Goal: Information Seeking & Learning: Learn about a topic

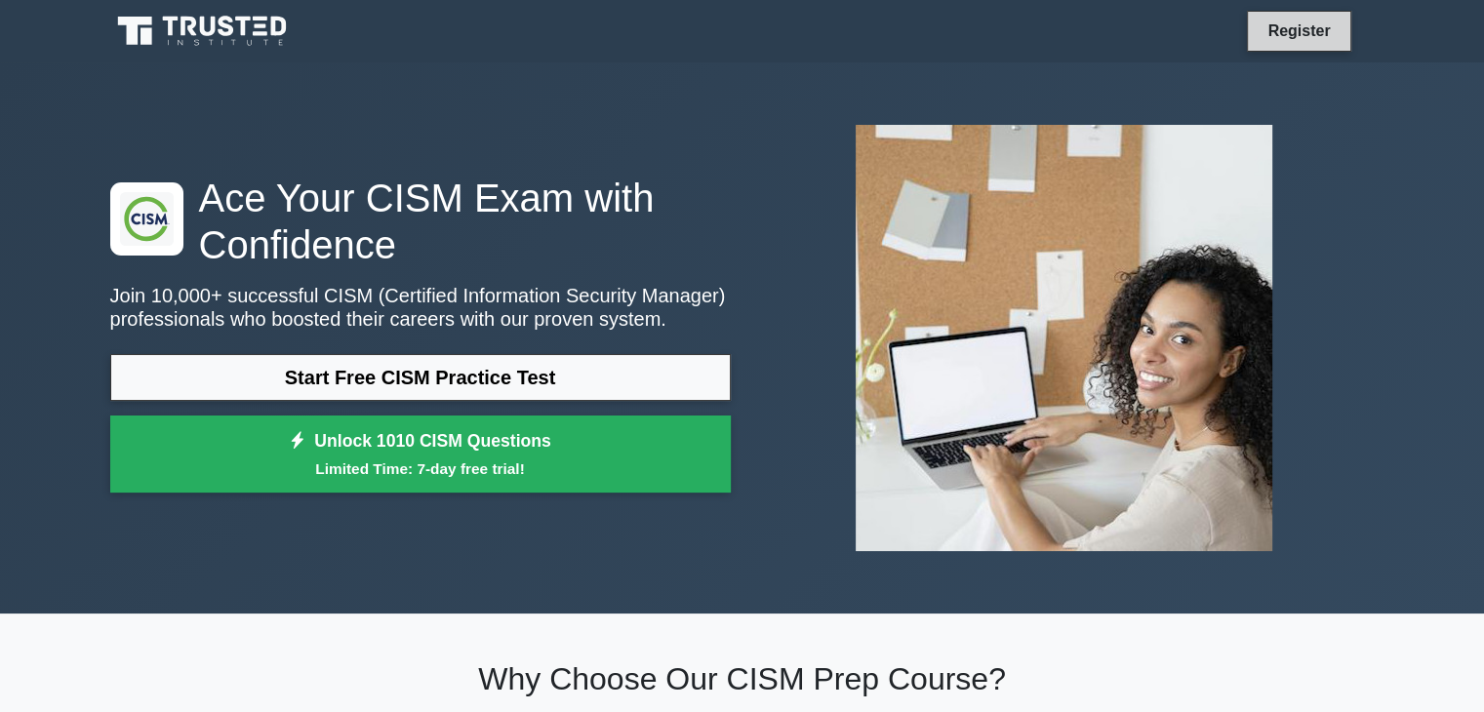
click at [1306, 19] on link "Register" at bounding box center [1299, 31] width 86 height 24
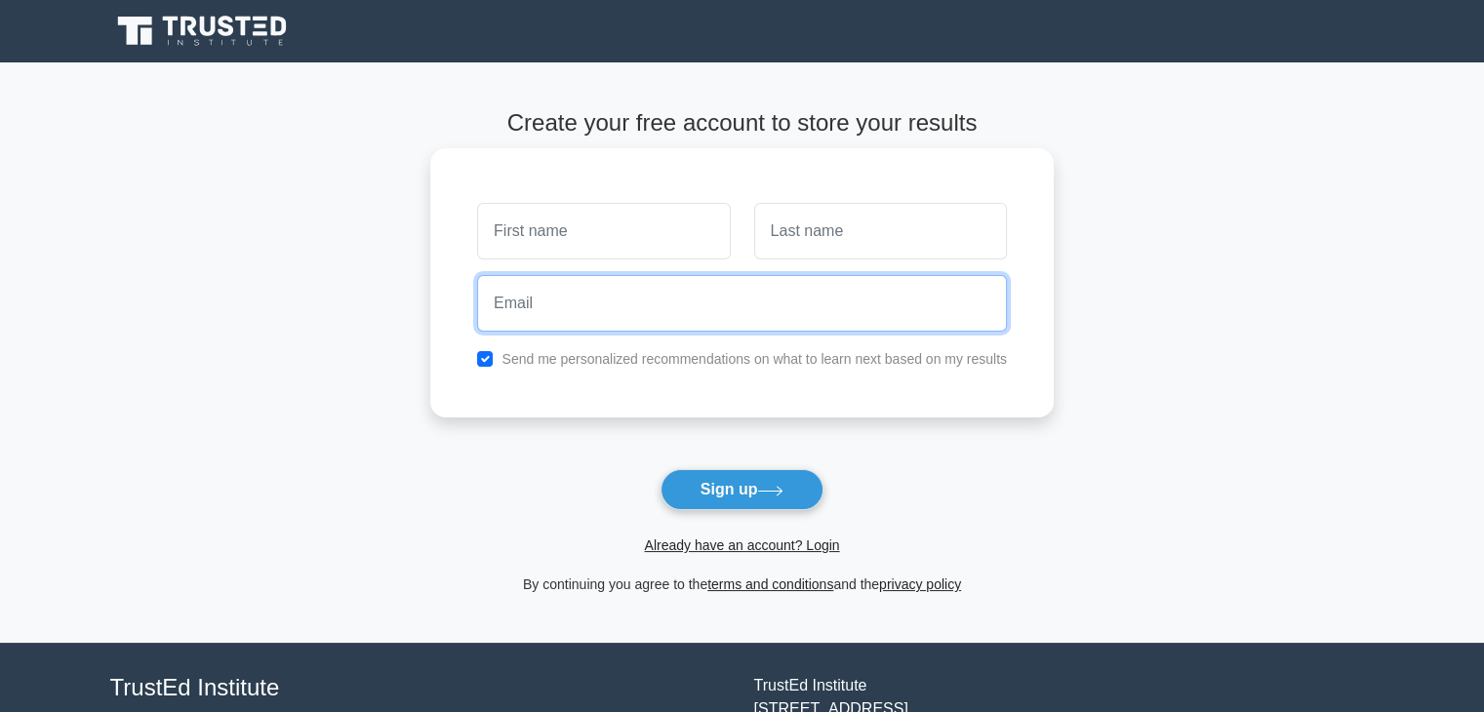
click at [591, 310] on input "email" at bounding box center [742, 303] width 530 height 57
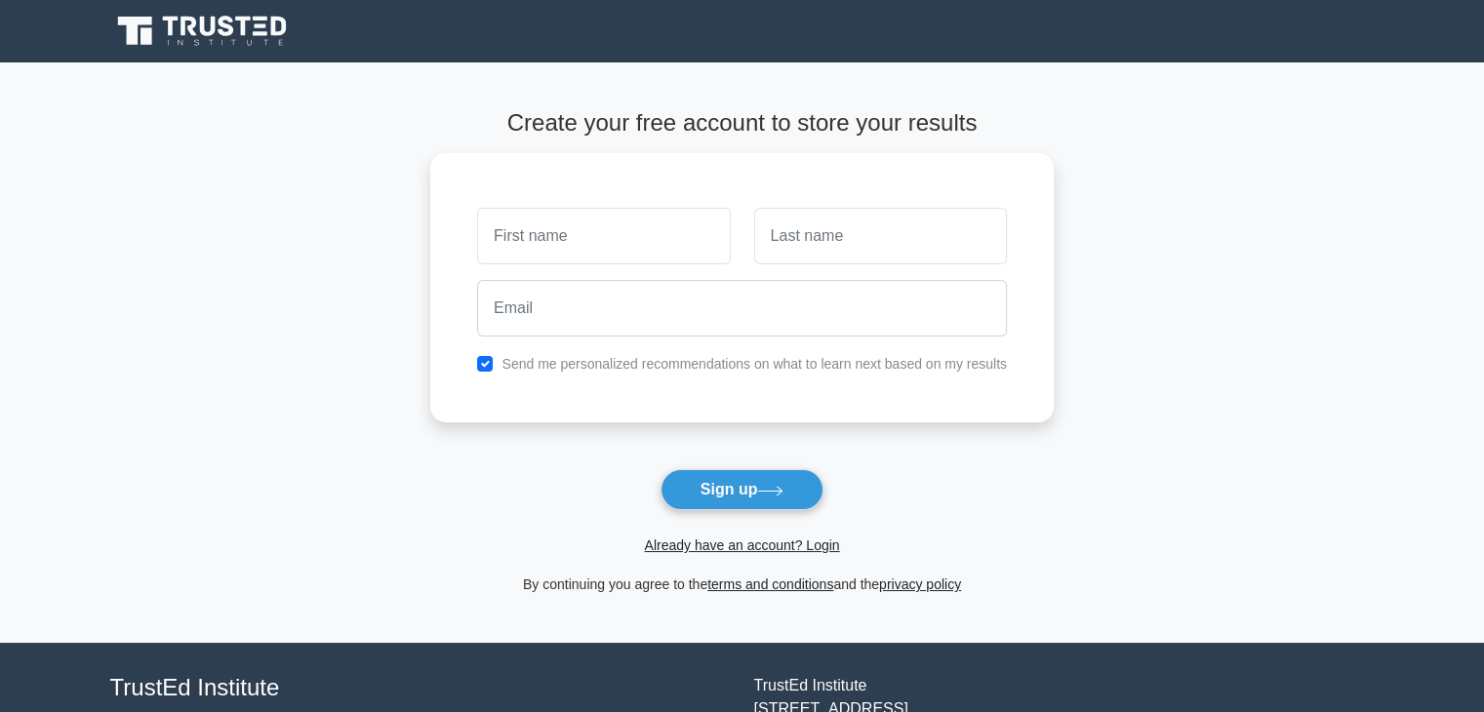
click at [327, 263] on main "Create your free account to store your results Send me personalized recommendat…" at bounding box center [742, 352] width 1484 height 581
click at [731, 544] on link "Already have an account? Login" at bounding box center [741, 546] width 195 height 16
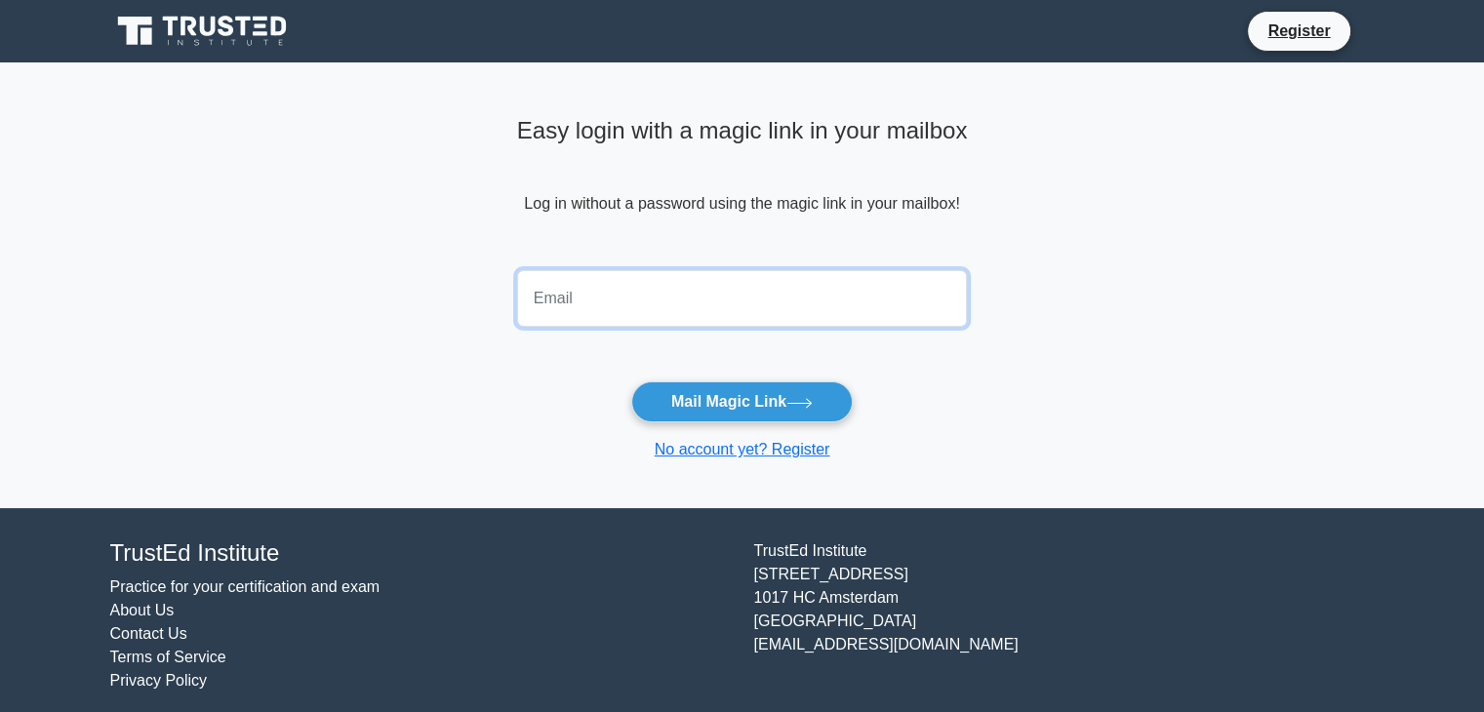
click at [598, 313] on input "email" at bounding box center [742, 298] width 451 height 57
type input "soramaxmudova12@icloud.com"
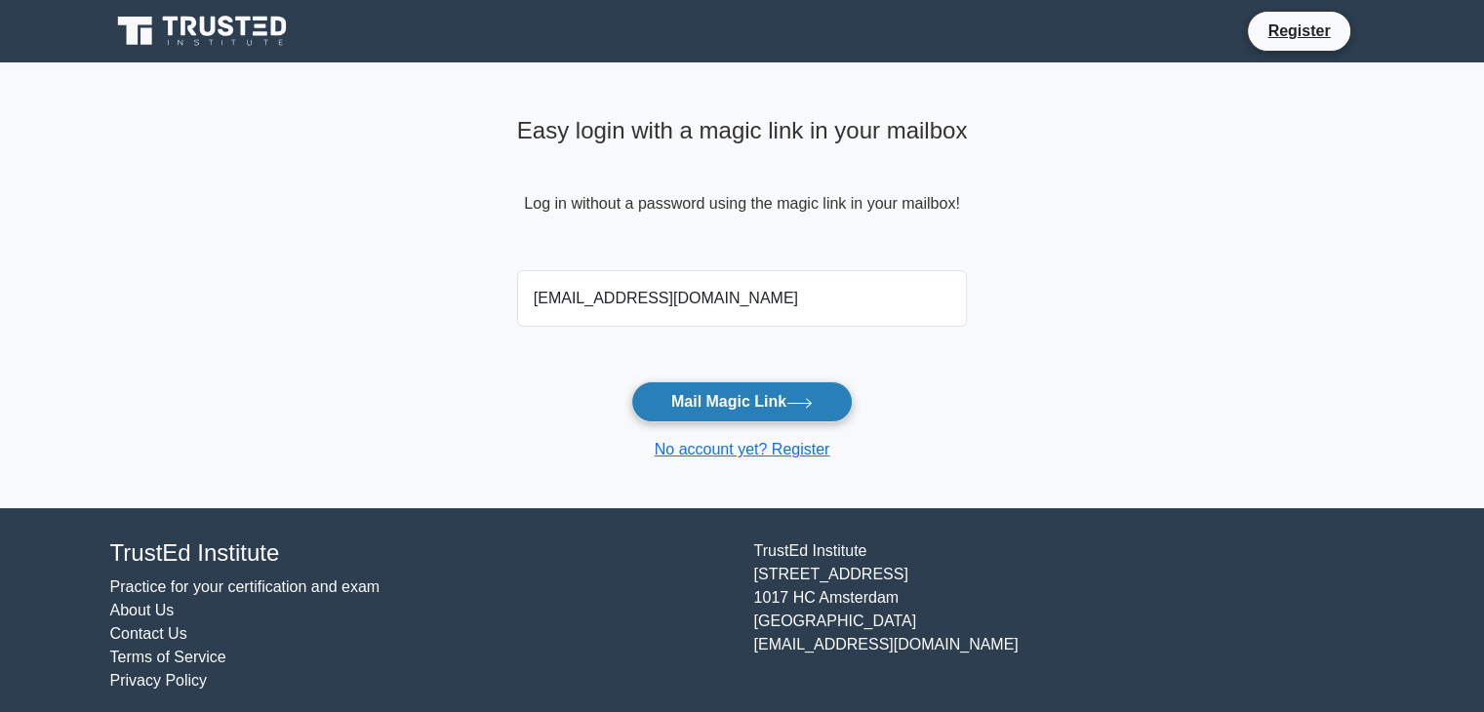
click at [697, 406] on button "Mail Magic Link" at bounding box center [742, 402] width 222 height 41
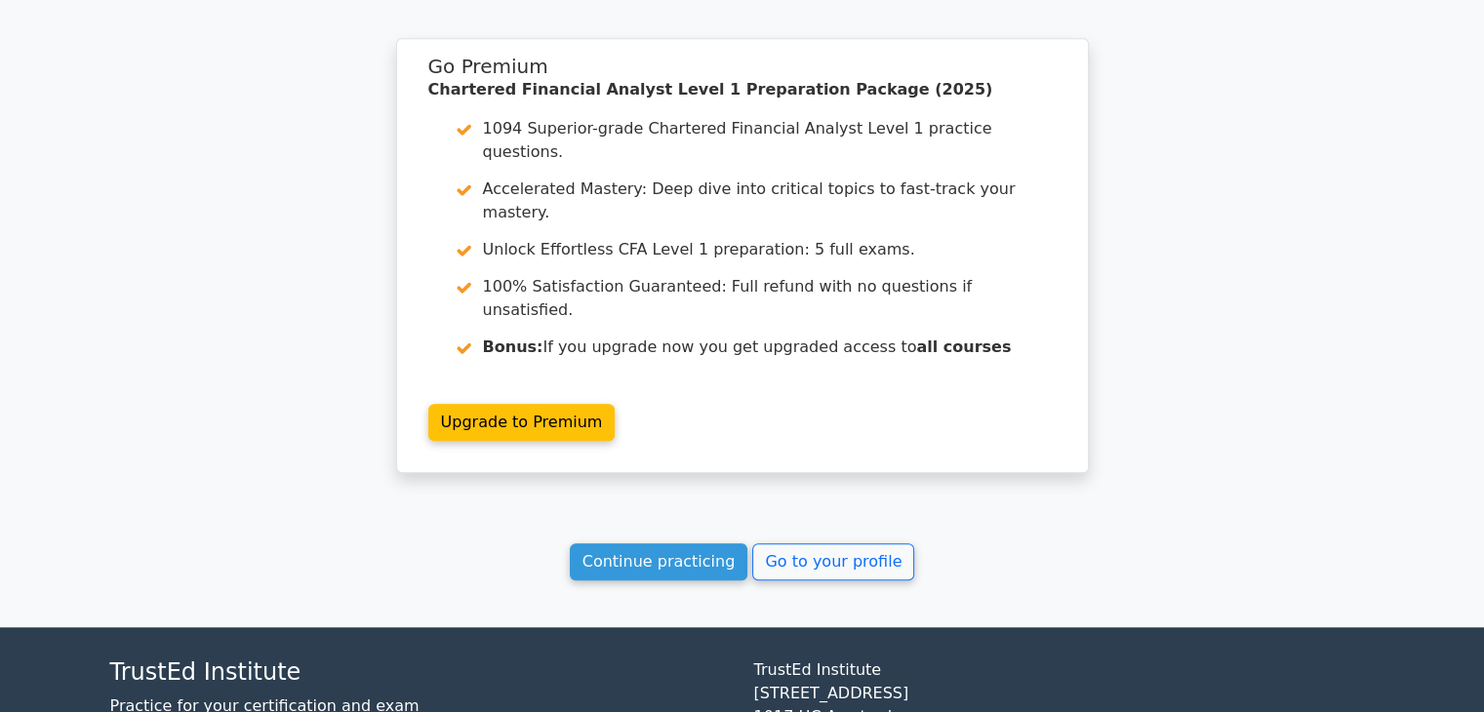
scroll to position [1527, 0]
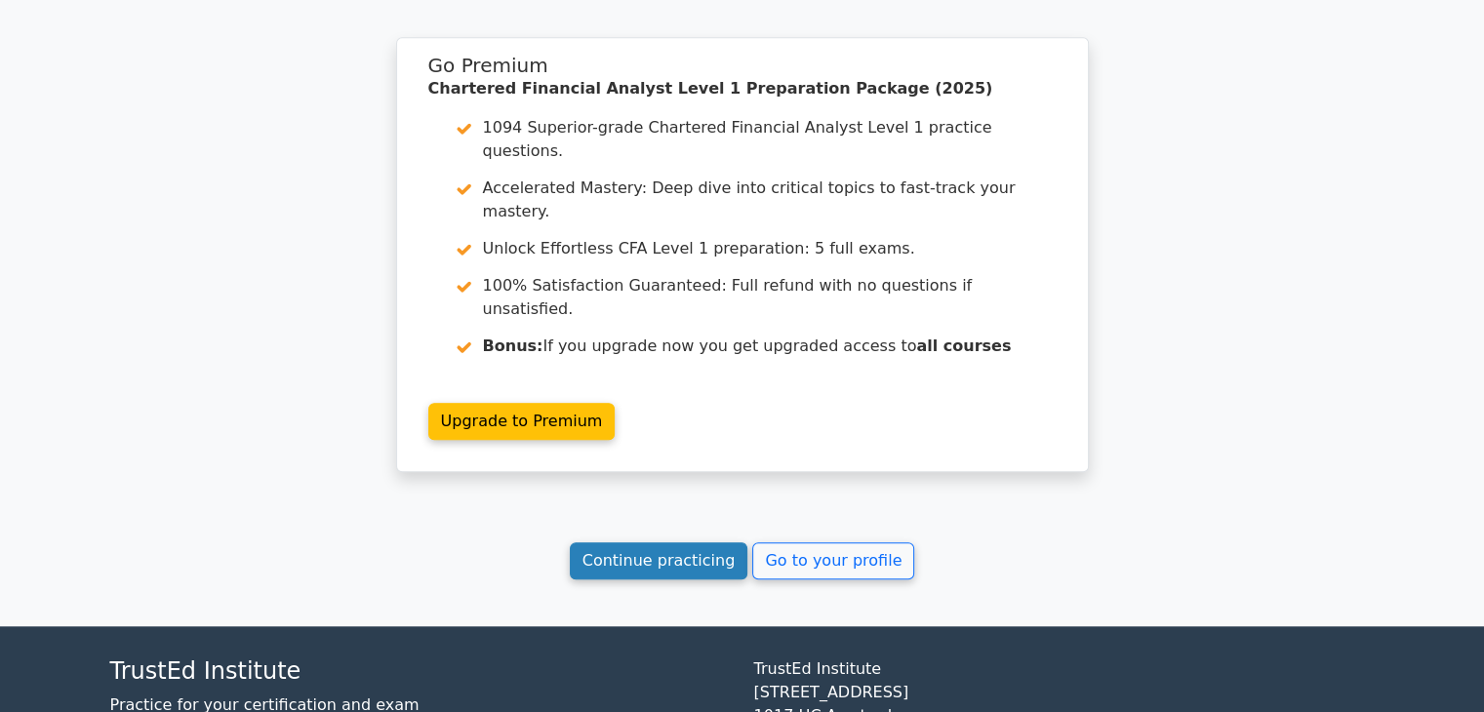
click at [725, 543] on link "Continue practicing" at bounding box center [659, 561] width 179 height 37
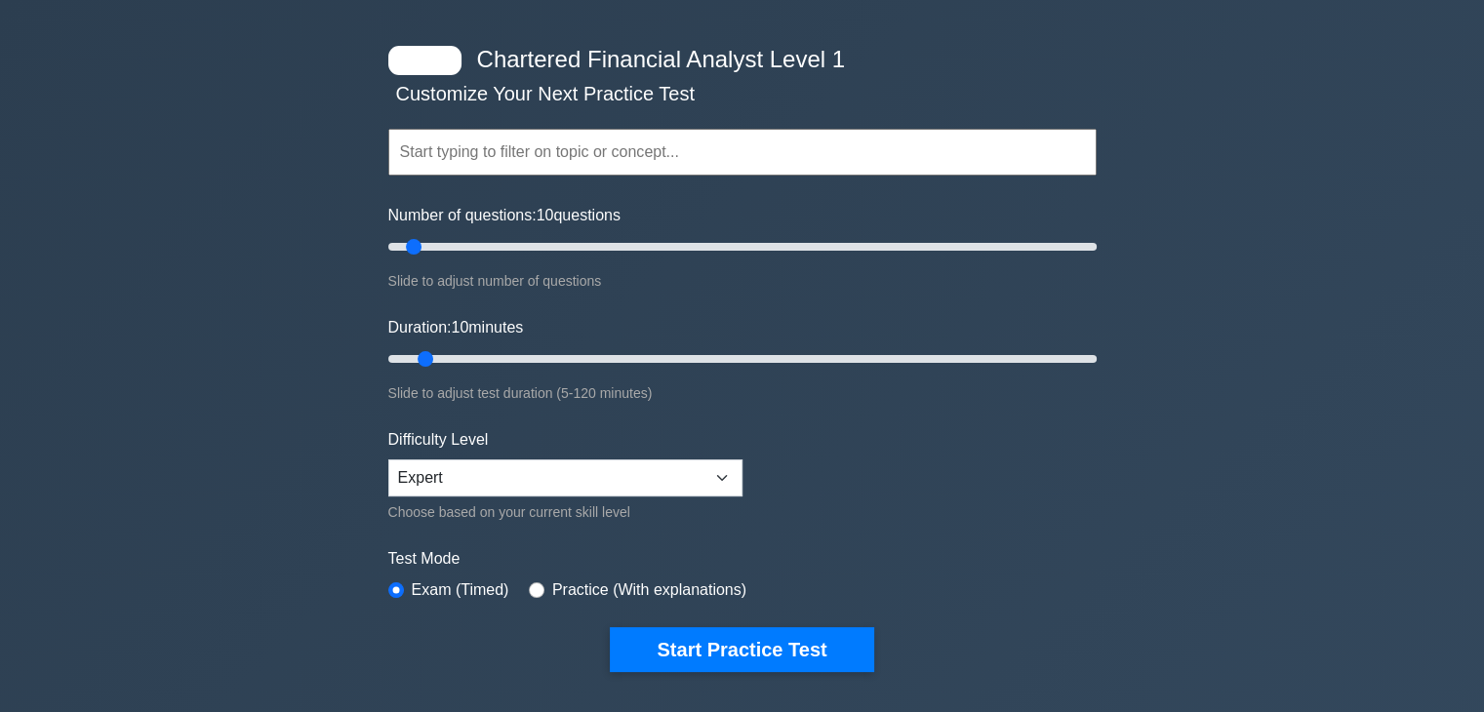
scroll to position [98, 0]
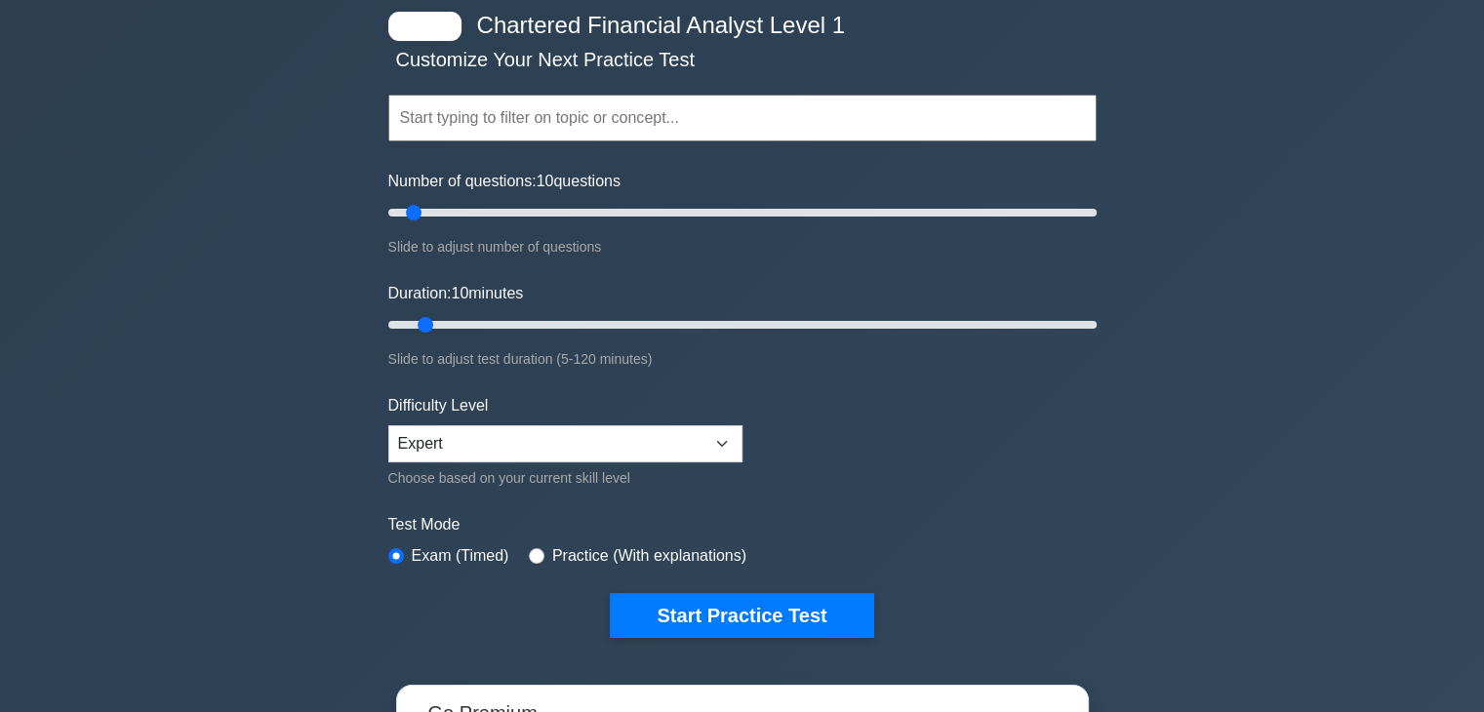
click at [552, 550] on label "Practice (With explanations)" at bounding box center [649, 556] width 194 height 23
click at [535, 548] on input "radio" at bounding box center [537, 556] width 16 height 16
radio input "true"
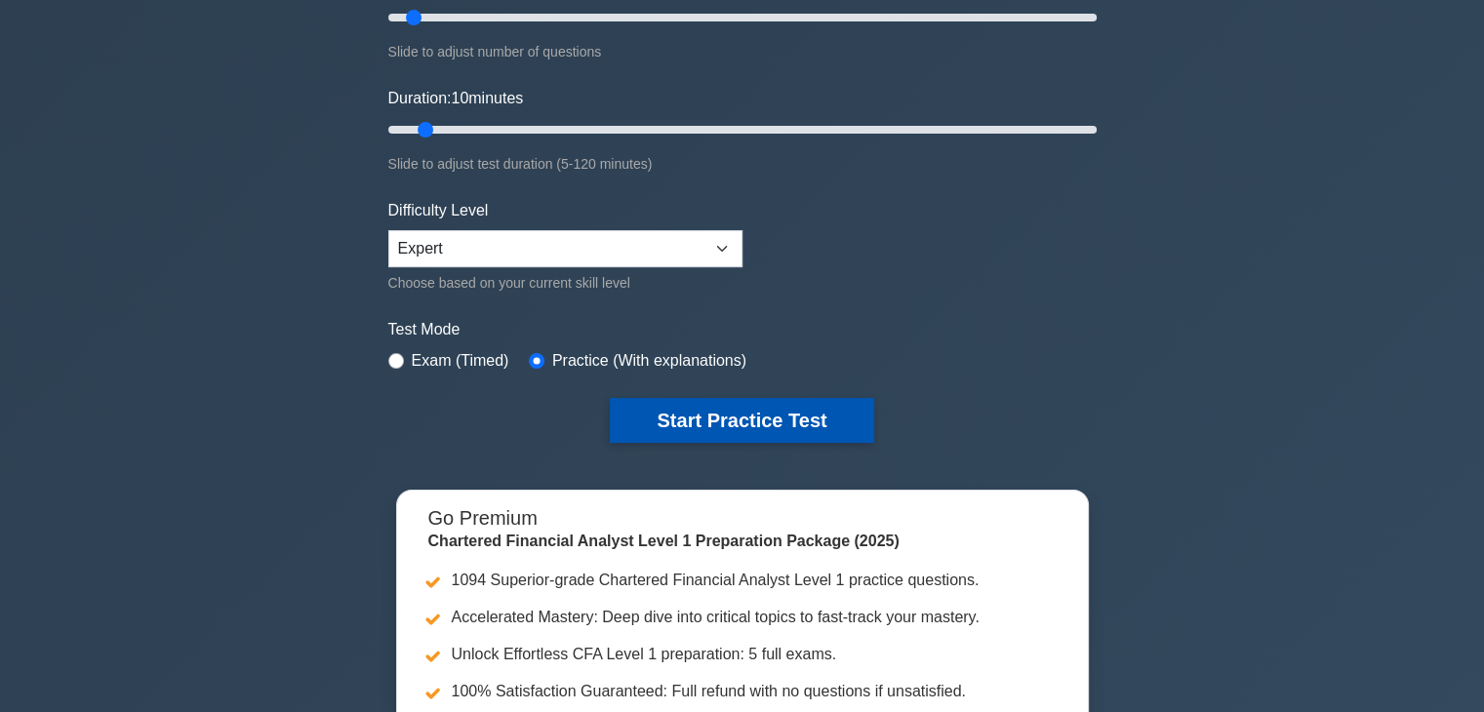
click at [779, 415] on button "Start Practice Test" at bounding box center [741, 420] width 263 height 45
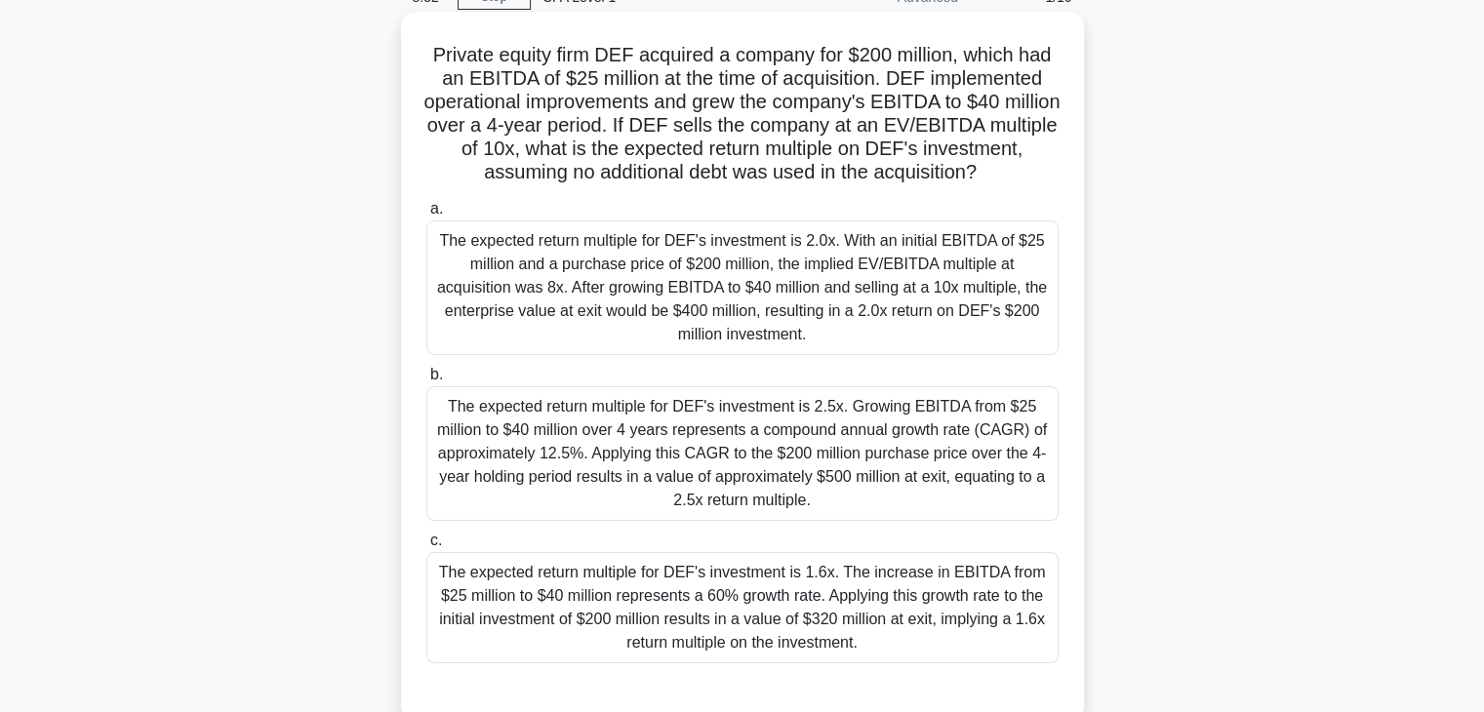
scroll to position [195, 0]
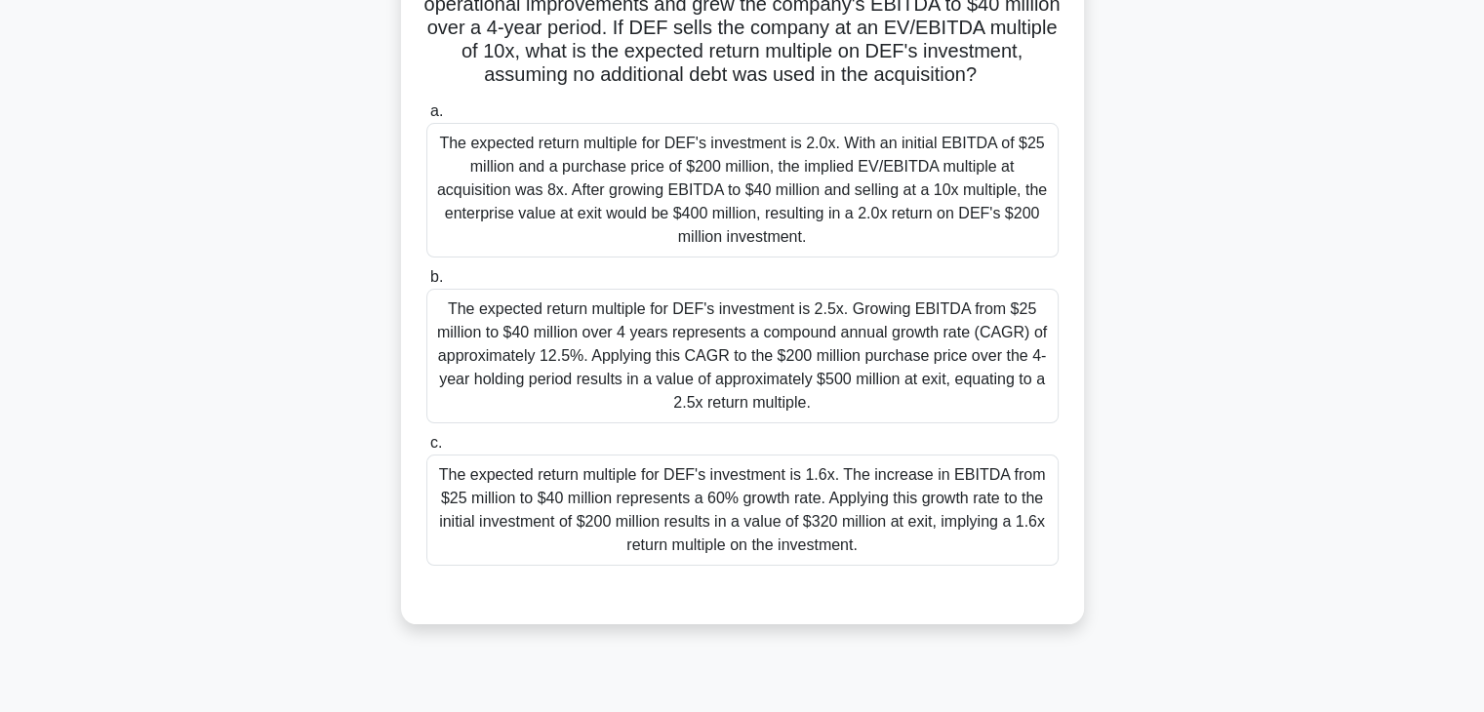
click at [758, 531] on div "The expected return multiple for DEF's investment is 1.6x. The increase in EBIT…" at bounding box center [742, 510] width 632 height 111
click at [426, 450] on input "c. The expected return multiple for DEF's investment is 1.6x. The increase in E…" at bounding box center [426, 443] width 0 height 13
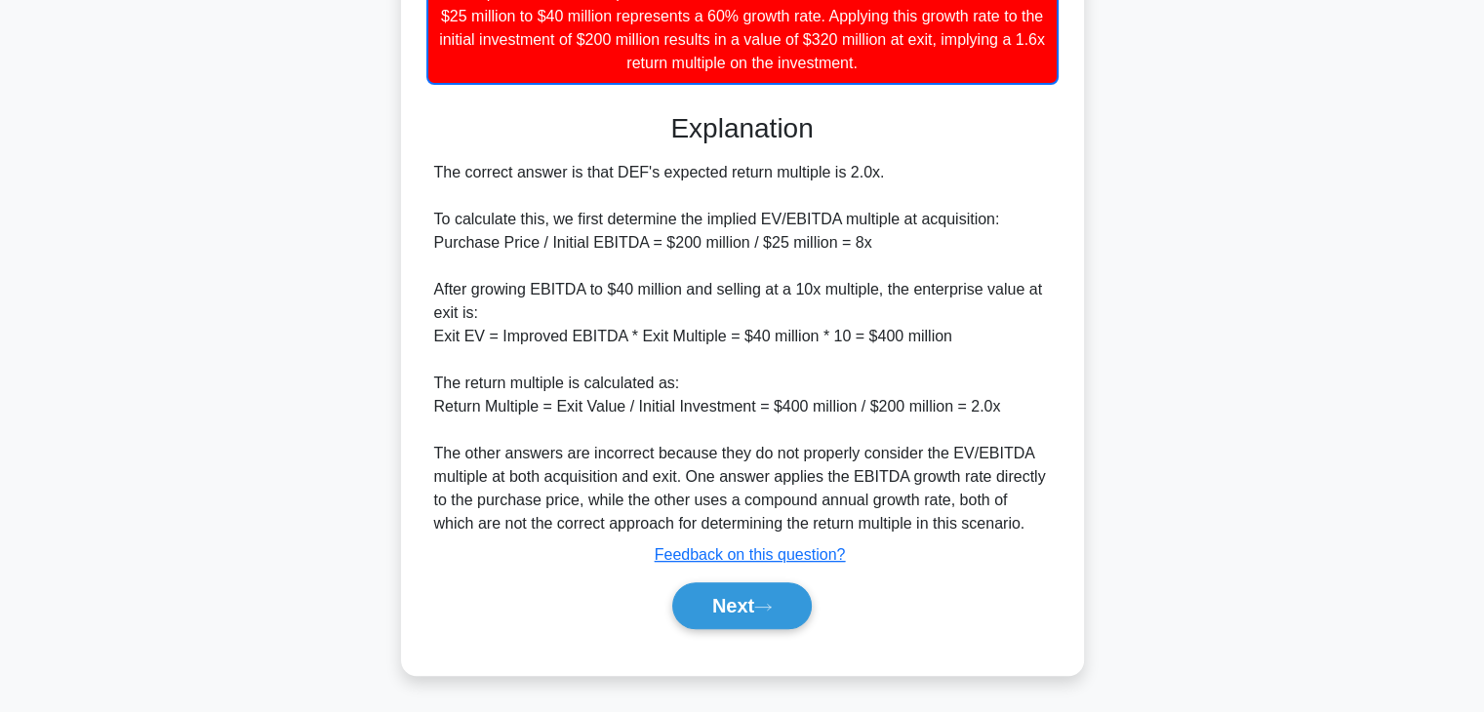
scroll to position [701, 0]
click at [757, 598] on button "Next" at bounding box center [742, 606] width 140 height 47
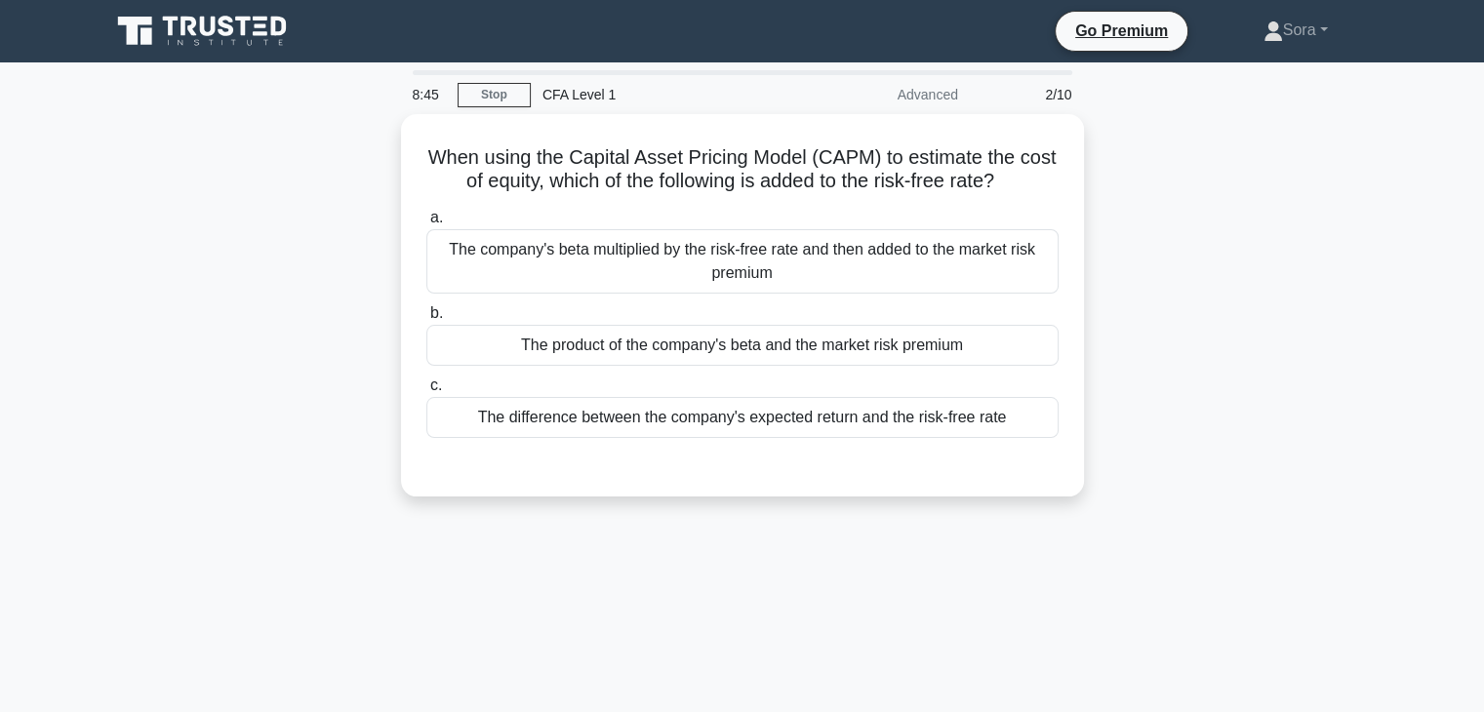
scroll to position [0, 0]
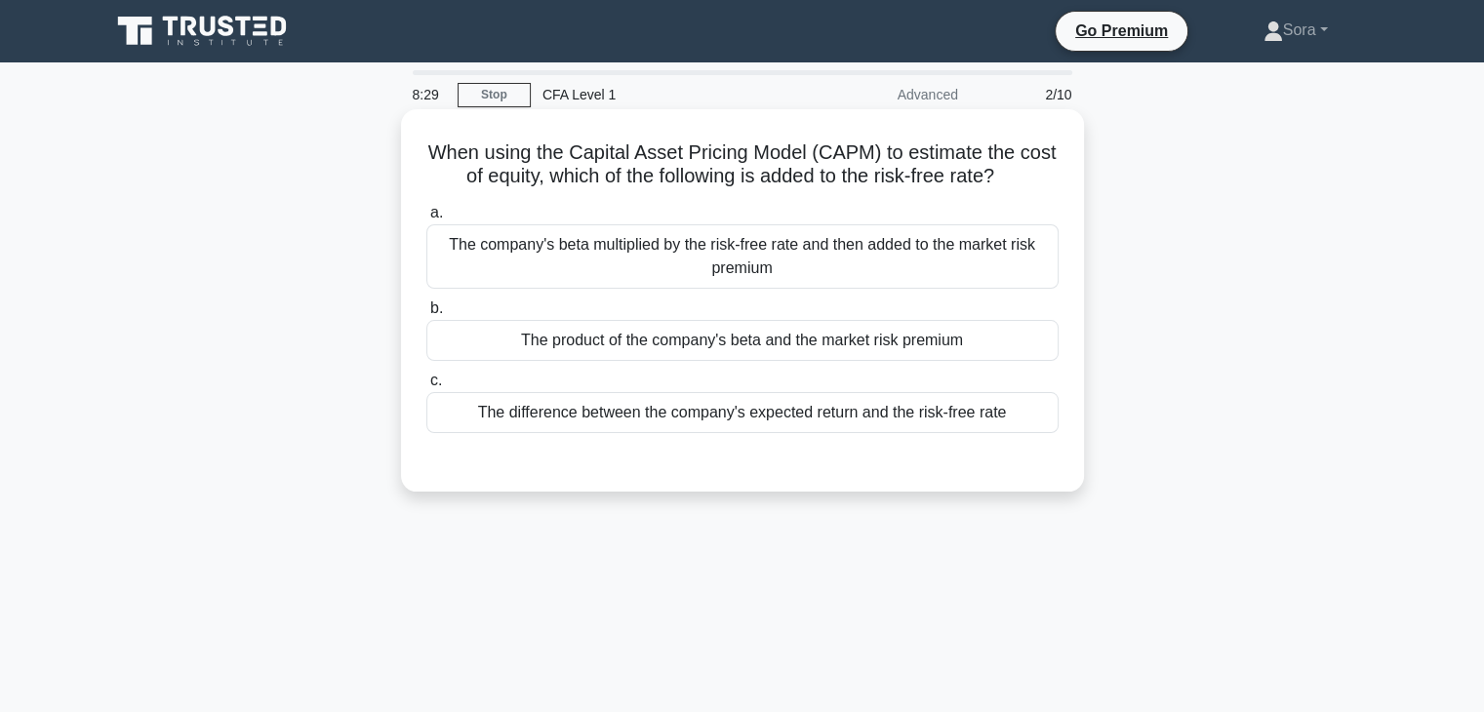
click at [687, 341] on div "The product of the company's beta and the market risk premium" at bounding box center [742, 340] width 632 height 41
click at [426, 315] on input "b. The product of the company's beta and the market risk premium" at bounding box center [426, 309] width 0 height 13
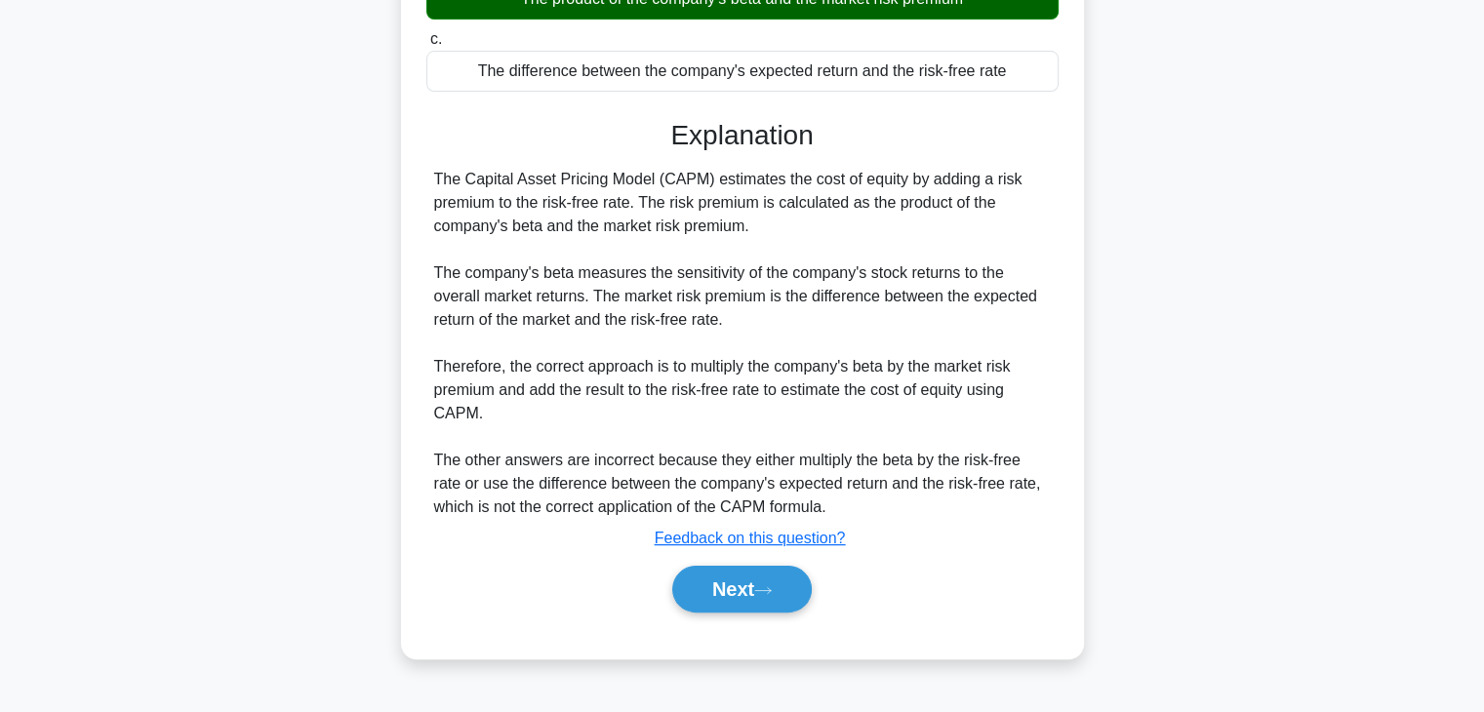
scroll to position [343, 0]
click at [781, 577] on button "Next" at bounding box center [742, 589] width 140 height 47
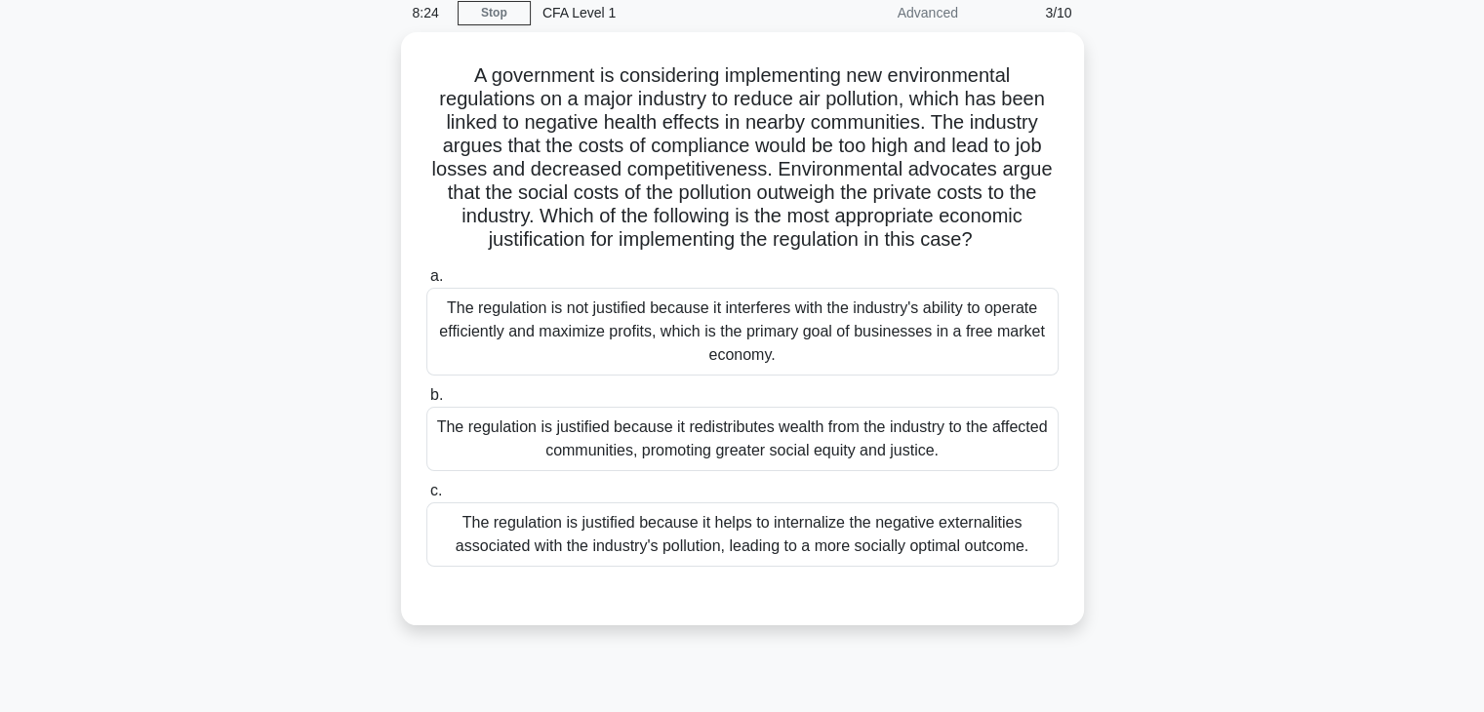
scroll to position [50, 0]
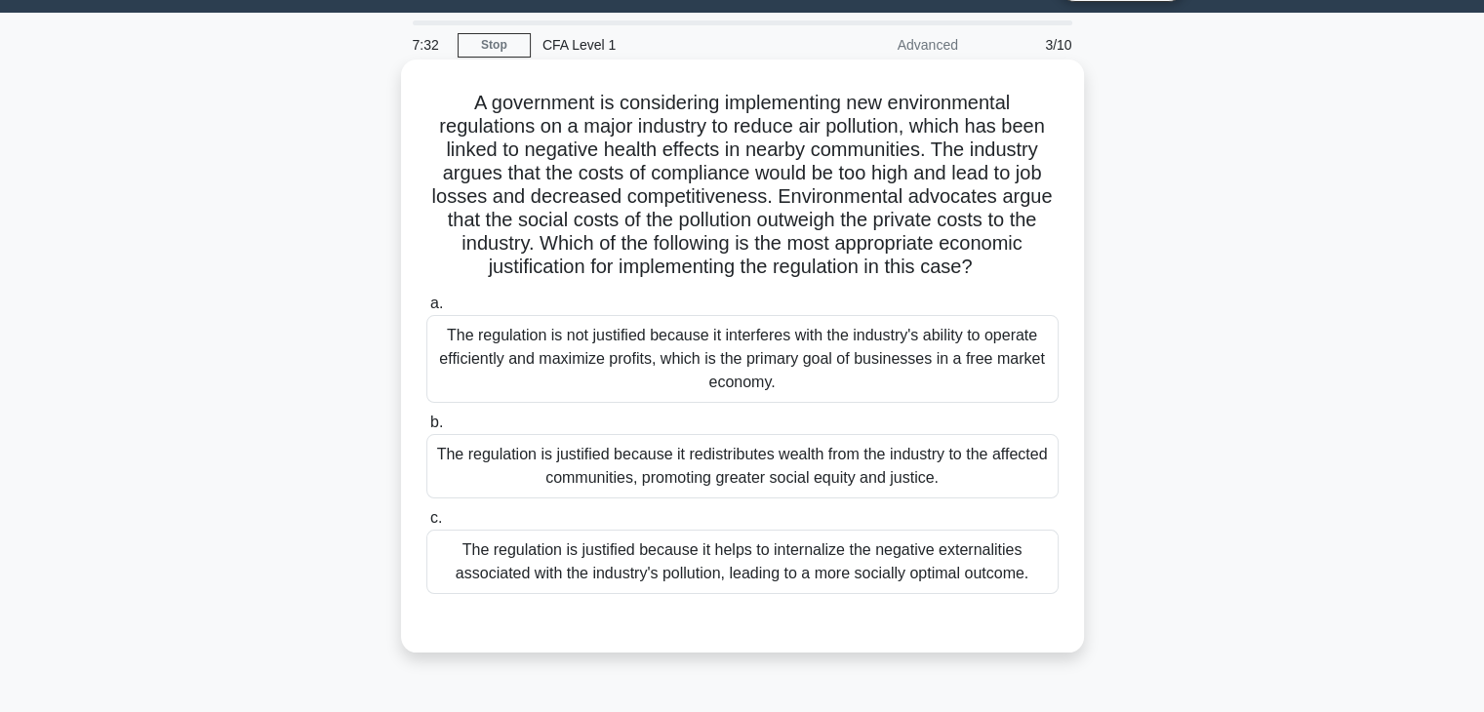
click at [884, 561] on div "The regulation is justified because it helps to internalize the negative extern…" at bounding box center [742, 562] width 632 height 64
click at [426, 525] on input "c. The regulation is justified because it helps to internalize the negative ext…" at bounding box center [426, 518] width 0 height 13
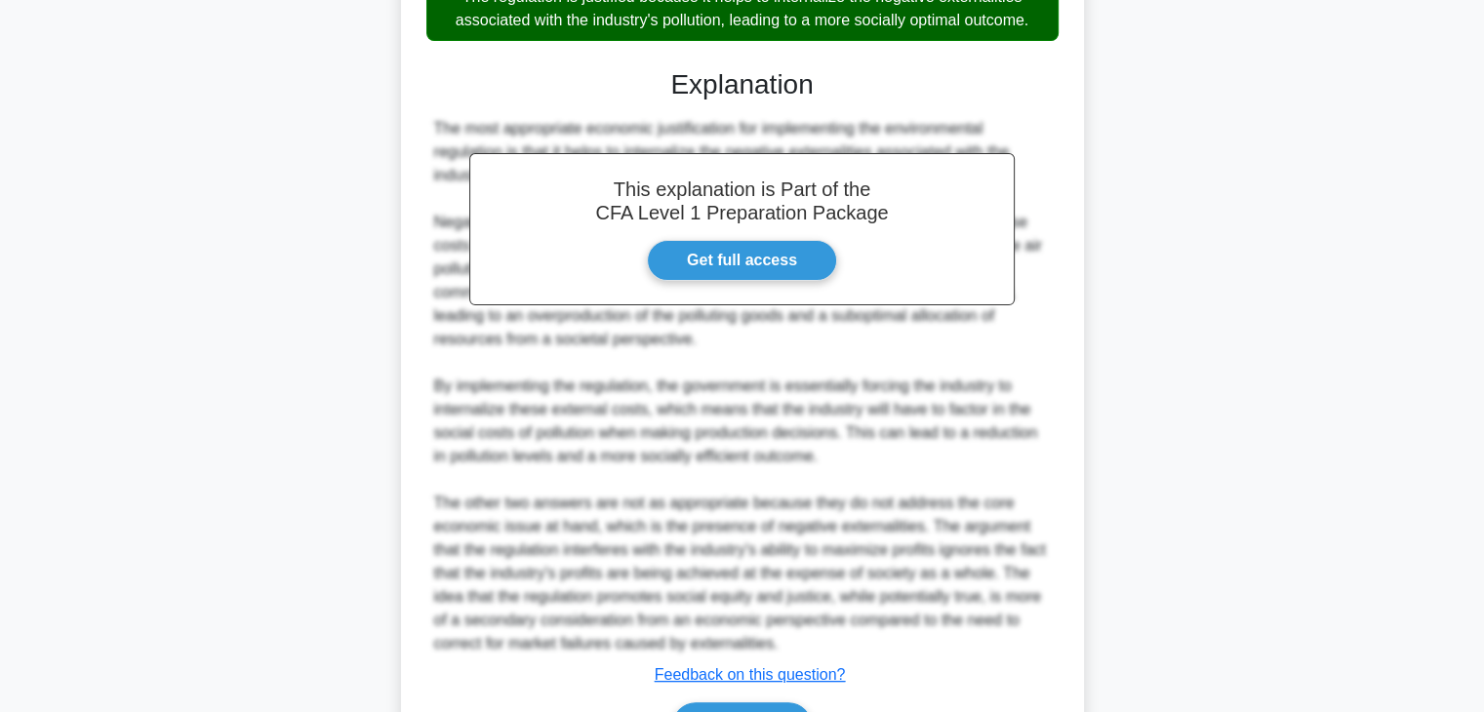
scroll to position [722, 0]
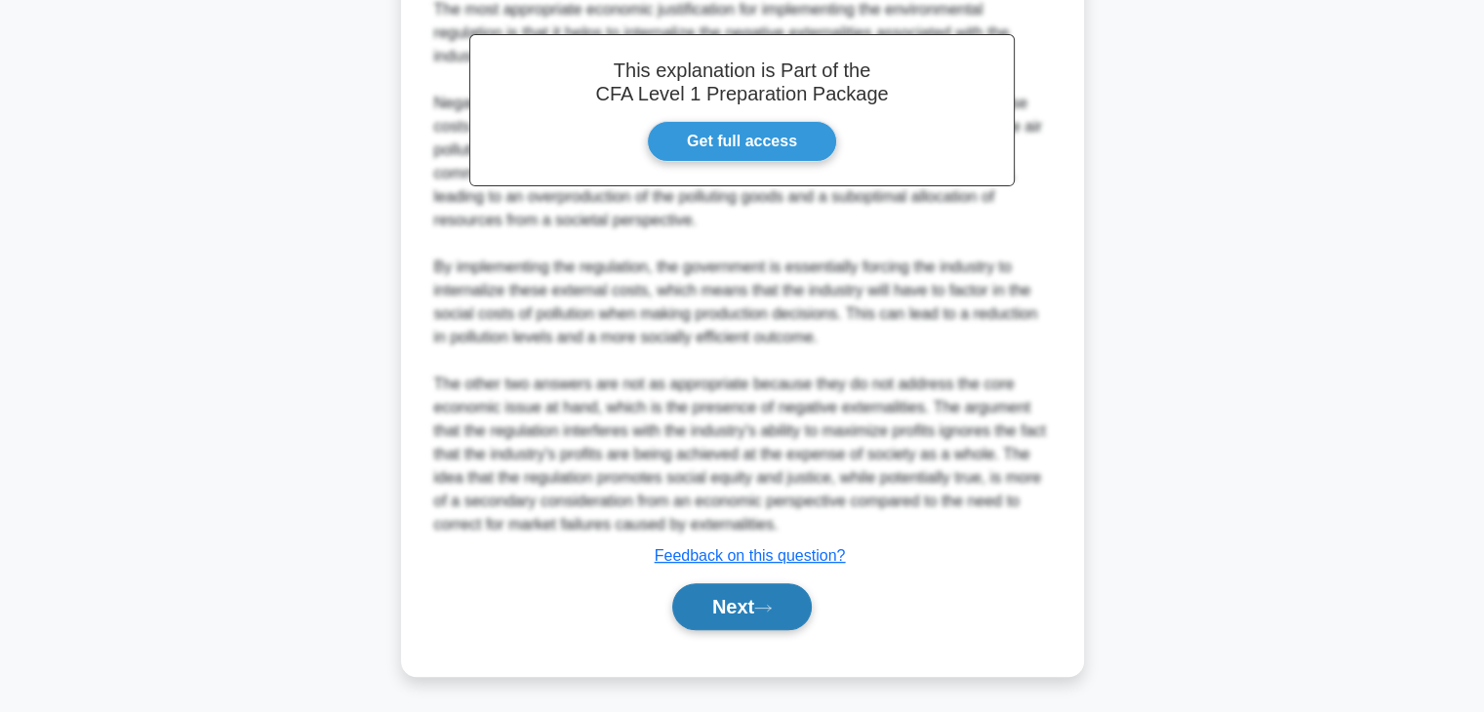
click at [758, 610] on button "Next" at bounding box center [742, 607] width 140 height 47
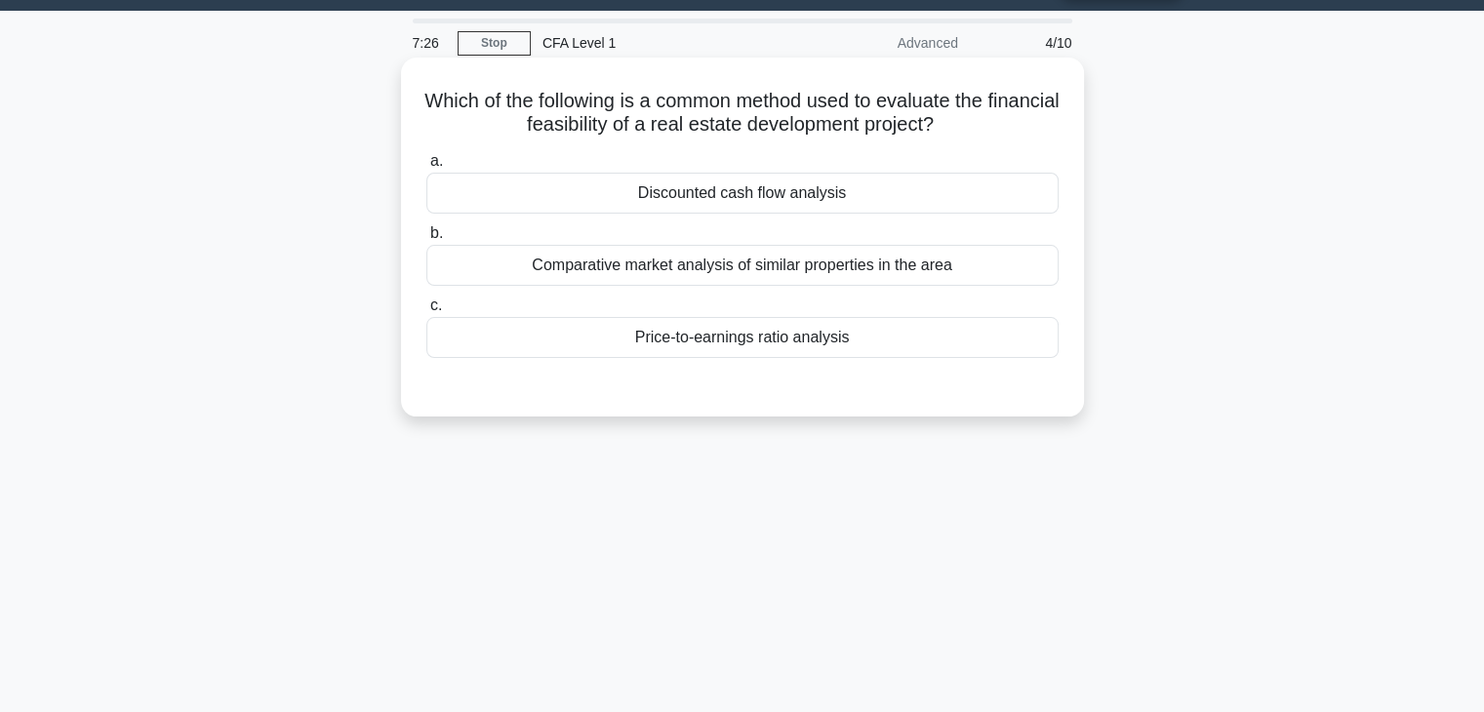
scroll to position [98, 0]
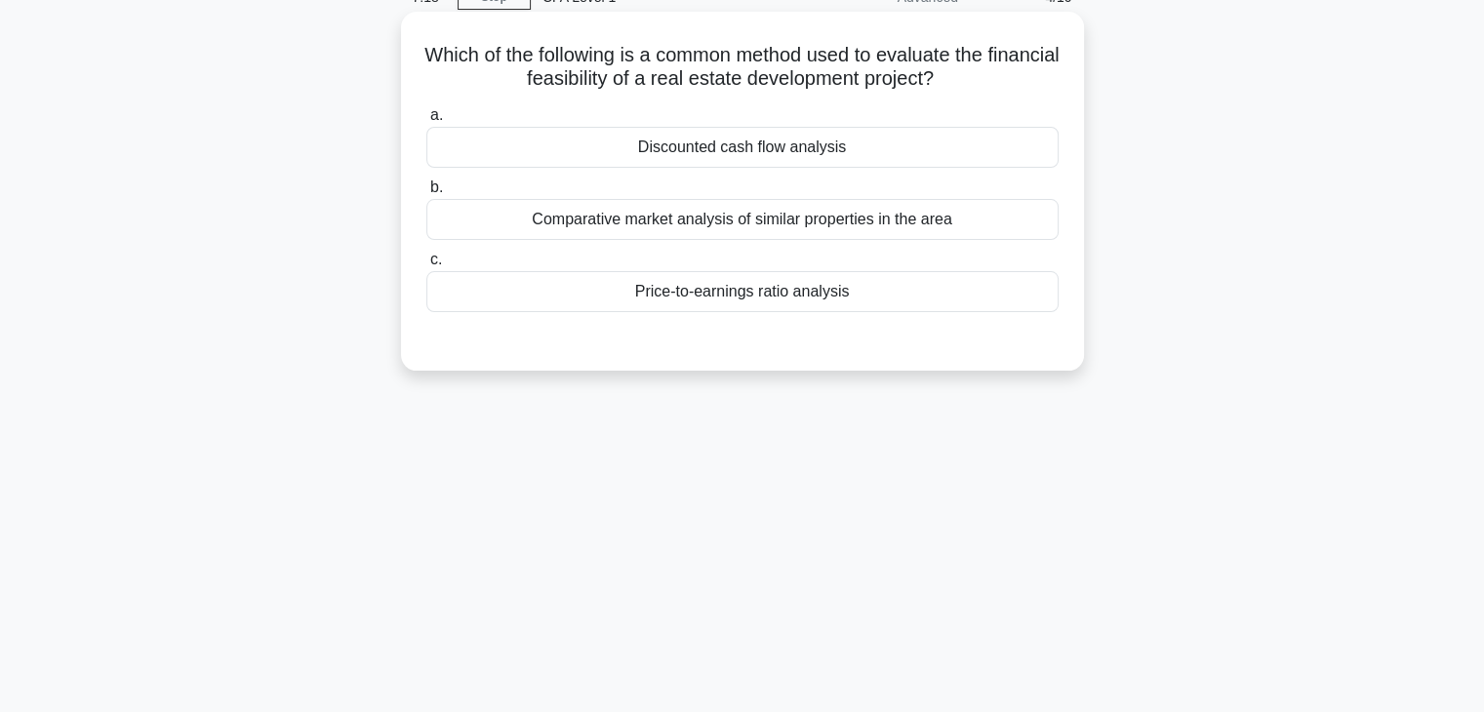
click at [791, 221] on div "Comparative market analysis of similar properties in the area" at bounding box center [742, 219] width 632 height 41
click at [426, 194] on input "b. Comparative market analysis of similar properties in the area" at bounding box center [426, 188] width 0 height 13
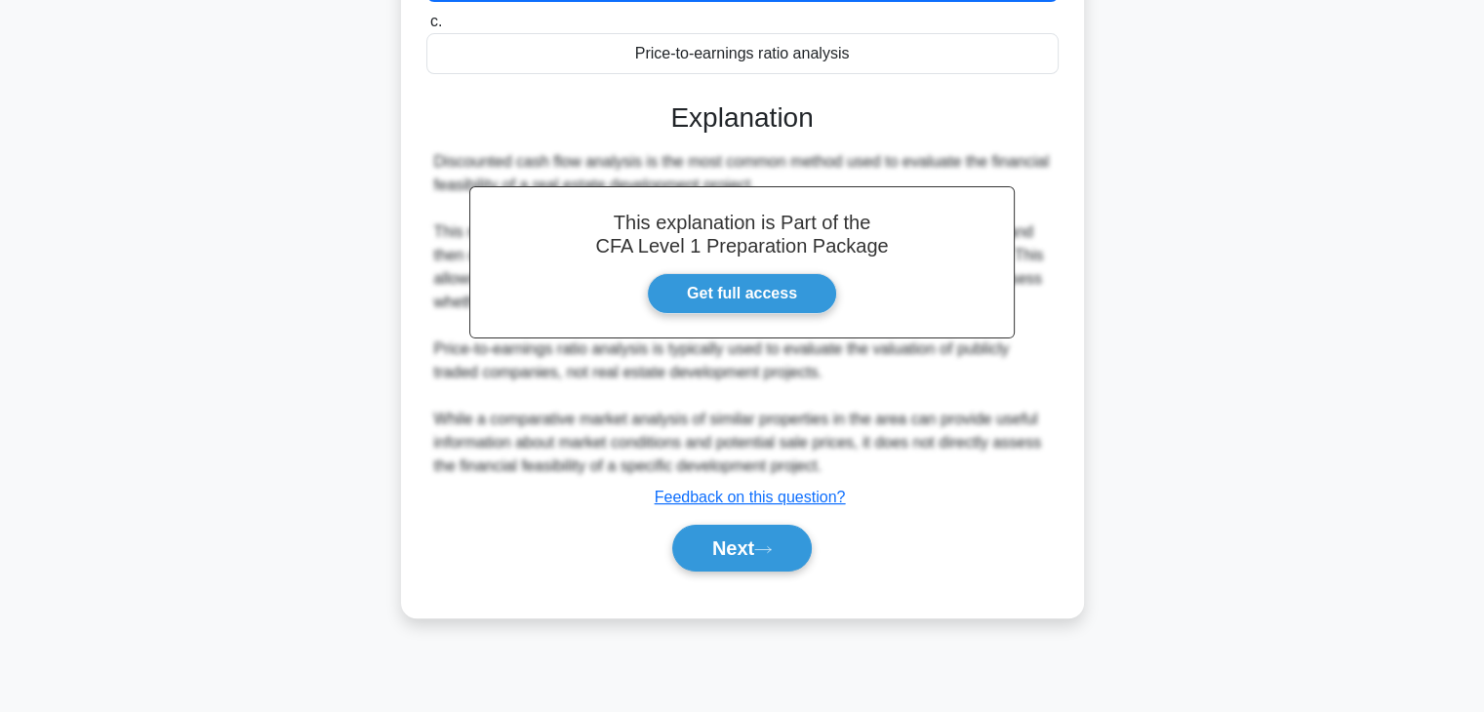
scroll to position [343, 0]
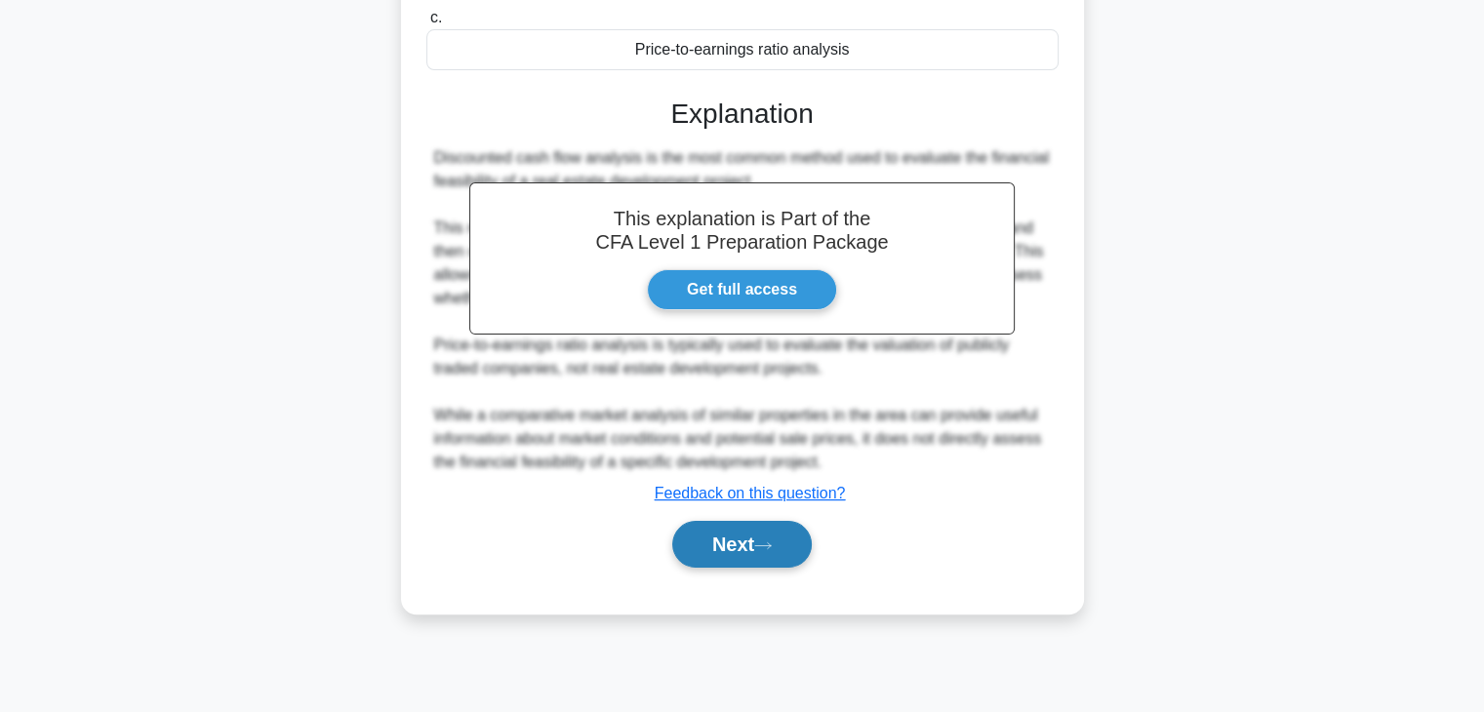
click at [764, 531] on button "Next" at bounding box center [742, 544] width 140 height 47
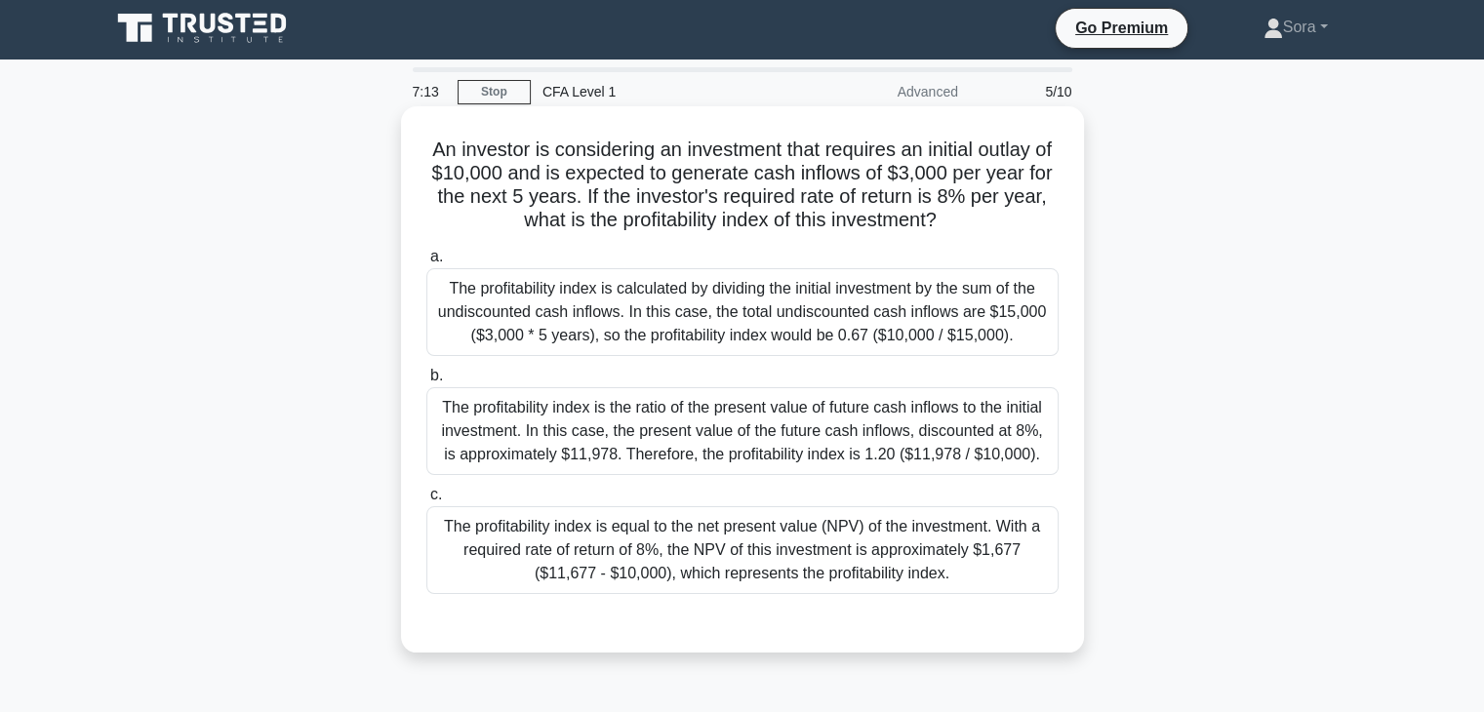
scroll to position [0, 0]
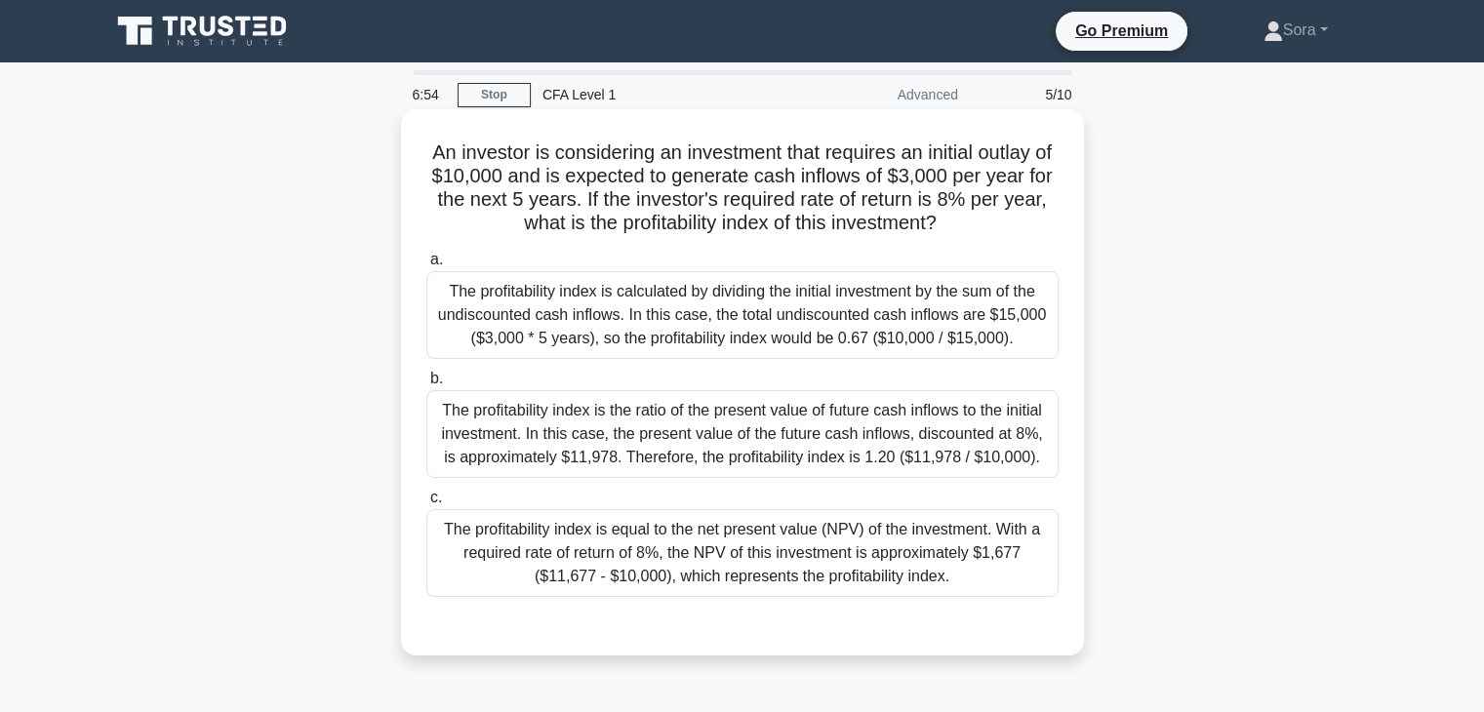
click at [800, 555] on div "The profitability index is equal to the net present value (NPV) of the investme…" at bounding box center [742, 553] width 632 height 88
click at [426, 505] on input "c. The profitability index is equal to the net present value (NPV) of the inves…" at bounding box center [426, 498] width 0 height 13
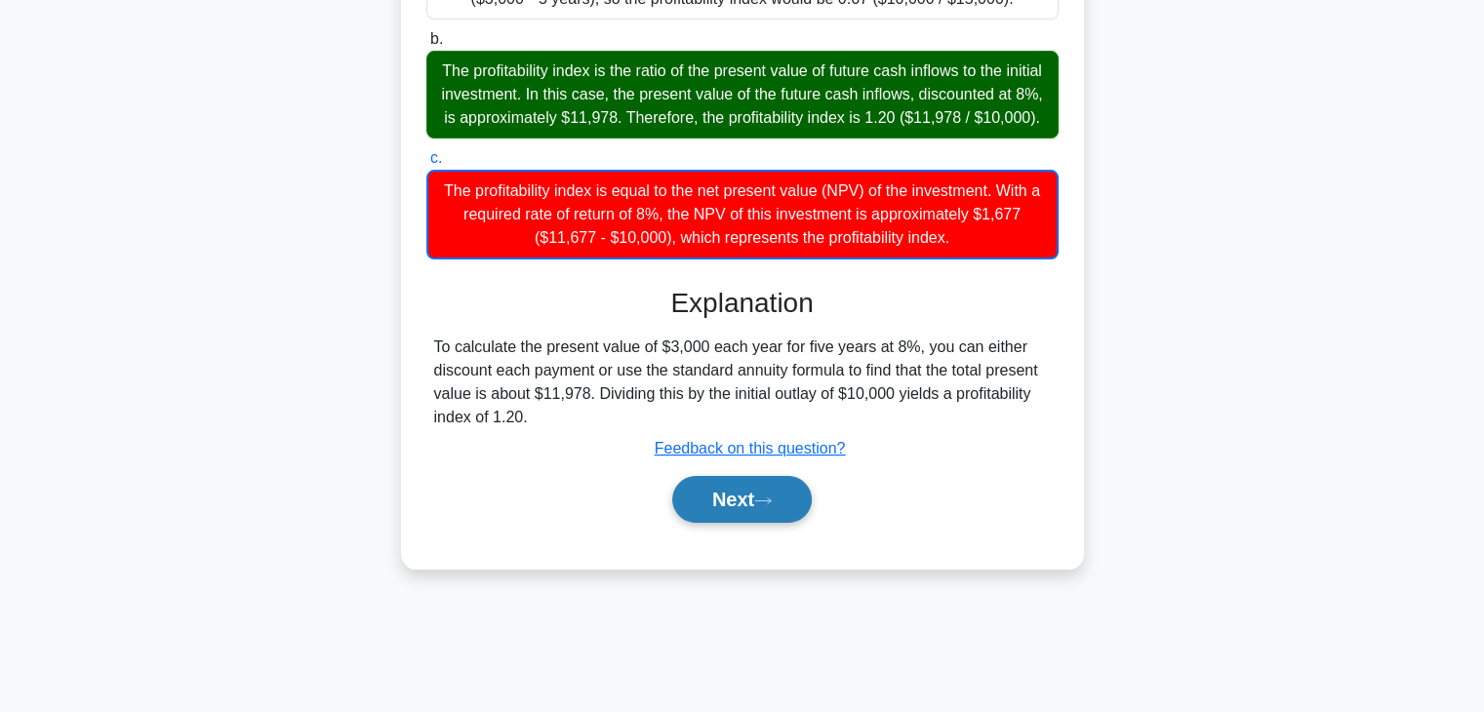
scroll to position [343, 0]
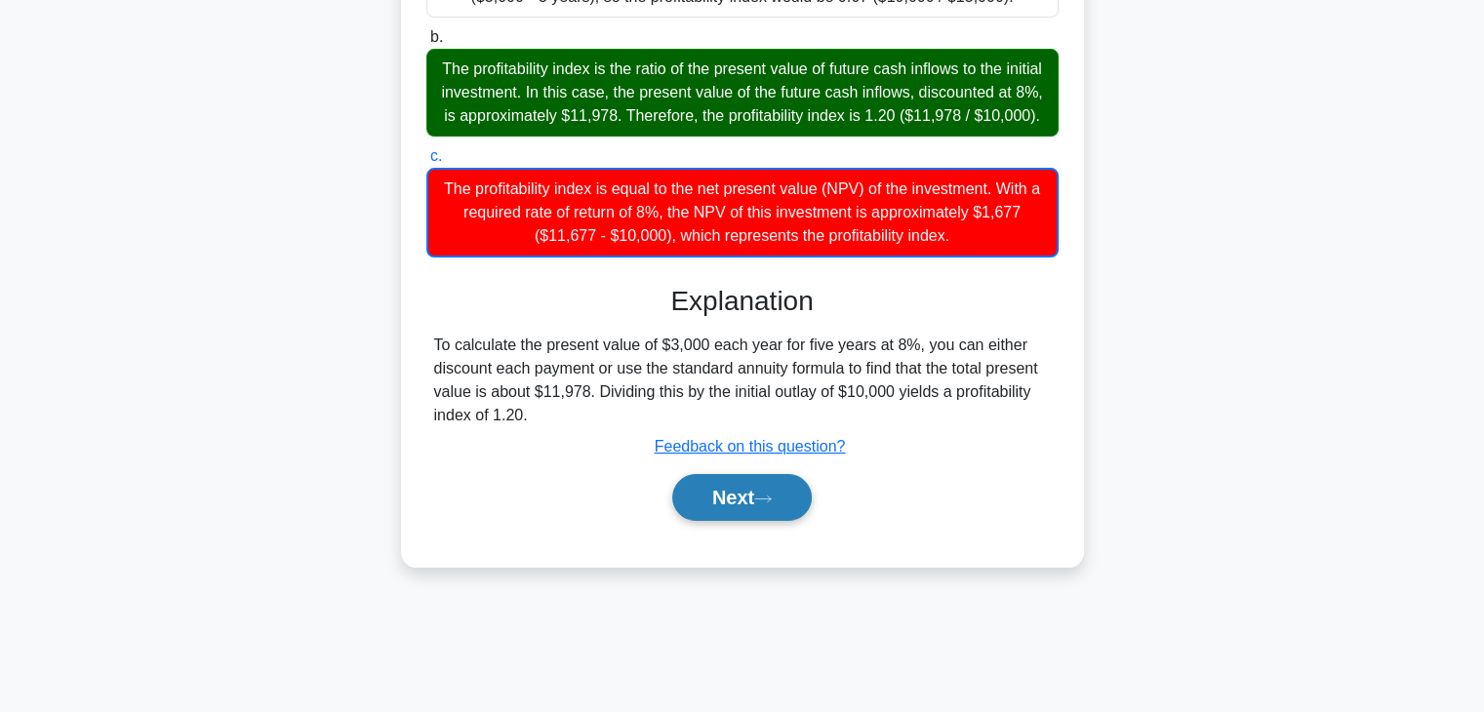
click at [792, 516] on button "Next" at bounding box center [742, 497] width 140 height 47
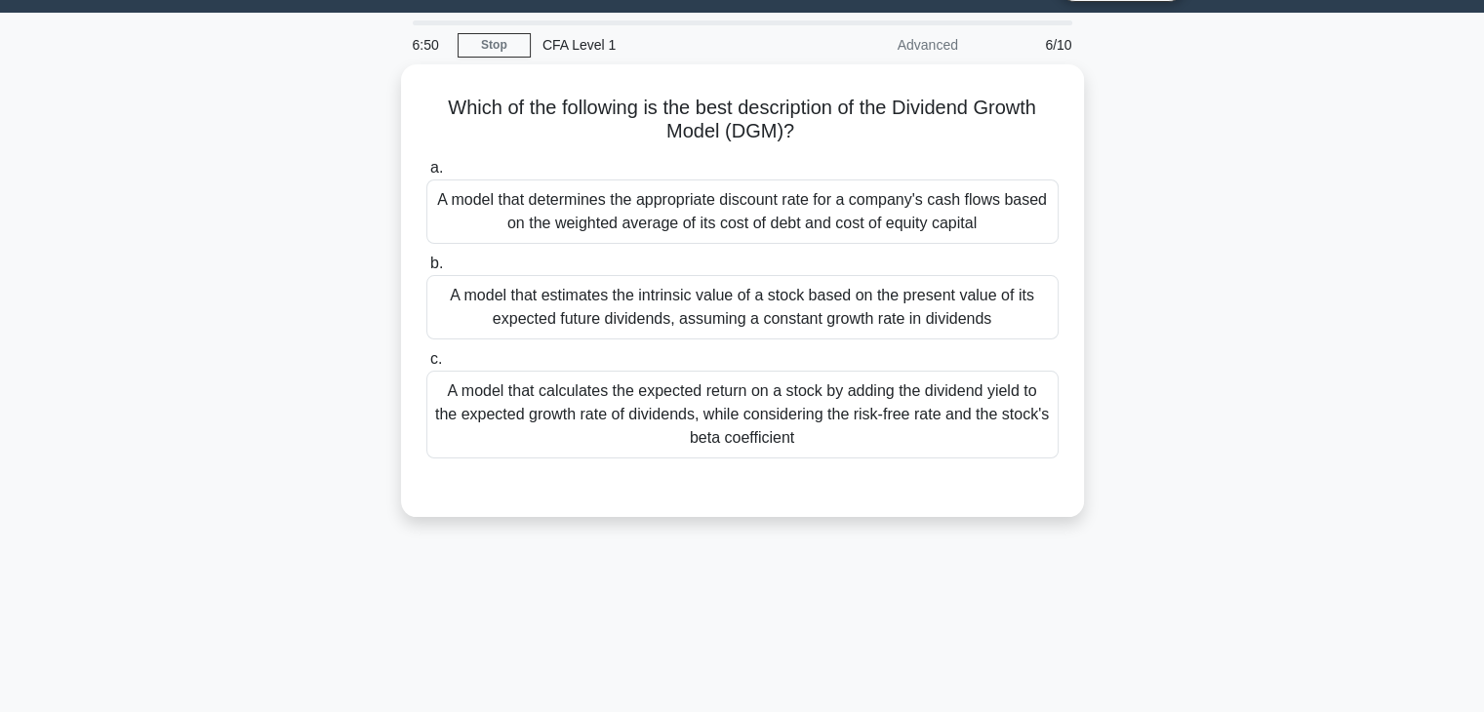
scroll to position [0, 0]
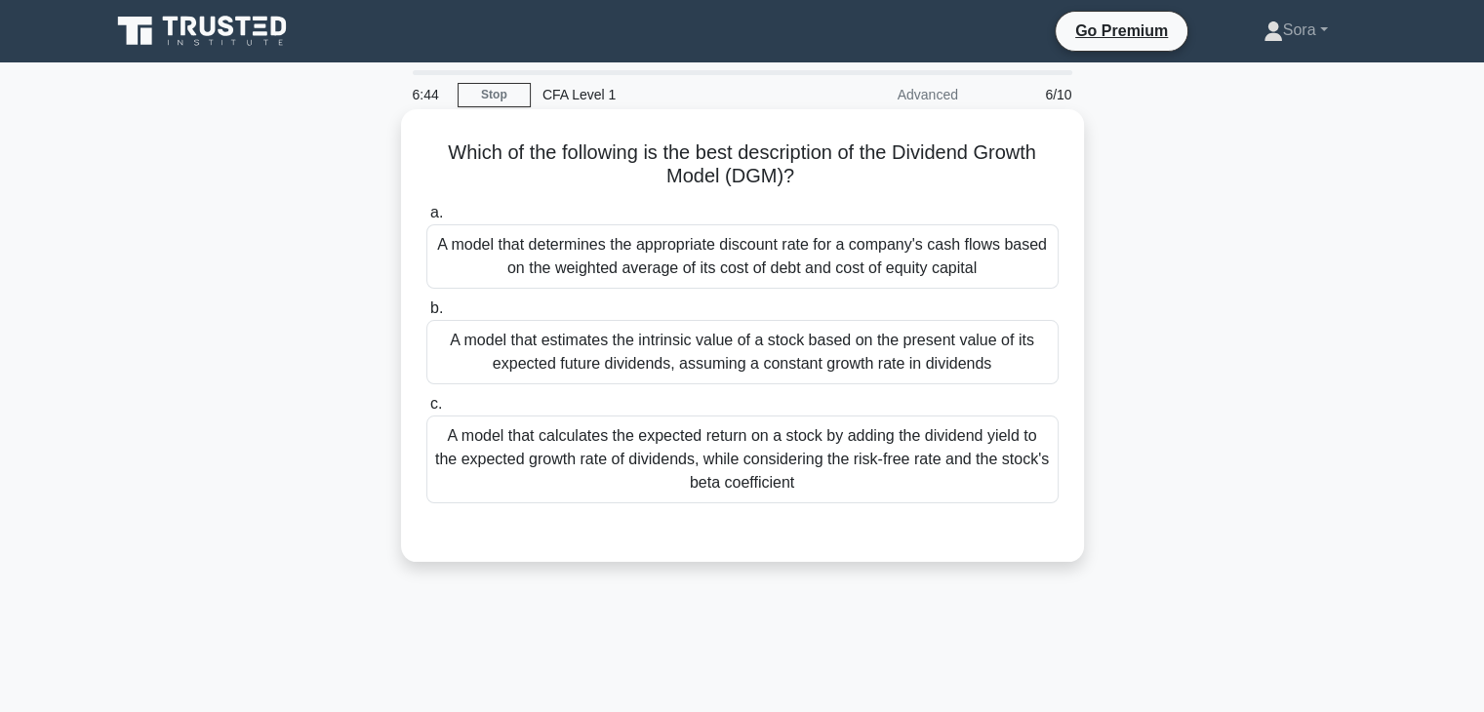
click at [820, 253] on div "A model that determines the appropriate discount rate for a company's cash flow…" at bounding box center [742, 256] width 632 height 64
click at [426, 220] on input "a. A model that determines the appropriate discount rate for a company's cash f…" at bounding box center [426, 213] width 0 height 13
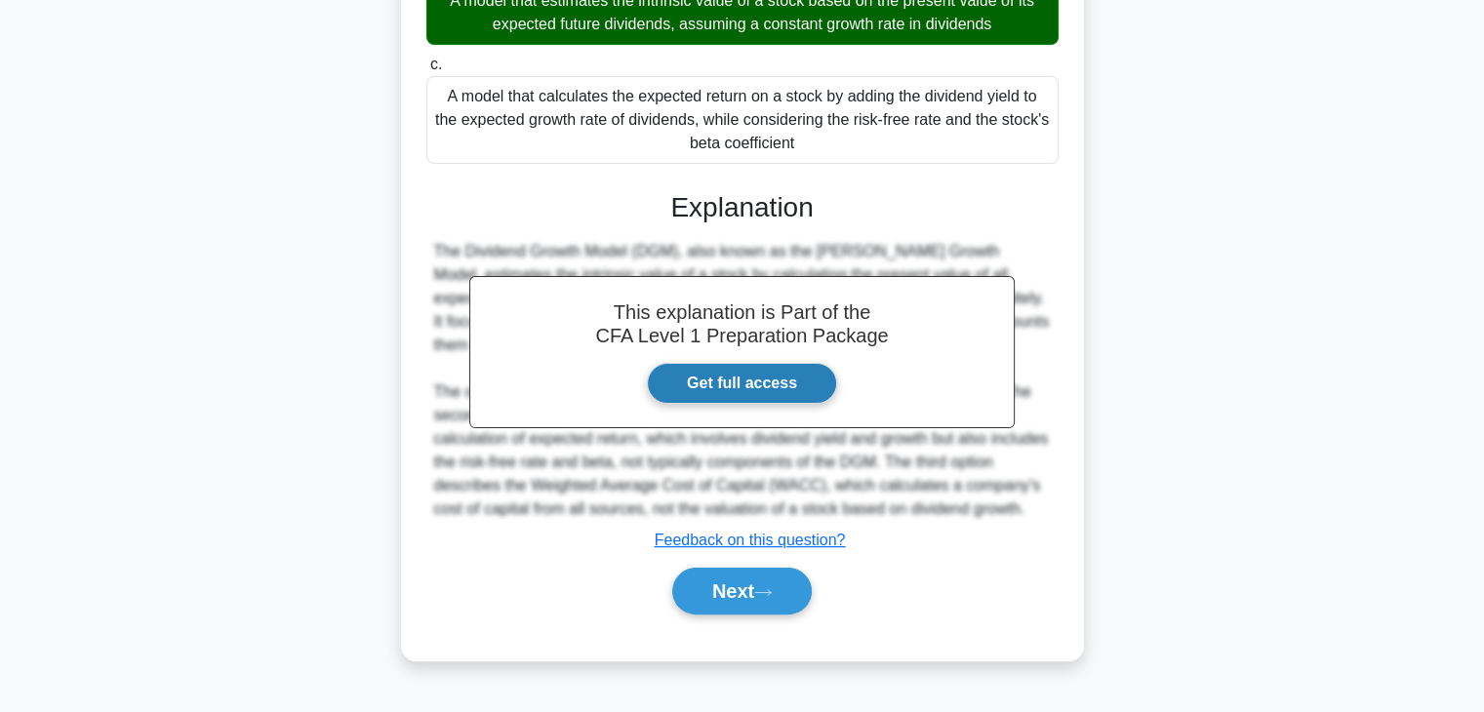
scroll to position [349, 0]
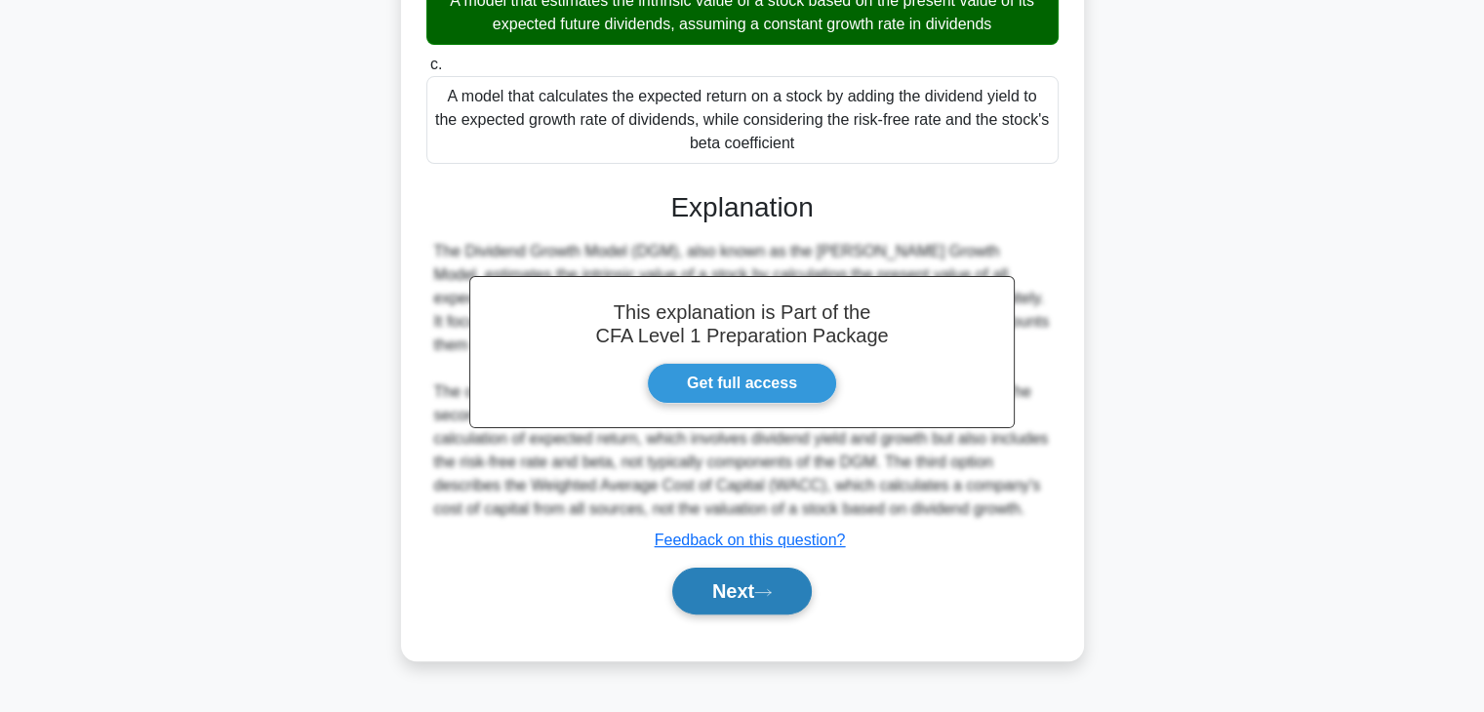
click at [772, 598] on icon at bounding box center [763, 592] width 18 height 11
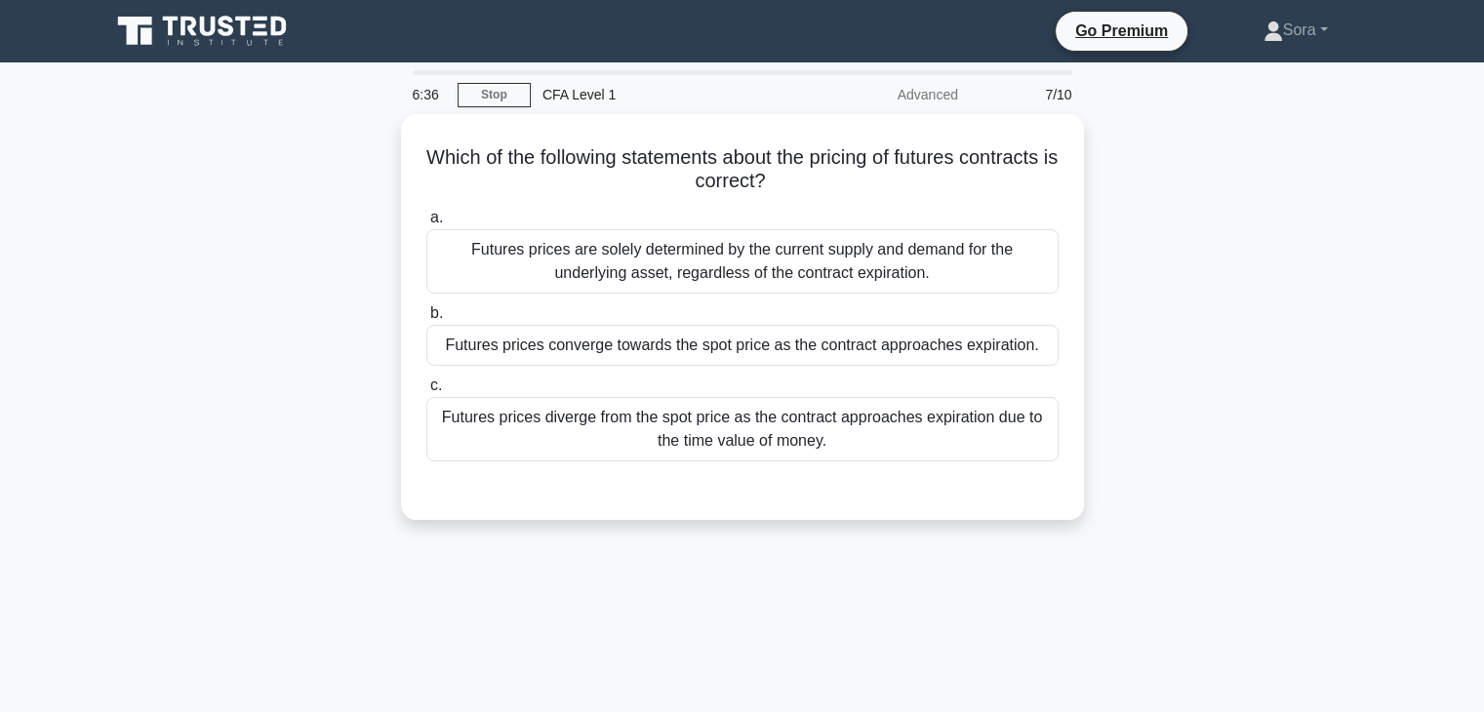
scroll to position [0, 0]
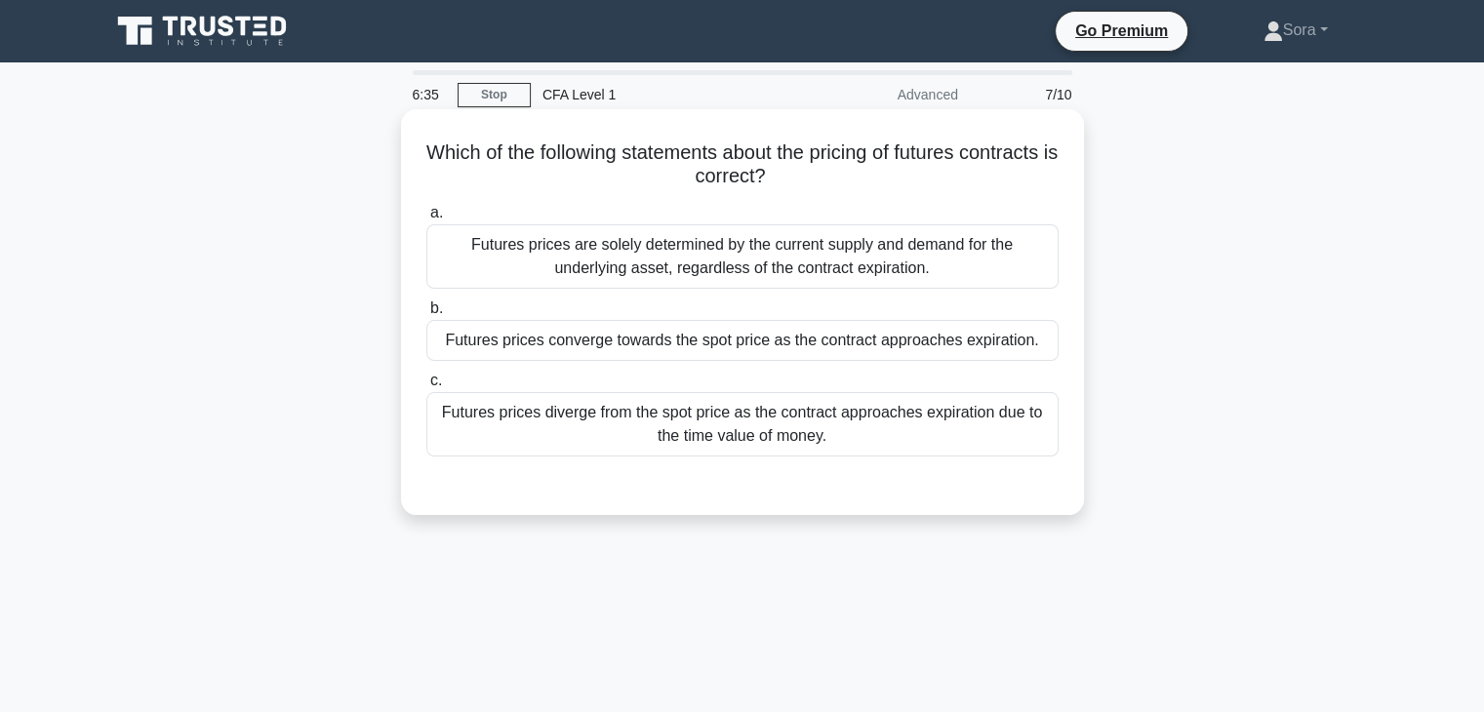
click at [789, 344] on div "Futures prices converge towards the spot price as the contract approaches expir…" at bounding box center [742, 340] width 632 height 41
click at [426, 315] on input "b. Futures prices converge towards the spot price as the contract approaches ex…" at bounding box center [426, 309] width 0 height 13
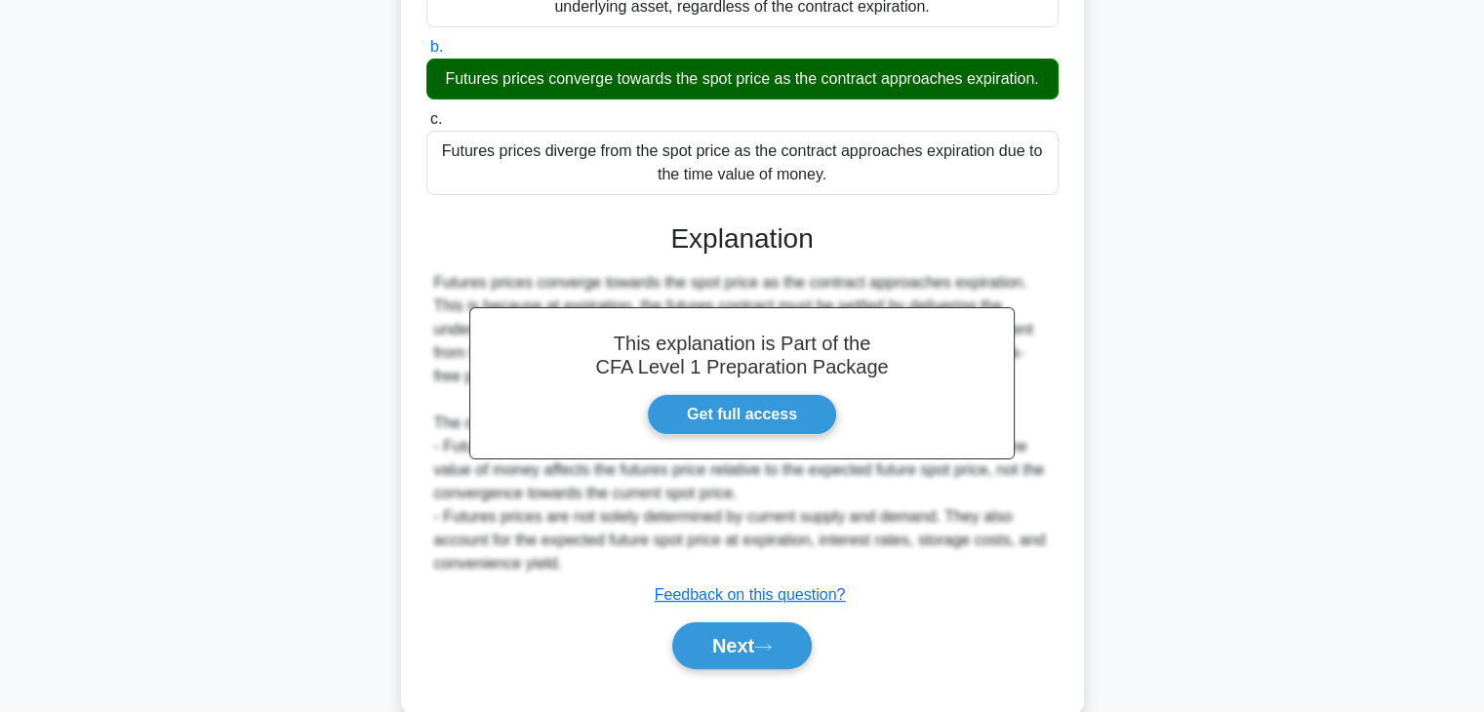
scroll to position [343, 0]
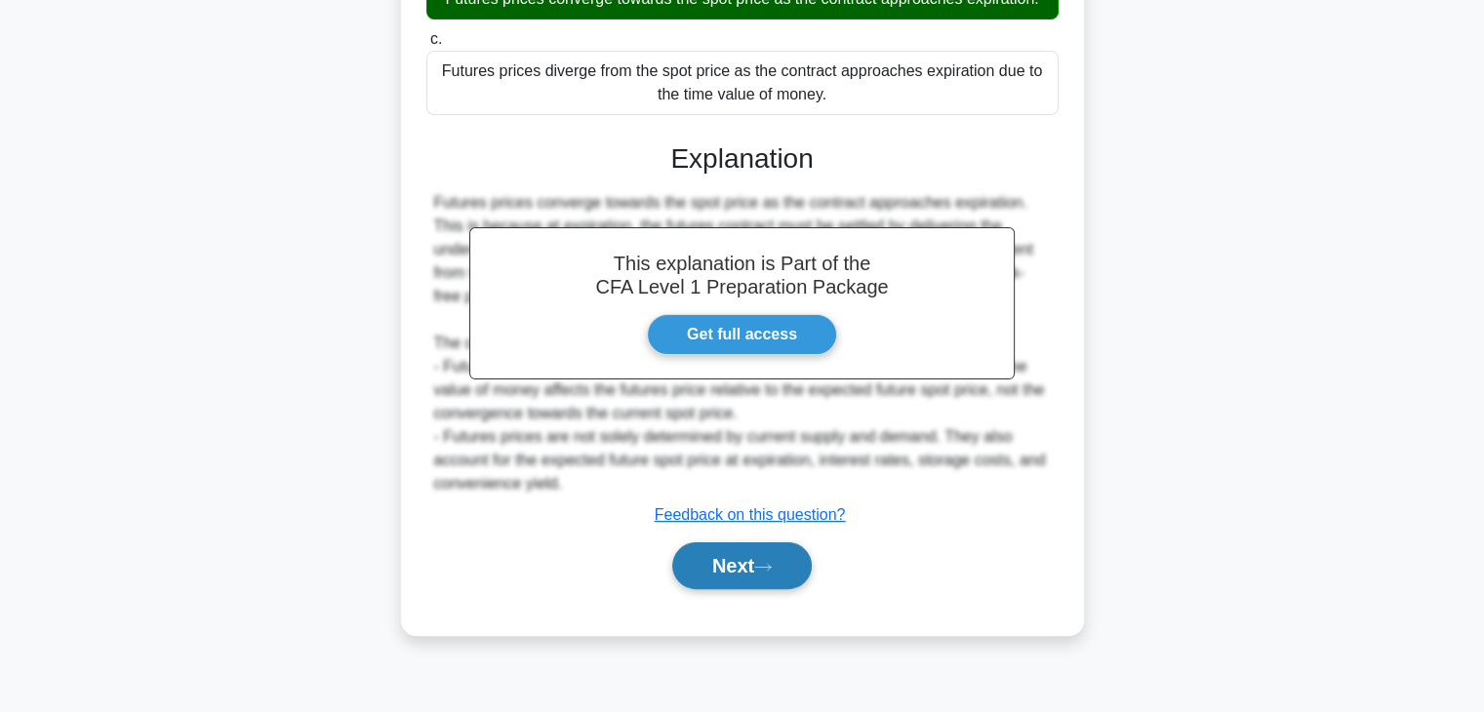
click at [746, 561] on button "Next" at bounding box center [742, 566] width 140 height 47
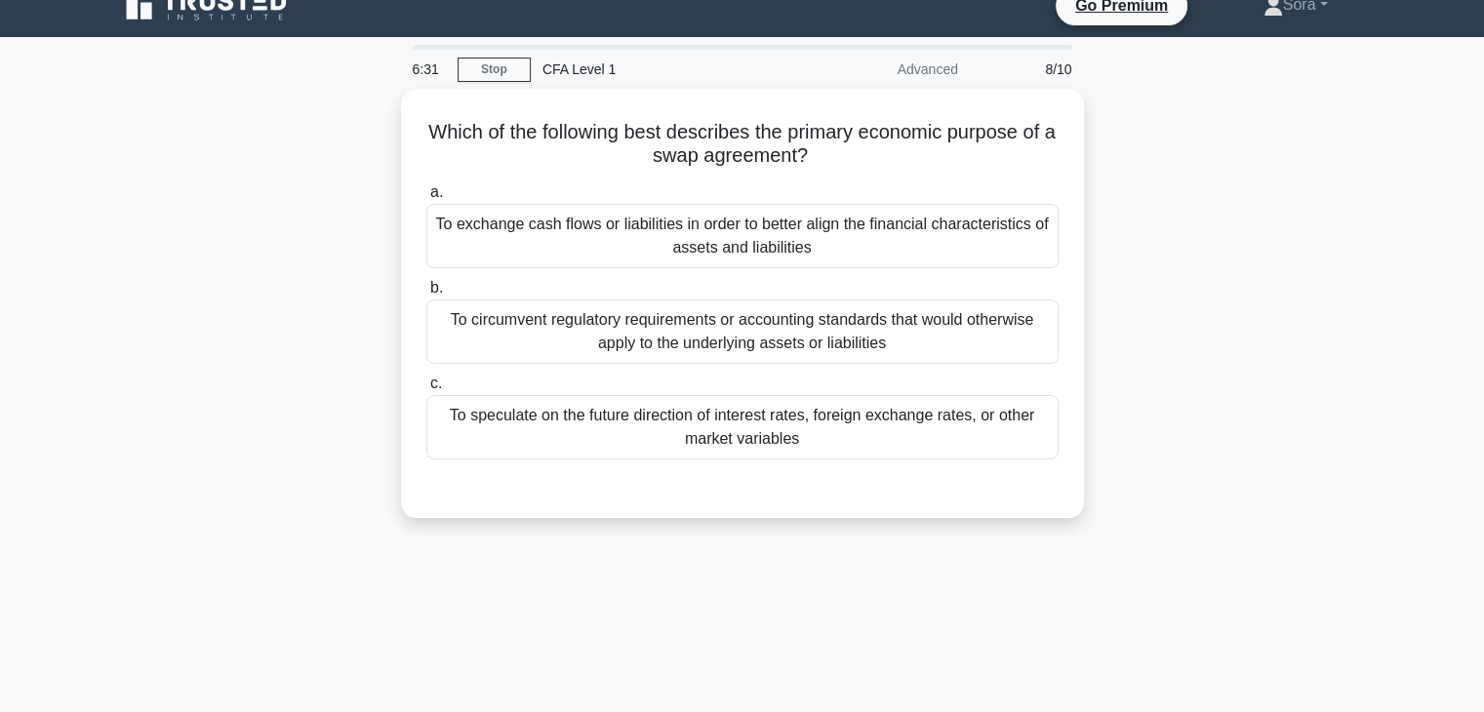
scroll to position [0, 0]
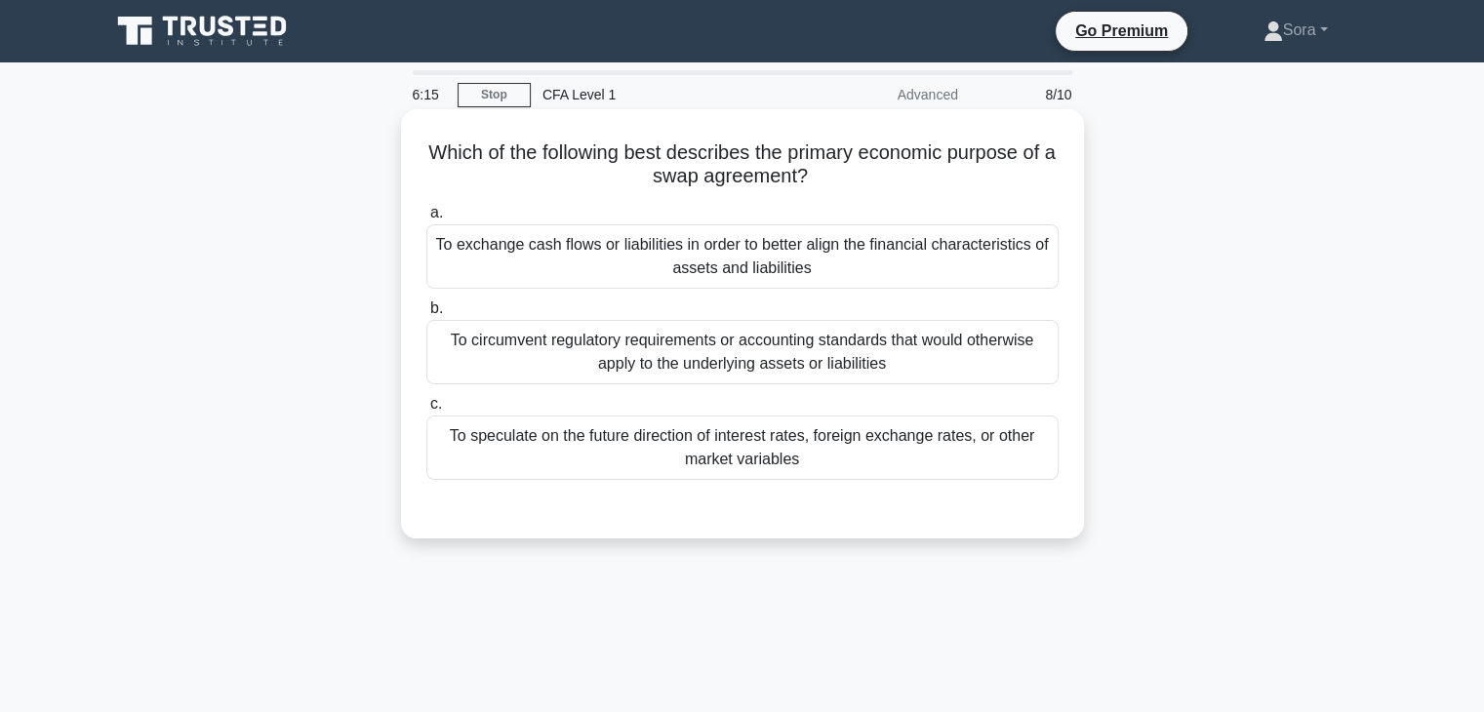
click at [843, 465] on div "To speculate on the future direction of interest rates, foreign exchange rates,…" at bounding box center [742, 448] width 632 height 64
click at [426, 411] on input "c. To speculate on the future direction of interest rates, foreign exchange rat…" at bounding box center [426, 404] width 0 height 13
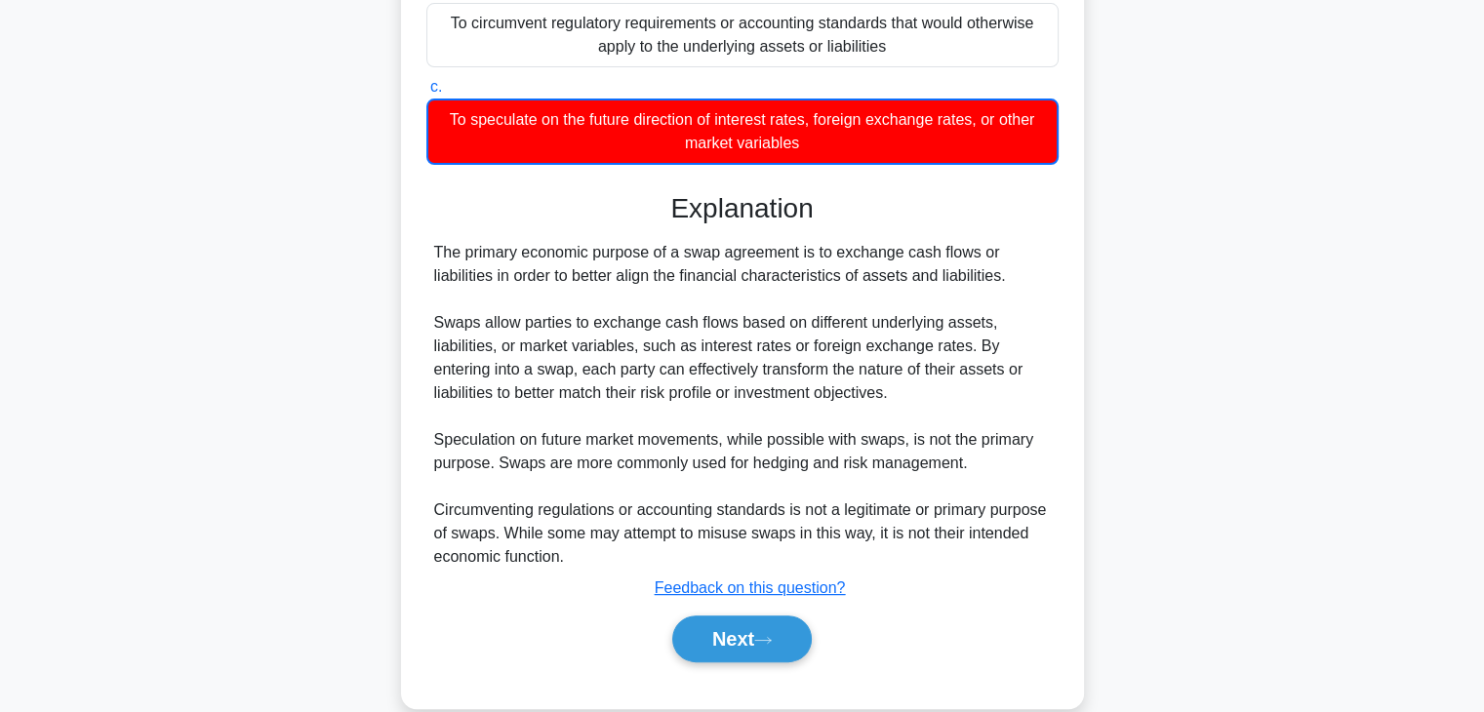
scroll to position [349, 0]
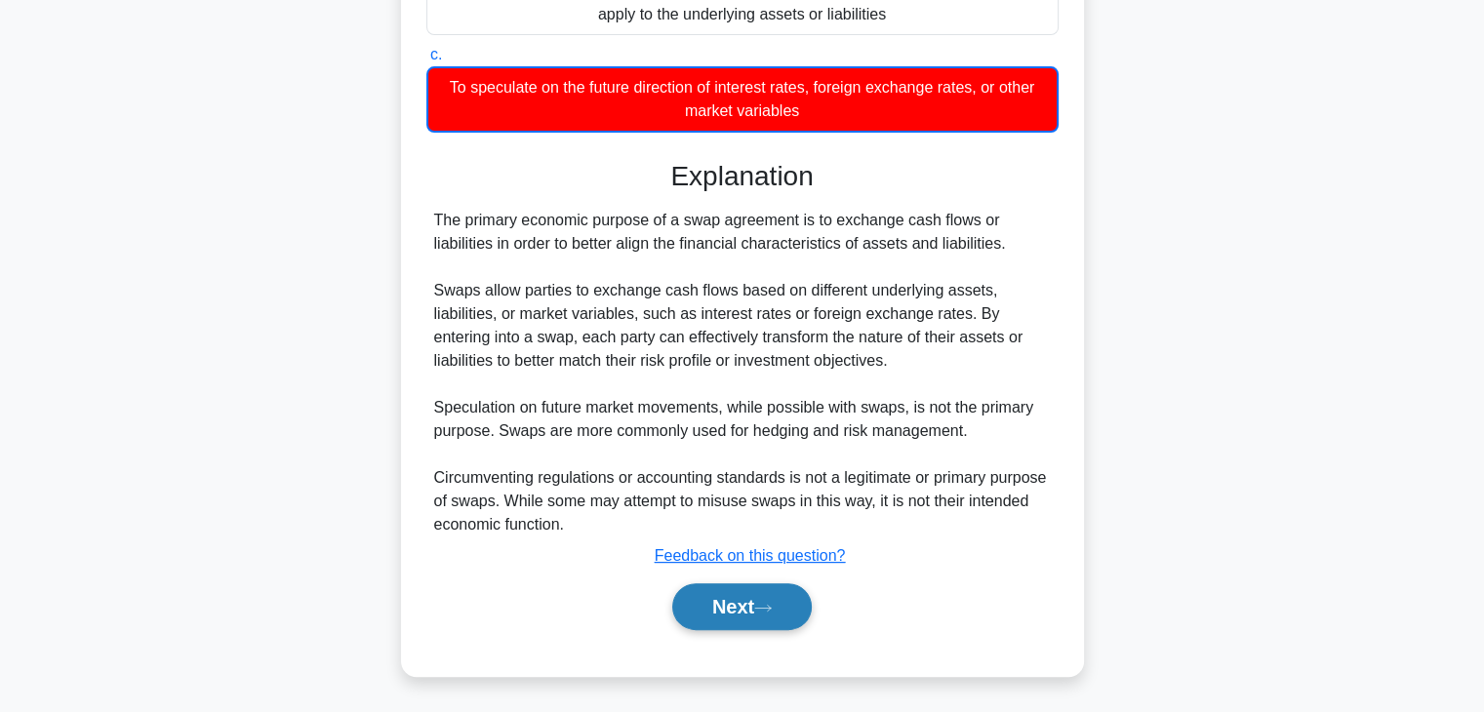
click at [796, 614] on button "Next" at bounding box center [742, 607] width 140 height 47
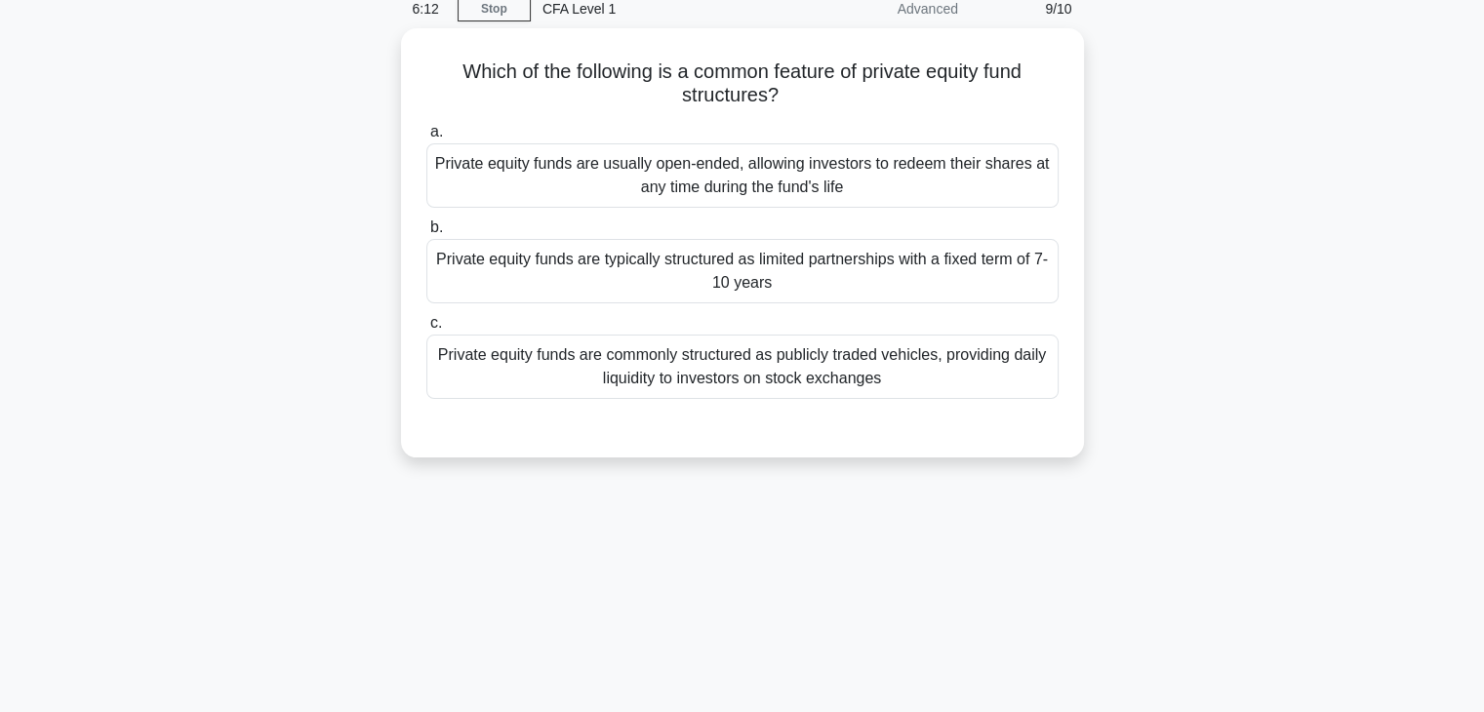
scroll to position [0, 0]
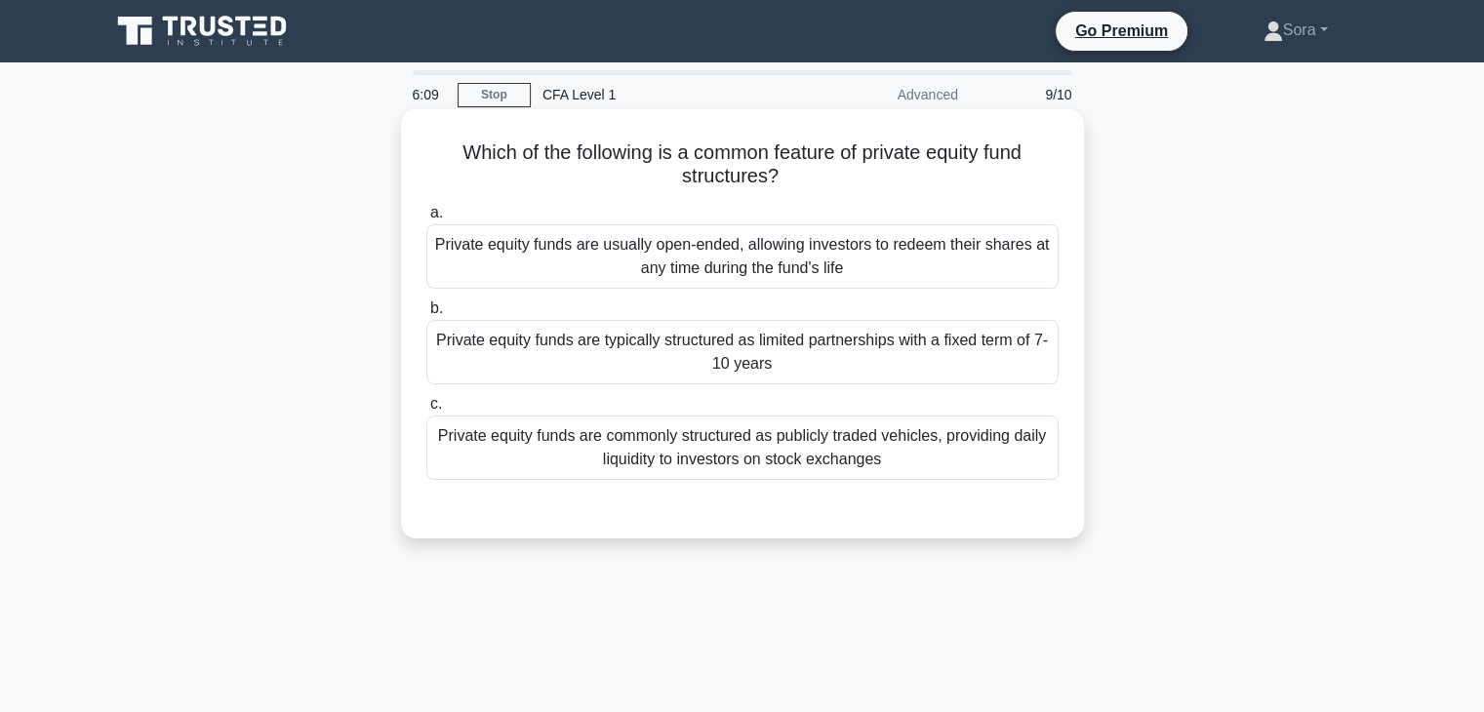
click at [789, 285] on div "Private equity funds are usually open-ended, allowing investors to redeem their…" at bounding box center [742, 256] width 632 height 64
click at [426, 220] on input "a. Private equity funds are usually open-ended, allowing investors to redeem th…" at bounding box center [426, 213] width 0 height 13
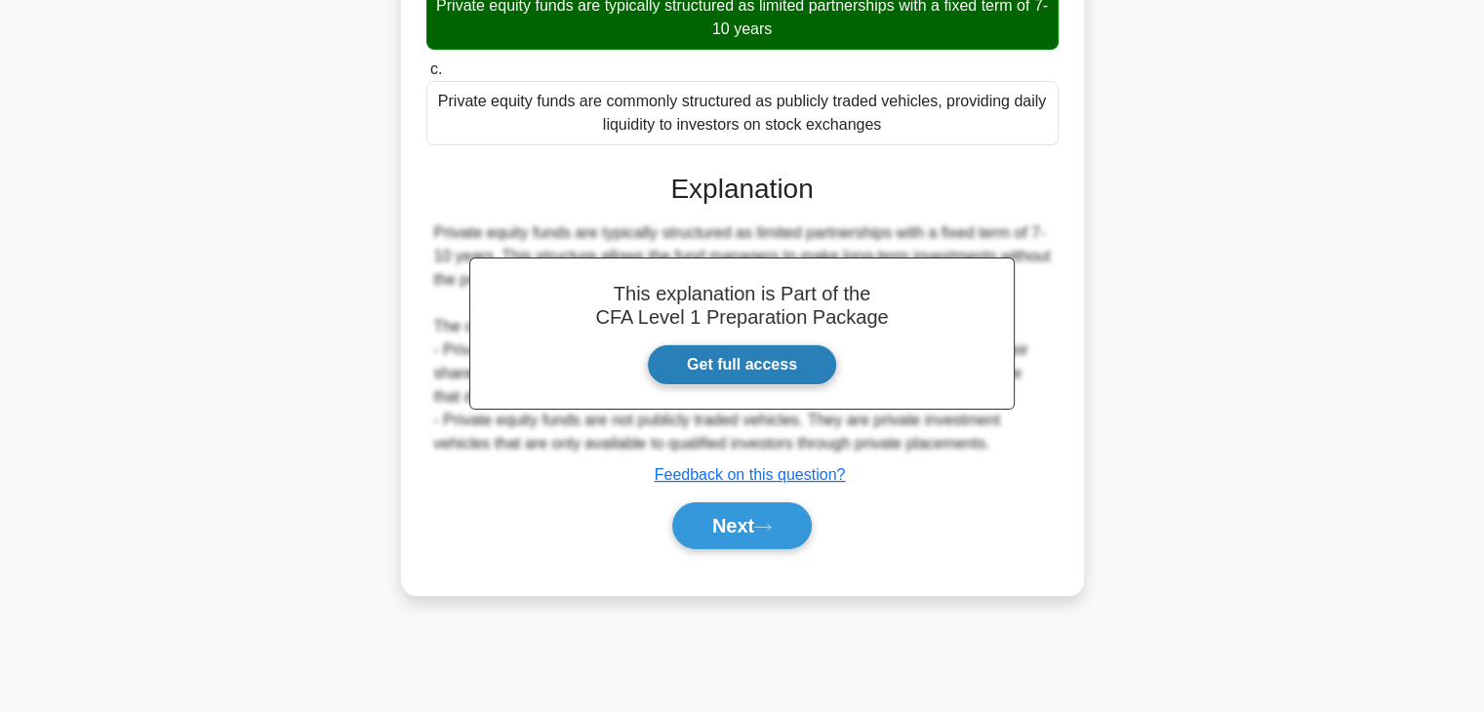
scroll to position [343, 0]
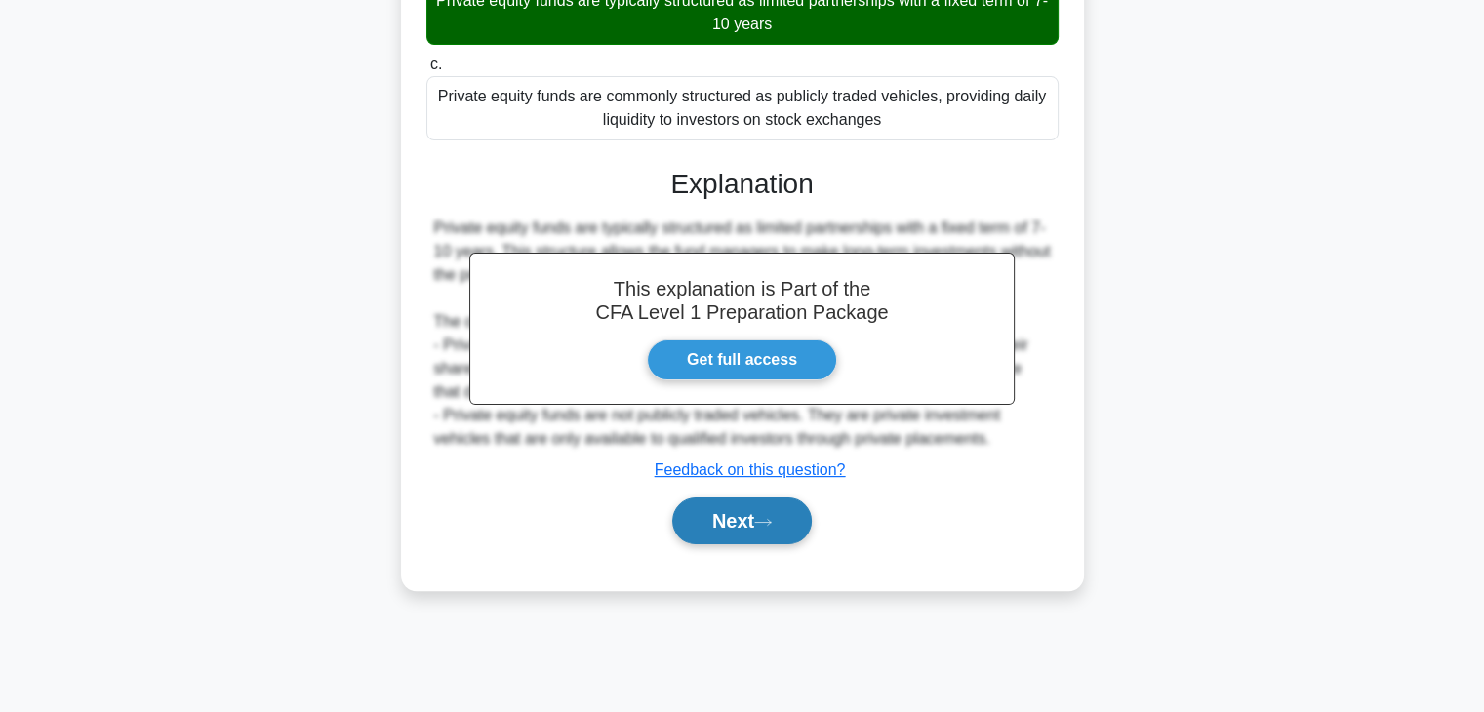
click at [794, 513] on button "Next" at bounding box center [742, 521] width 140 height 47
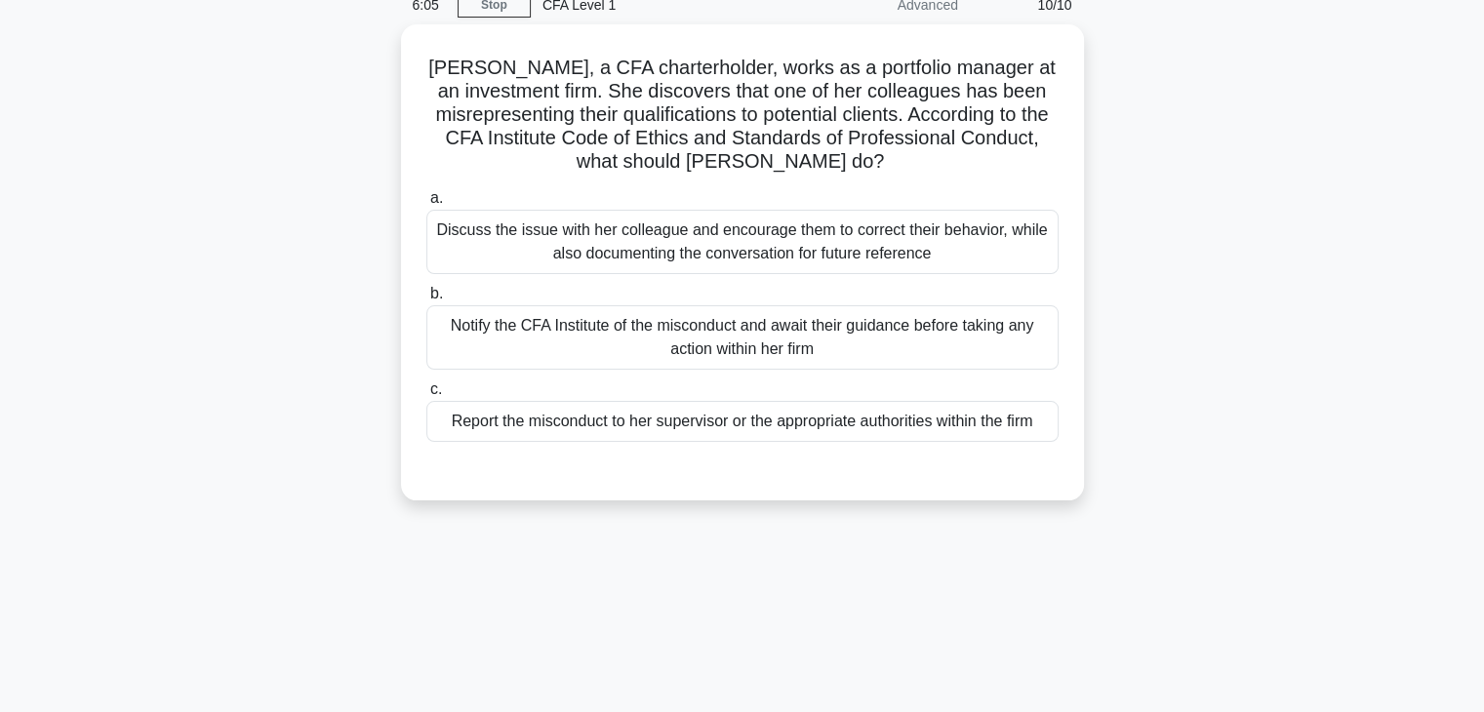
scroll to position [0, 0]
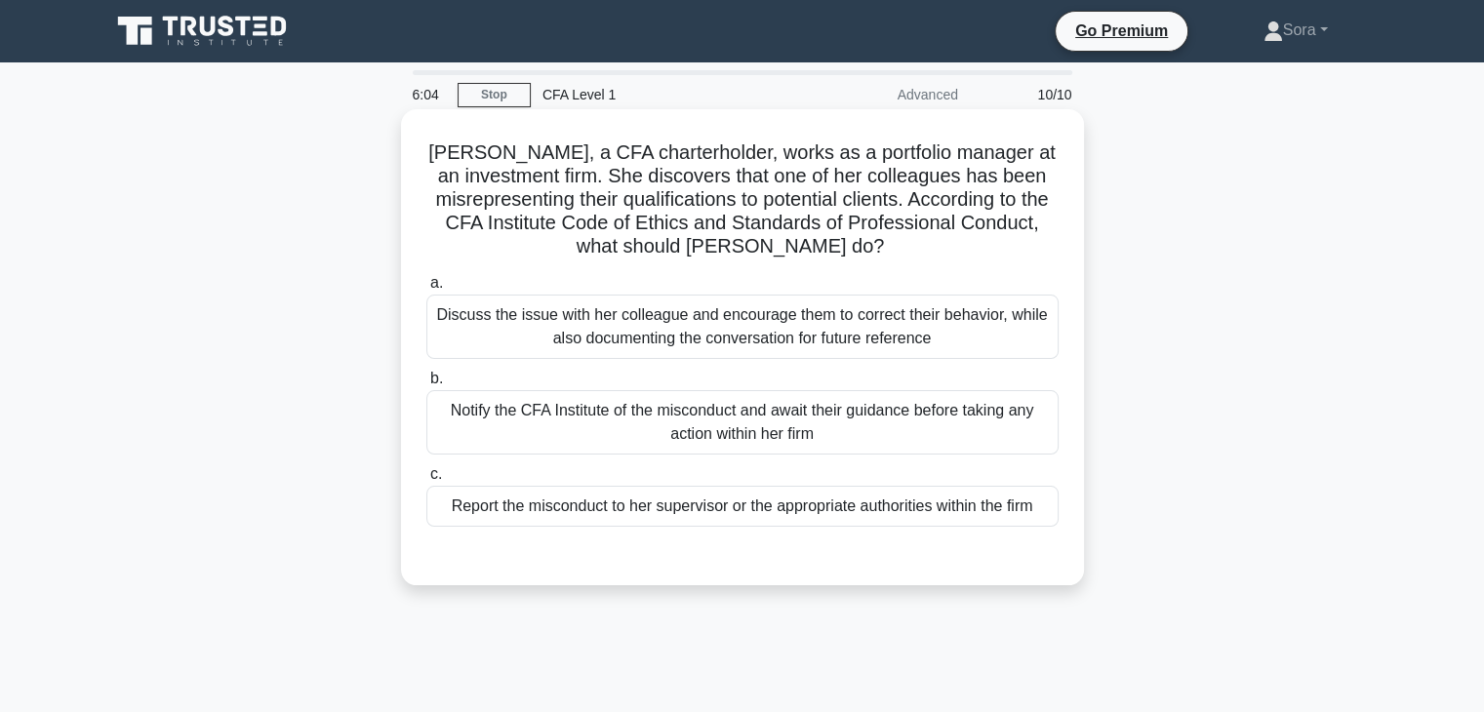
click at [800, 512] on div "Report the misconduct to her supervisor or the appropriate authorities within t…" at bounding box center [742, 506] width 632 height 41
click at [426, 481] on input "c. Report the misconduct to her supervisor or the appropriate authorities withi…" at bounding box center [426, 474] width 0 height 13
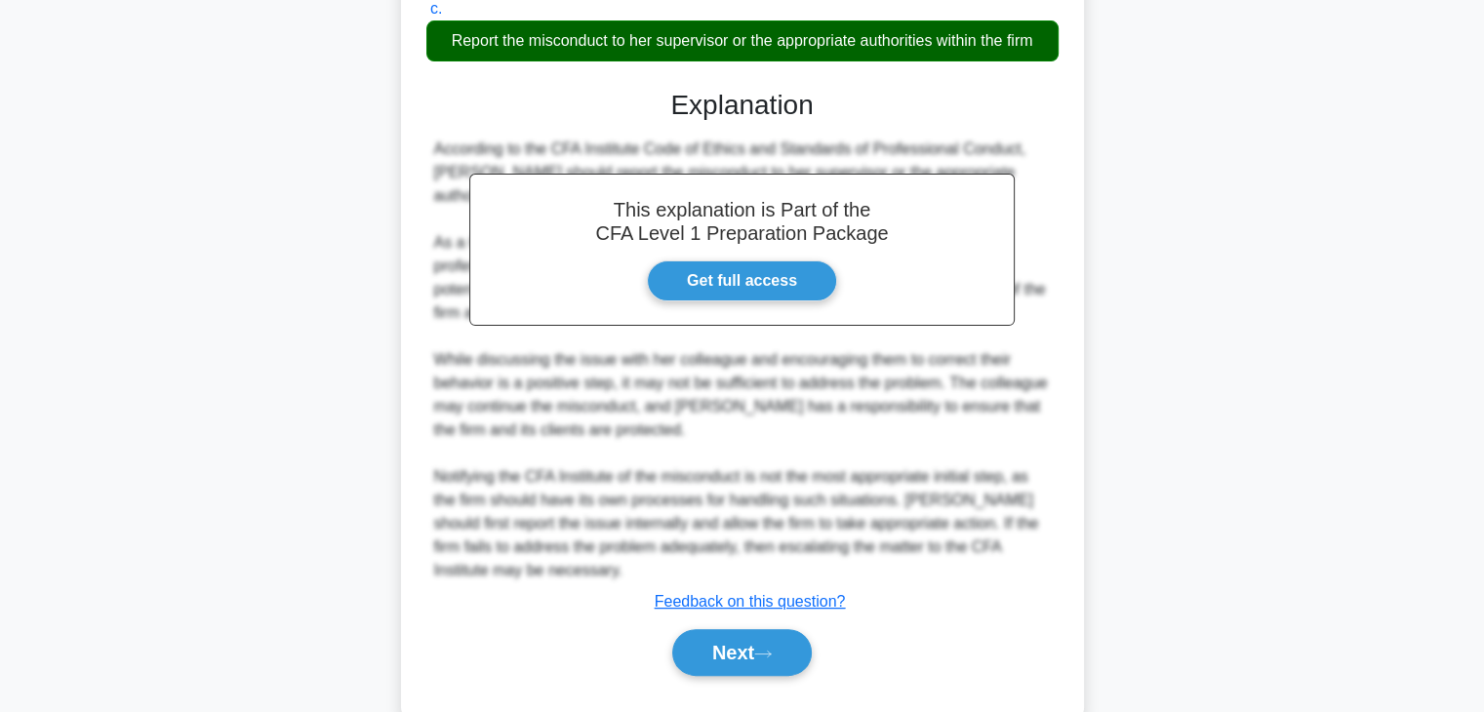
scroll to position [511, 0]
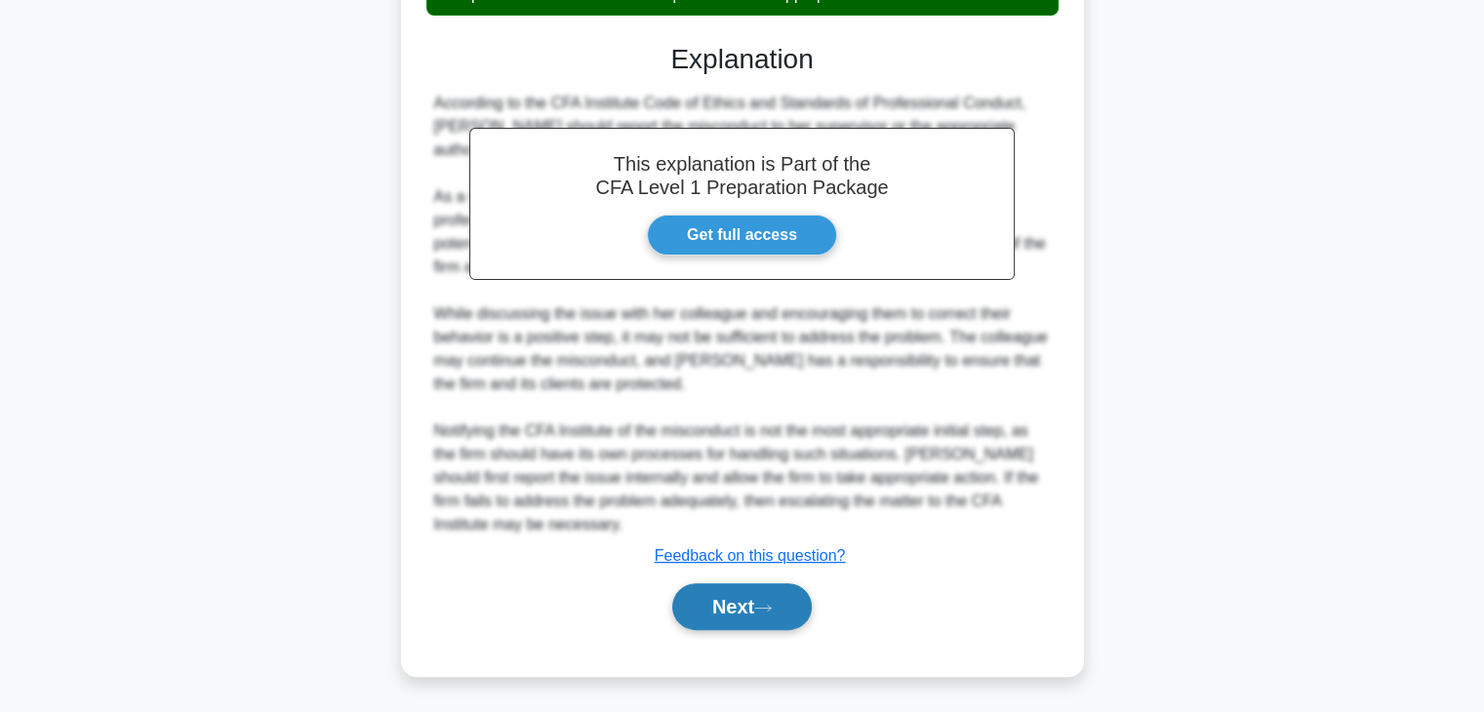
click at [754, 606] on button "Next" at bounding box center [742, 607] width 140 height 47
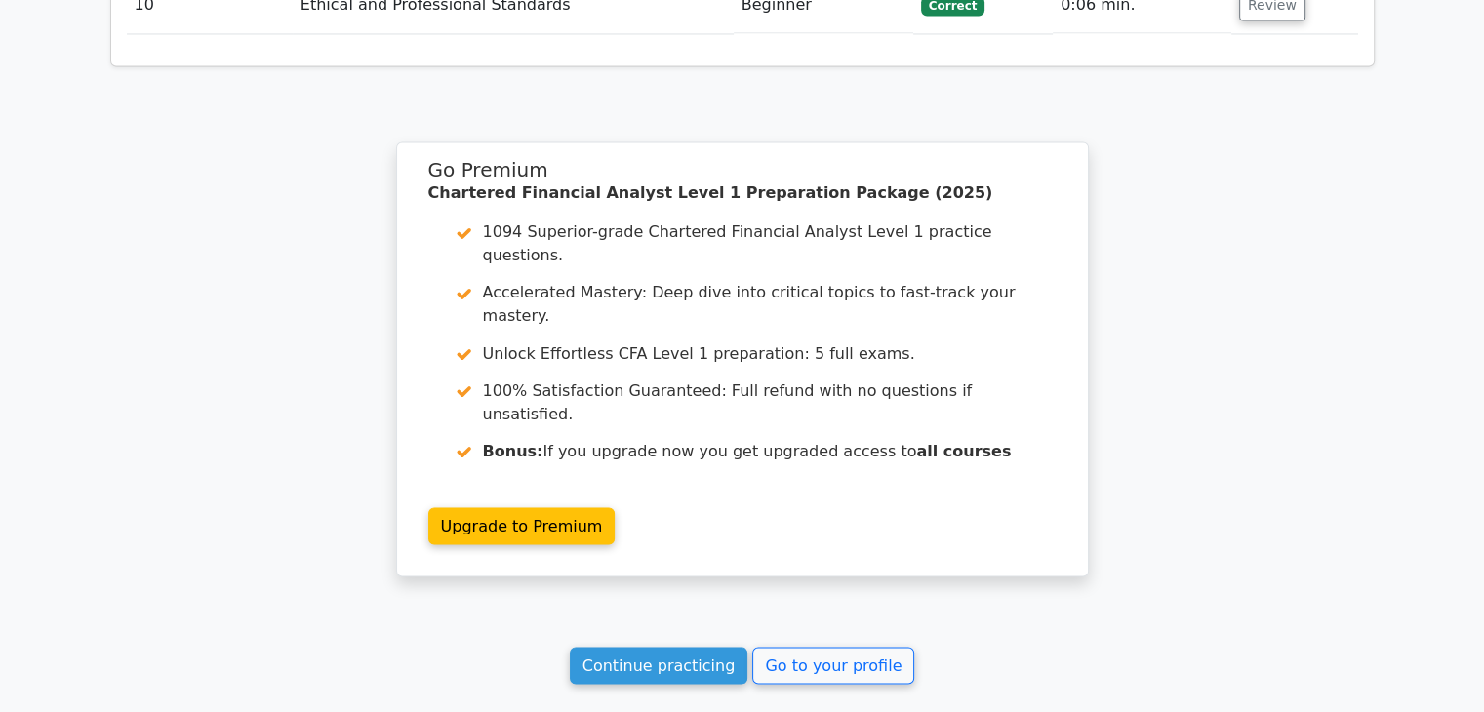
scroll to position [3416, 0]
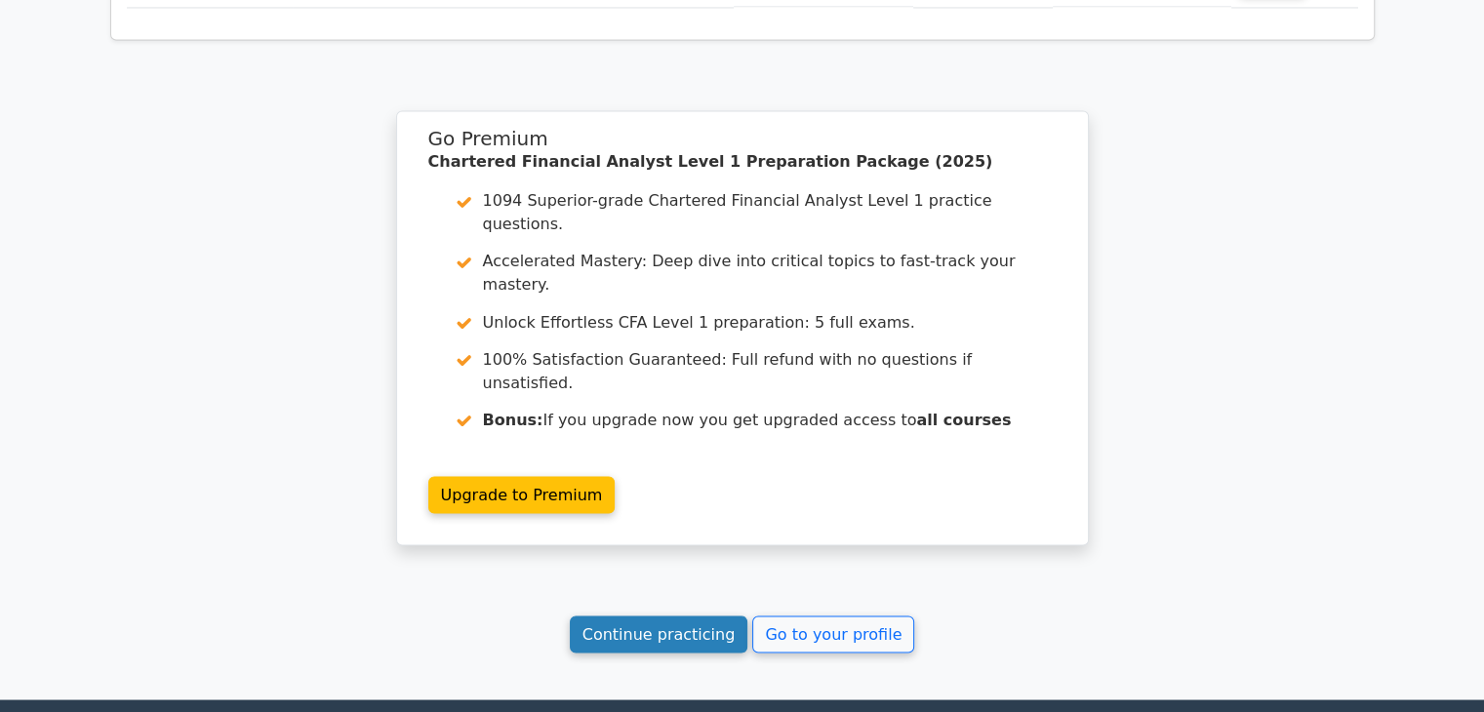
click at [706, 616] on link "Continue practicing" at bounding box center [659, 634] width 179 height 37
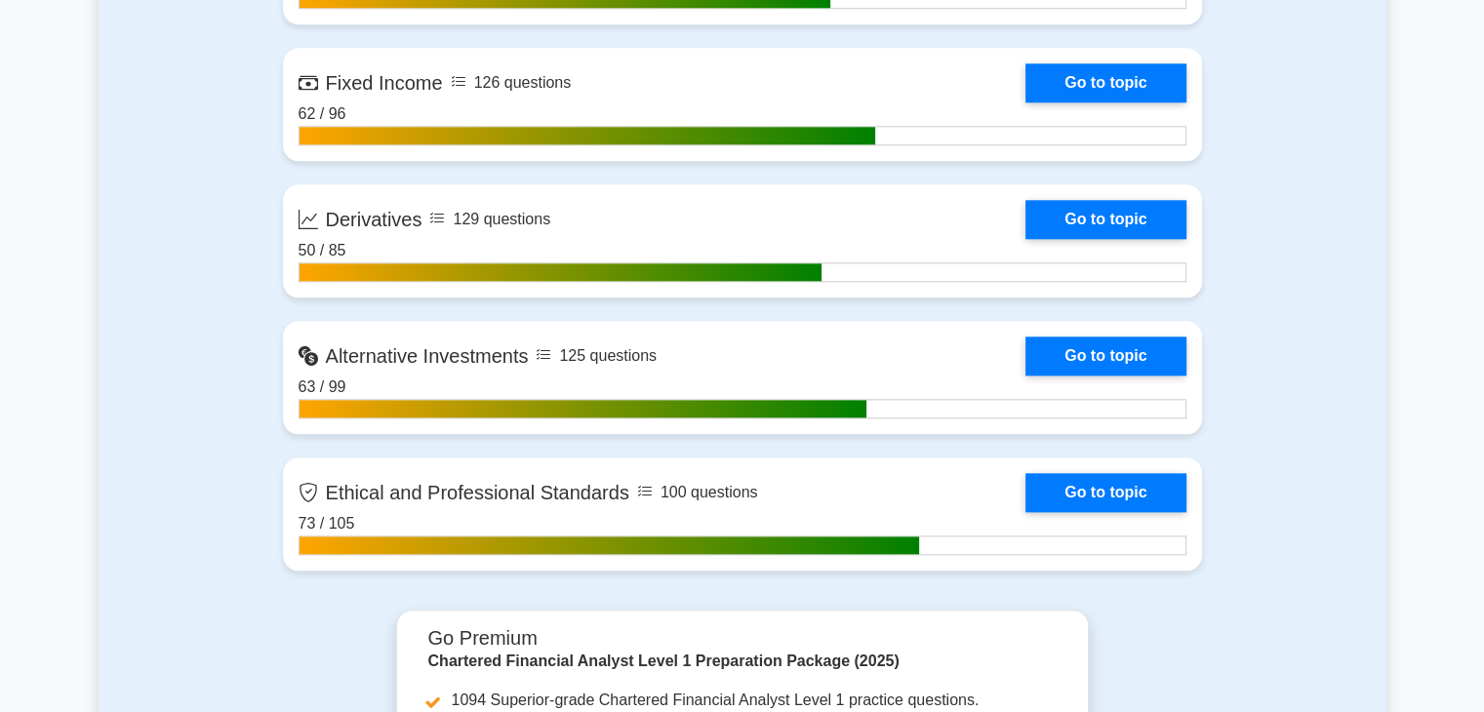
scroll to position [2147, 0]
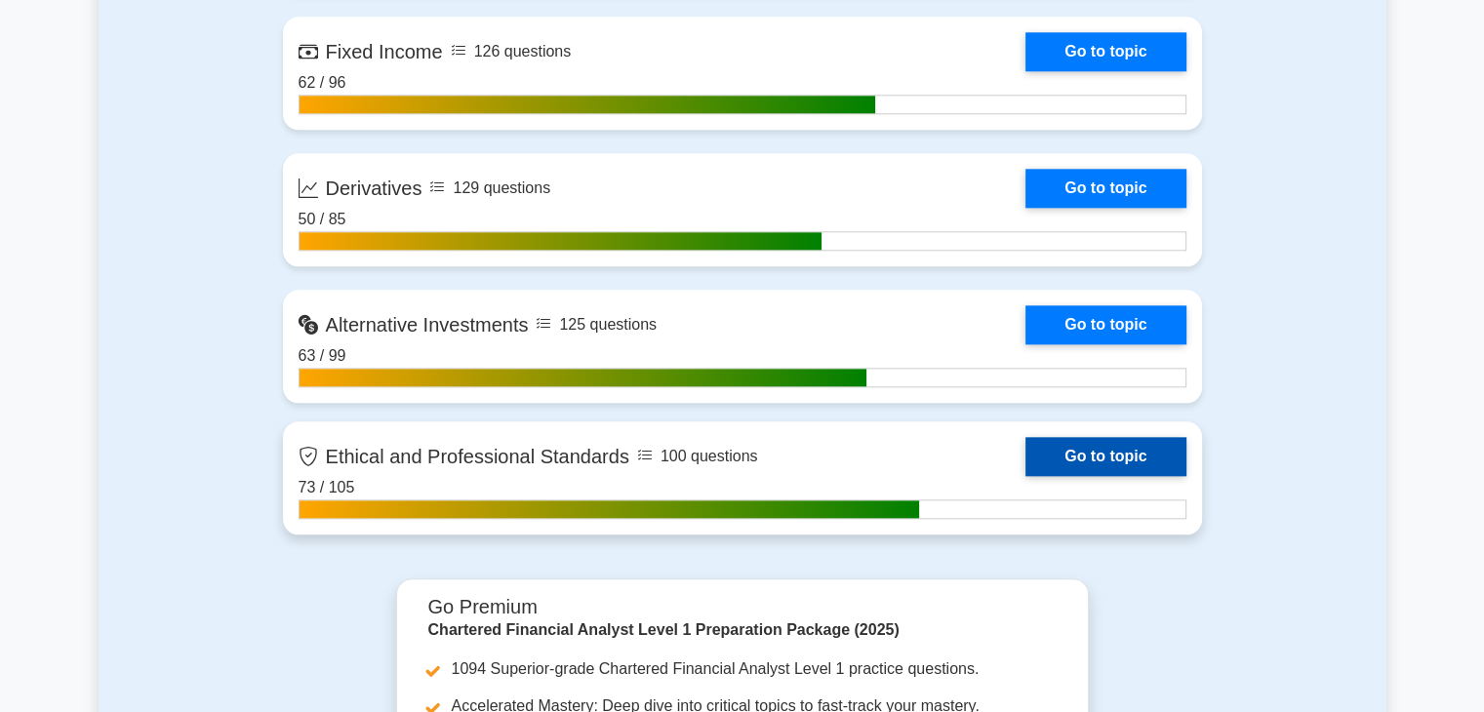
click at [1127, 458] on link "Go to topic" at bounding box center [1106, 456] width 160 height 39
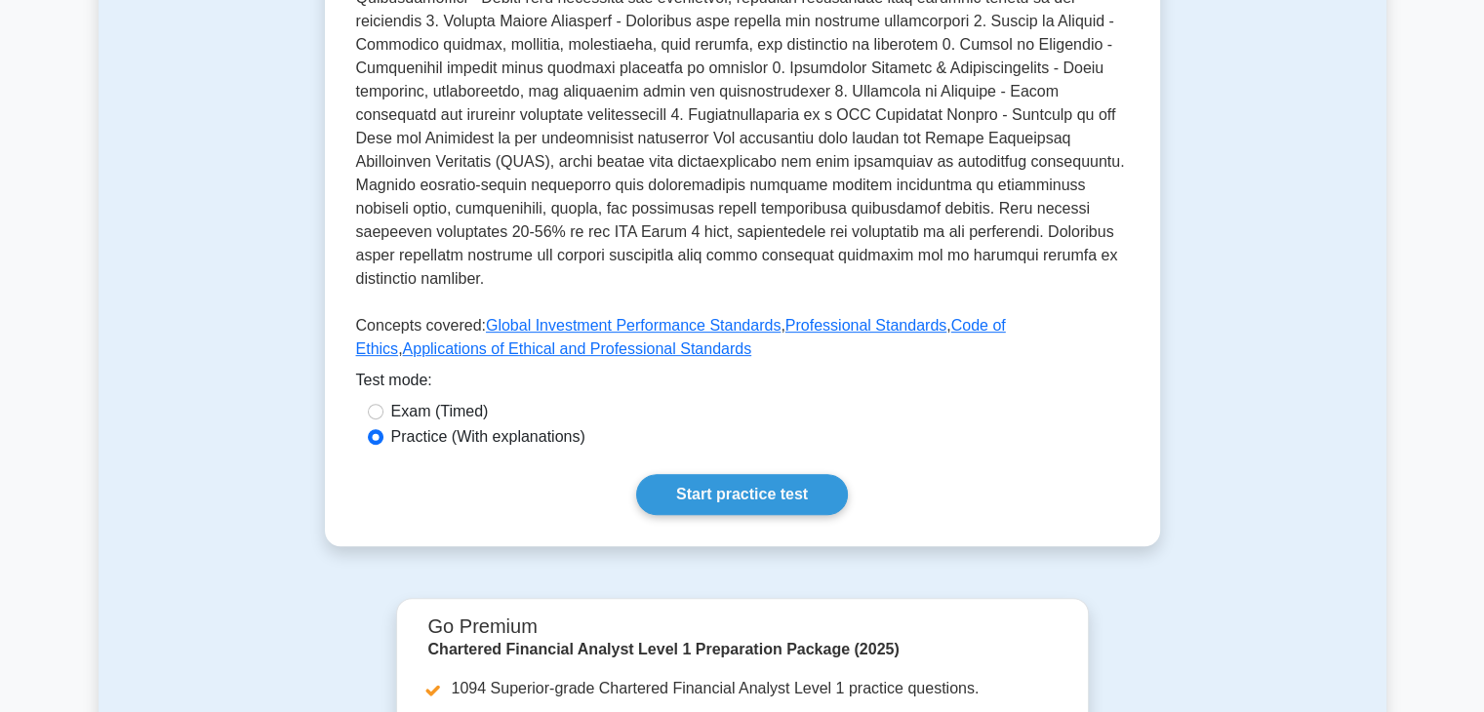
scroll to position [878, 0]
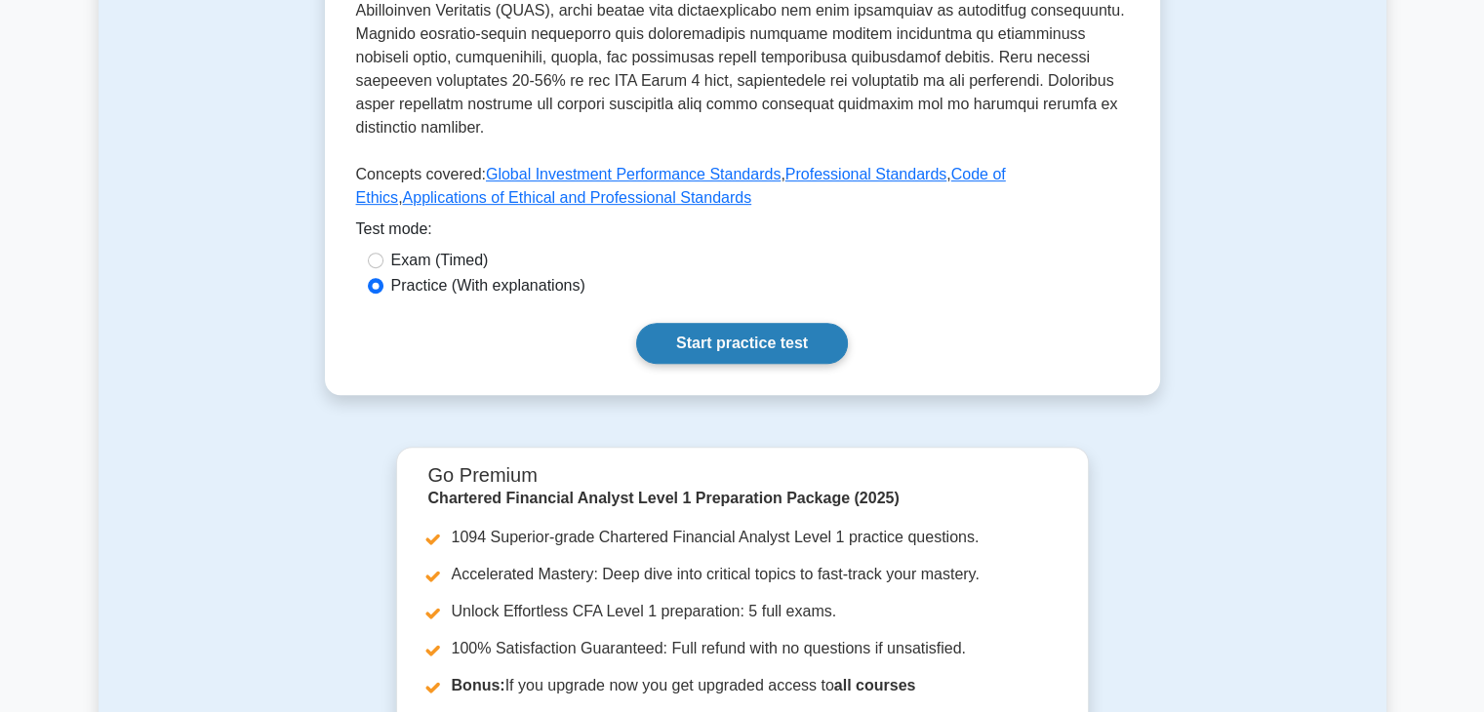
click at [703, 323] on link "Start practice test" at bounding box center [742, 343] width 212 height 41
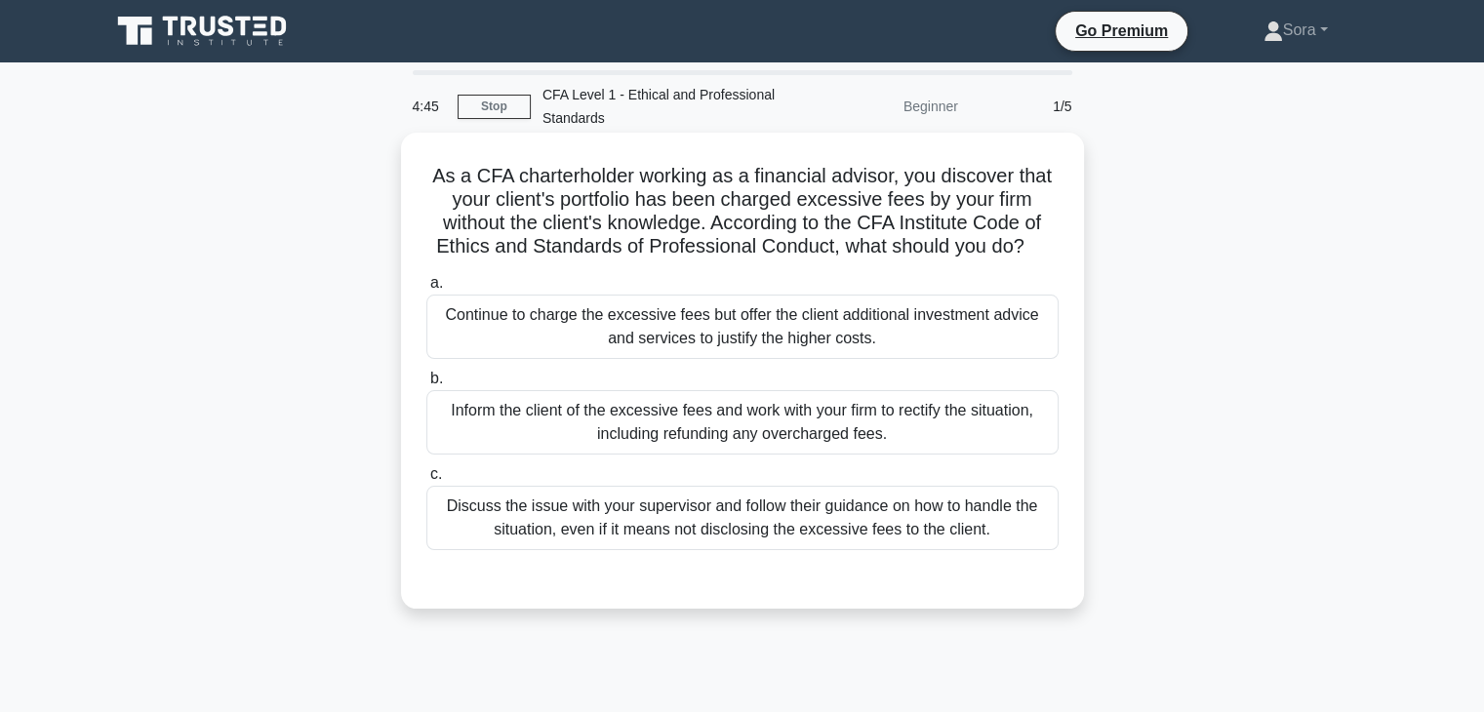
click at [990, 426] on div "Inform the client of the excessive fees and work with your firm to rectify the …" at bounding box center [742, 422] width 632 height 64
click at [426, 385] on input "b. Inform the client of the excessive fees and work with your firm to rectify t…" at bounding box center [426, 379] width 0 height 13
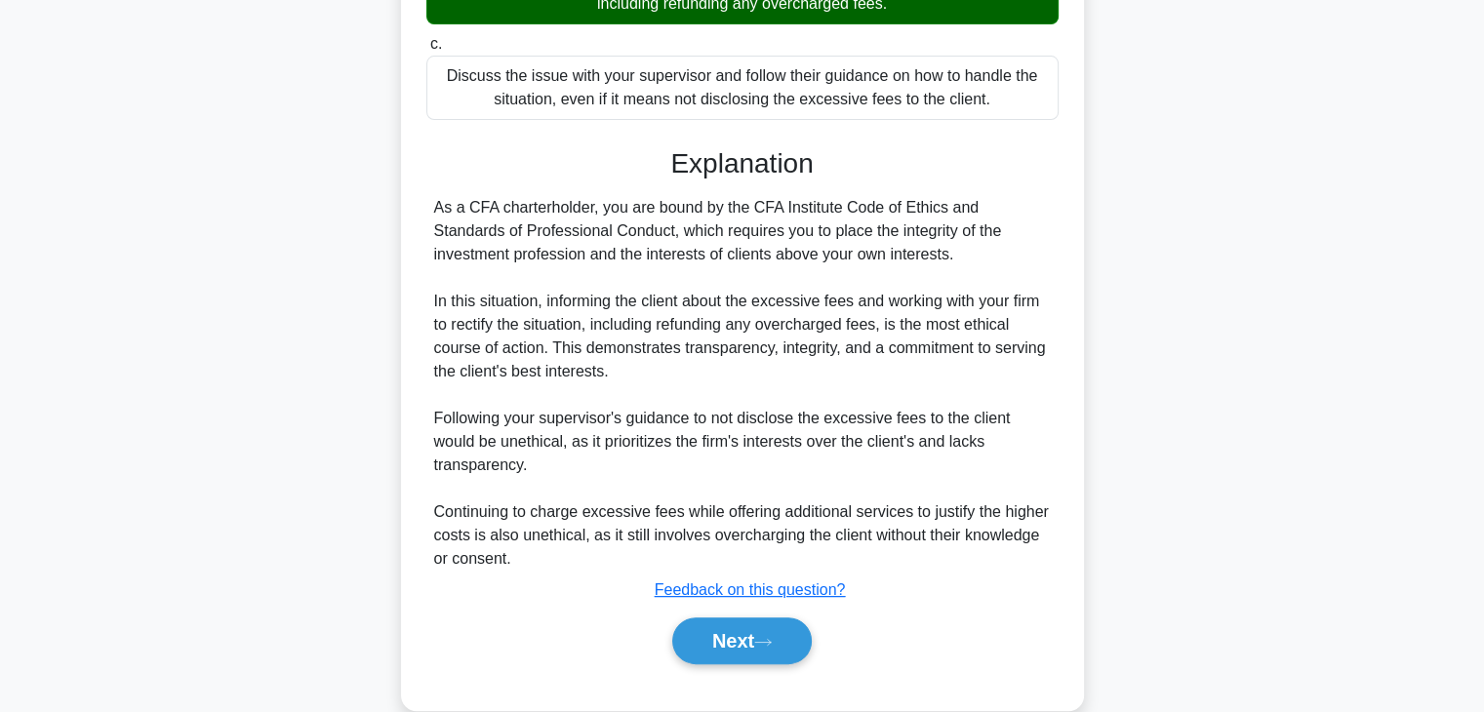
scroll to position [465, 0]
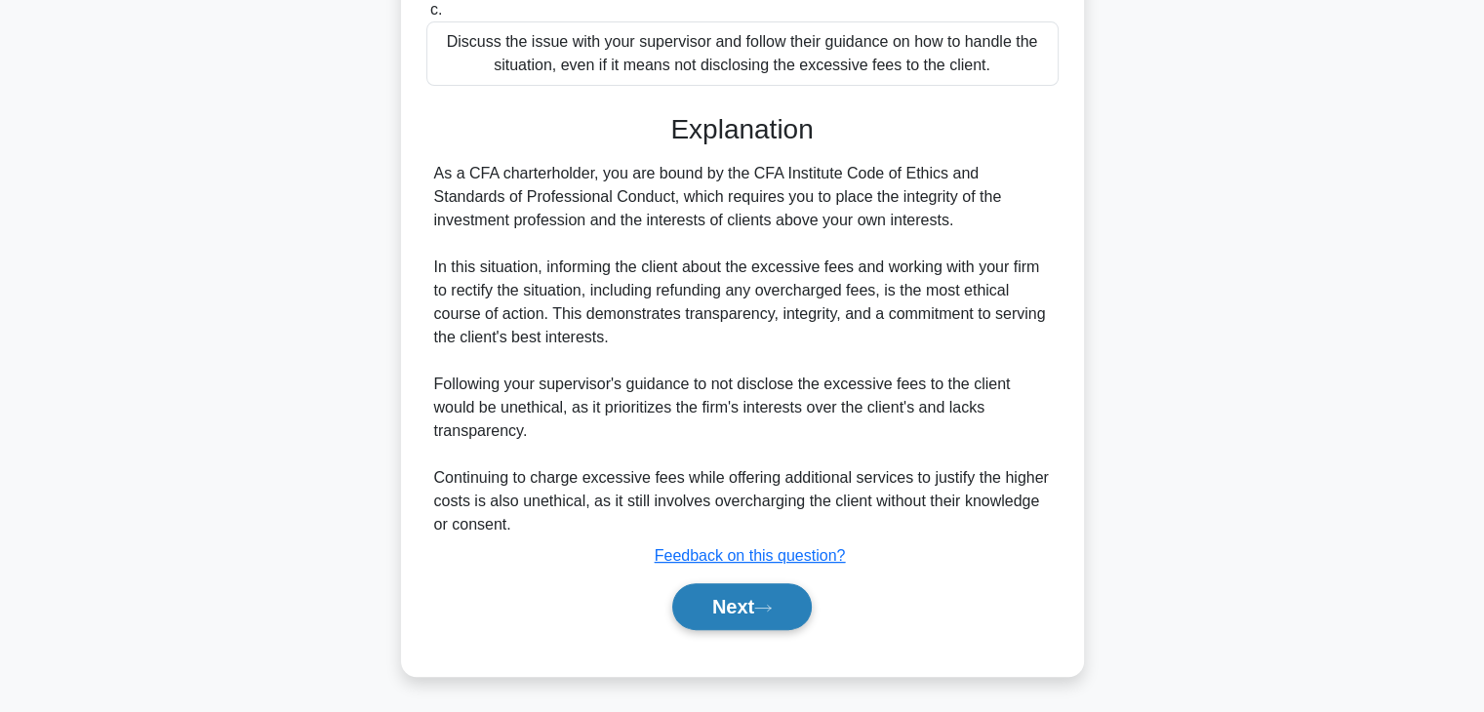
click at [752, 599] on button "Next" at bounding box center [742, 607] width 140 height 47
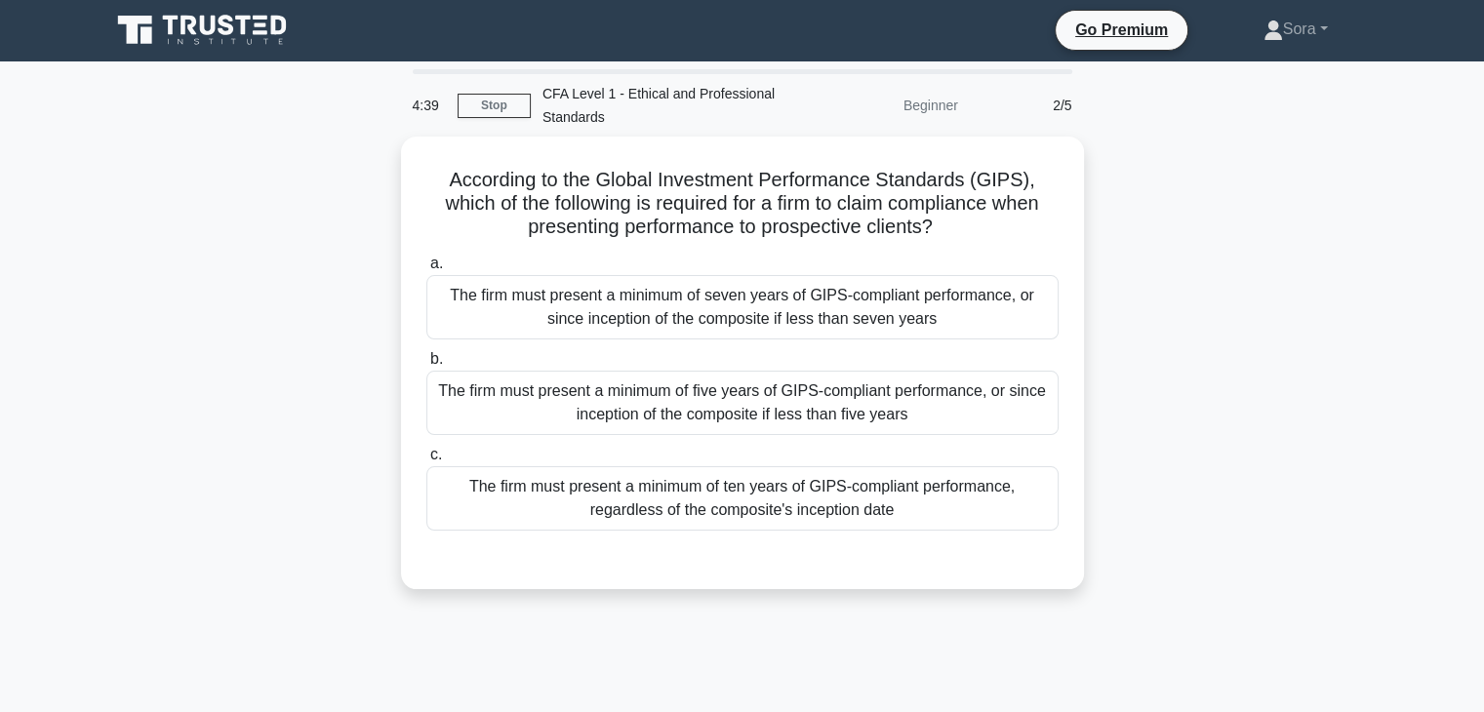
scroll to position [0, 0]
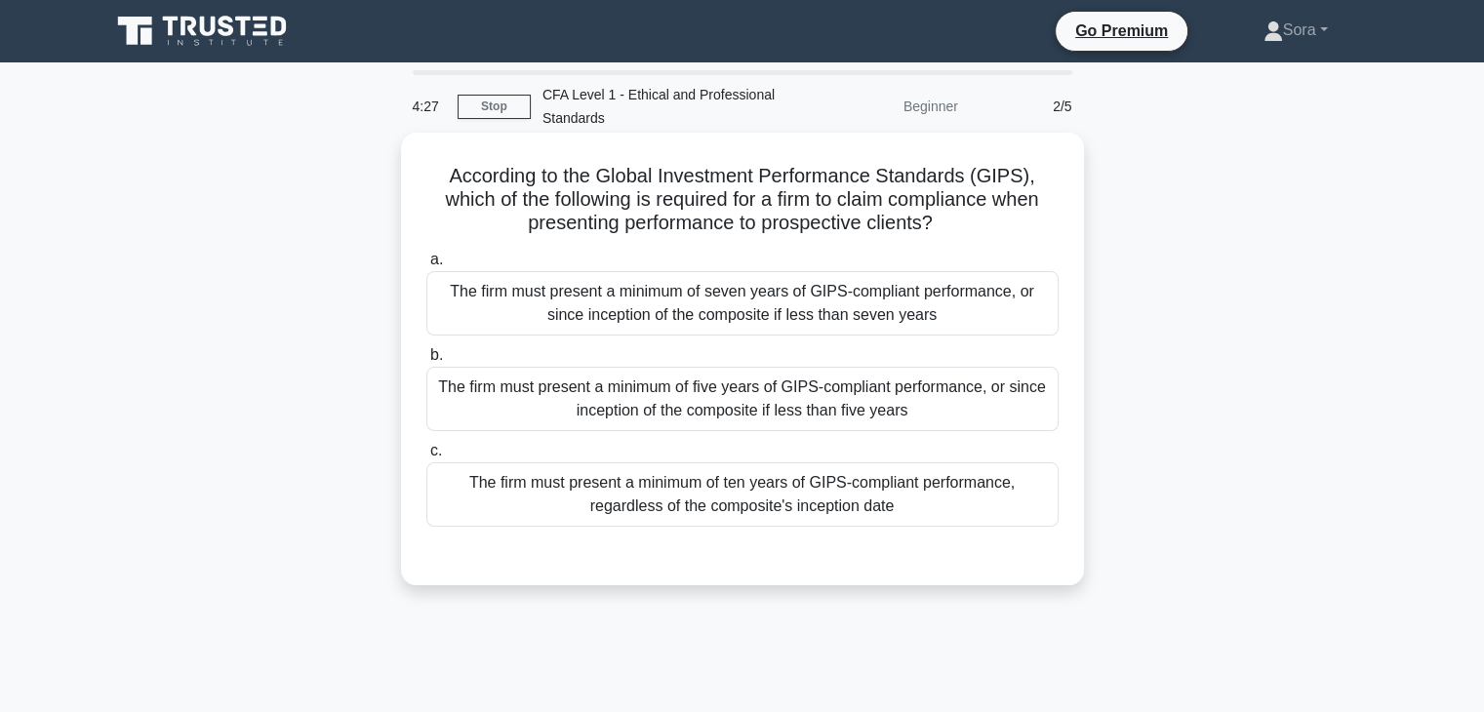
click at [659, 303] on div "The firm must present a minimum of seven years of GIPS-compliant performance, o…" at bounding box center [742, 303] width 632 height 64
click at [426, 266] on input "a. The firm must present a minimum of seven years of GIPS-compliant performance…" at bounding box center [426, 260] width 0 height 13
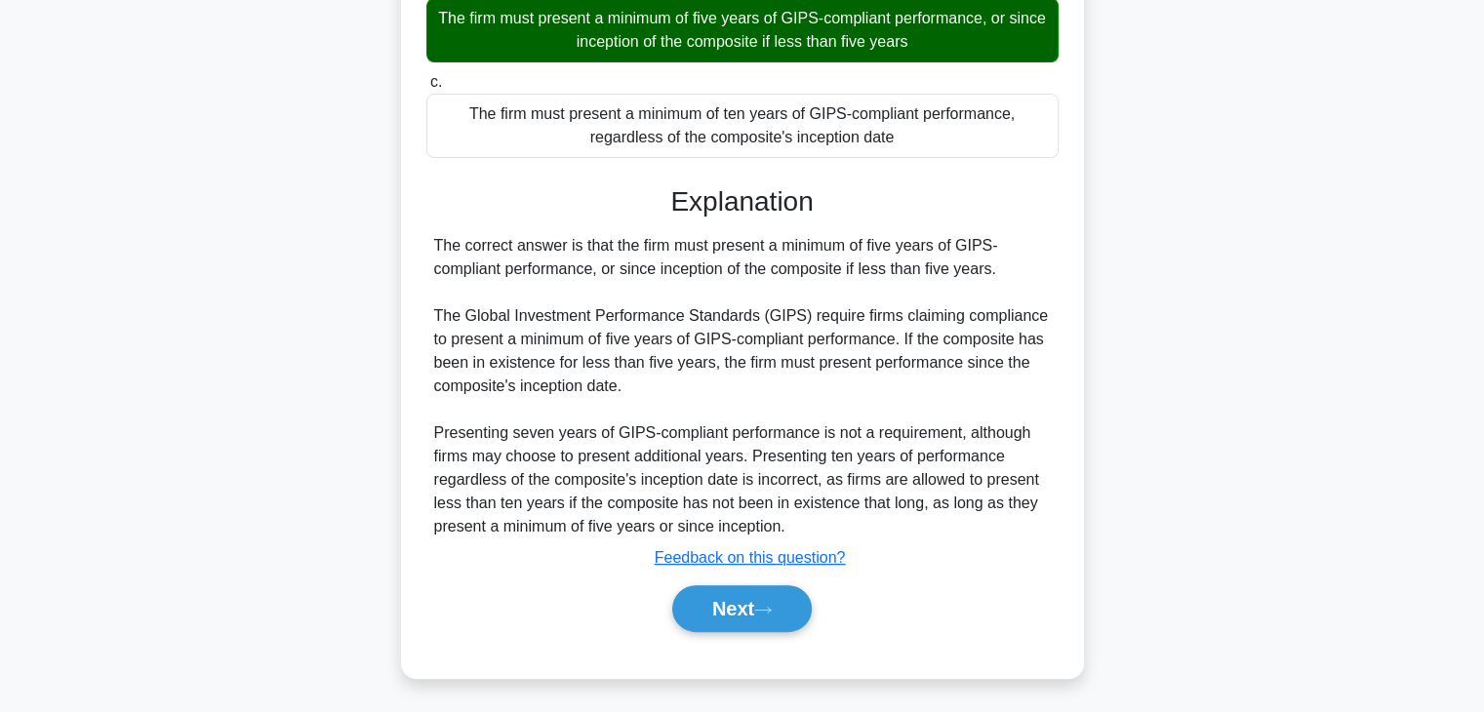
scroll to position [373, 0]
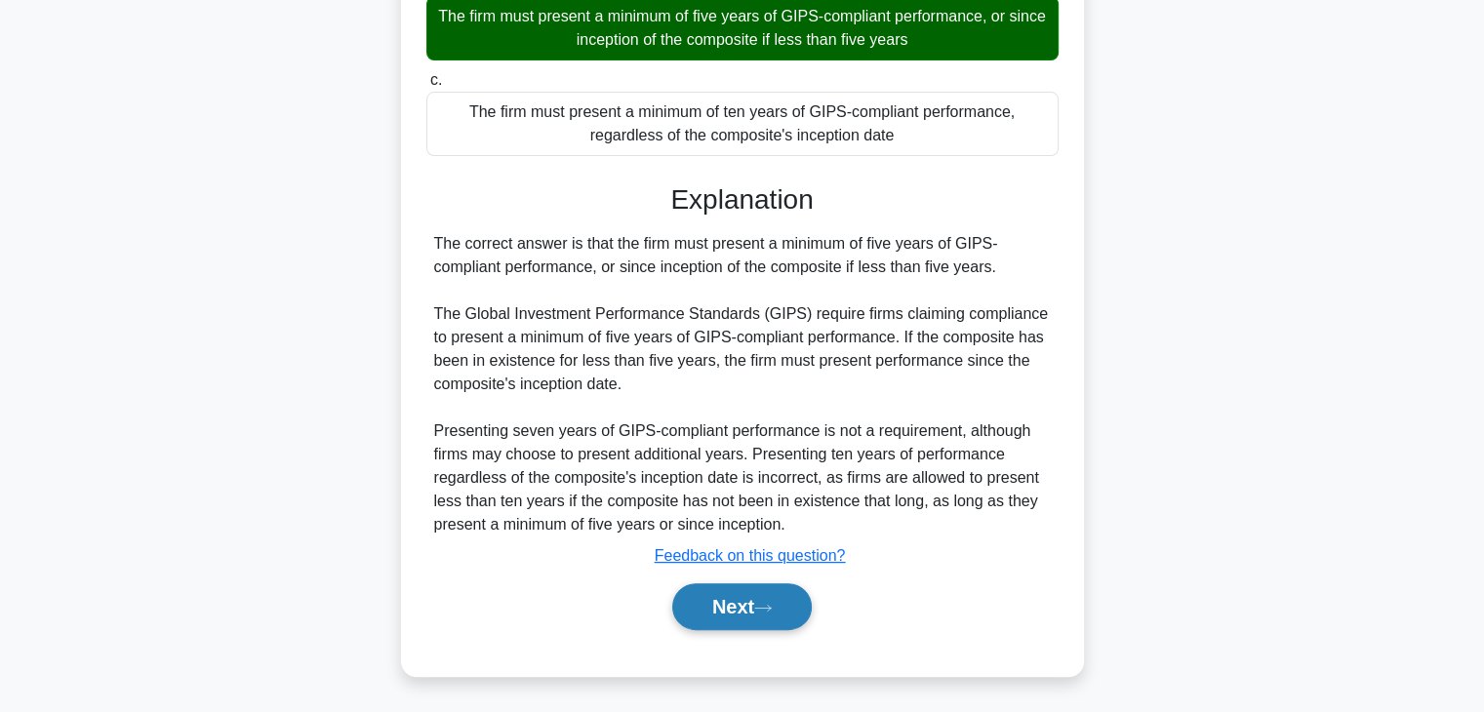
click at [715, 614] on button "Next" at bounding box center [742, 607] width 140 height 47
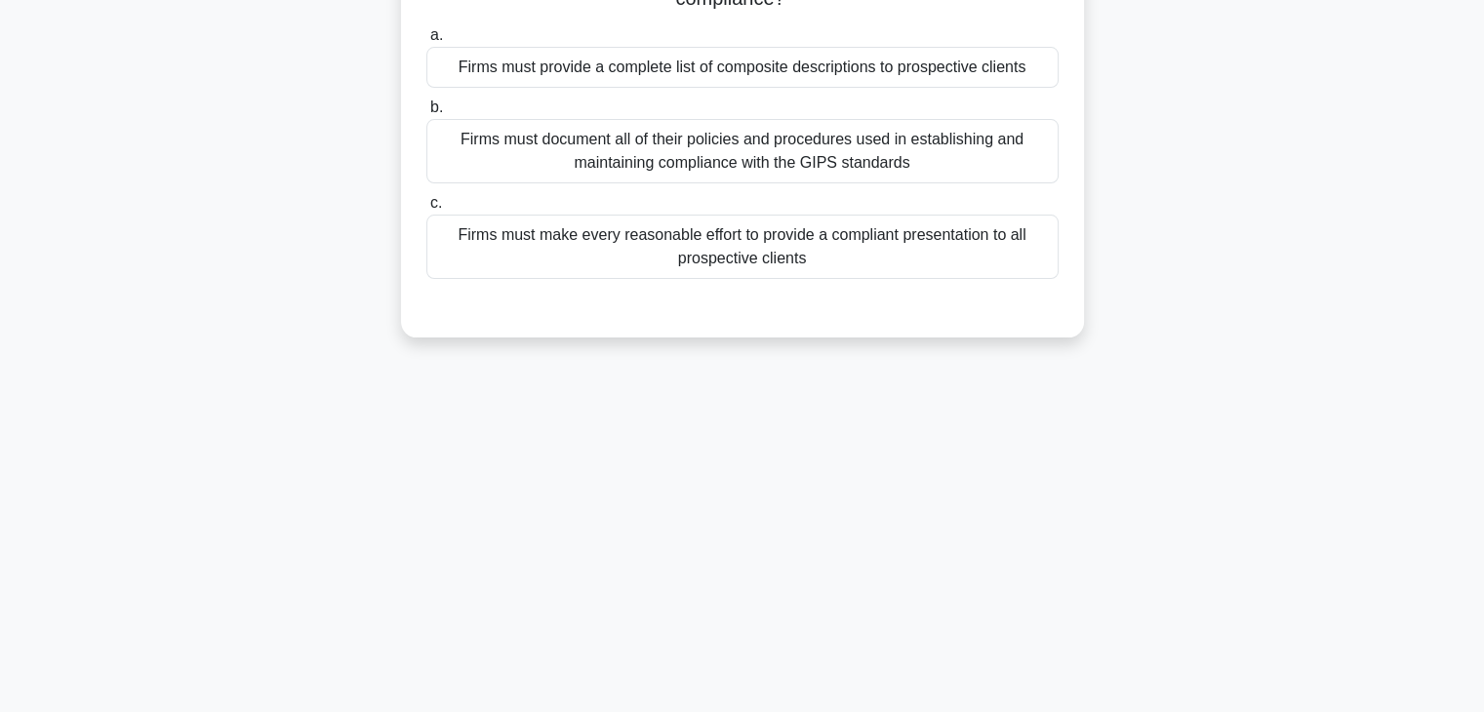
scroll to position [98, 0]
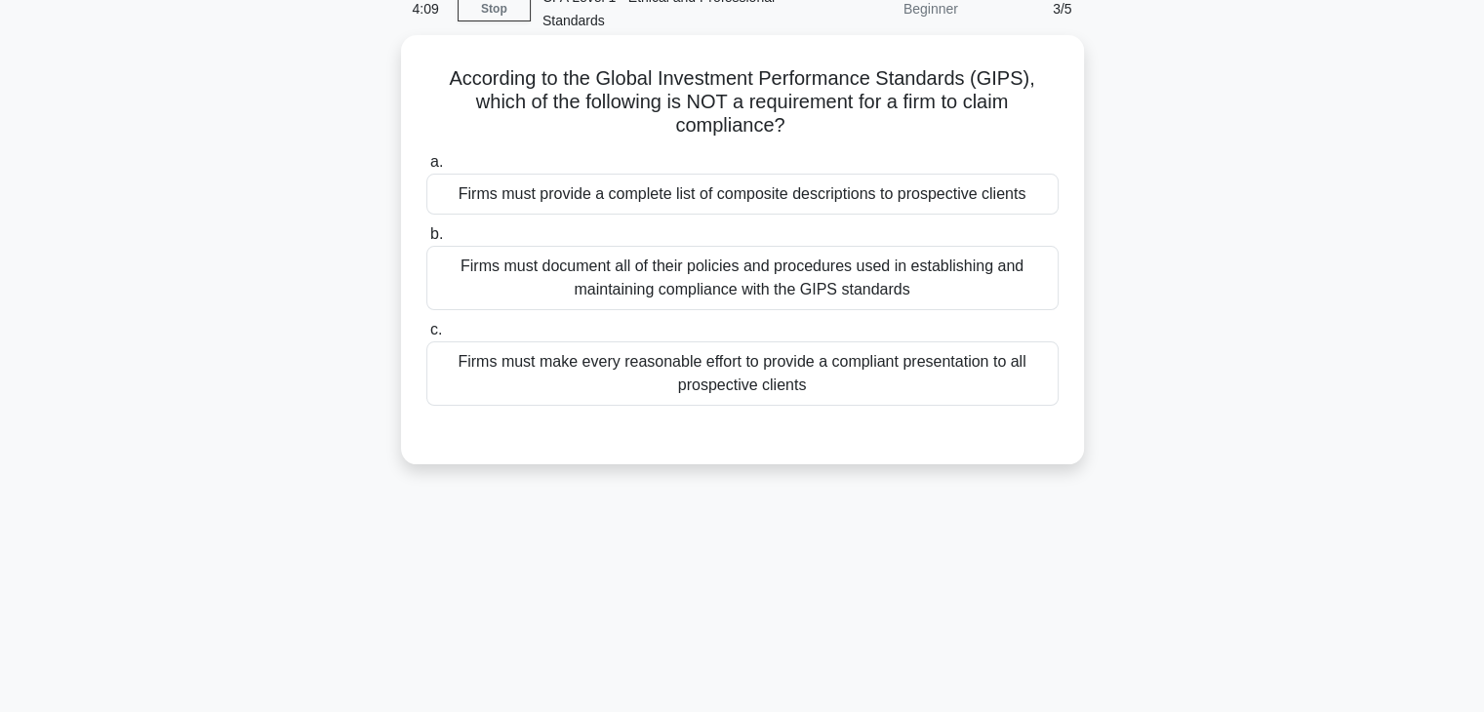
click at [822, 184] on div "Firms must provide a complete list of composite descriptions to prospective cli…" at bounding box center [742, 194] width 632 height 41
click at [426, 169] on input "a. Firms must provide a complete list of composite descriptions to prospective …" at bounding box center [426, 162] width 0 height 13
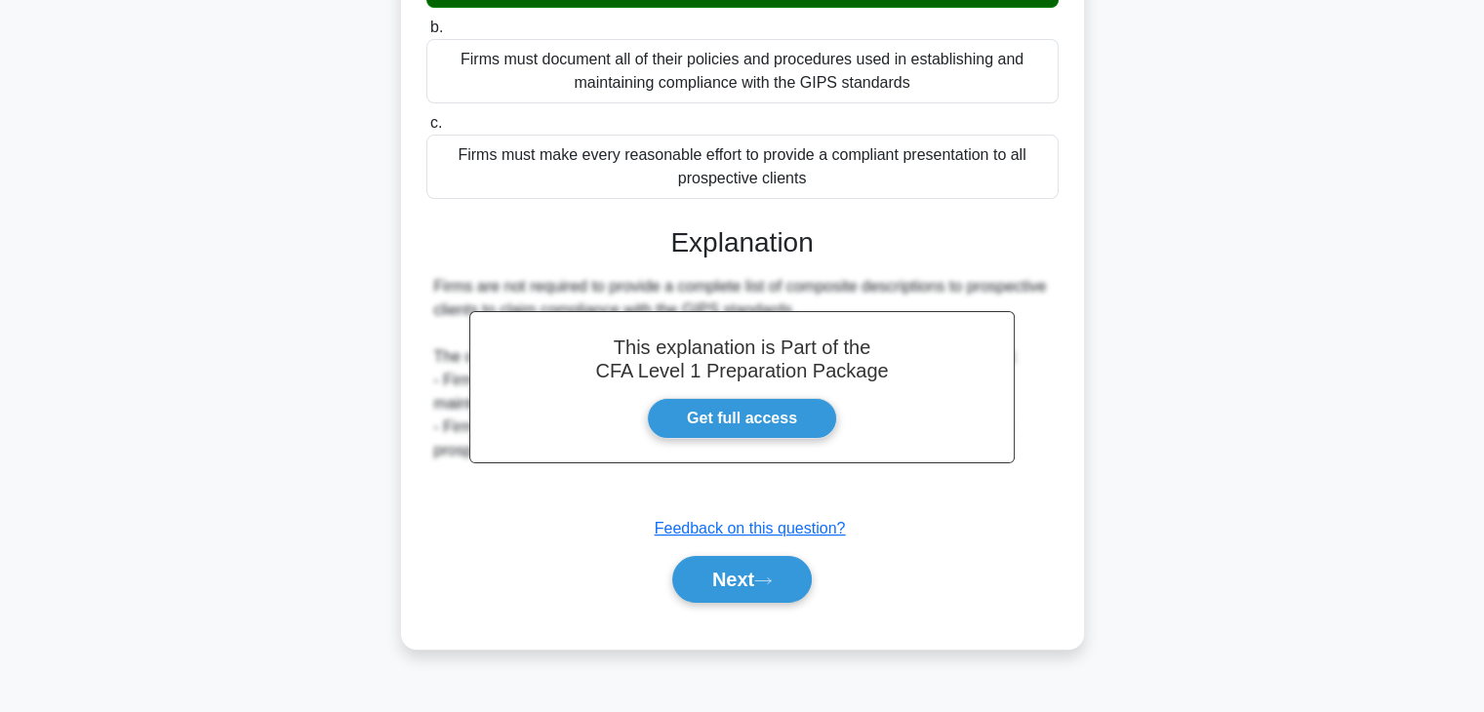
scroll to position [343, 0]
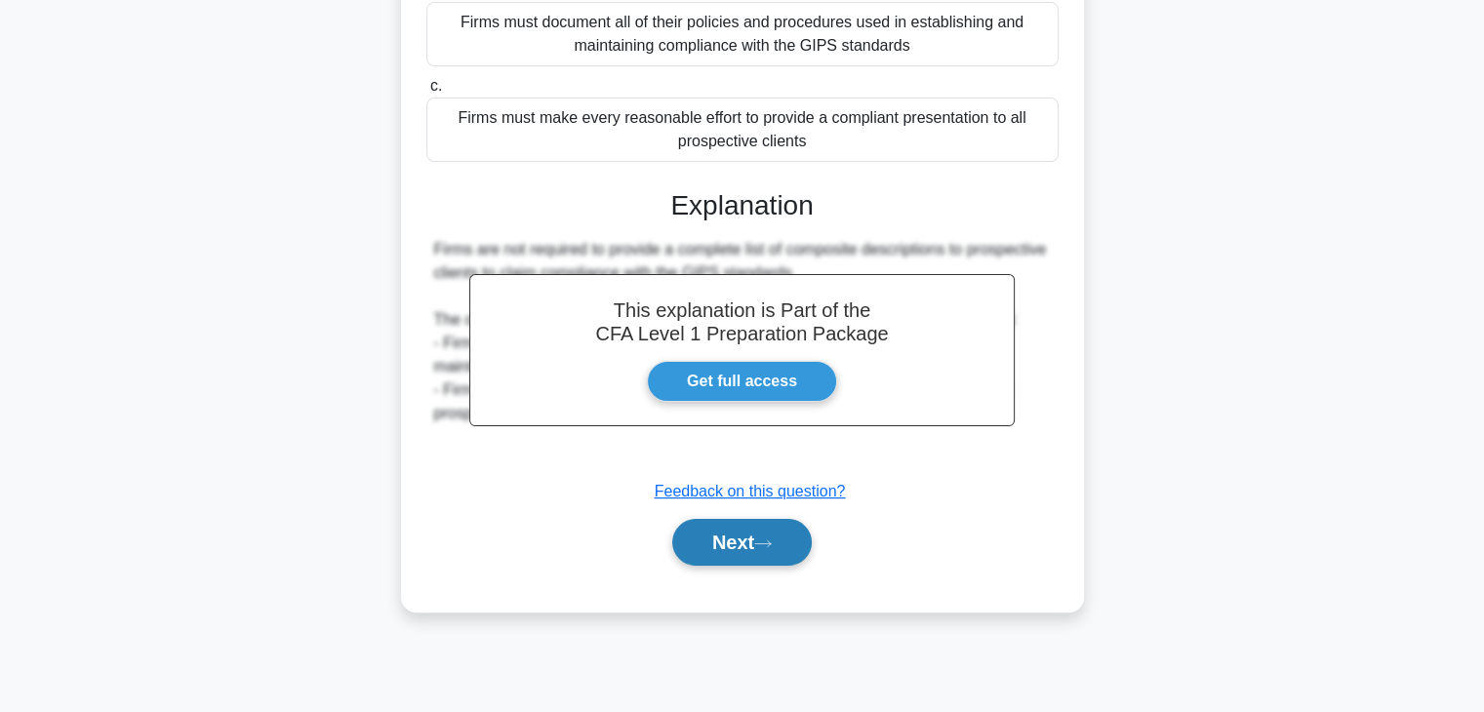
click at [739, 533] on button "Next" at bounding box center [742, 542] width 140 height 47
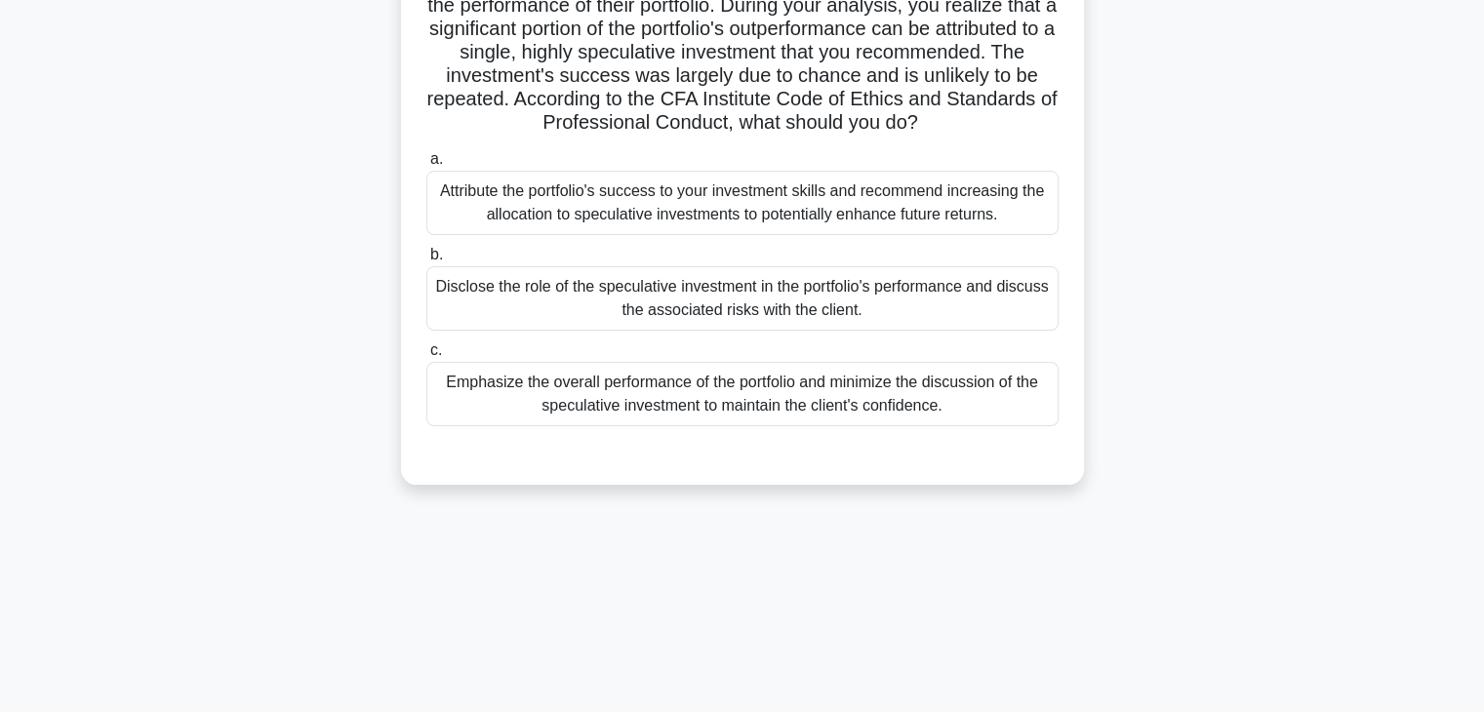
scroll to position [195, 0]
click at [525, 292] on div "Disclose the role of the speculative investment in the portfolio's performance …" at bounding box center [742, 297] width 632 height 64
click at [426, 261] on input "b. Disclose the role of the speculative investment in the portfolio's performan…" at bounding box center [426, 254] width 0 height 13
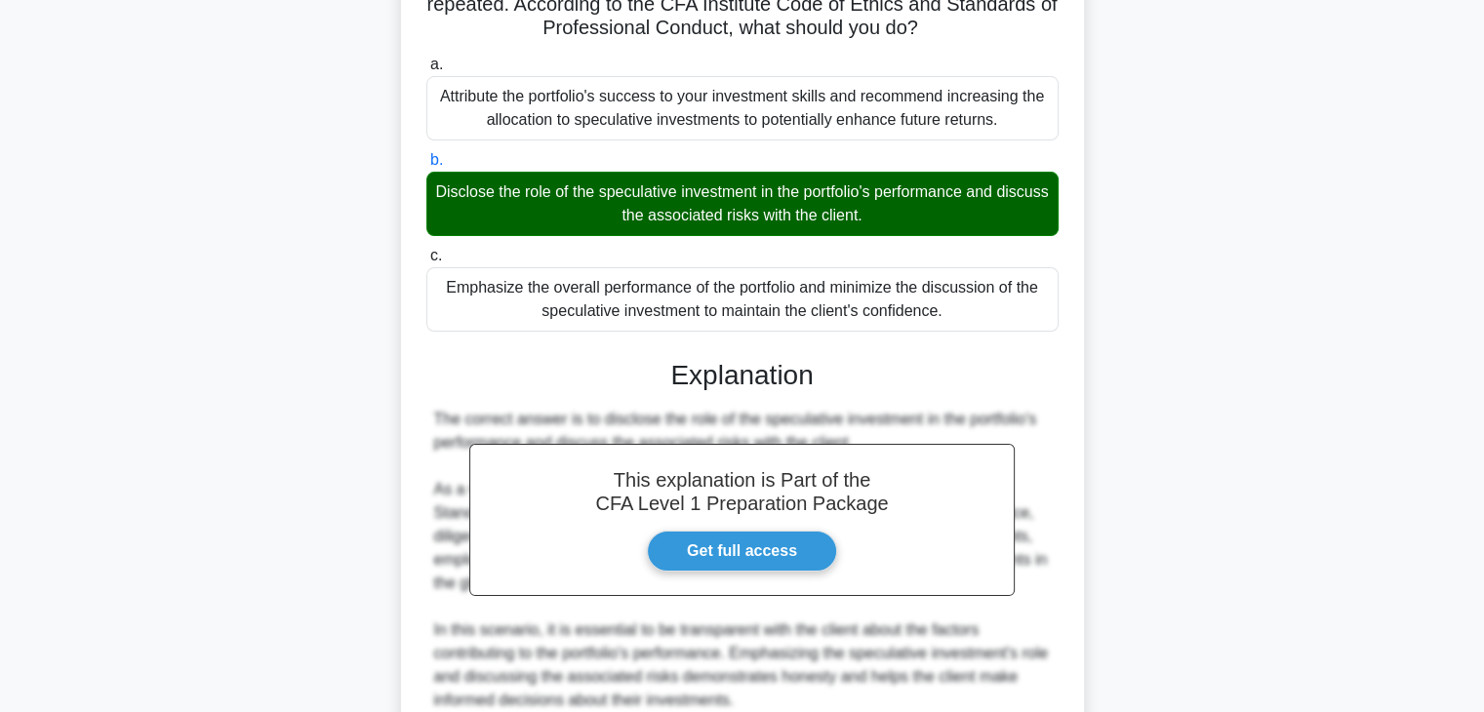
scroll to position [628, 0]
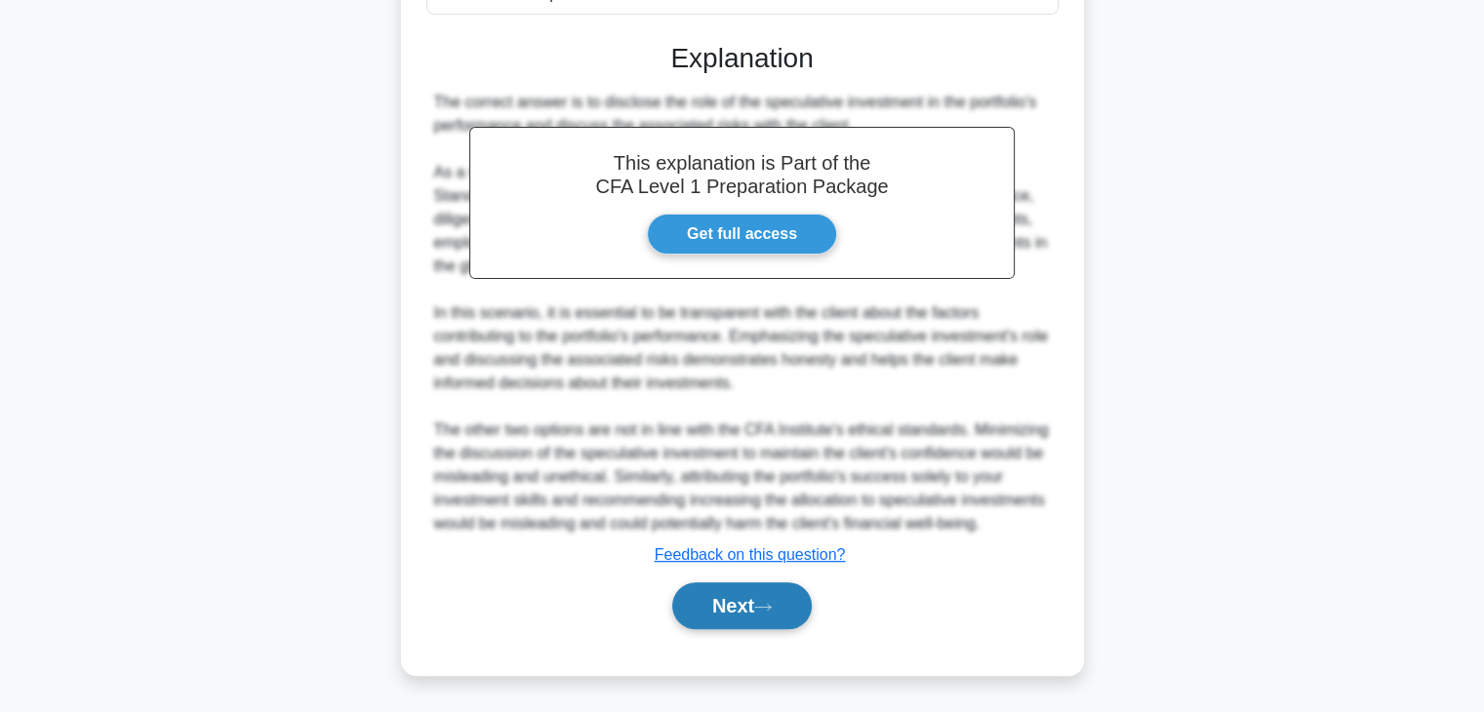
click at [783, 604] on button "Next" at bounding box center [742, 606] width 140 height 47
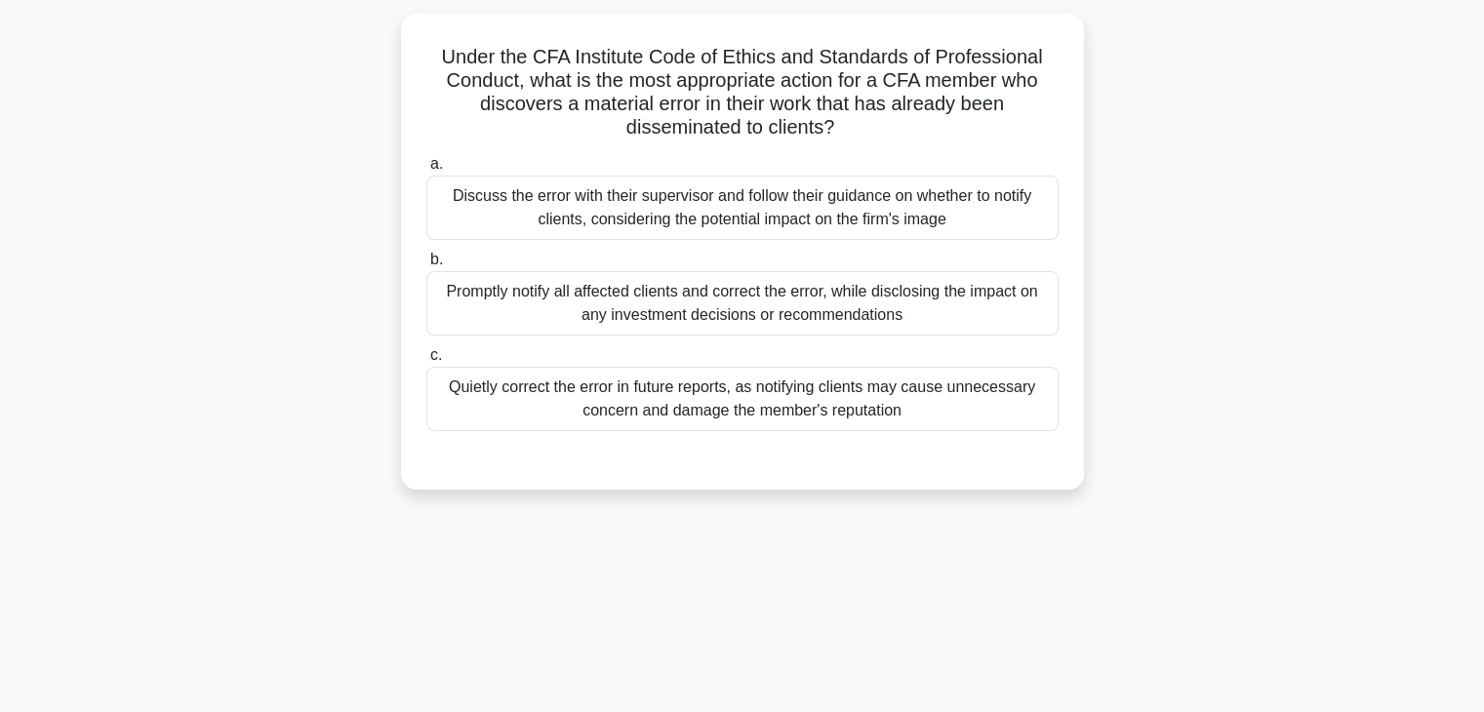
scroll to position [0, 0]
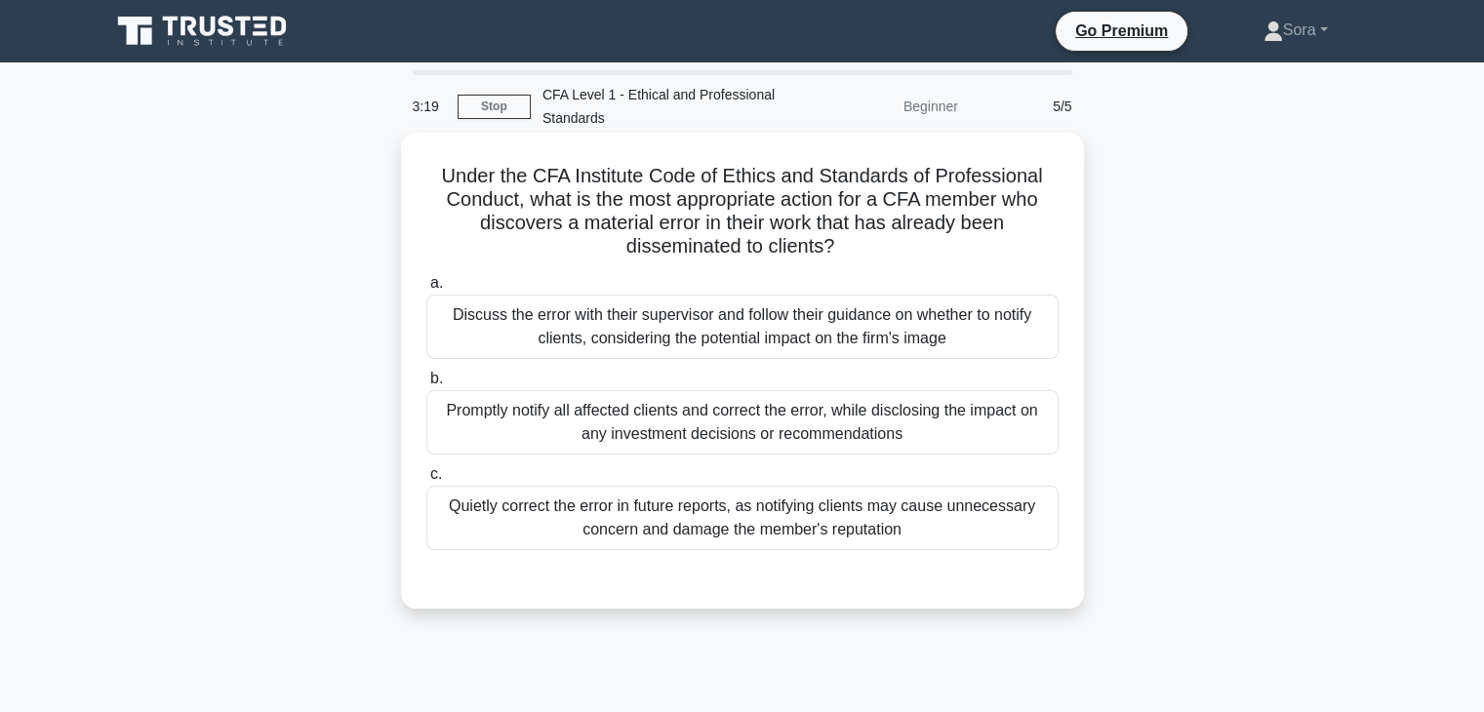
click at [733, 419] on div "Promptly notify all affected clients and correct the error, while disclosing th…" at bounding box center [742, 422] width 632 height 64
click at [426, 385] on input "b. Promptly notify all affected clients and correct the error, while disclosing…" at bounding box center [426, 379] width 0 height 13
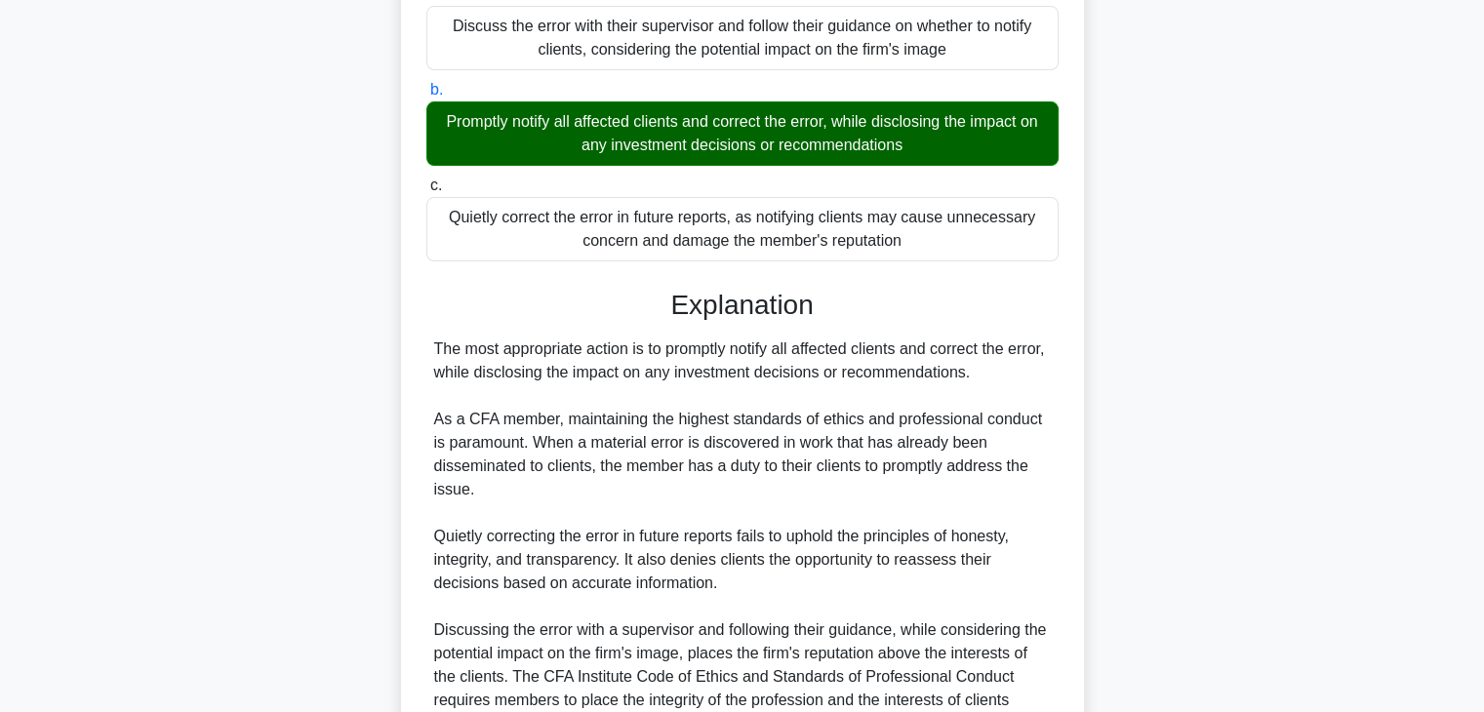
scroll to position [488, 0]
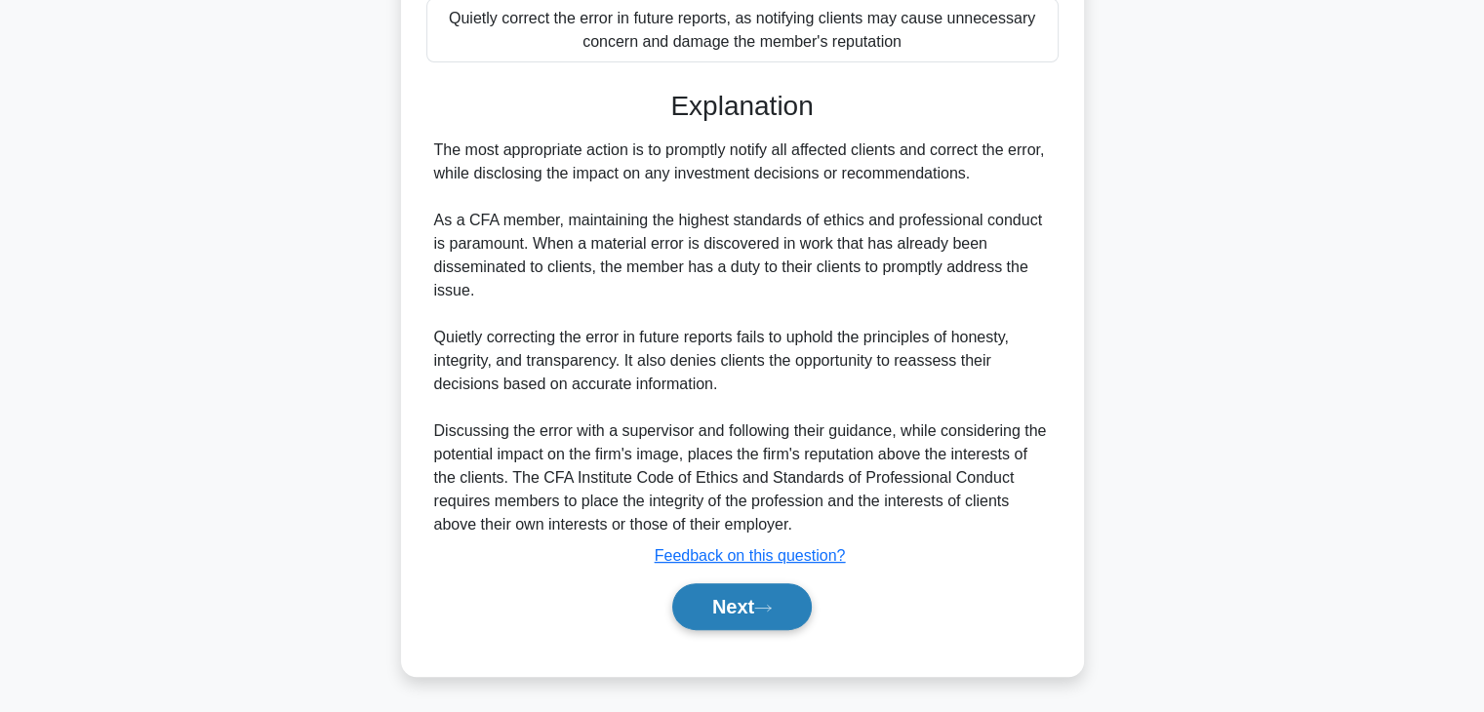
click at [710, 605] on button "Next" at bounding box center [742, 607] width 140 height 47
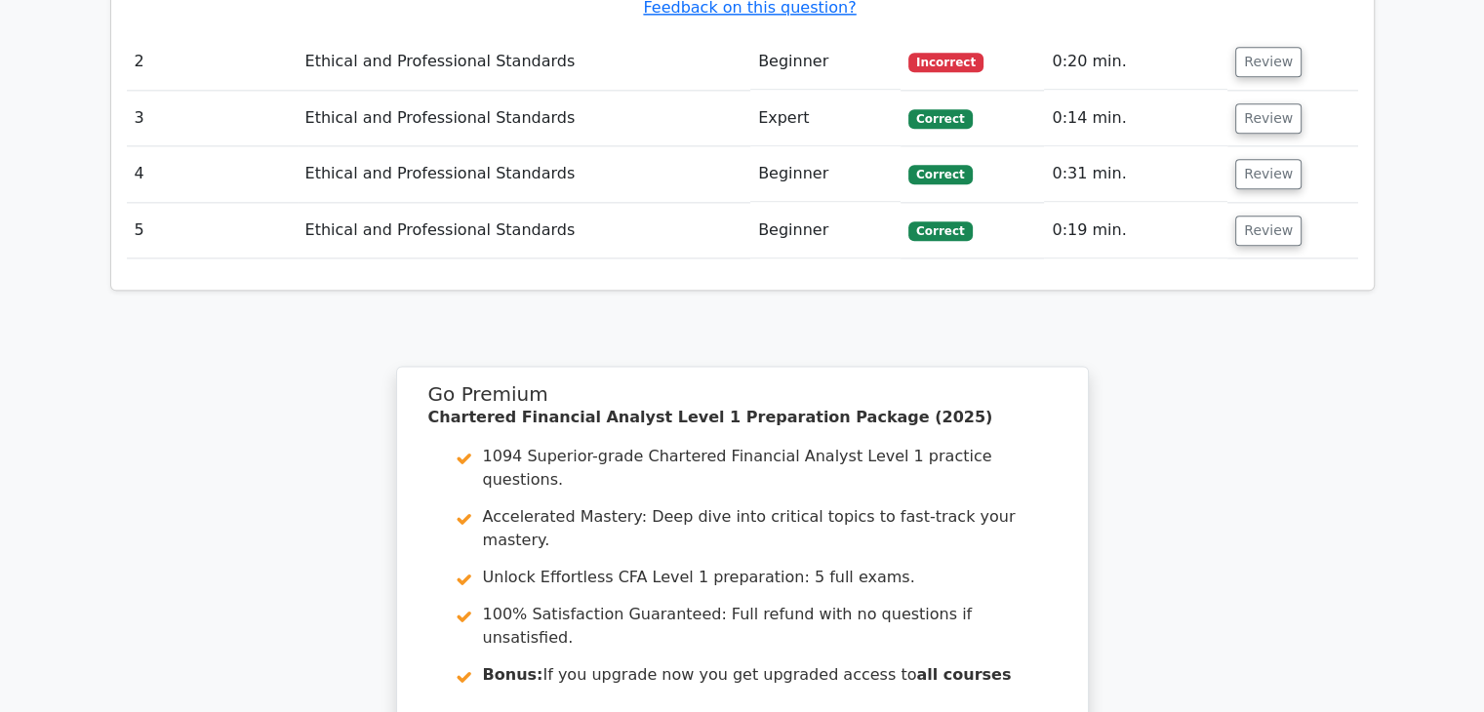
scroll to position [2537, 0]
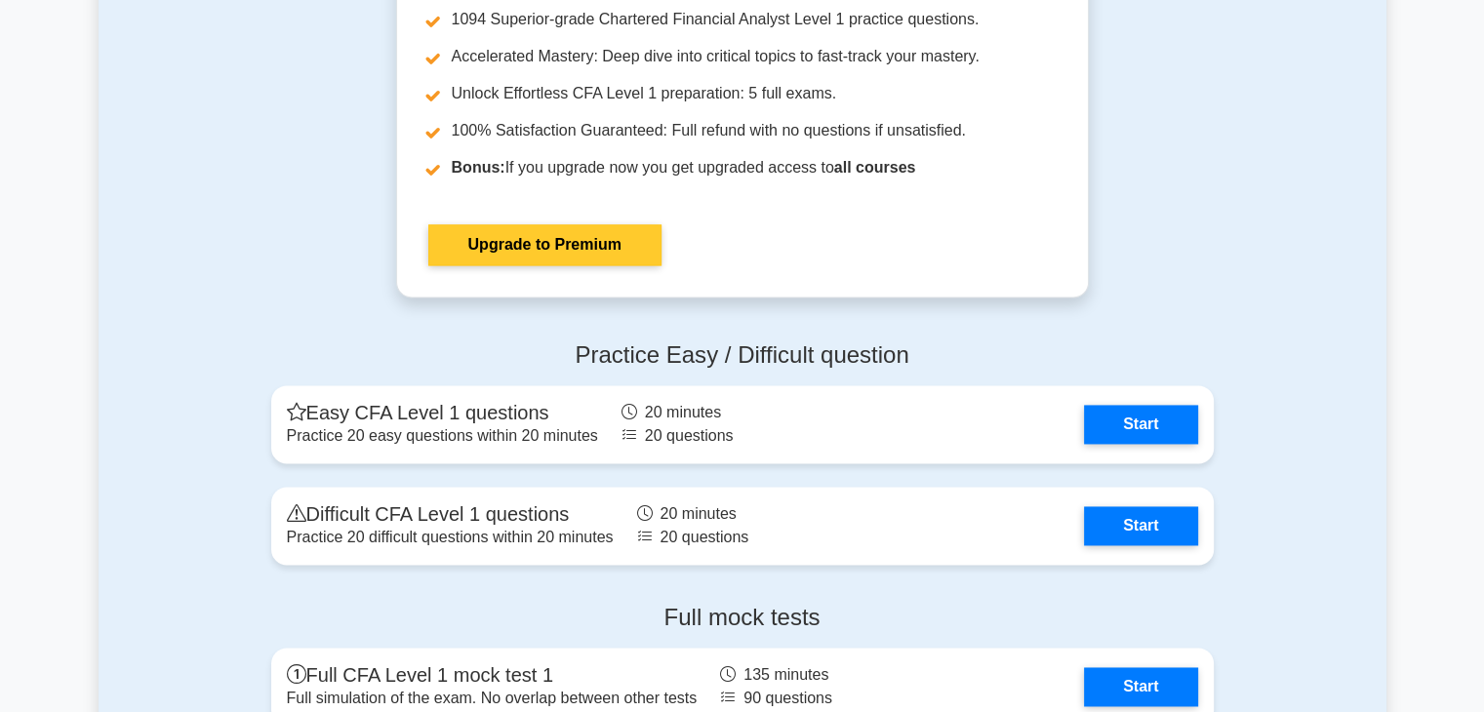
scroll to position [3025, 0]
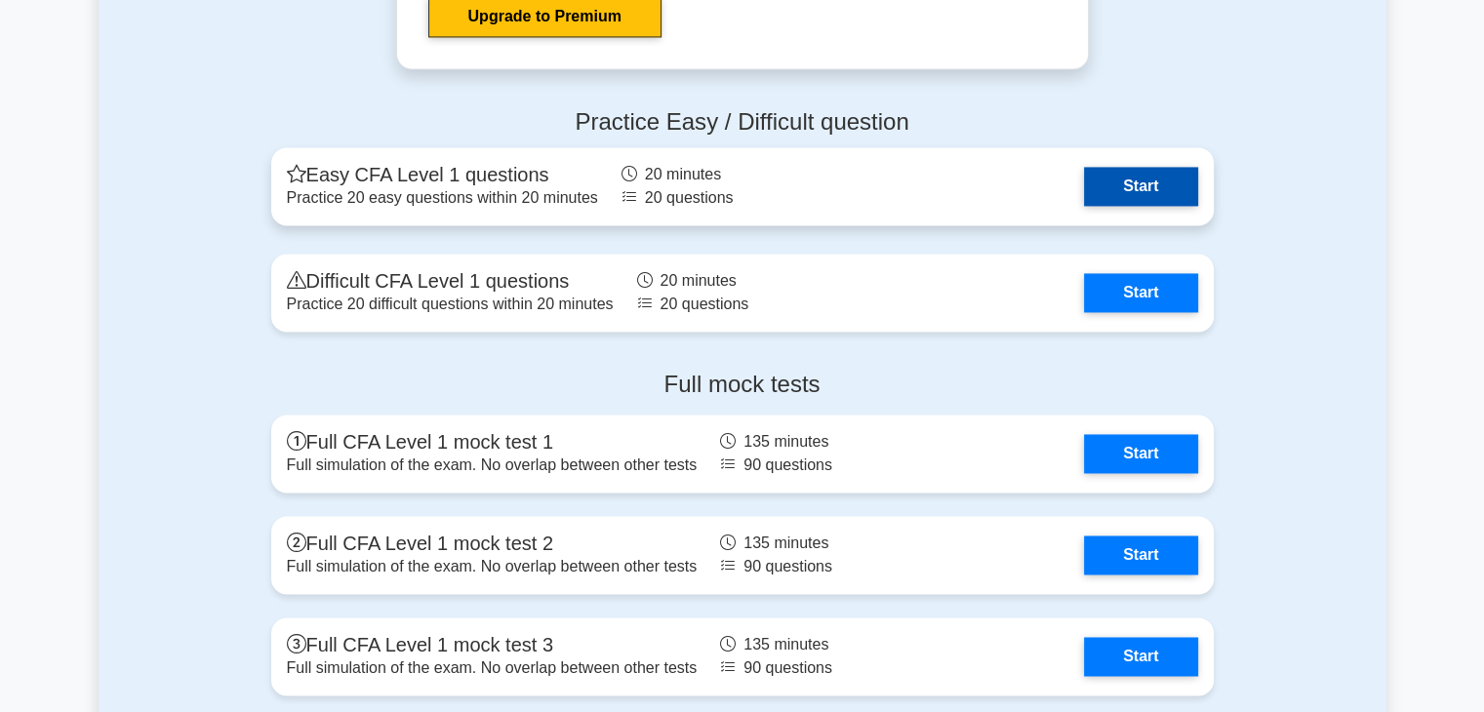
click at [1125, 182] on link "Start" at bounding box center [1140, 186] width 113 height 39
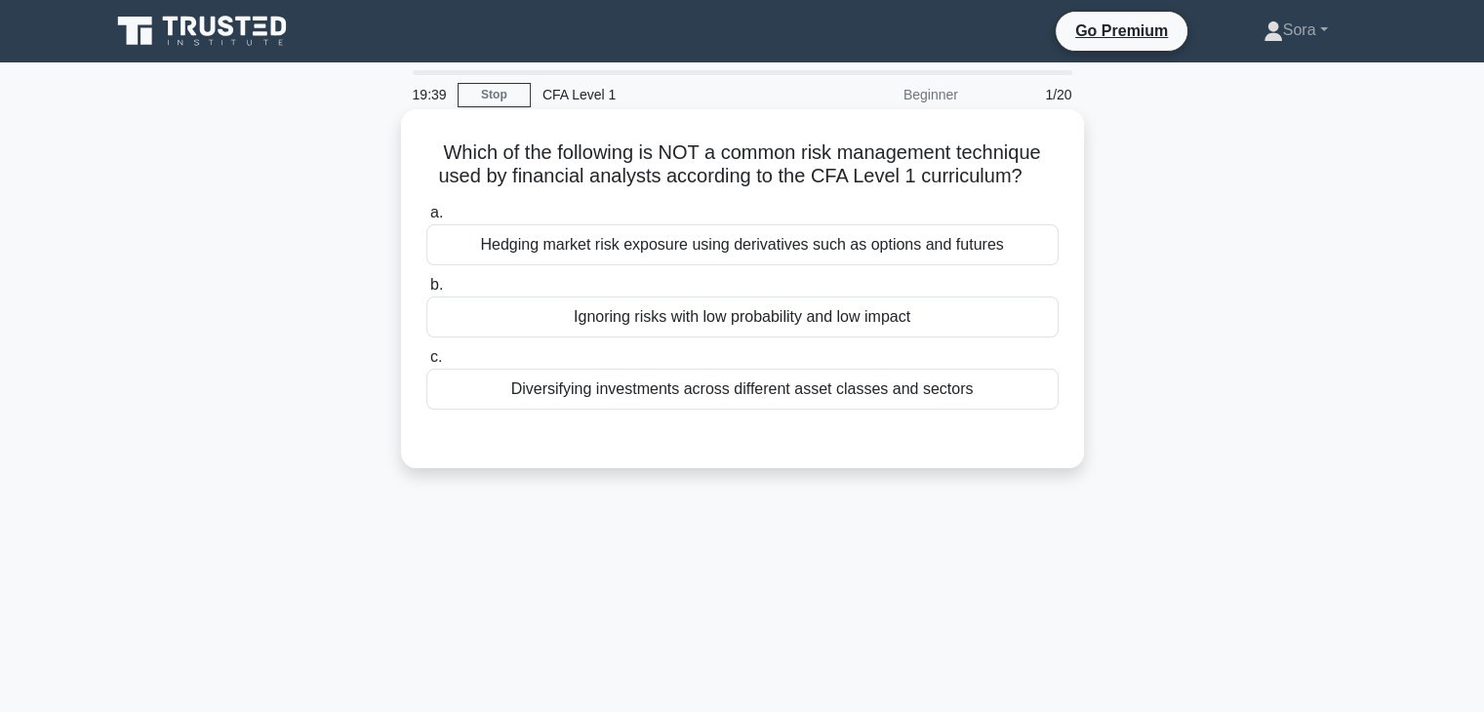
click at [812, 320] on div "Ignoring risks with low probability and low impact" at bounding box center [742, 317] width 632 height 41
click at [426, 292] on input "b. Ignoring risks with low probability and low impact" at bounding box center [426, 285] width 0 height 13
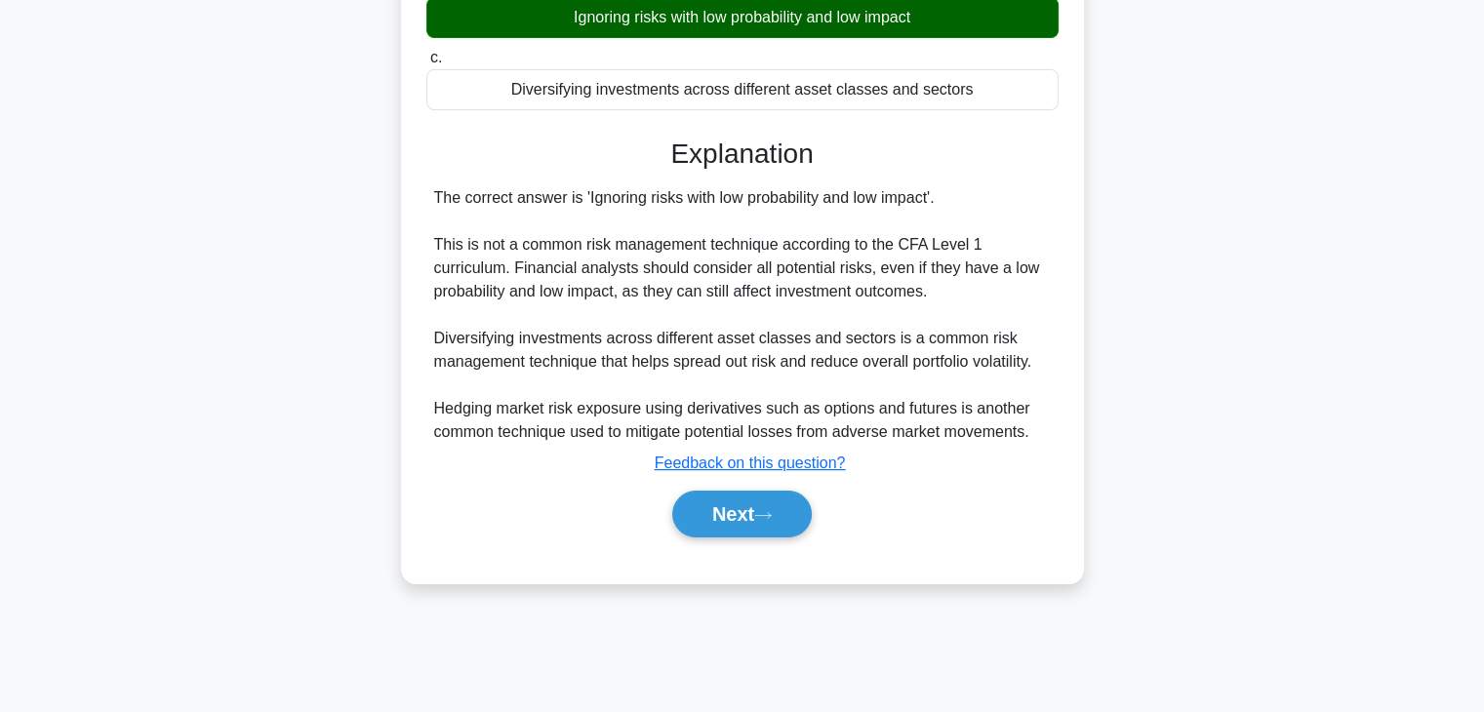
scroll to position [343, 0]
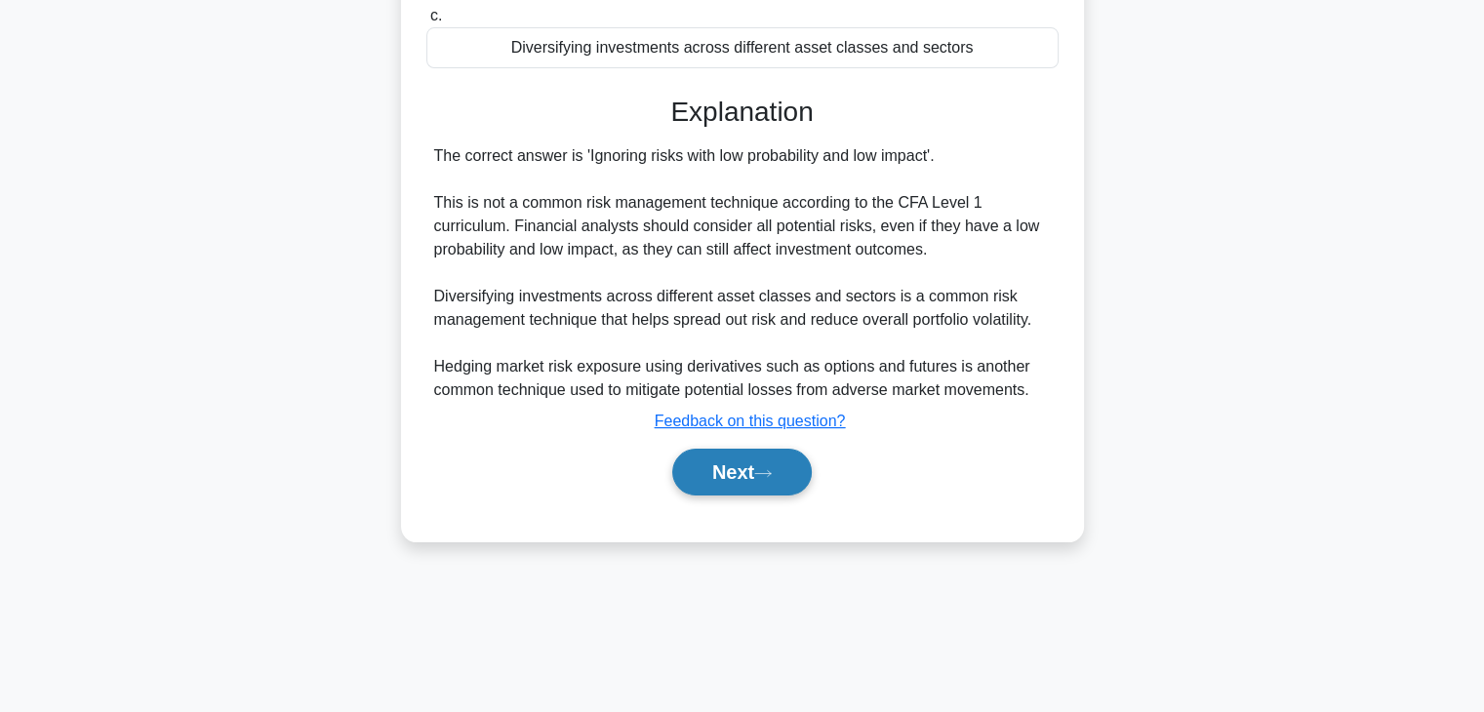
click at [756, 485] on button "Next" at bounding box center [742, 472] width 140 height 47
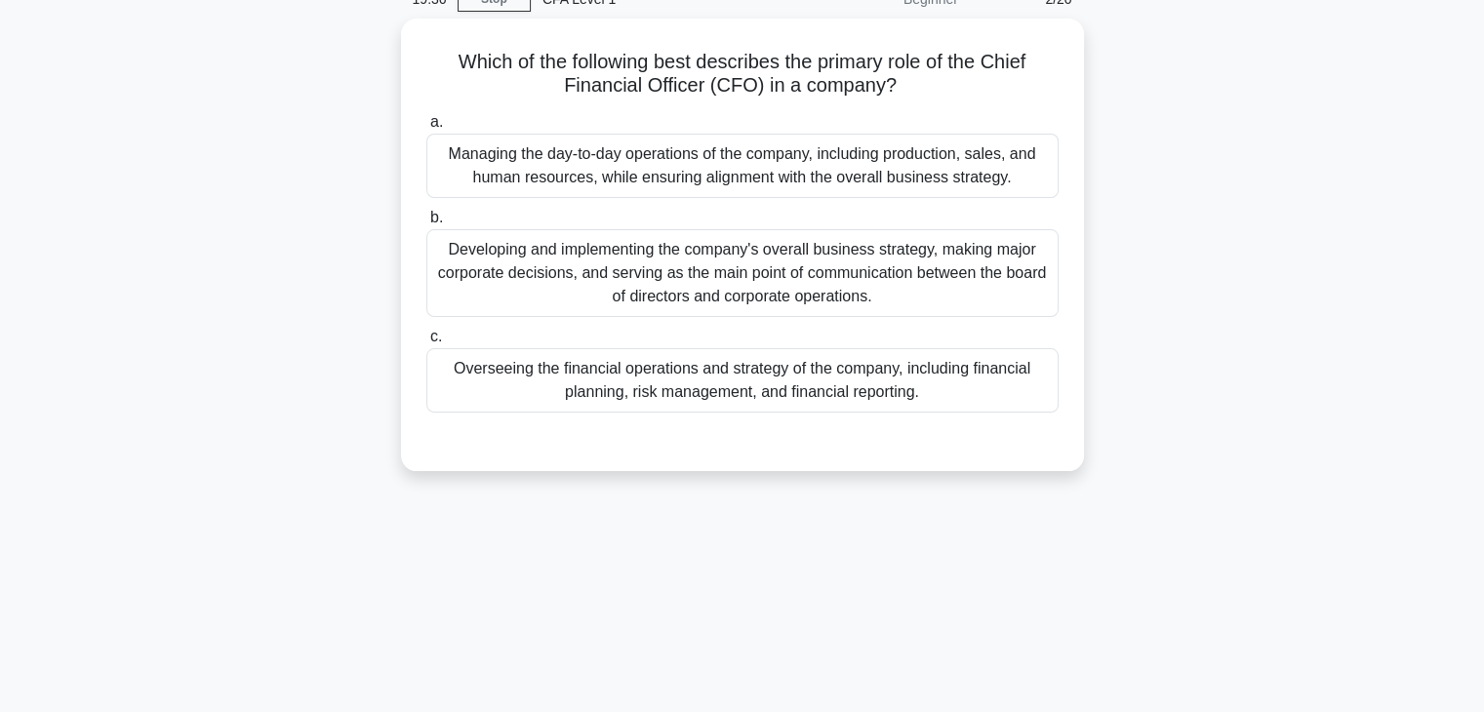
scroll to position [0, 0]
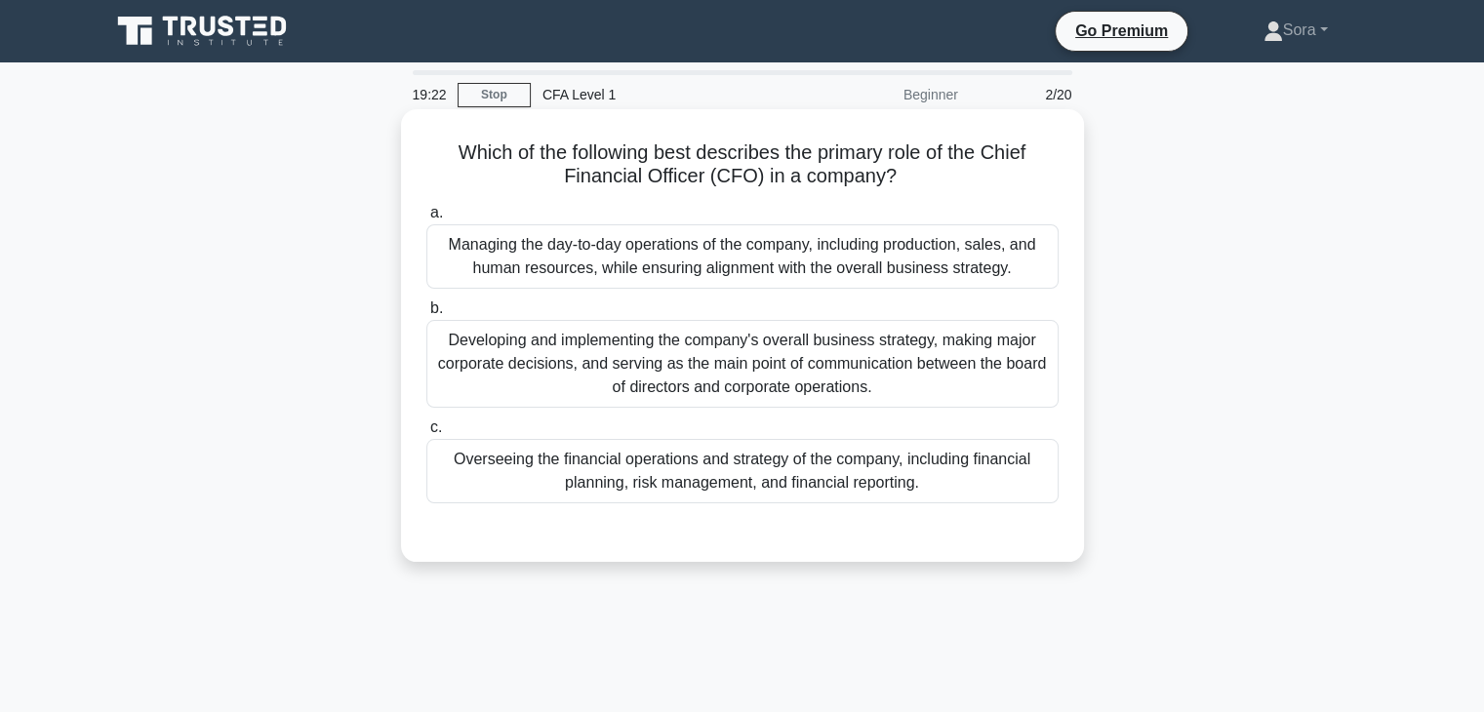
click at [807, 481] on div "Overseeing the financial operations and strategy of the company, including fina…" at bounding box center [742, 471] width 632 height 64
click at [426, 434] on input "c. Overseeing the financial operations and strategy of the company, including f…" at bounding box center [426, 428] width 0 height 13
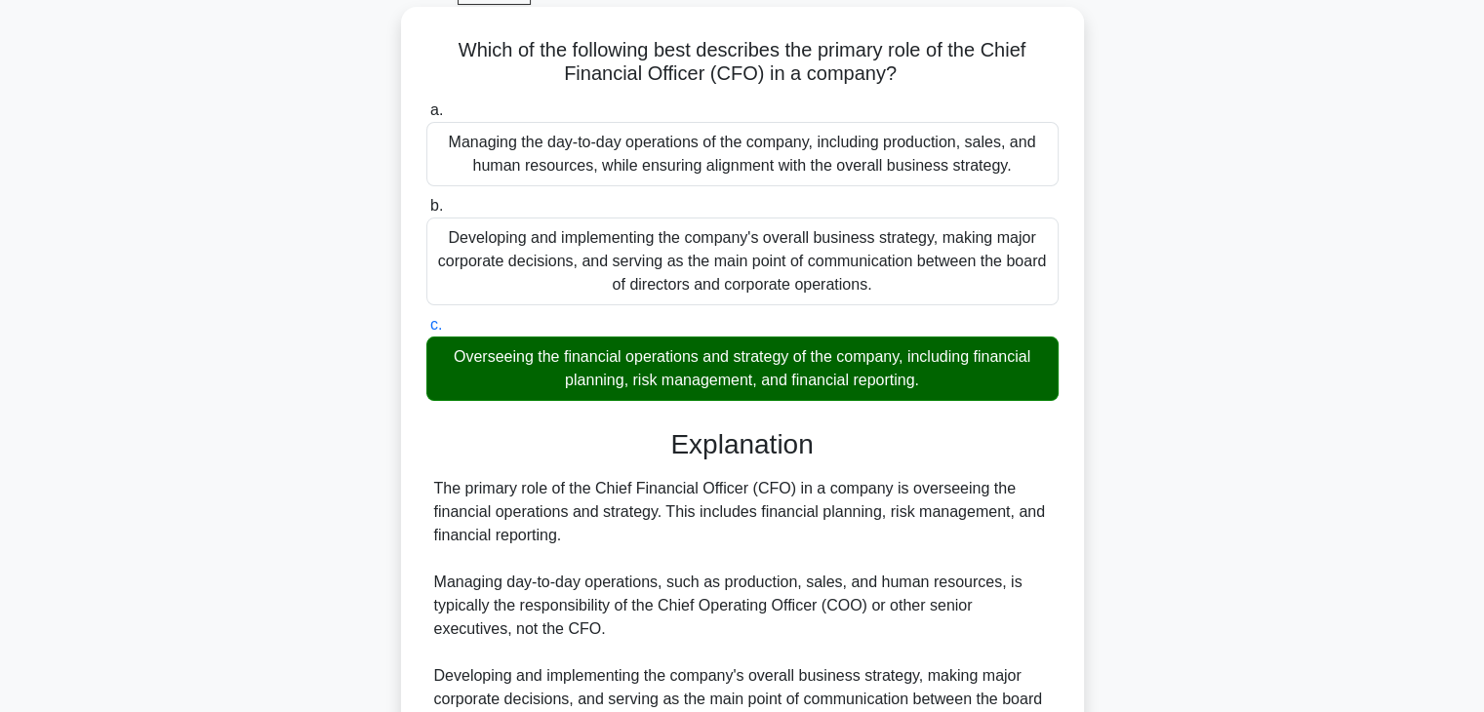
scroll to position [343, 0]
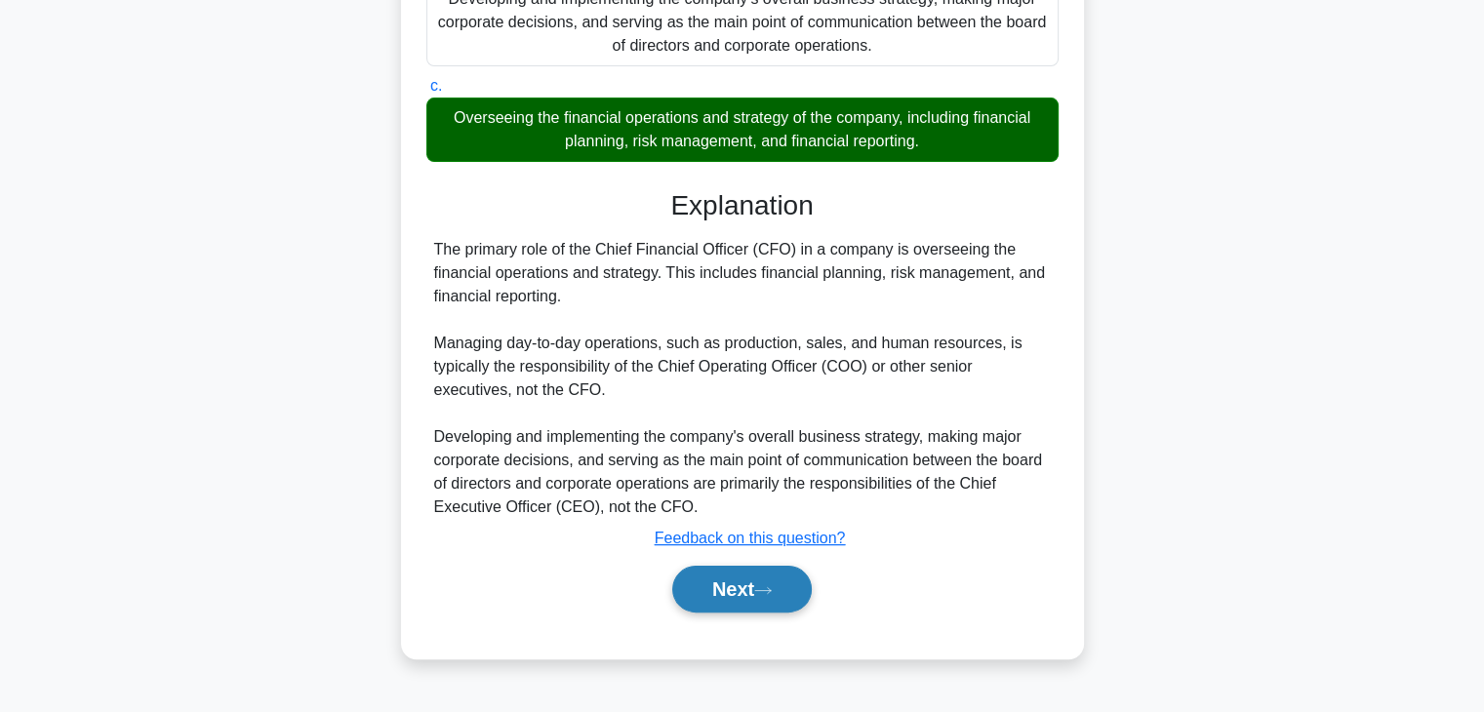
click at [722, 589] on button "Next" at bounding box center [742, 589] width 140 height 47
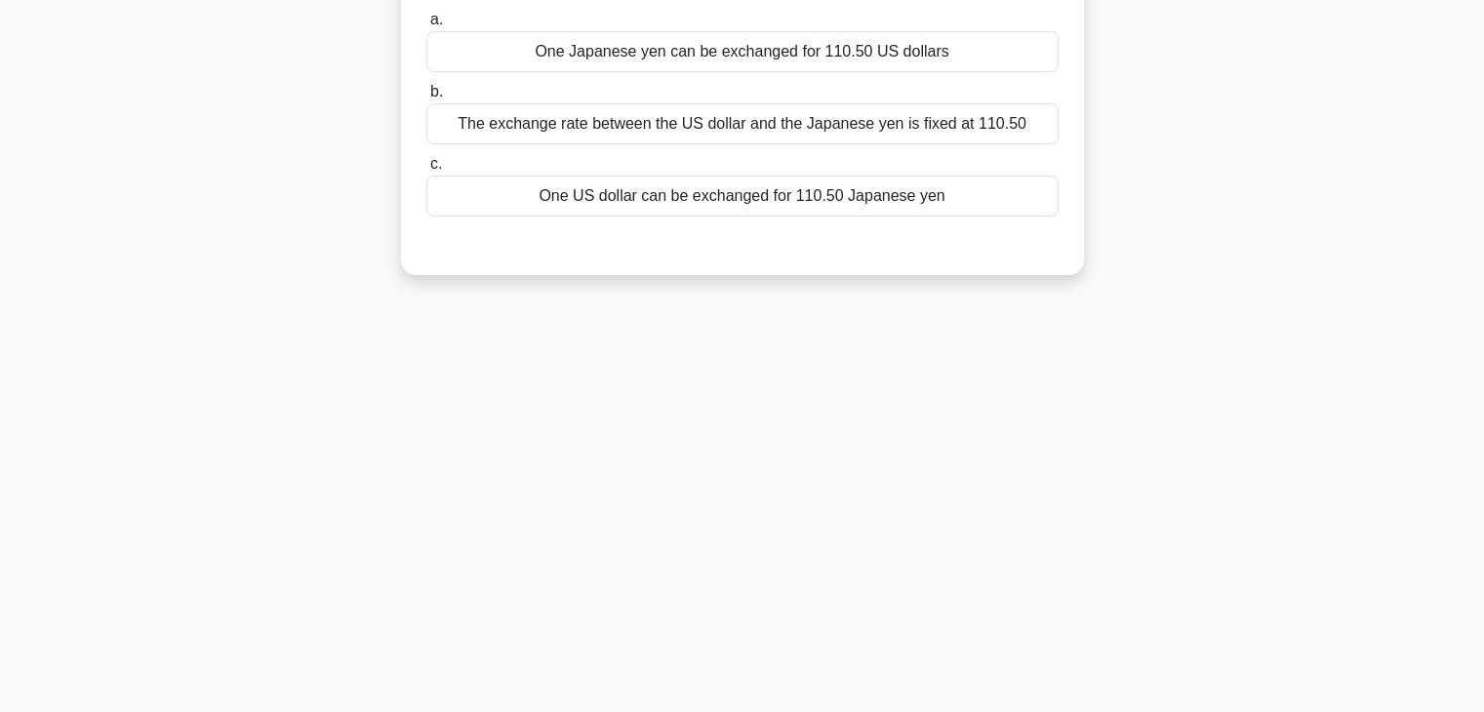
scroll to position [0, 0]
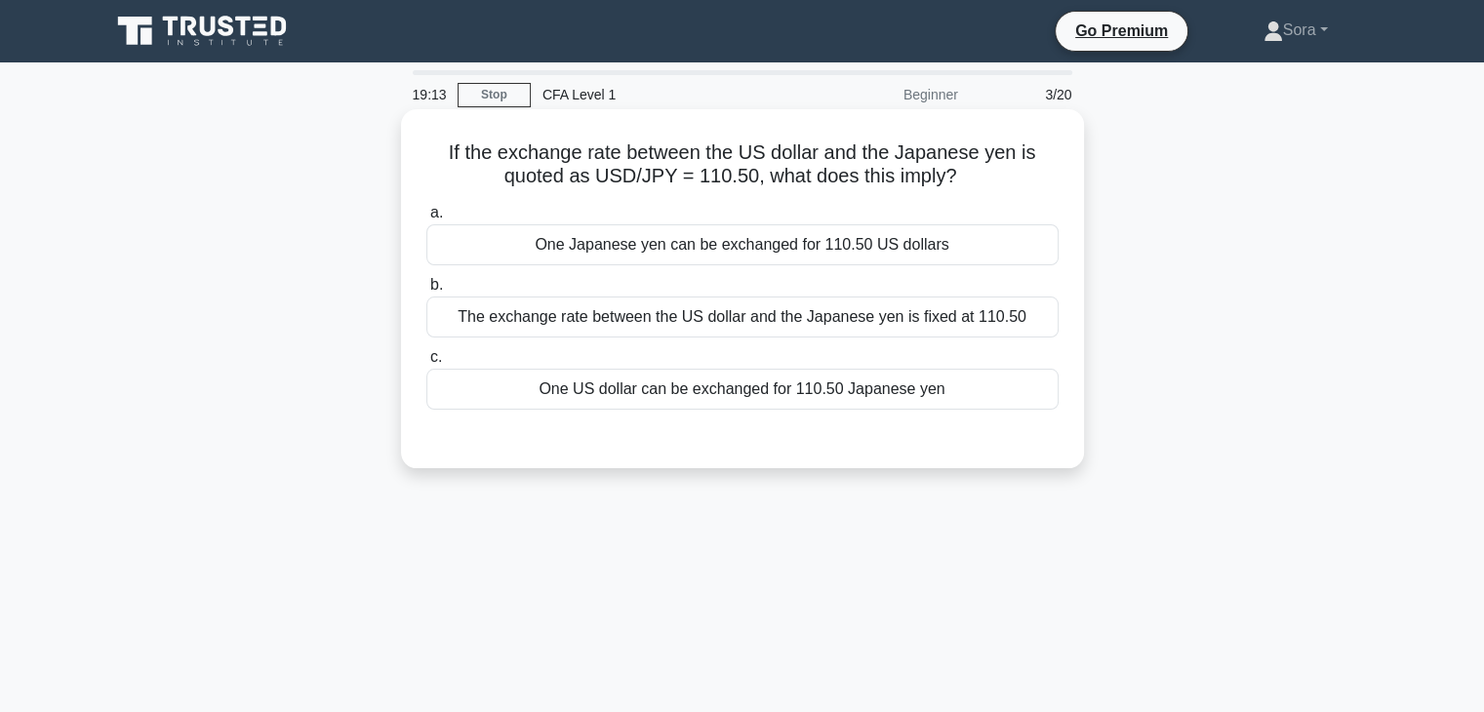
click at [849, 391] on div "One US dollar can be exchanged for 110.50 Japanese yen" at bounding box center [742, 389] width 632 height 41
click at [426, 364] on input "c. One US dollar can be exchanged for 110.50 Japanese yen" at bounding box center [426, 357] width 0 height 13
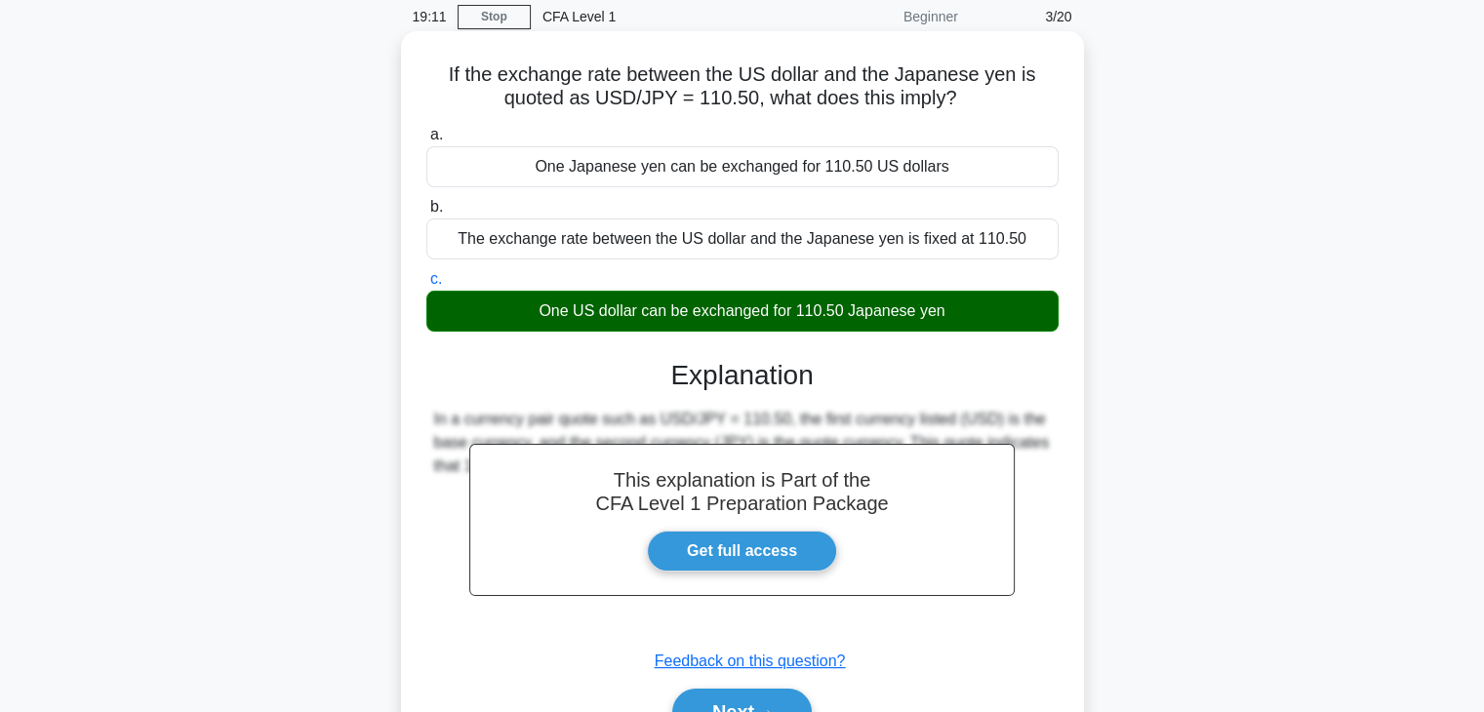
scroll to position [343, 0]
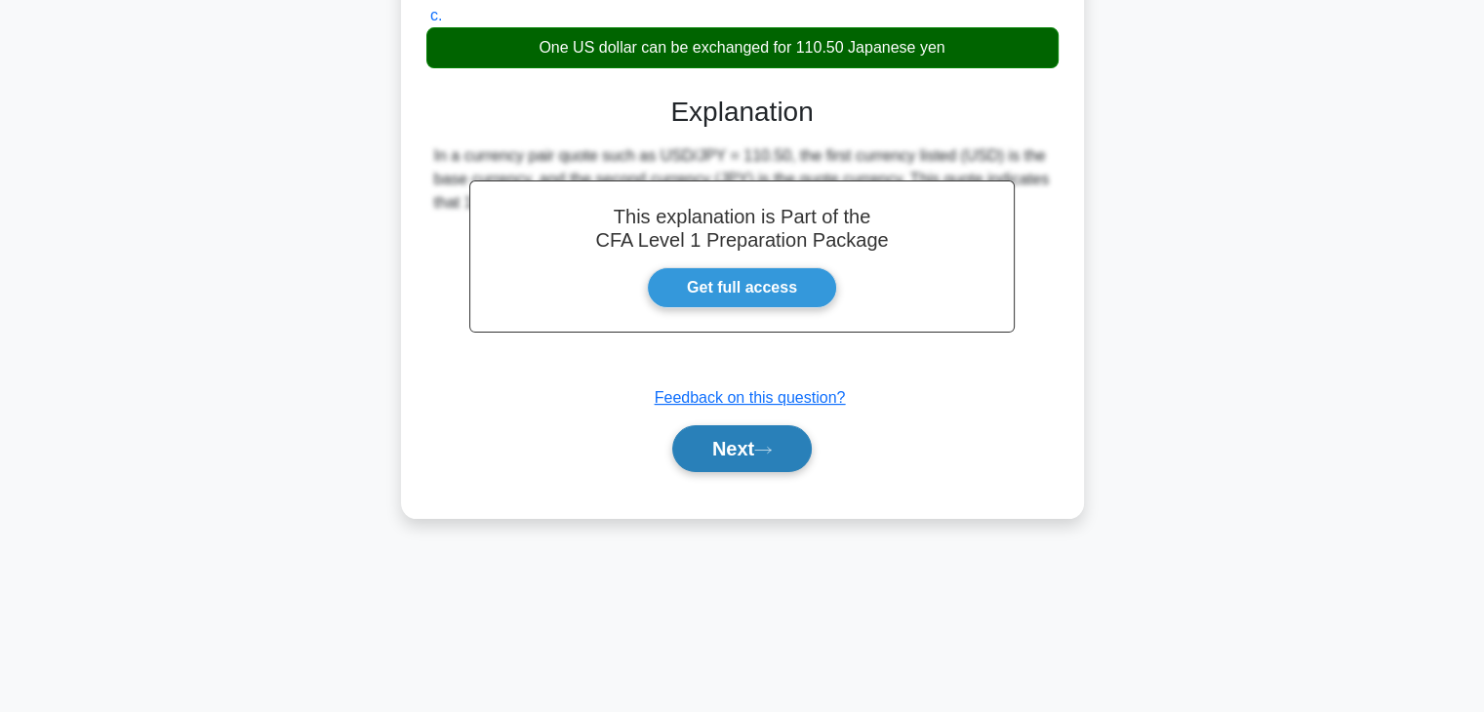
click at [742, 456] on button "Next" at bounding box center [742, 448] width 140 height 47
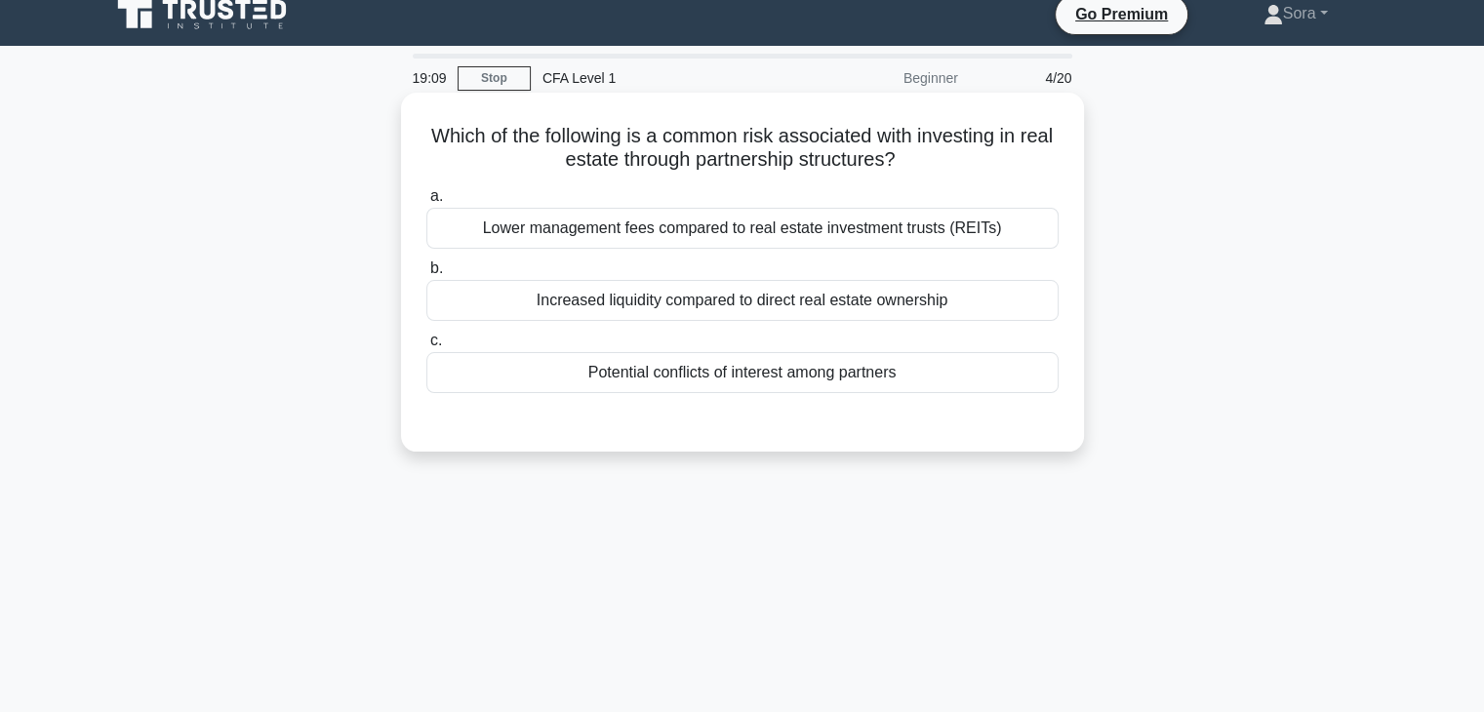
scroll to position [0, 0]
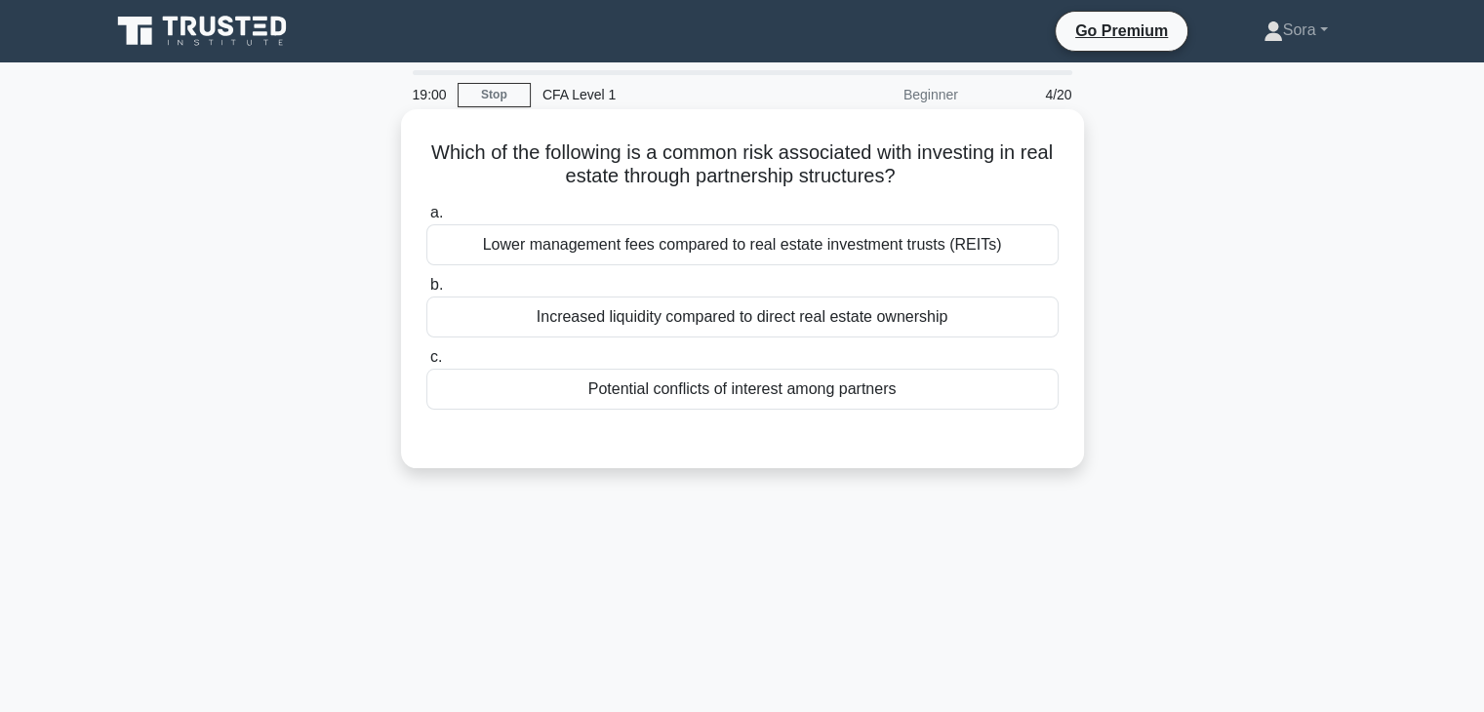
click at [682, 243] on div "Lower management fees compared to real estate investment trusts (REITs)" at bounding box center [742, 244] width 632 height 41
click at [426, 220] on input "a. Lower management fees compared to real estate investment trusts (REITs)" at bounding box center [426, 213] width 0 height 13
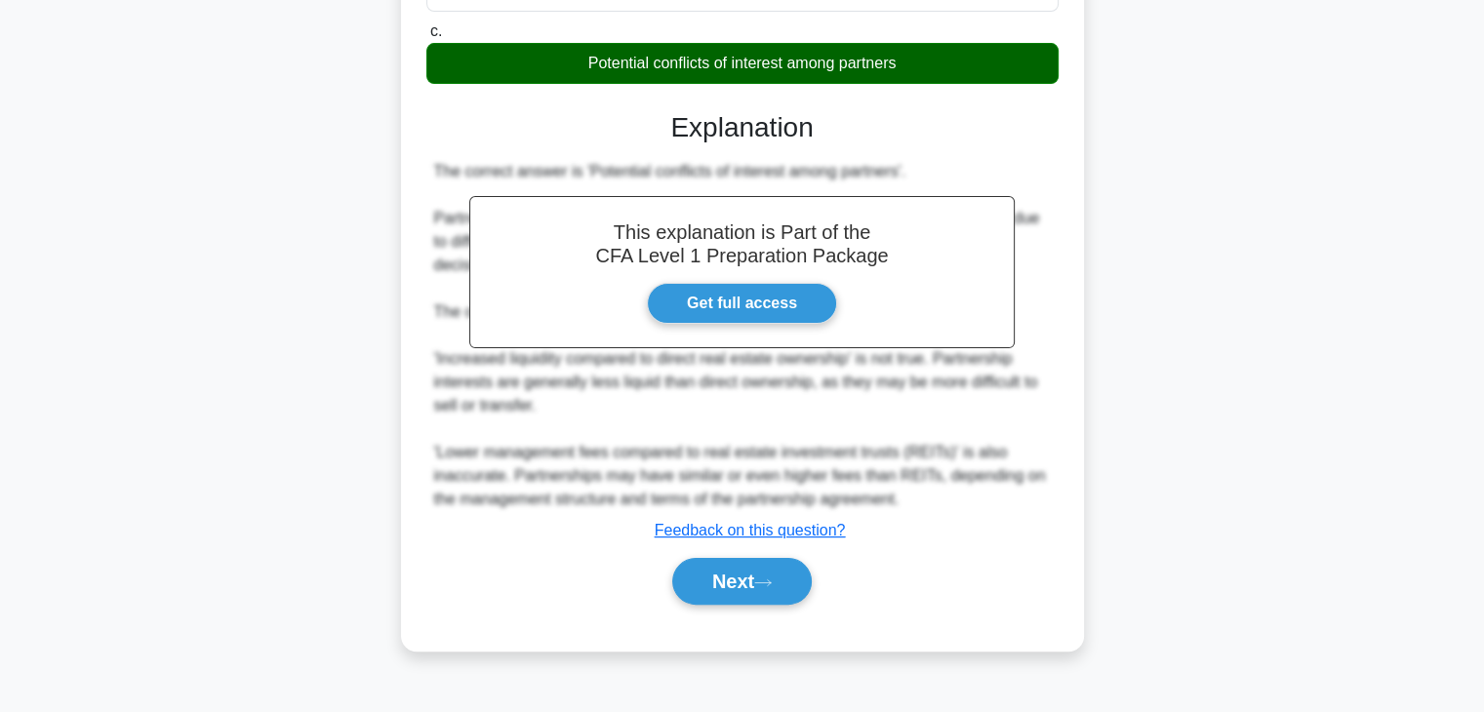
scroll to position [343, 0]
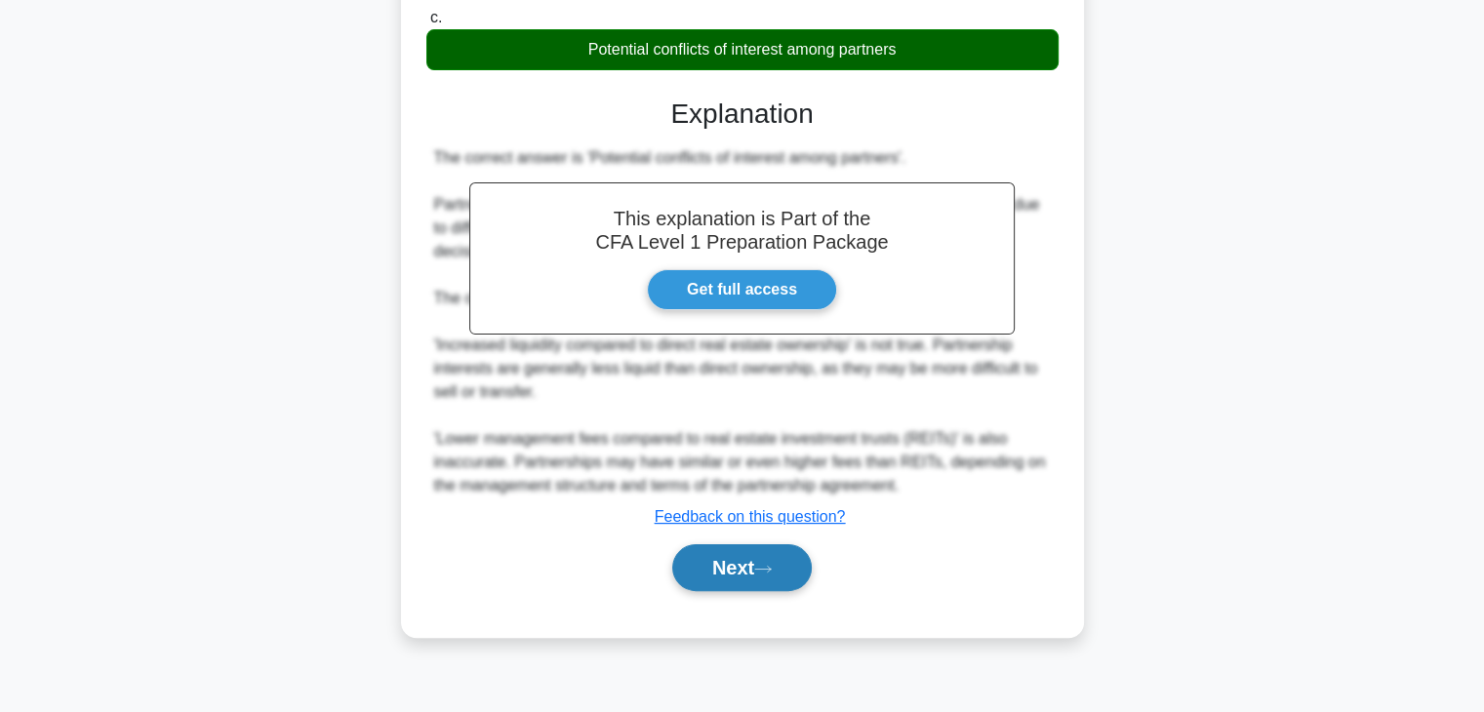
click at [741, 562] on button "Next" at bounding box center [742, 568] width 140 height 47
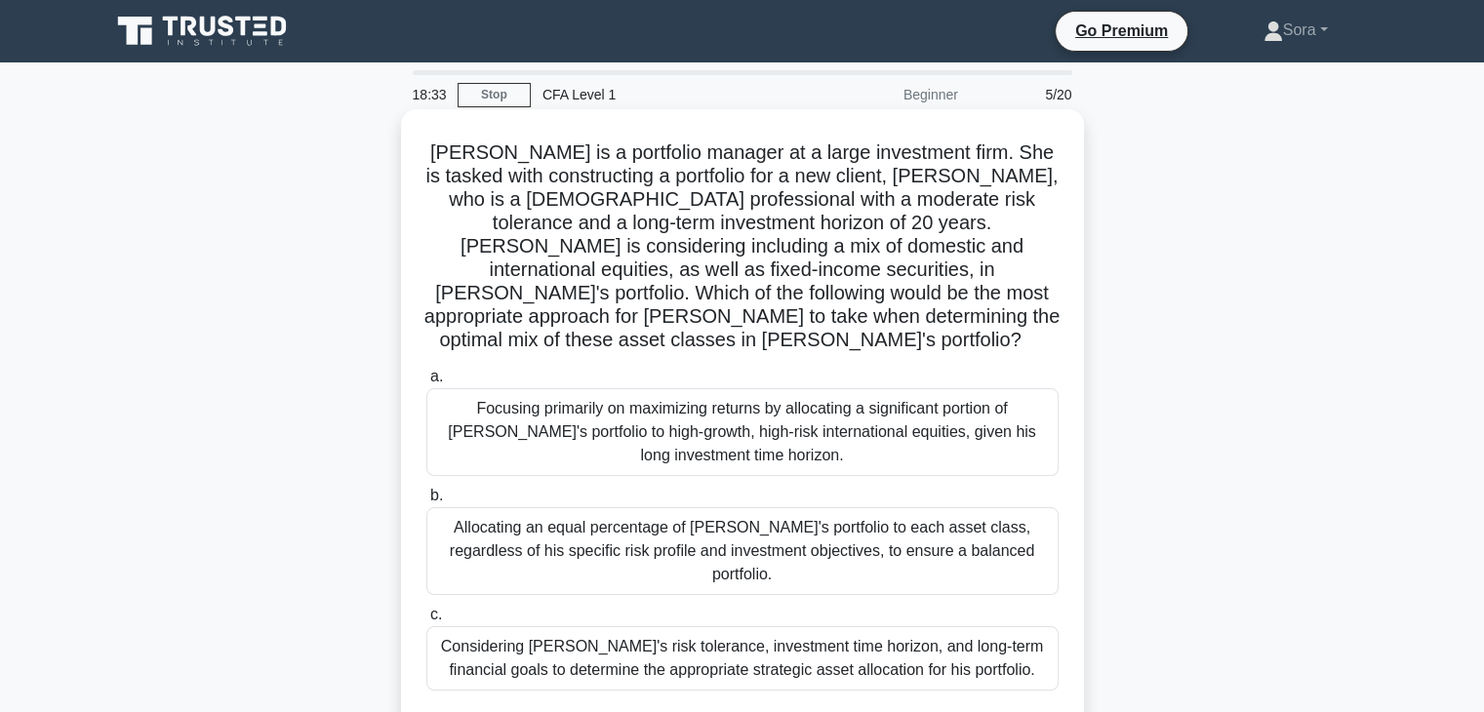
scroll to position [98, 0]
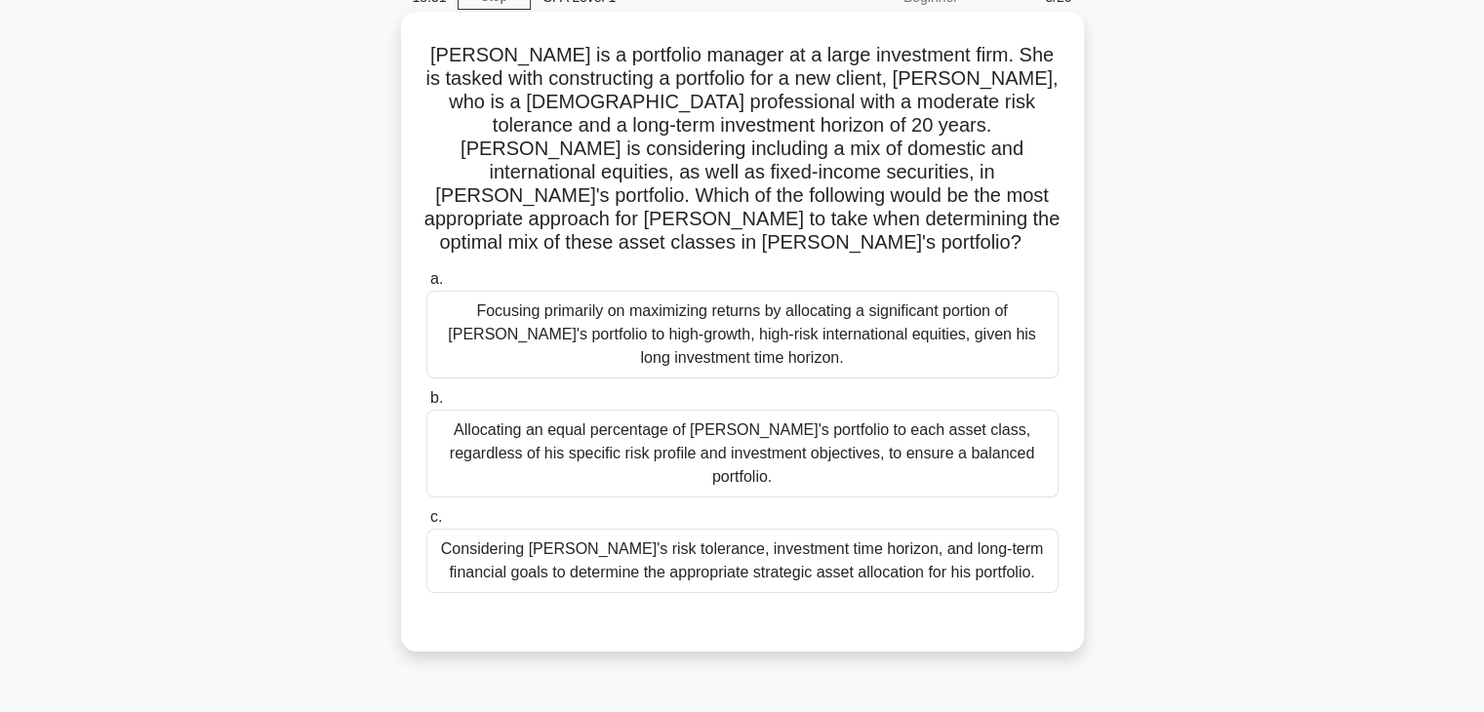
click at [789, 529] on div "Considering John's risk tolerance, investment time horizon, and long-term finan…" at bounding box center [742, 561] width 632 height 64
click at [426, 522] on input "c. Considering John's risk tolerance, investment time horizon, and long-term fi…" at bounding box center [426, 517] width 0 height 13
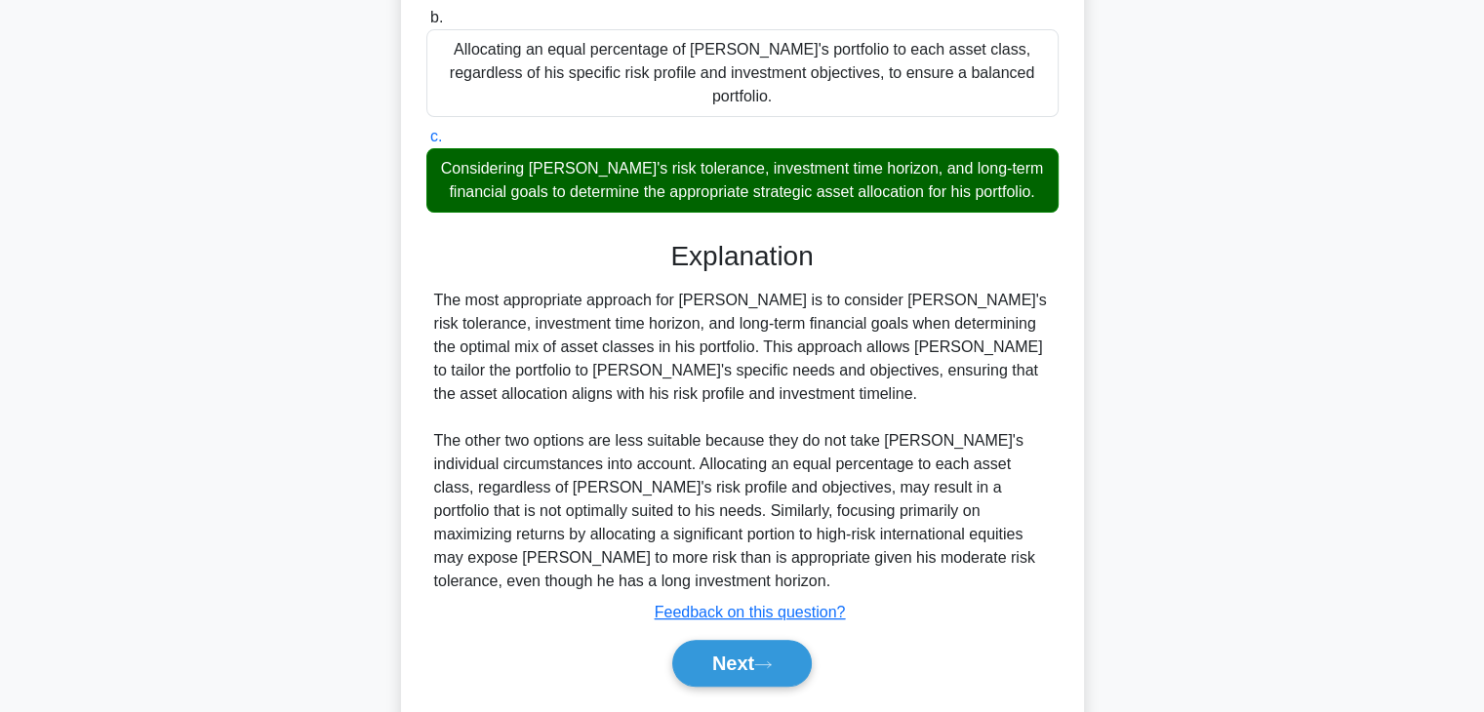
scroll to position [488, 0]
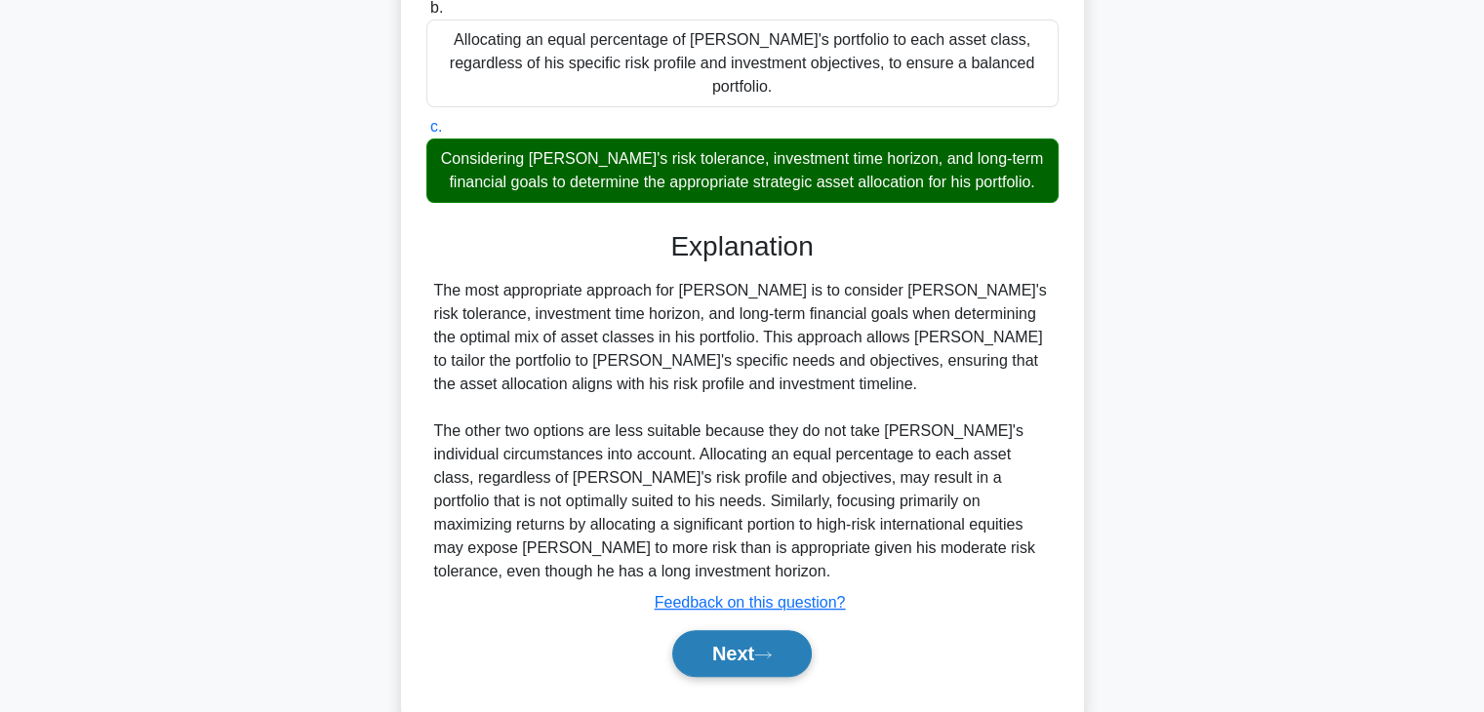
click at [761, 630] on button "Next" at bounding box center [742, 653] width 140 height 47
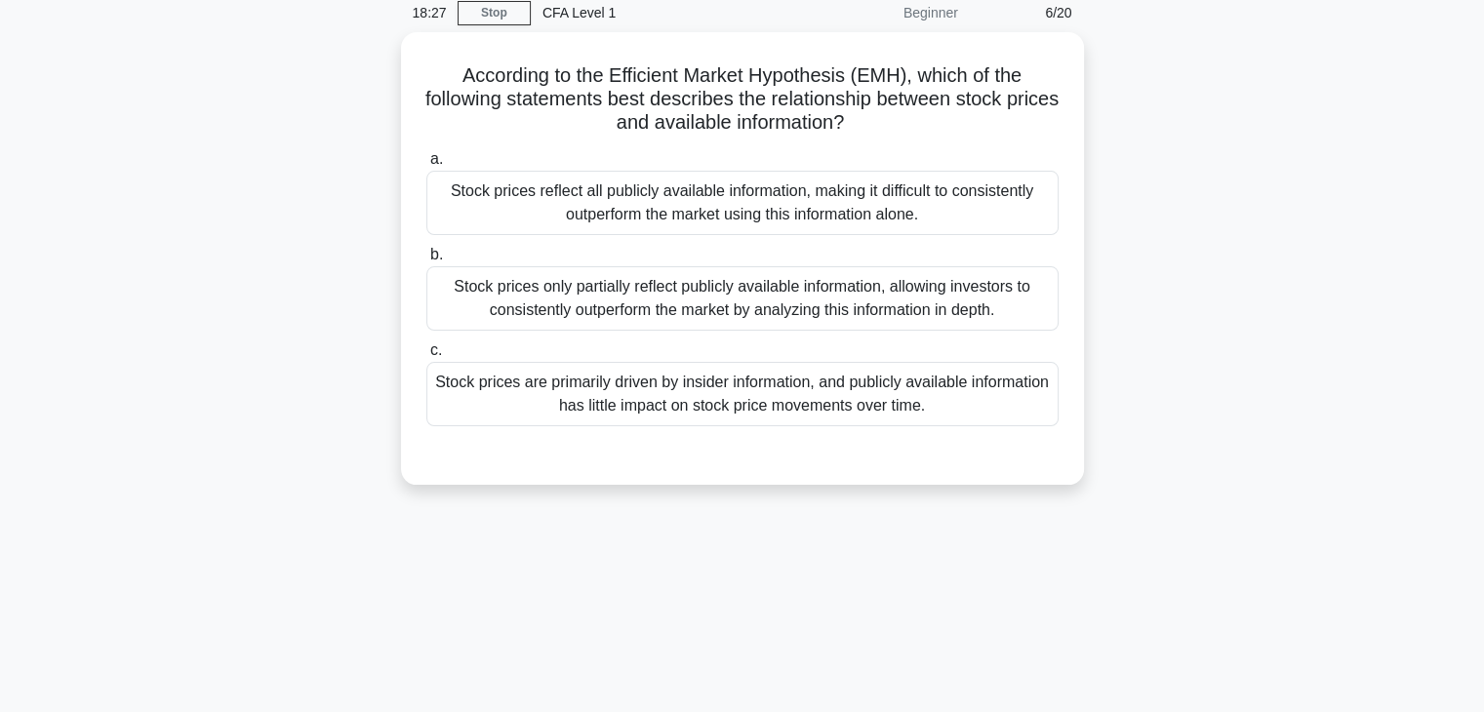
scroll to position [0, 0]
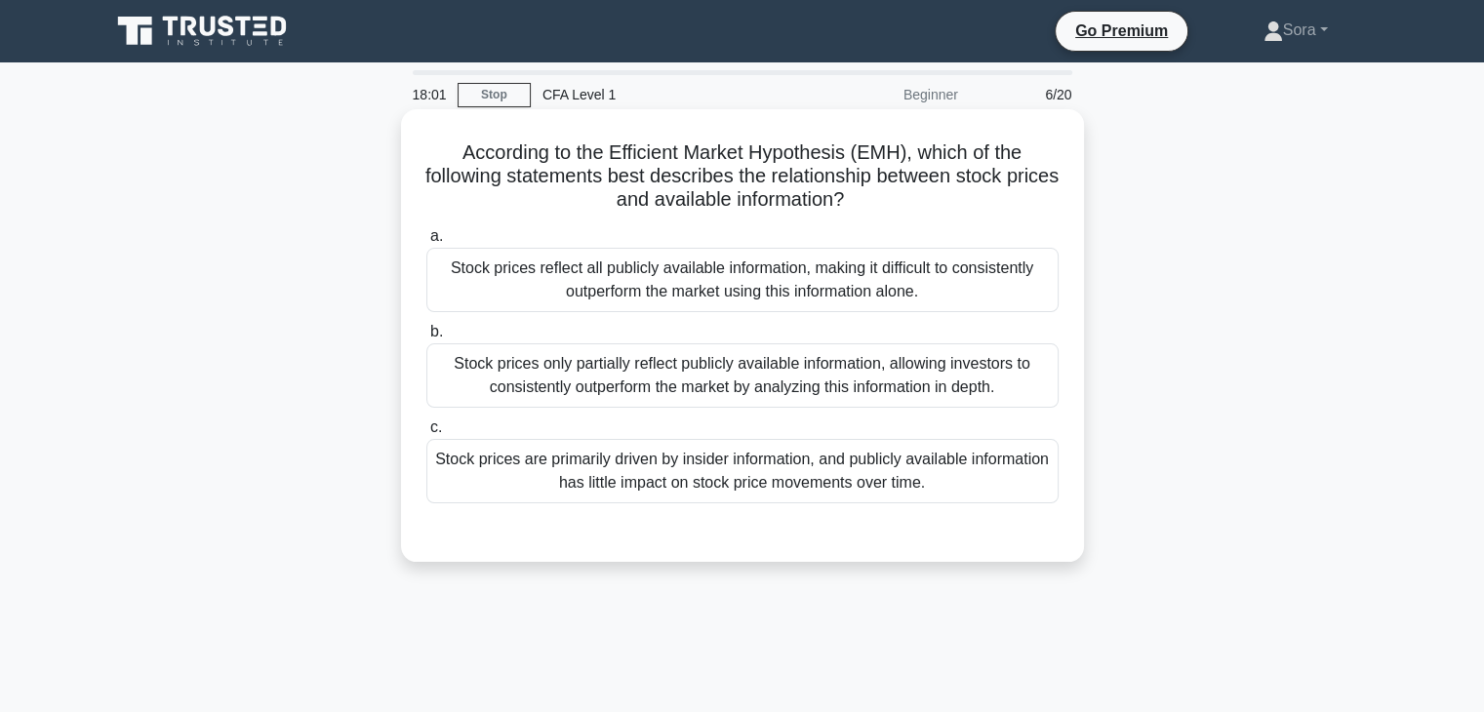
click at [657, 300] on div "Stock prices reflect all publicly available information, making it difficult to…" at bounding box center [742, 280] width 632 height 64
click at [426, 243] on input "a. Stock prices reflect all publicly available information, making it difficult…" at bounding box center [426, 236] width 0 height 13
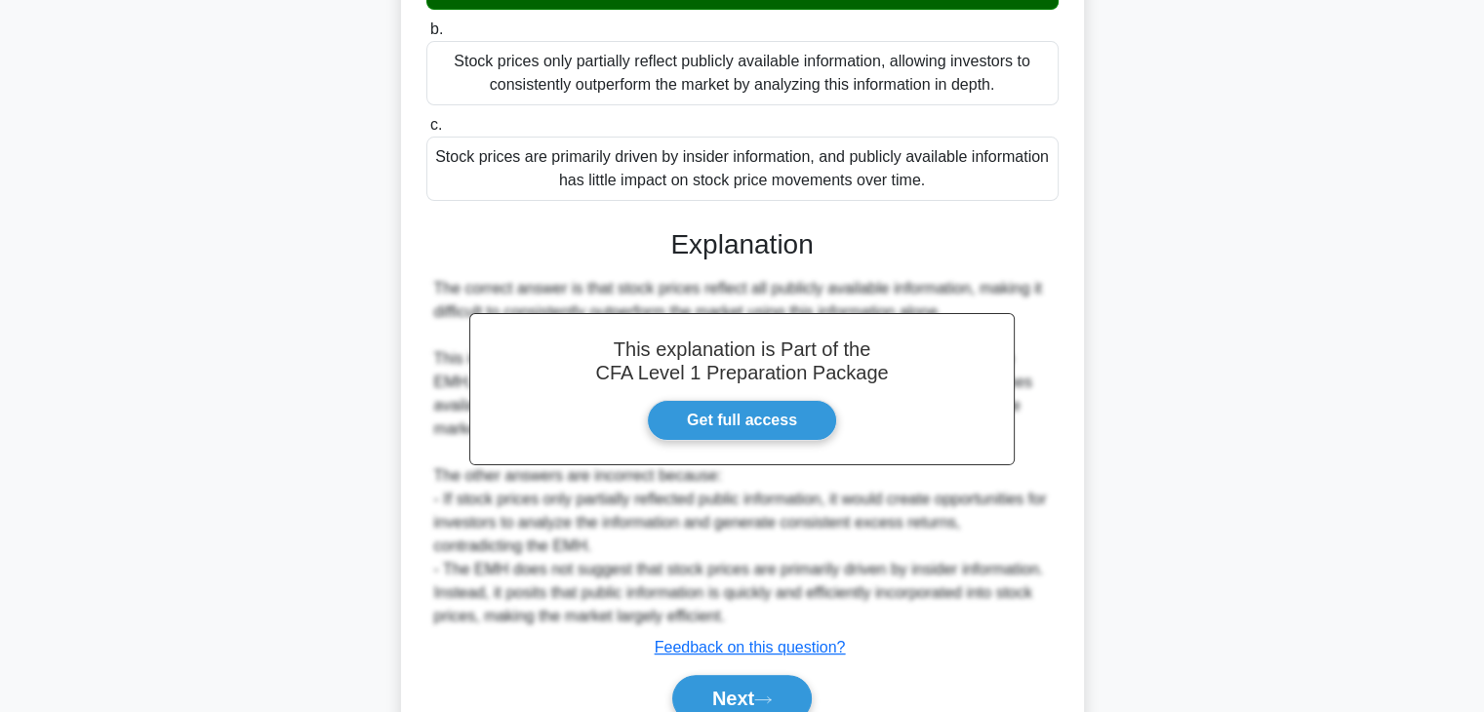
scroll to position [394, 0]
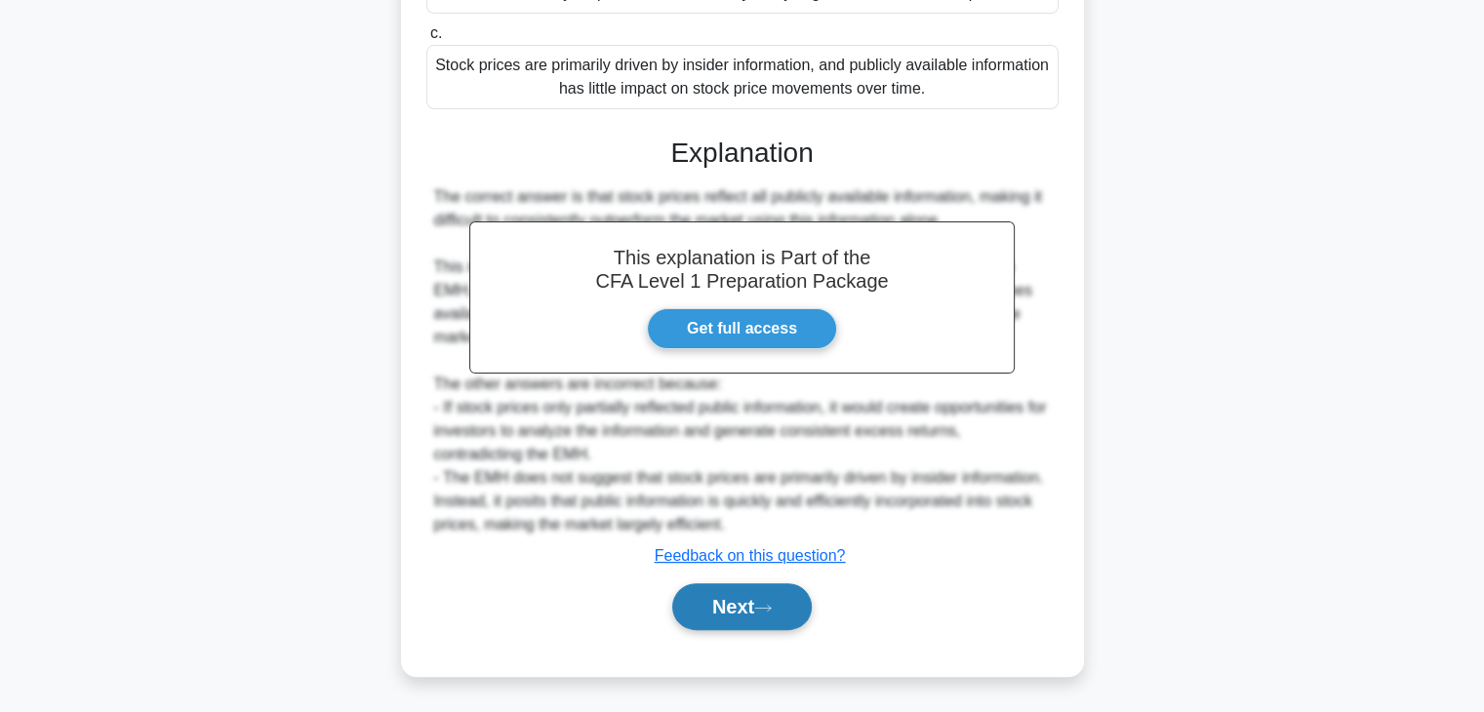
click at [762, 603] on icon at bounding box center [763, 608] width 18 height 11
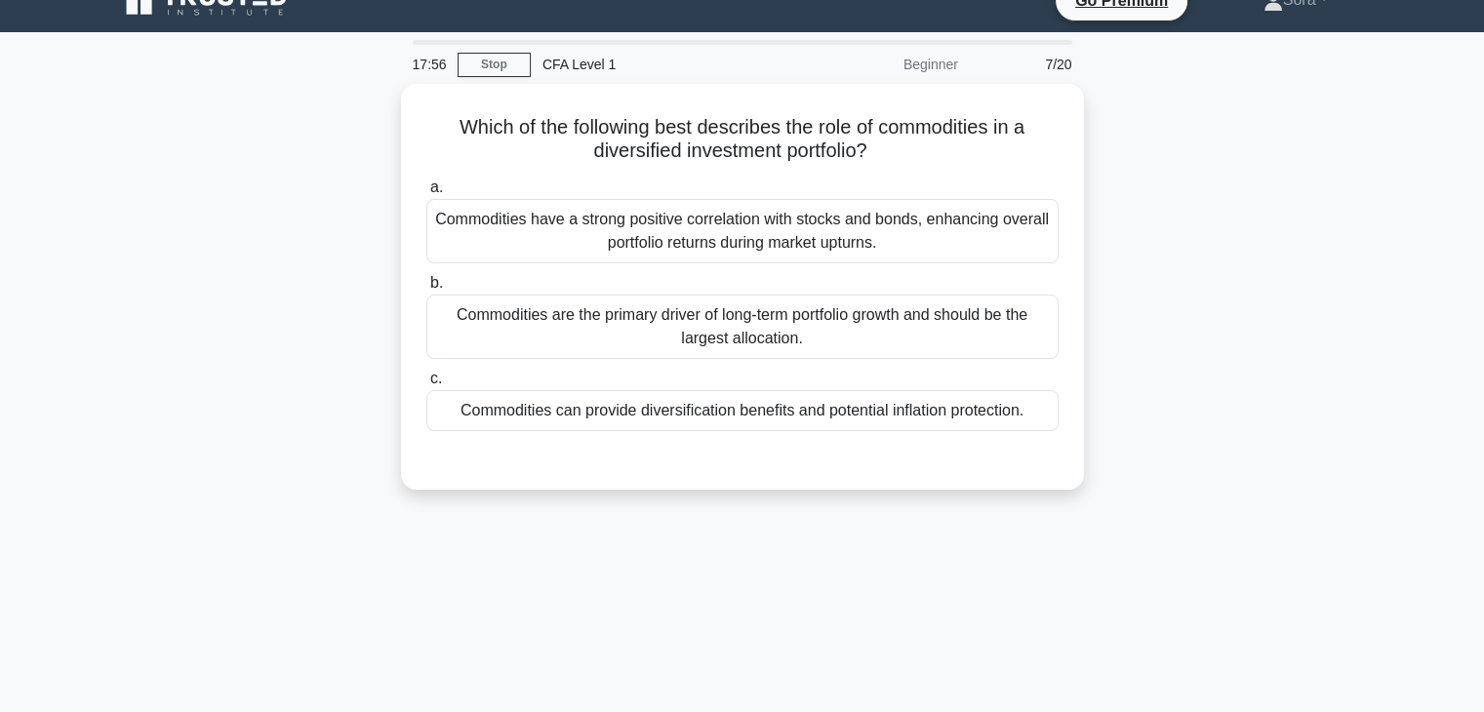
scroll to position [0, 0]
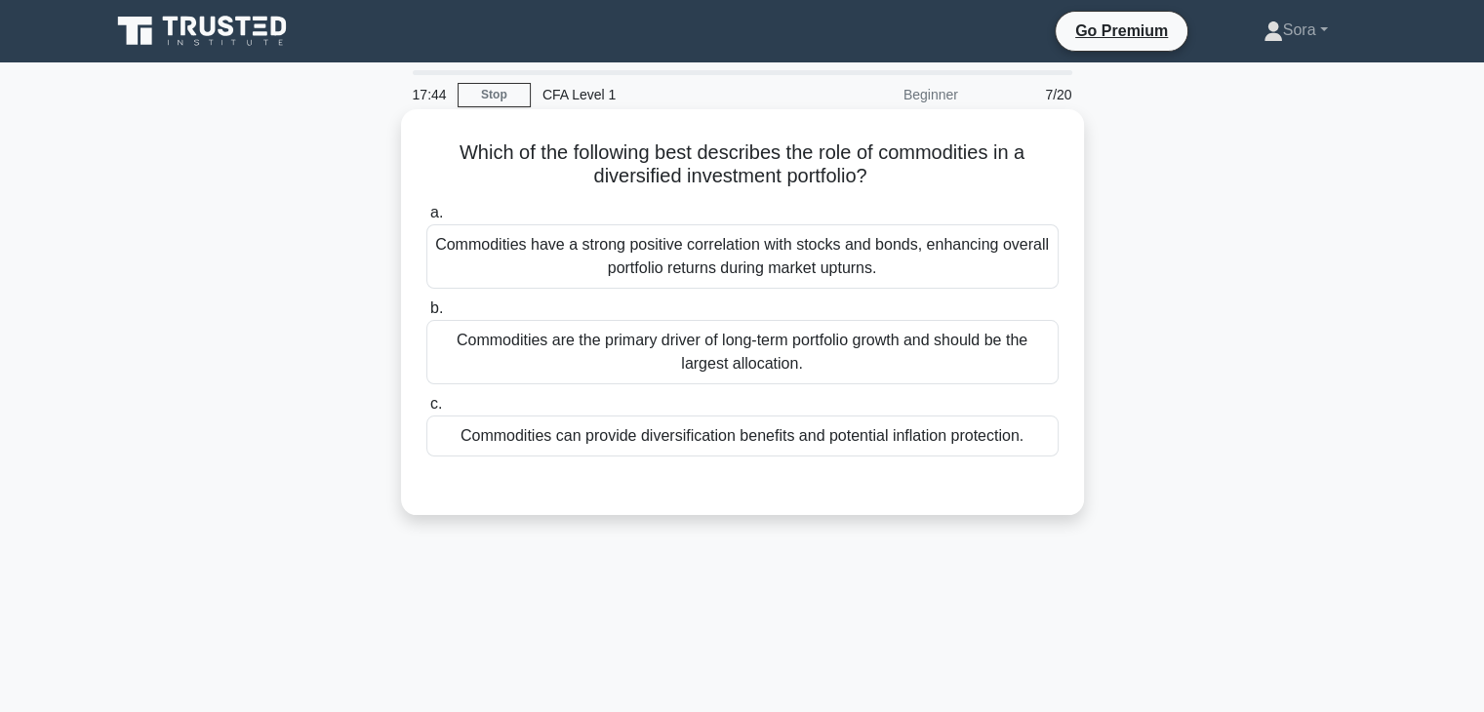
click at [680, 442] on div "Commodities can provide diversification benefits and potential inflation protec…" at bounding box center [742, 436] width 632 height 41
click at [426, 411] on input "c. Commodities can provide diversification benefits and potential inflation pro…" at bounding box center [426, 404] width 0 height 13
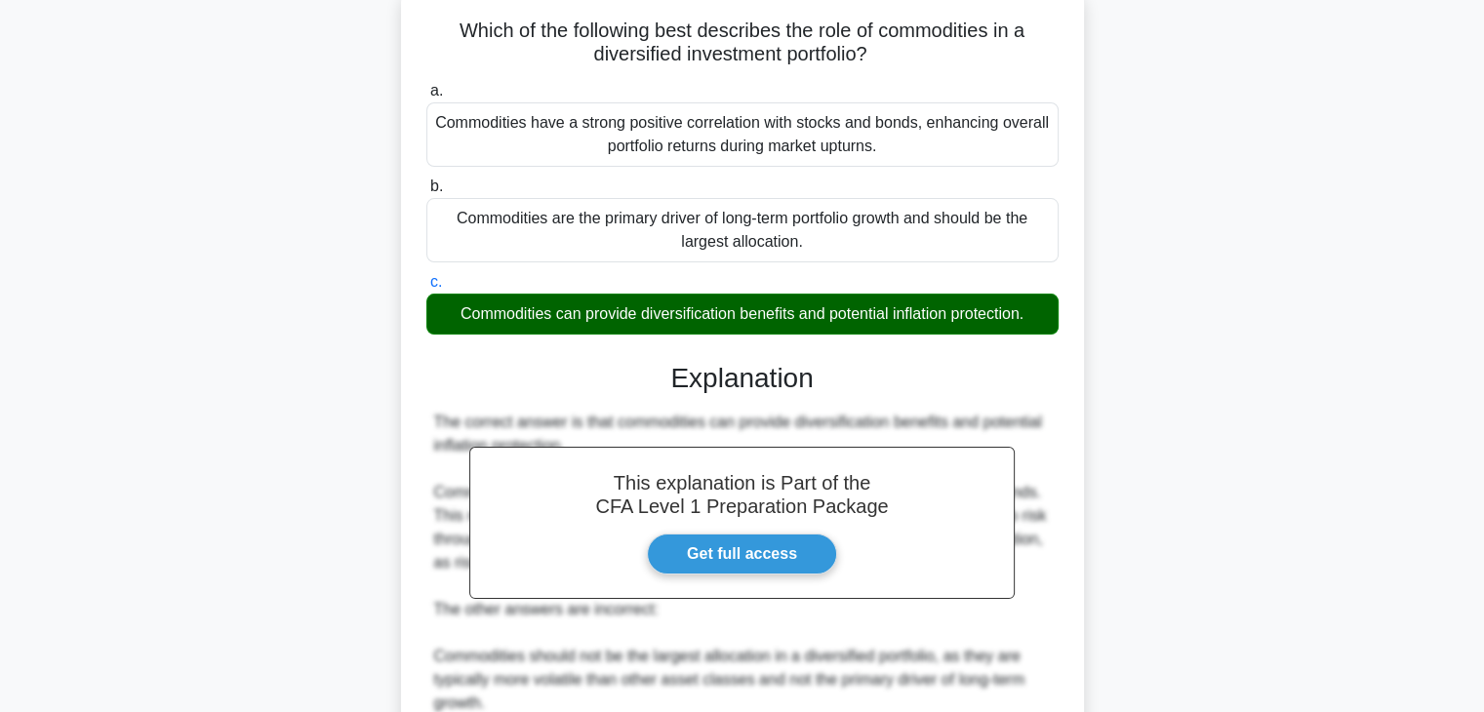
scroll to position [394, 0]
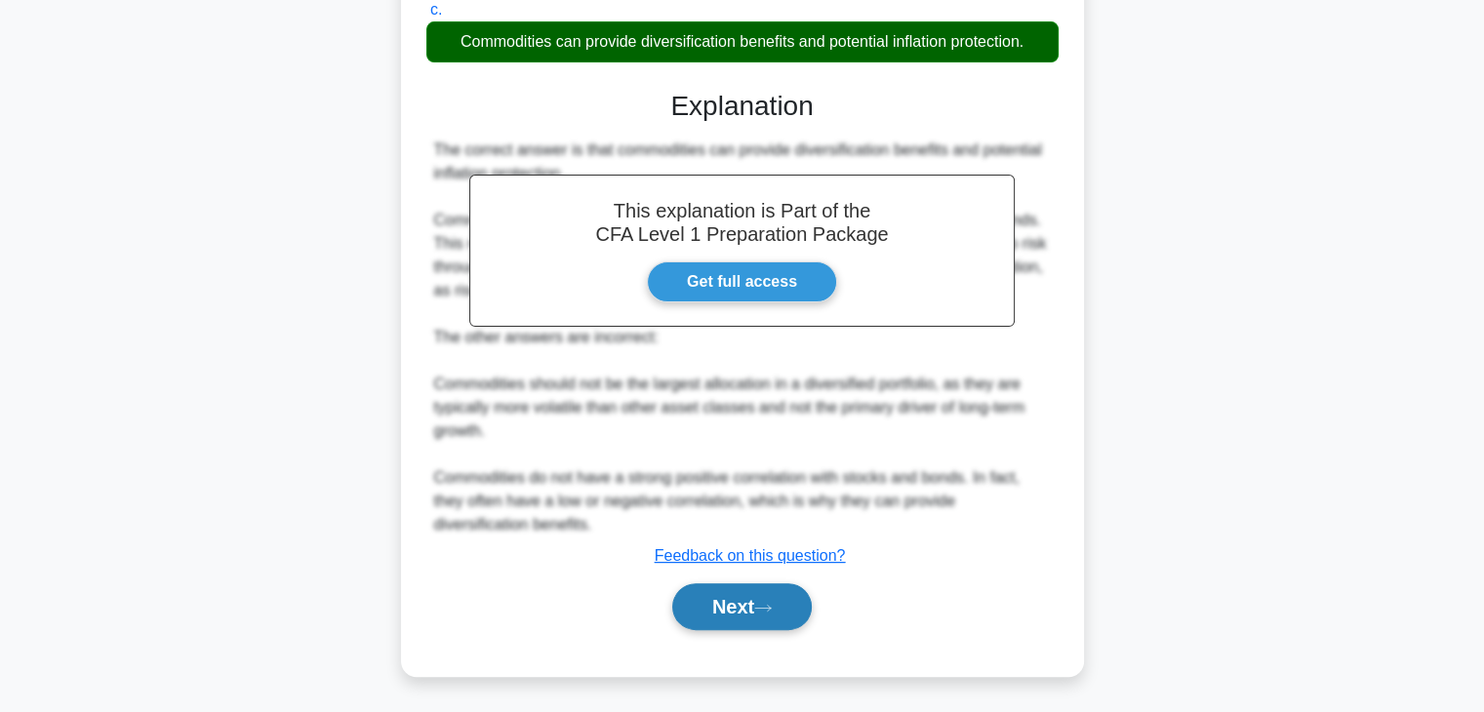
click at [741, 603] on button "Next" at bounding box center [742, 607] width 140 height 47
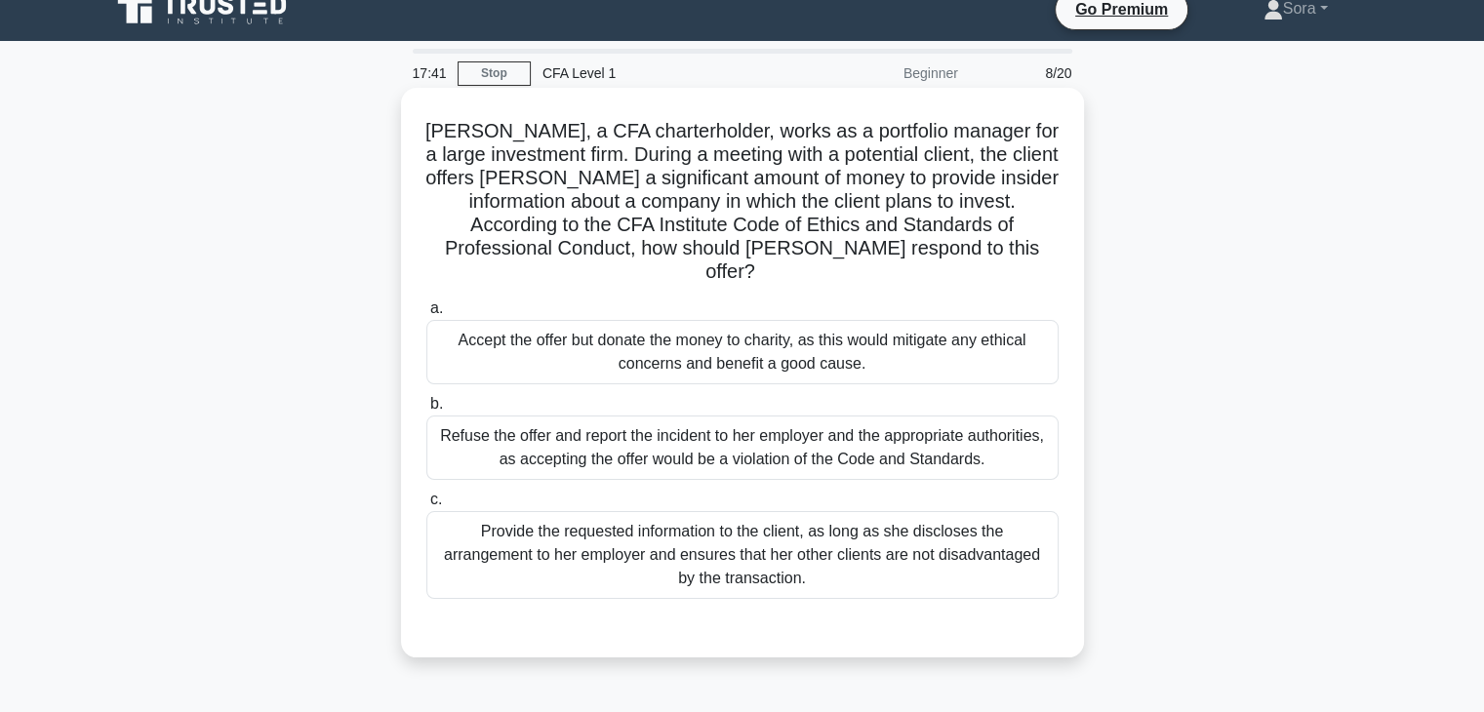
scroll to position [0, 0]
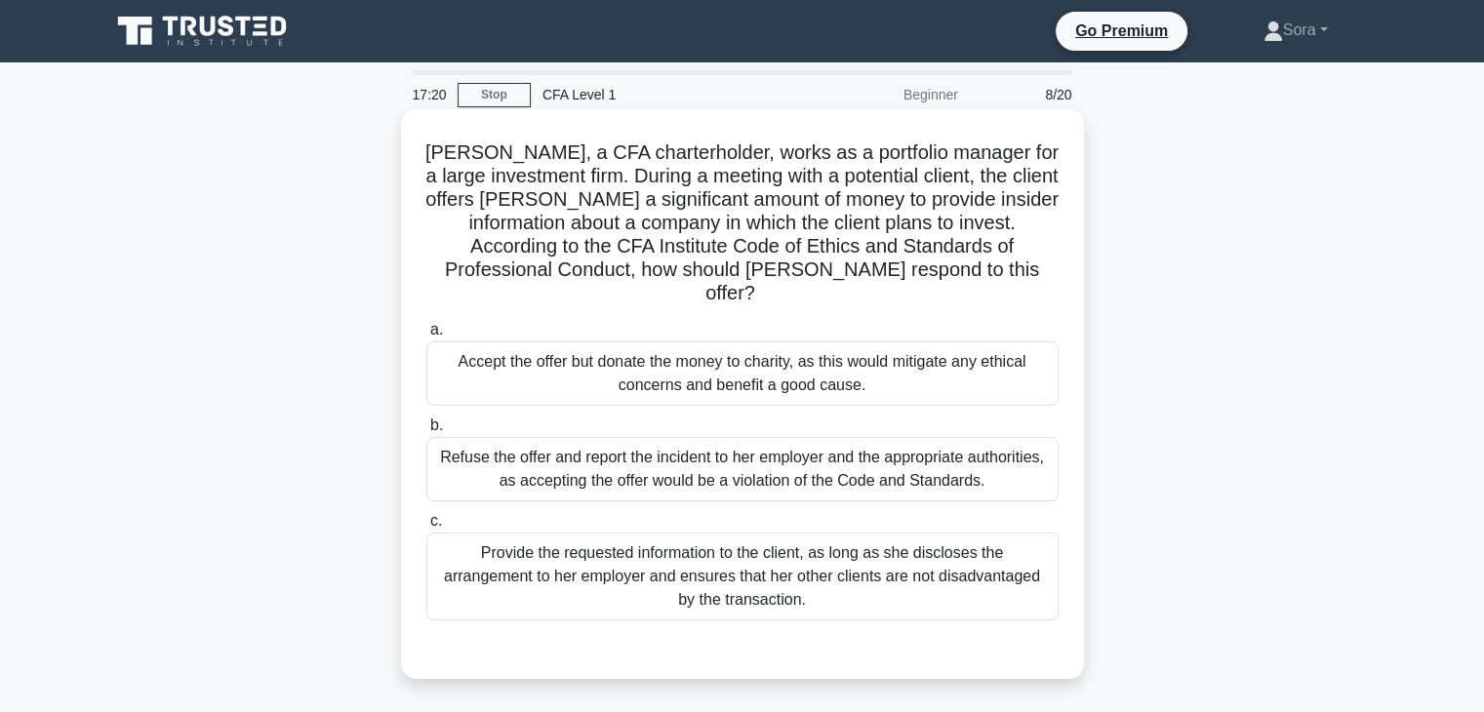
click at [899, 446] on div "Refuse the offer and report the incident to her employer and the appropriate au…" at bounding box center [742, 469] width 632 height 64
click at [426, 432] on input "b. Refuse the offer and report the incident to her employer and the appropriate…" at bounding box center [426, 426] width 0 height 13
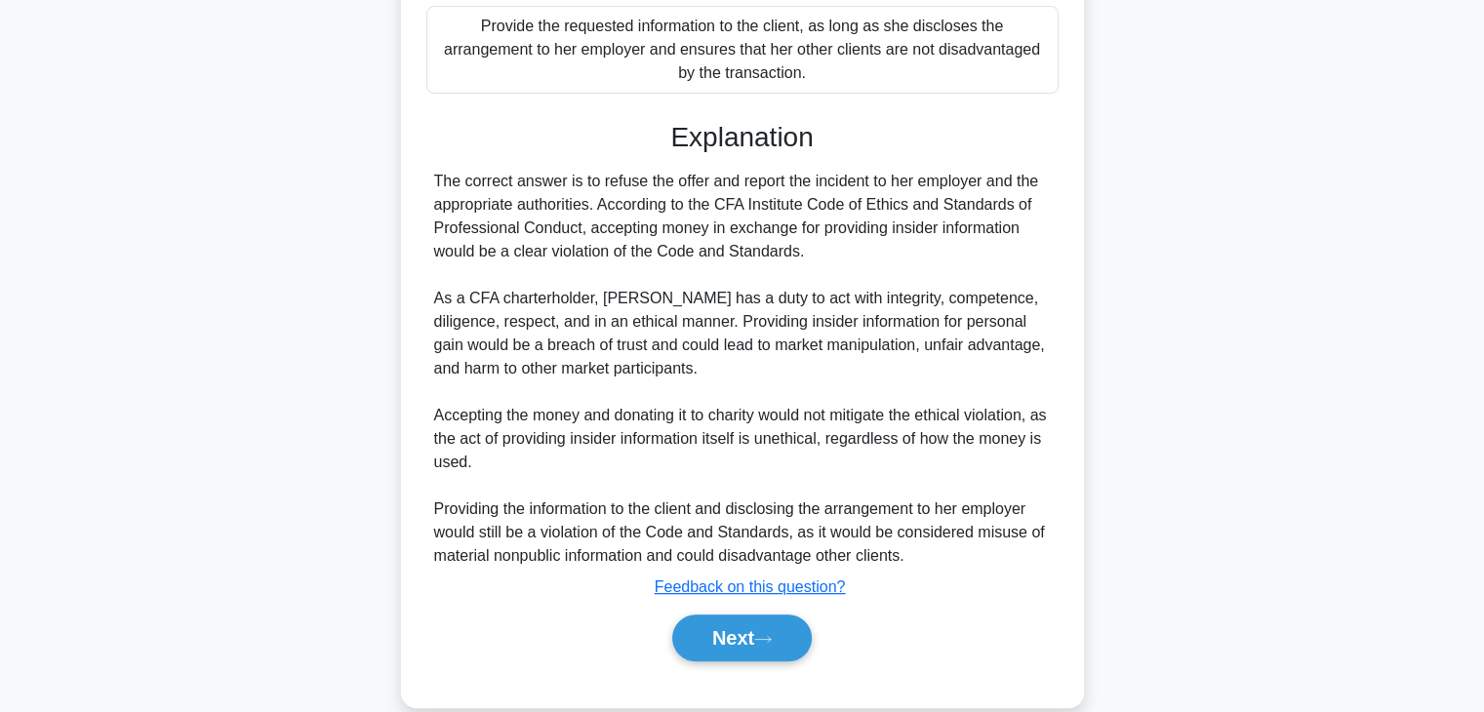
scroll to position [535, 0]
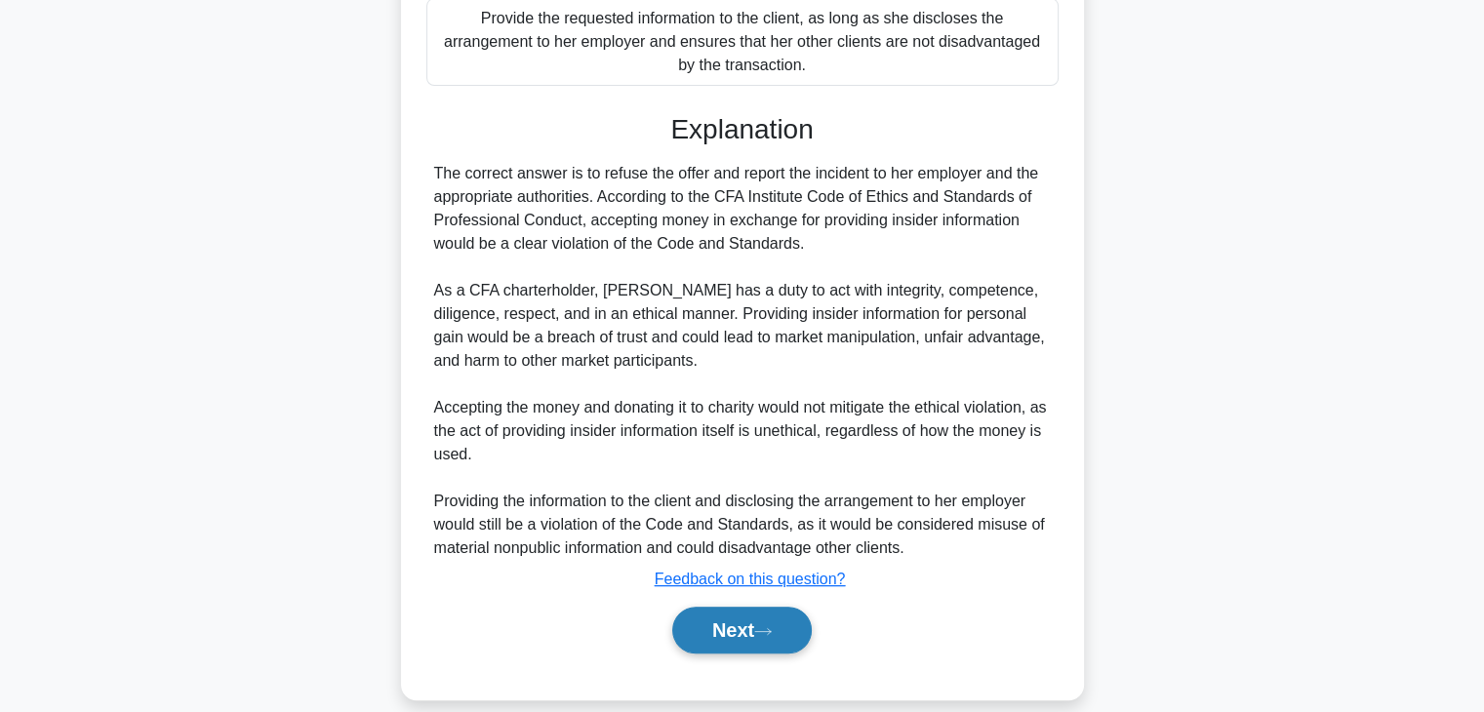
click at [804, 607] on button "Next" at bounding box center [742, 630] width 140 height 47
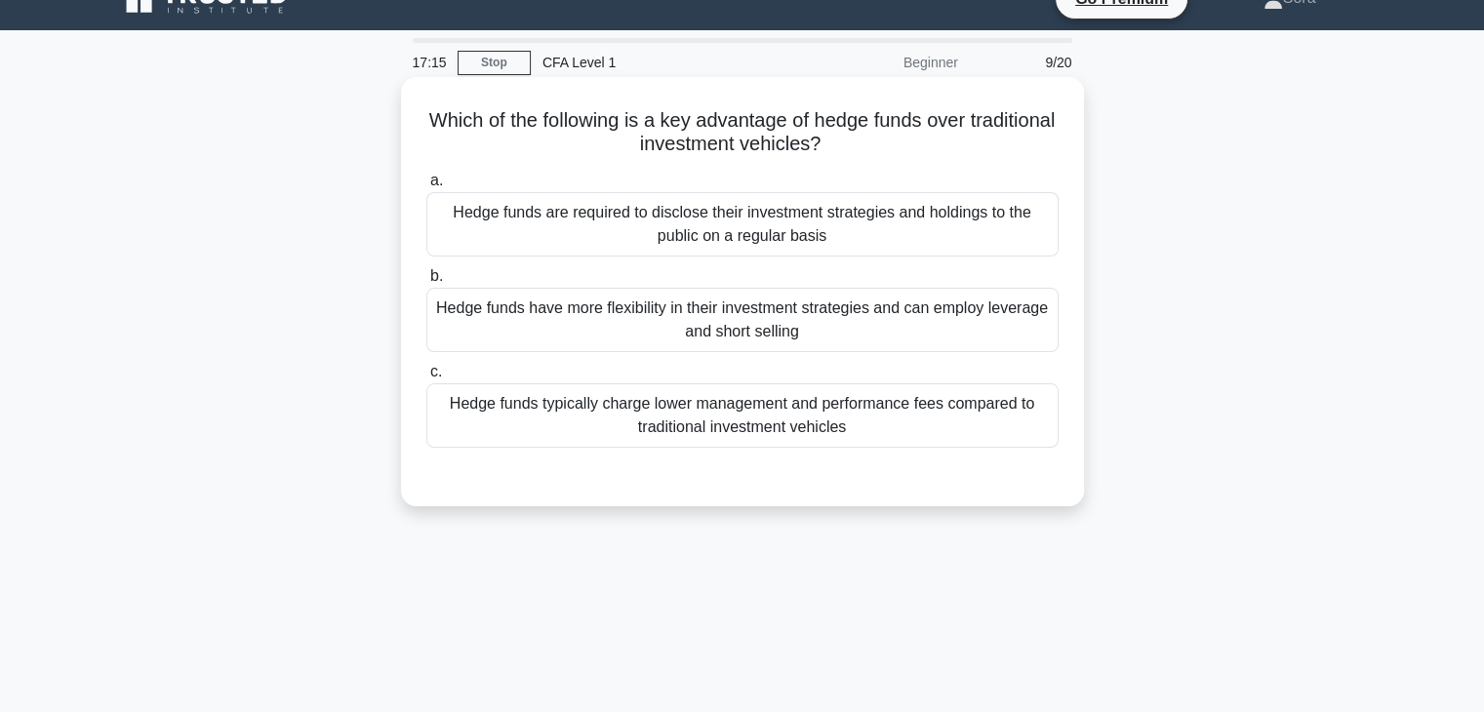
scroll to position [0, 0]
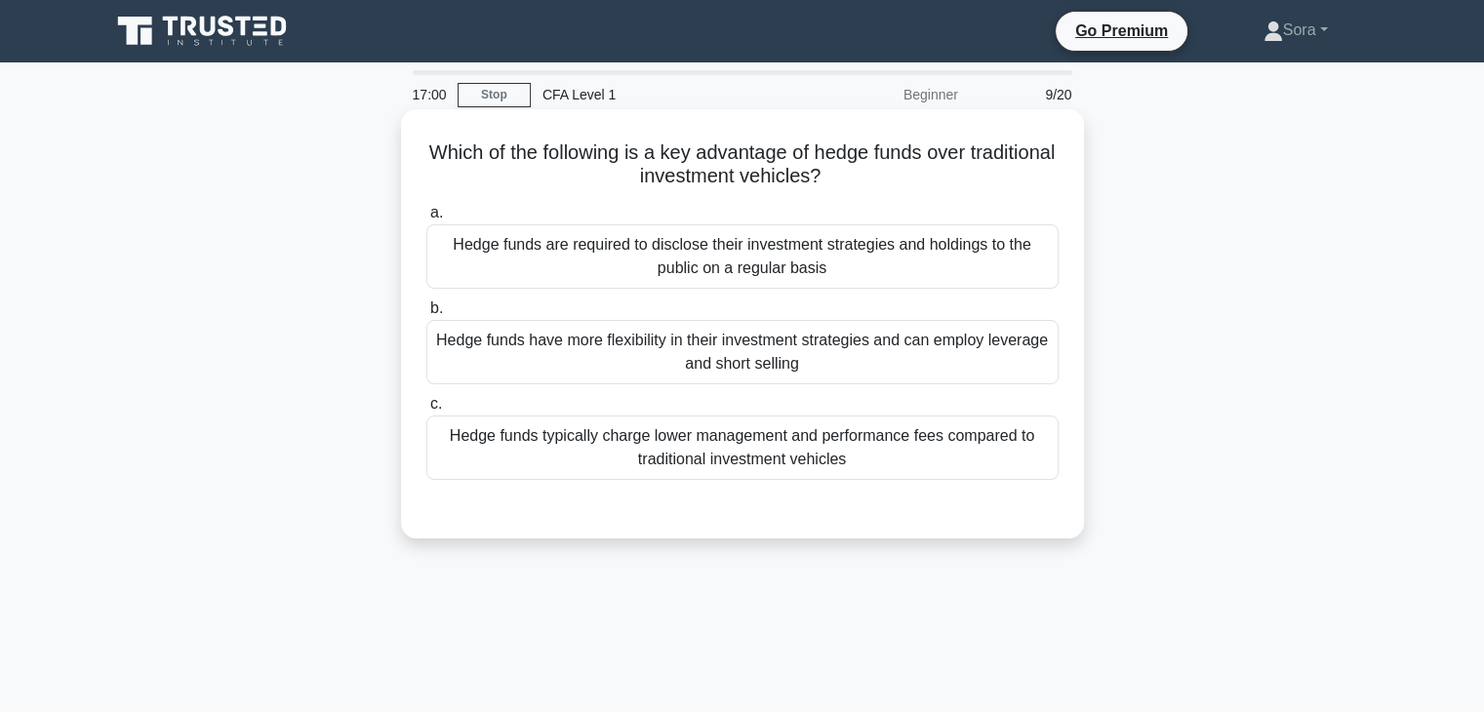
click at [681, 430] on div "Hedge funds typically charge lower management and performance fees compared to …" at bounding box center [742, 448] width 632 height 64
click at [426, 411] on input "c. Hedge funds typically charge lower management and performance fees compared …" at bounding box center [426, 404] width 0 height 13
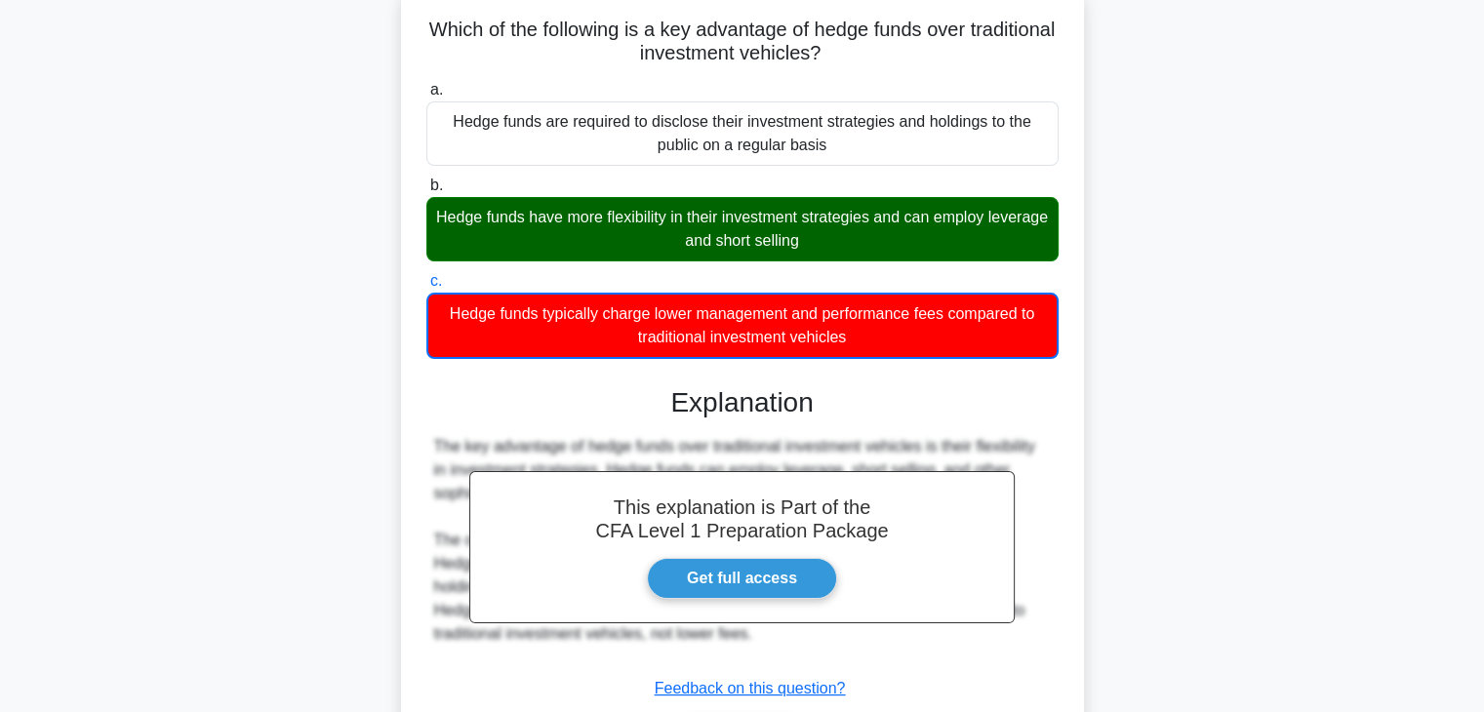
scroll to position [343, 0]
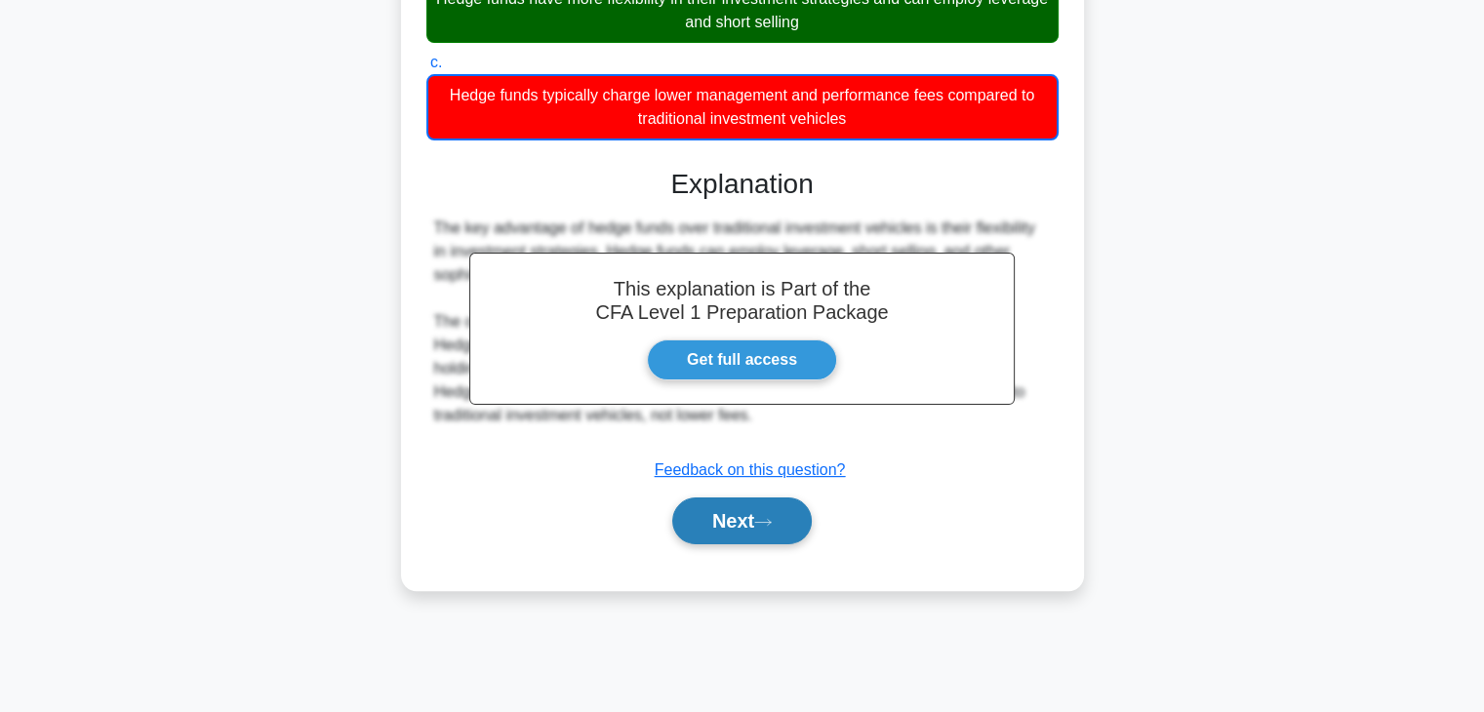
click at [714, 524] on button "Next" at bounding box center [742, 521] width 140 height 47
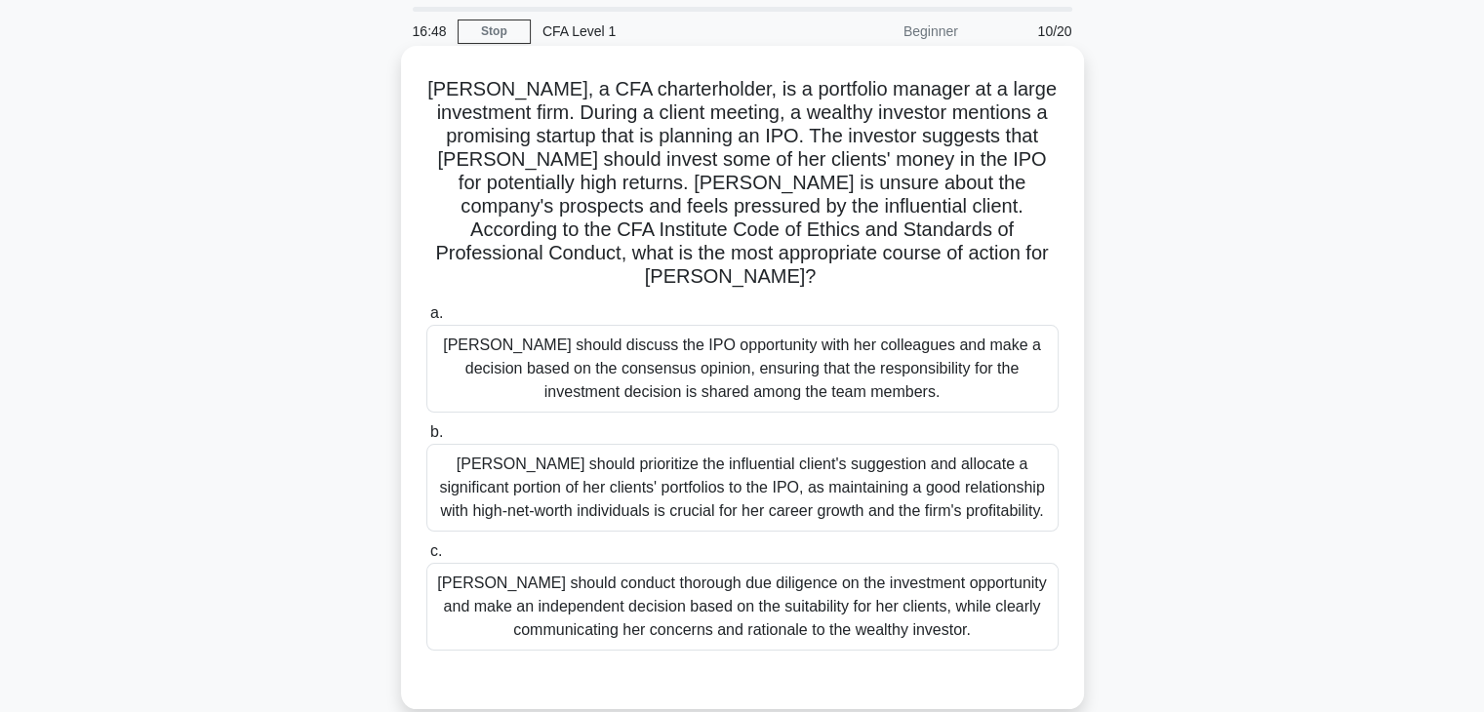
scroll to position [98, 0]
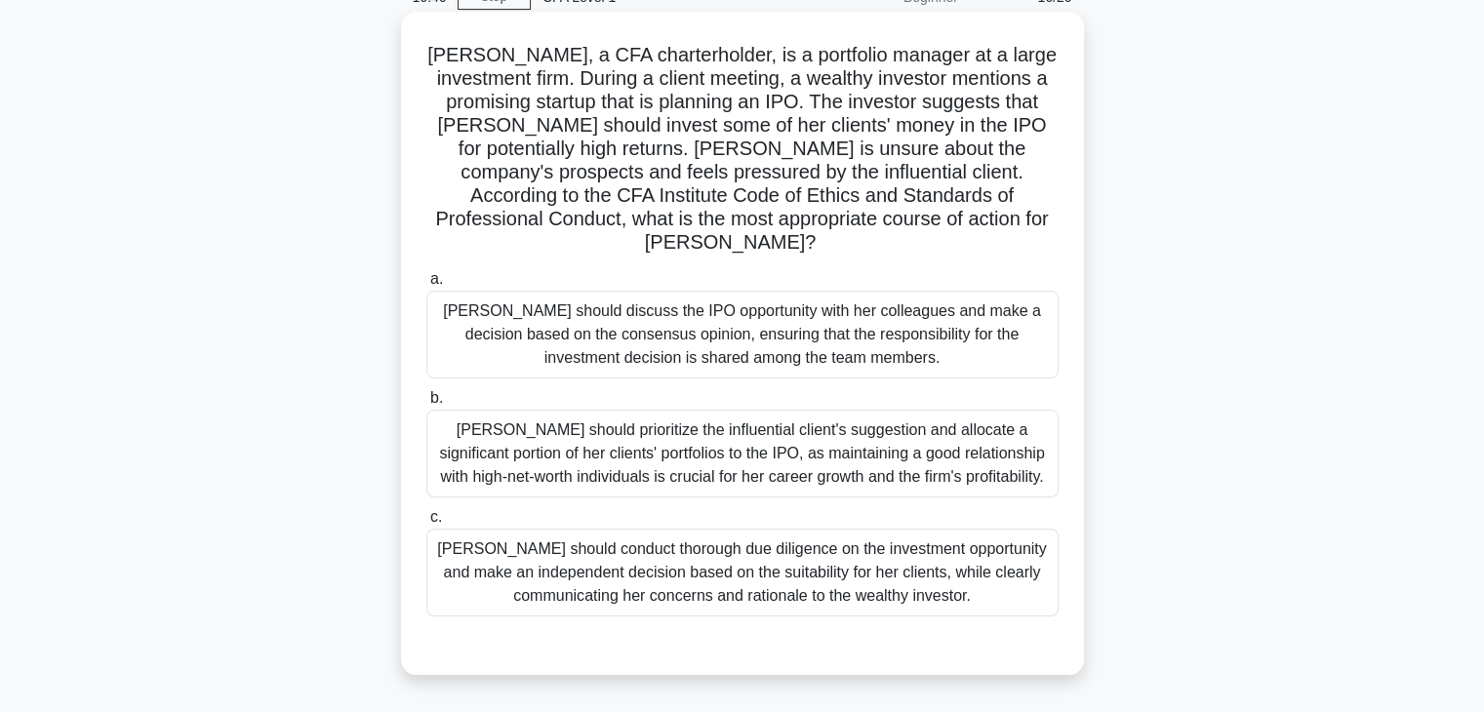
click at [734, 337] on div "Susan should discuss the IPO opportunity with her colleagues and make a decisio…" at bounding box center [742, 335] width 632 height 88
click at [426, 286] on input "a. Susan should discuss the IPO opportunity with her colleagues and make a deci…" at bounding box center [426, 279] width 0 height 13
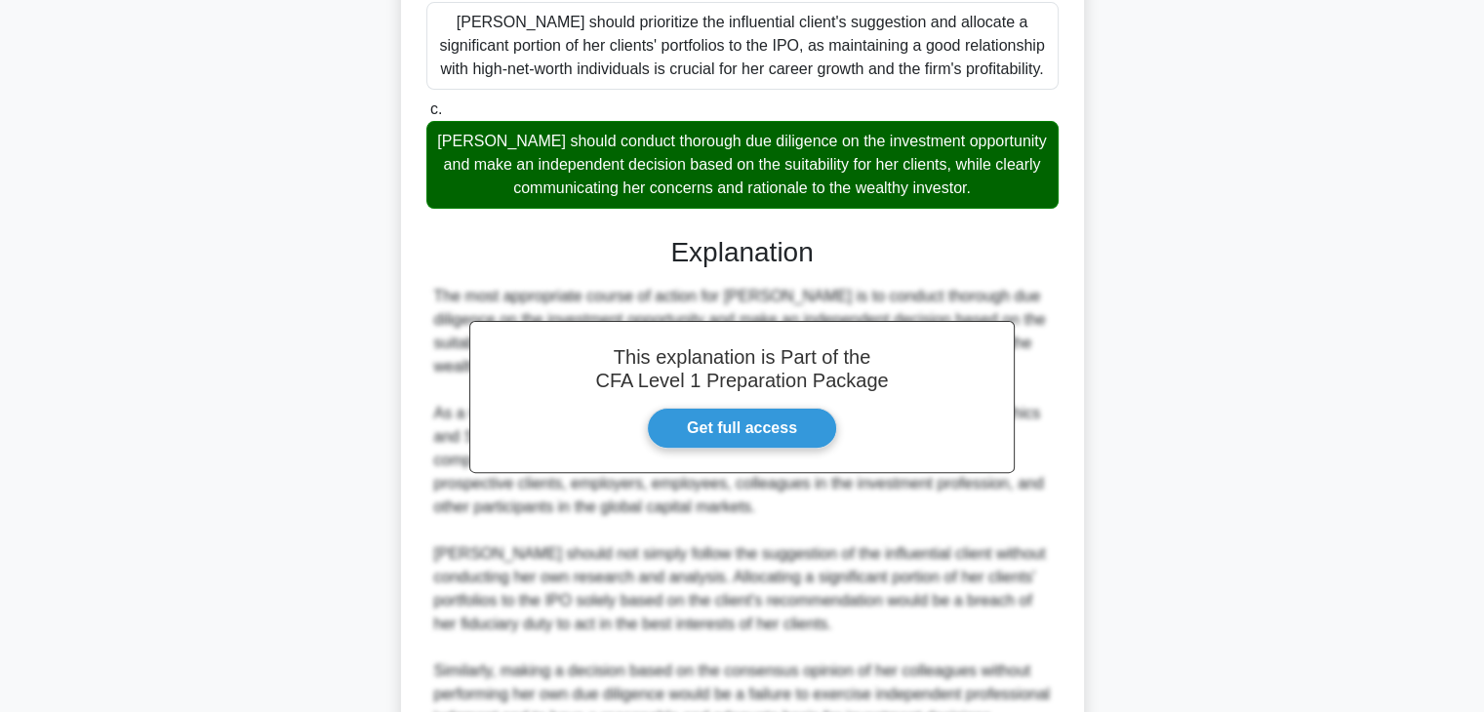
scroll to position [781, 0]
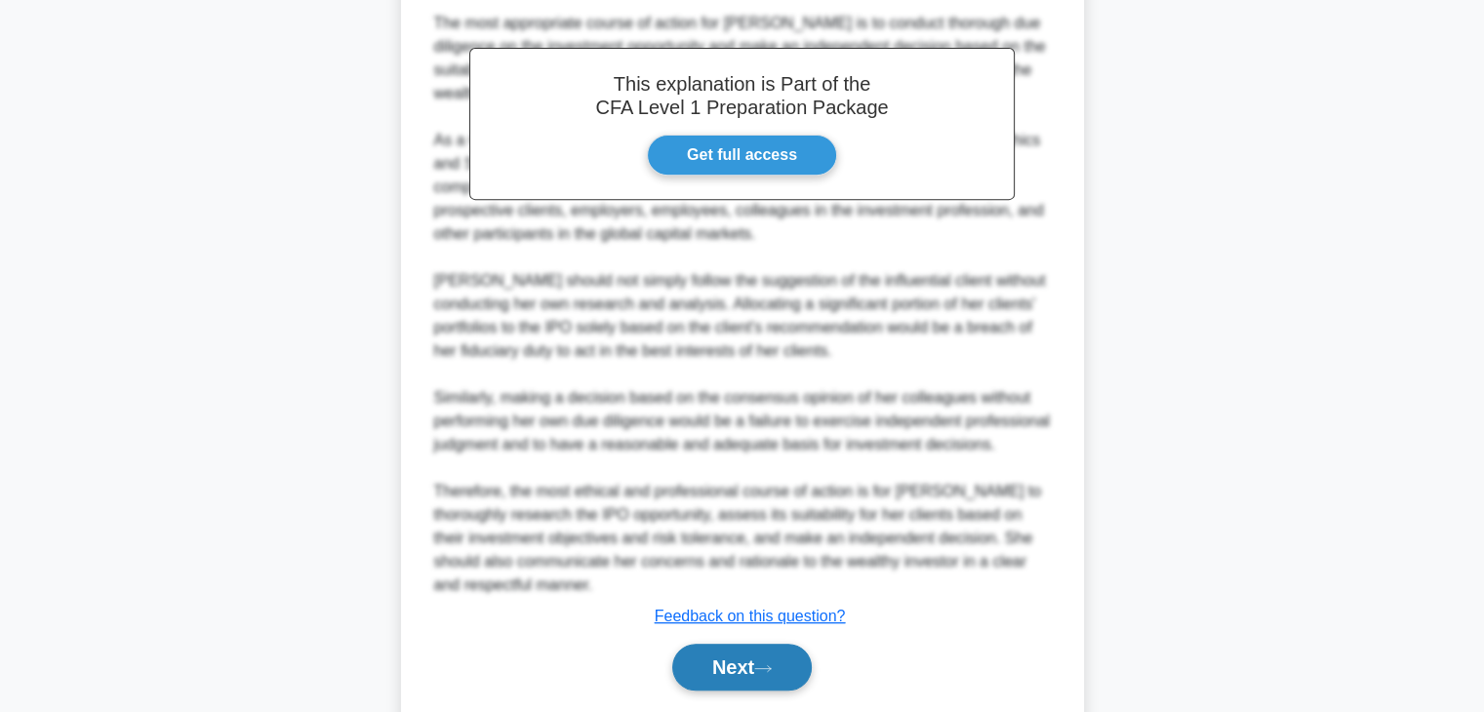
click at [772, 664] on icon at bounding box center [763, 669] width 18 height 11
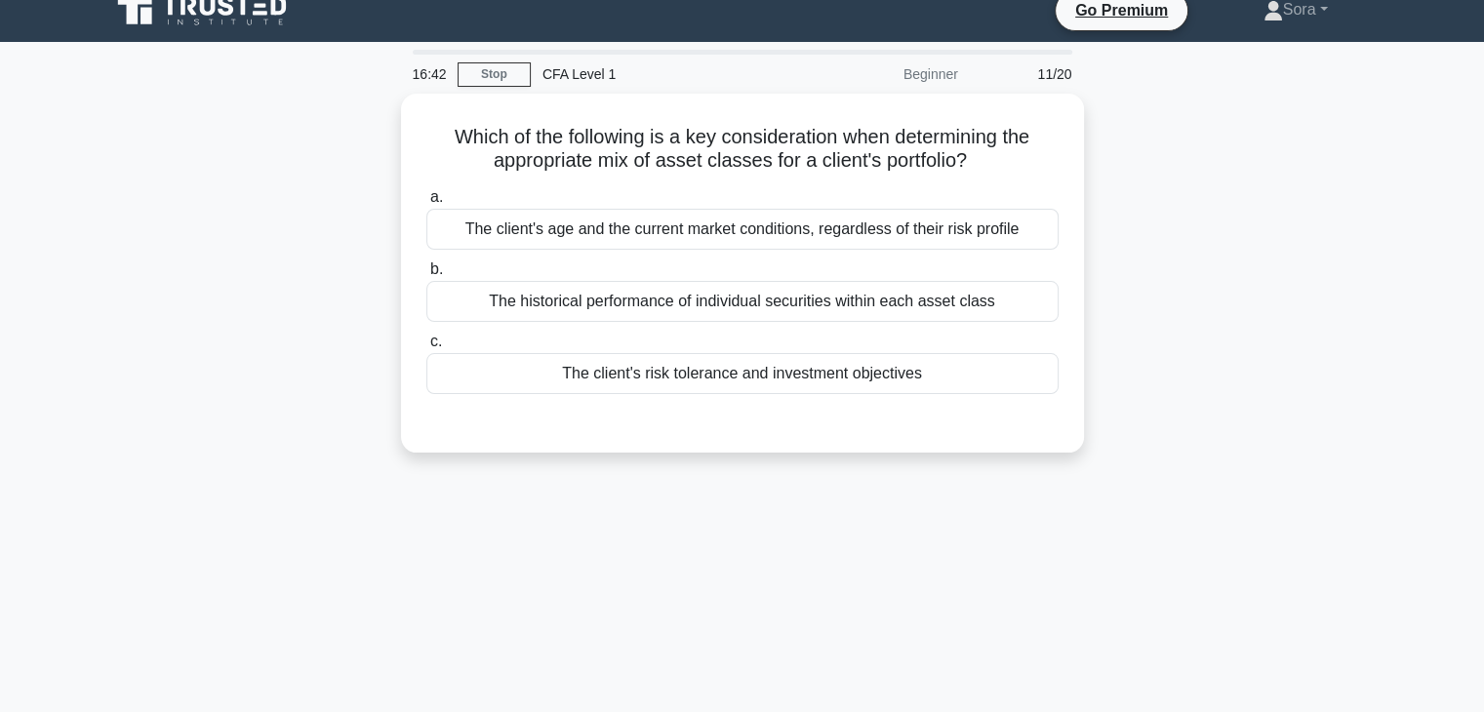
scroll to position [0, 0]
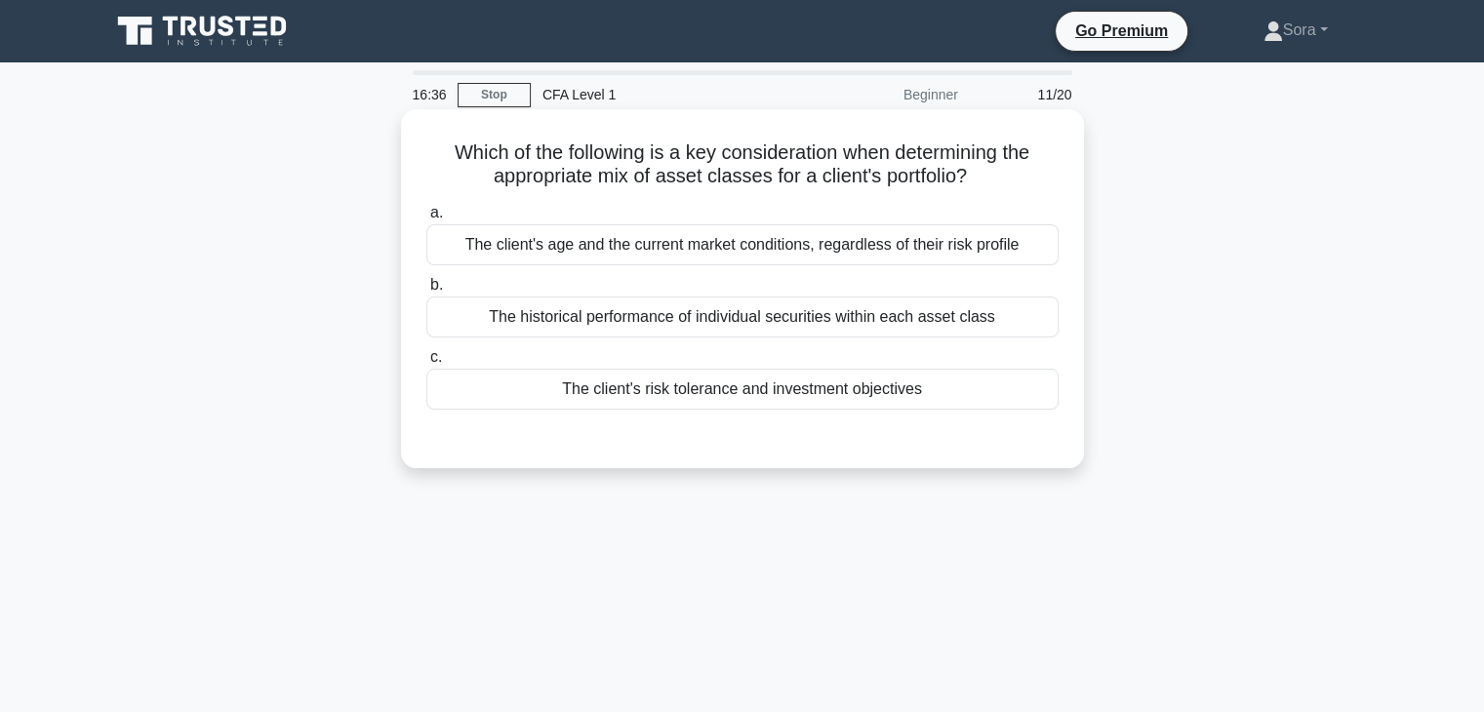
click at [956, 397] on div "The client's risk tolerance and investment objectives" at bounding box center [742, 389] width 632 height 41
click at [426, 364] on input "c. The client's risk tolerance and investment objectives" at bounding box center [426, 357] width 0 height 13
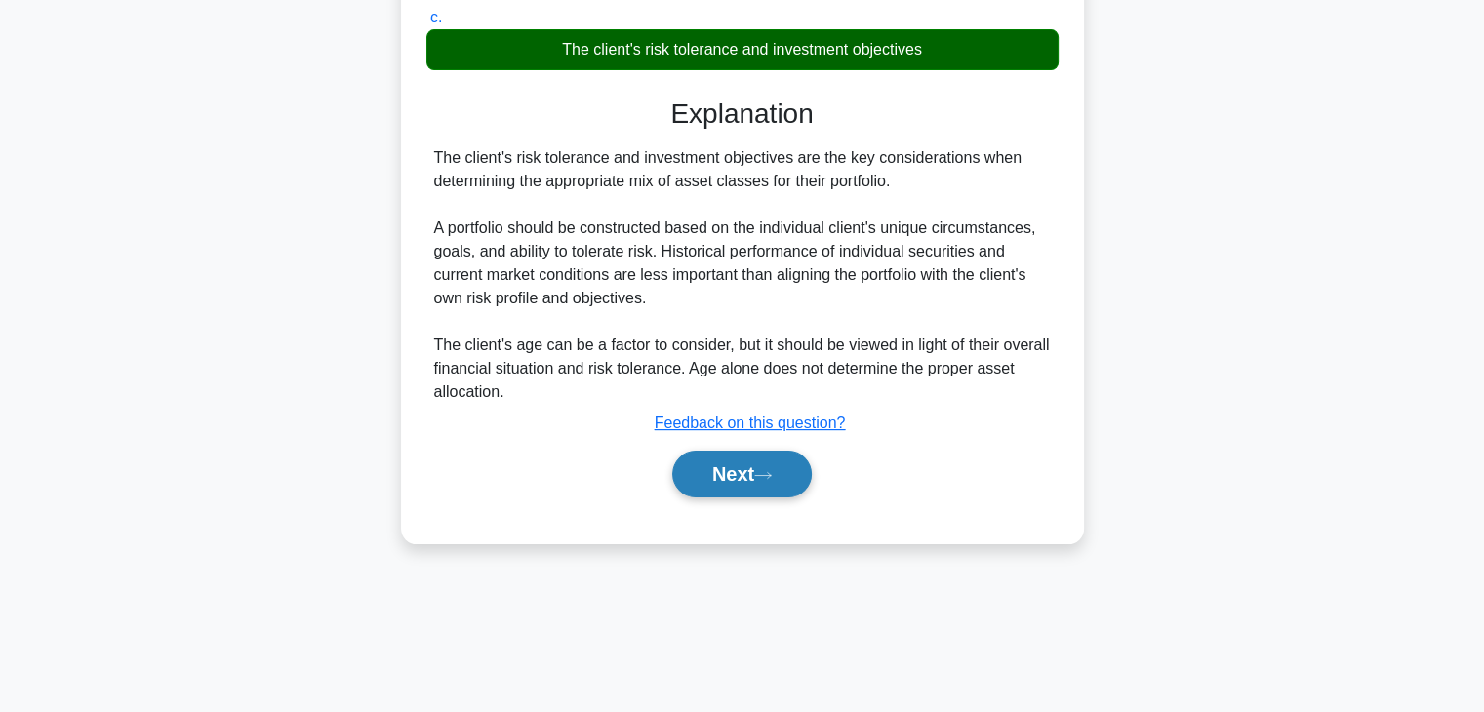
scroll to position [343, 0]
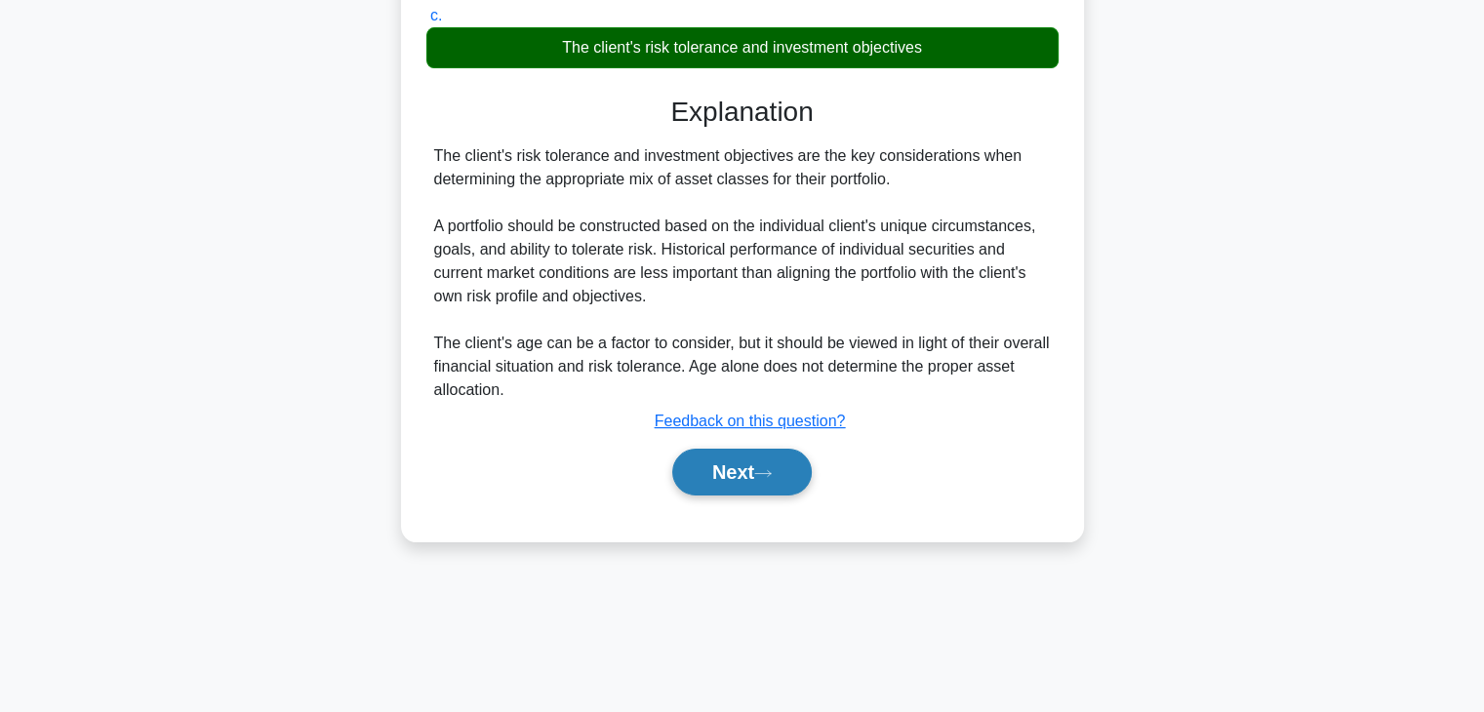
click at [734, 462] on button "Next" at bounding box center [742, 472] width 140 height 47
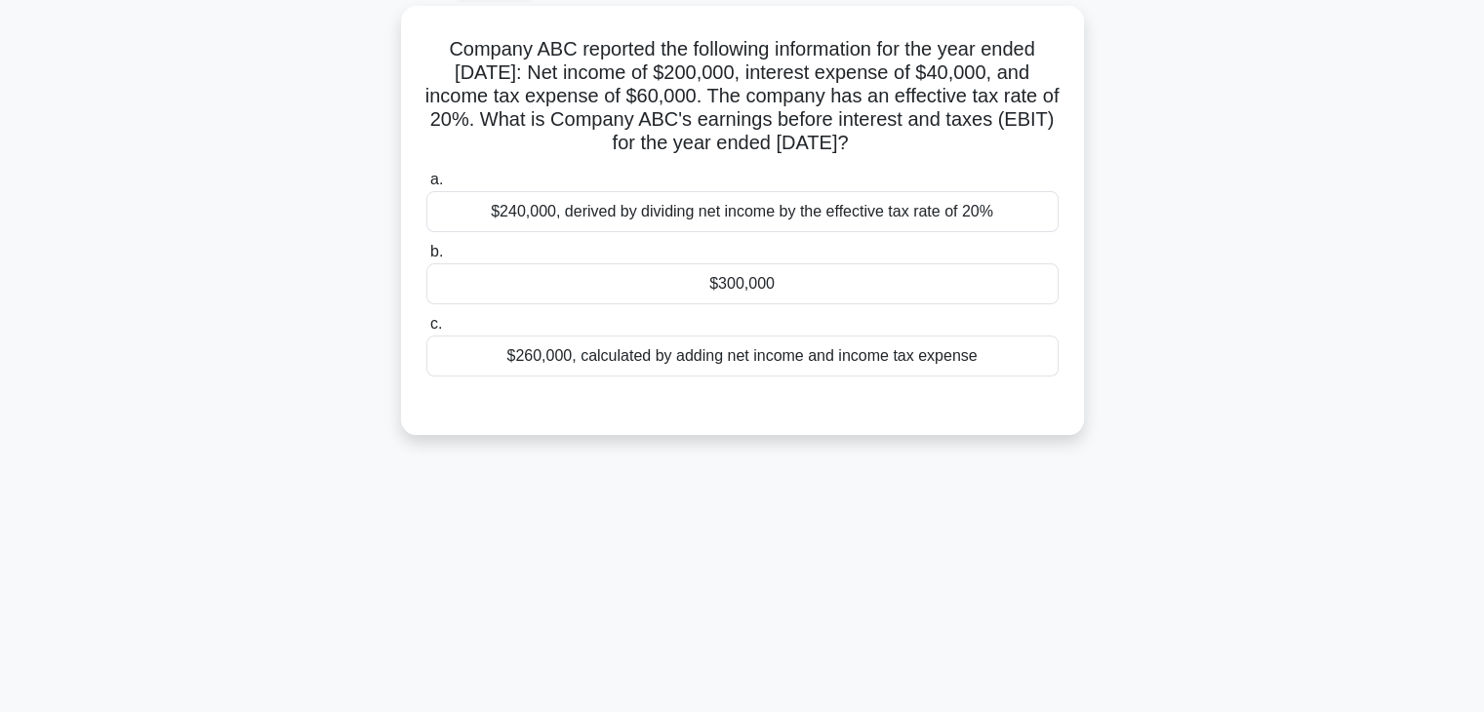
scroll to position [0, 0]
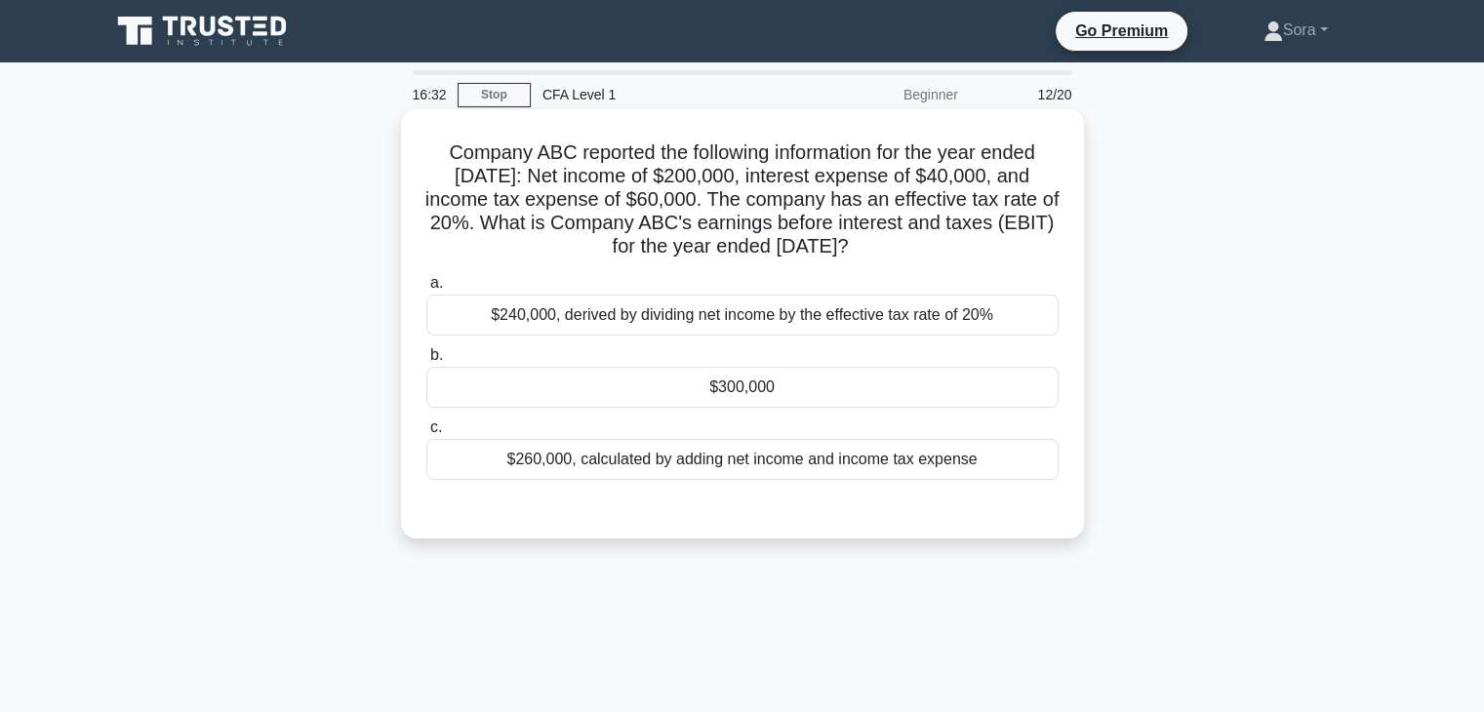
click at [748, 401] on div "$300,000" at bounding box center [742, 387] width 632 height 41
click at [426, 362] on input "b. $300,000" at bounding box center [426, 355] width 0 height 13
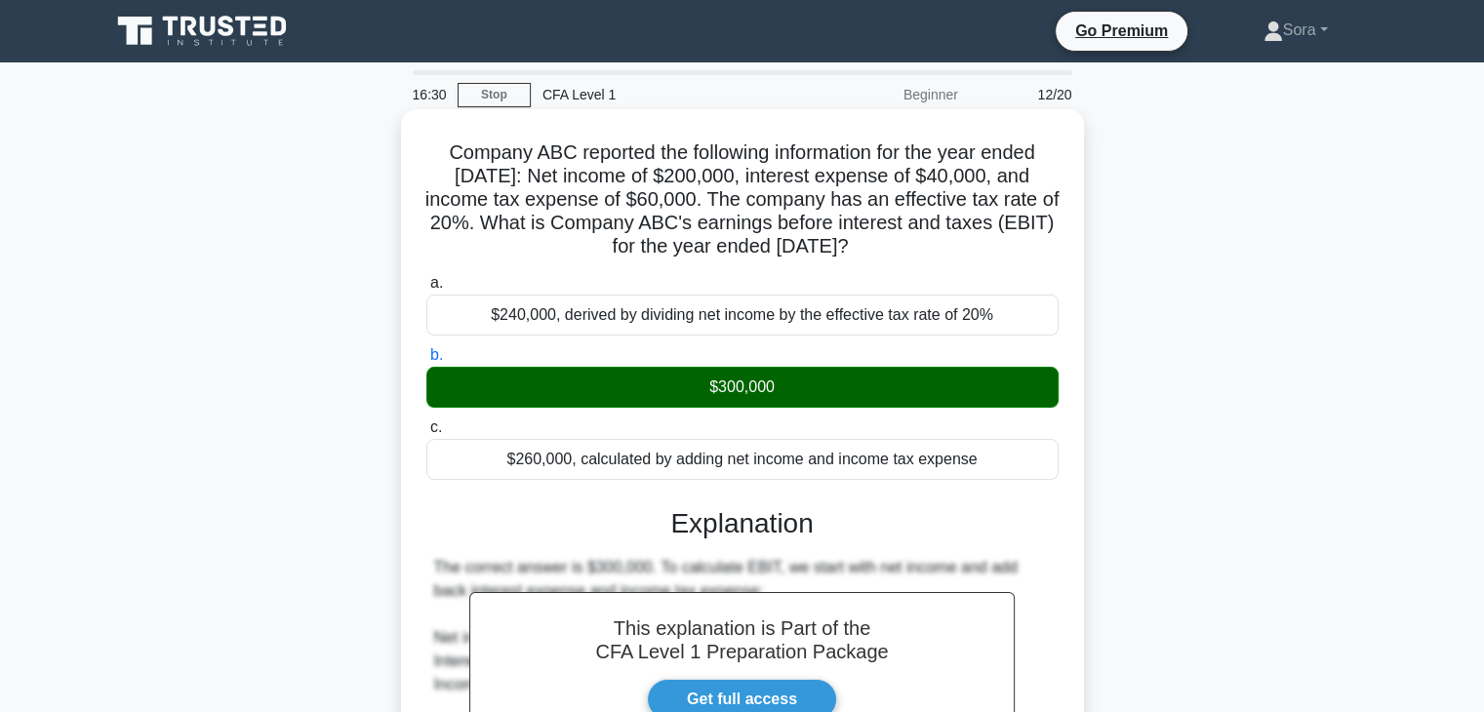
scroll to position [343, 0]
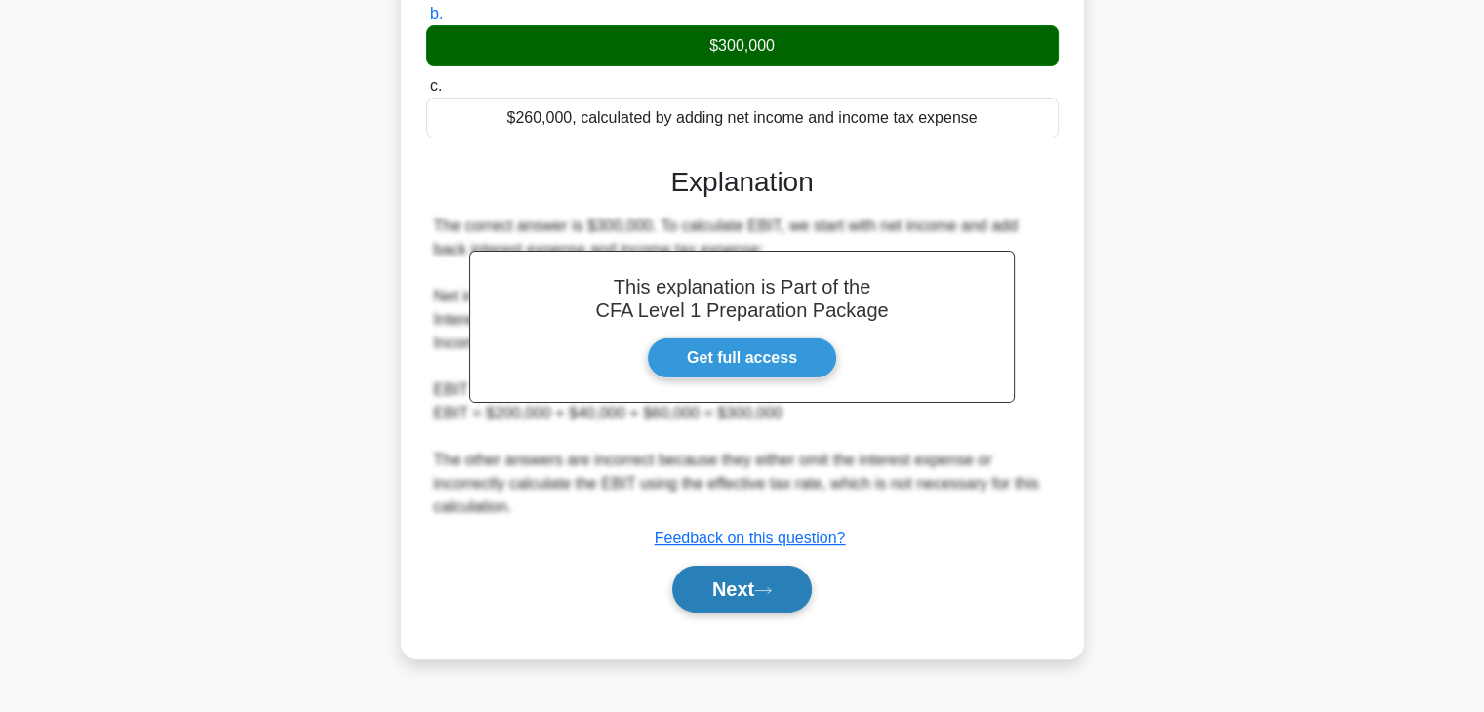
click at [745, 577] on button "Next" at bounding box center [742, 589] width 140 height 47
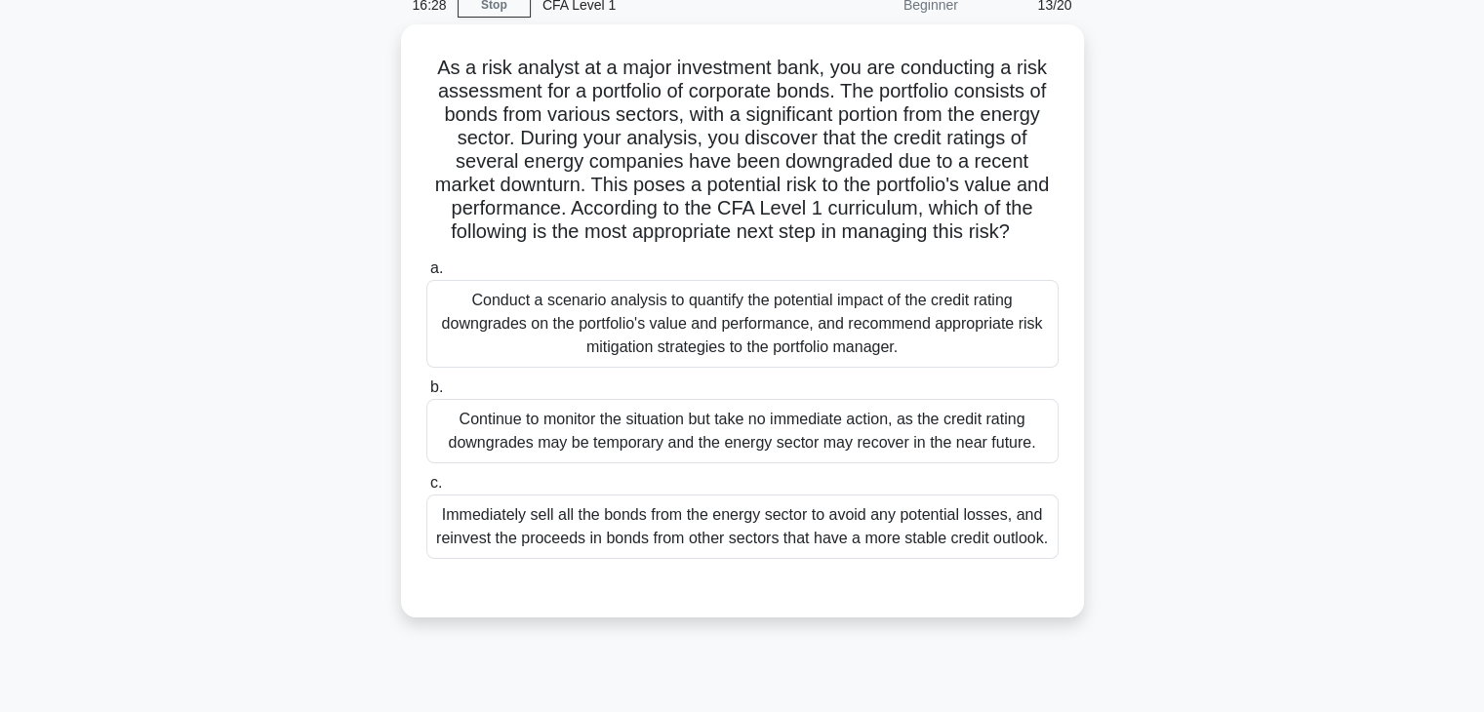
scroll to position [0, 0]
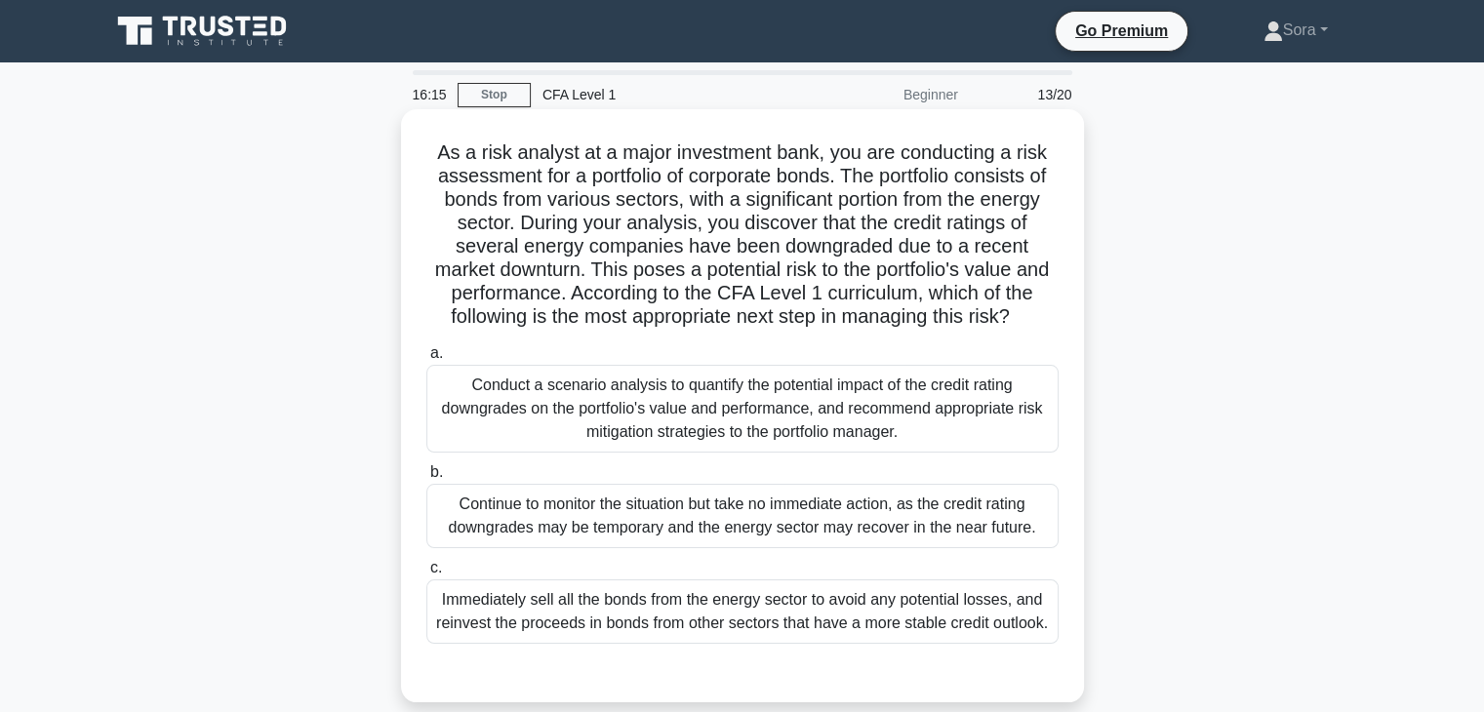
click at [747, 517] on div "Continue to monitor the situation but take no immediate action, as the credit r…" at bounding box center [742, 516] width 632 height 64
click at [426, 479] on input "b. Continue to monitor the situation but take no immediate action, as the credi…" at bounding box center [426, 472] width 0 height 13
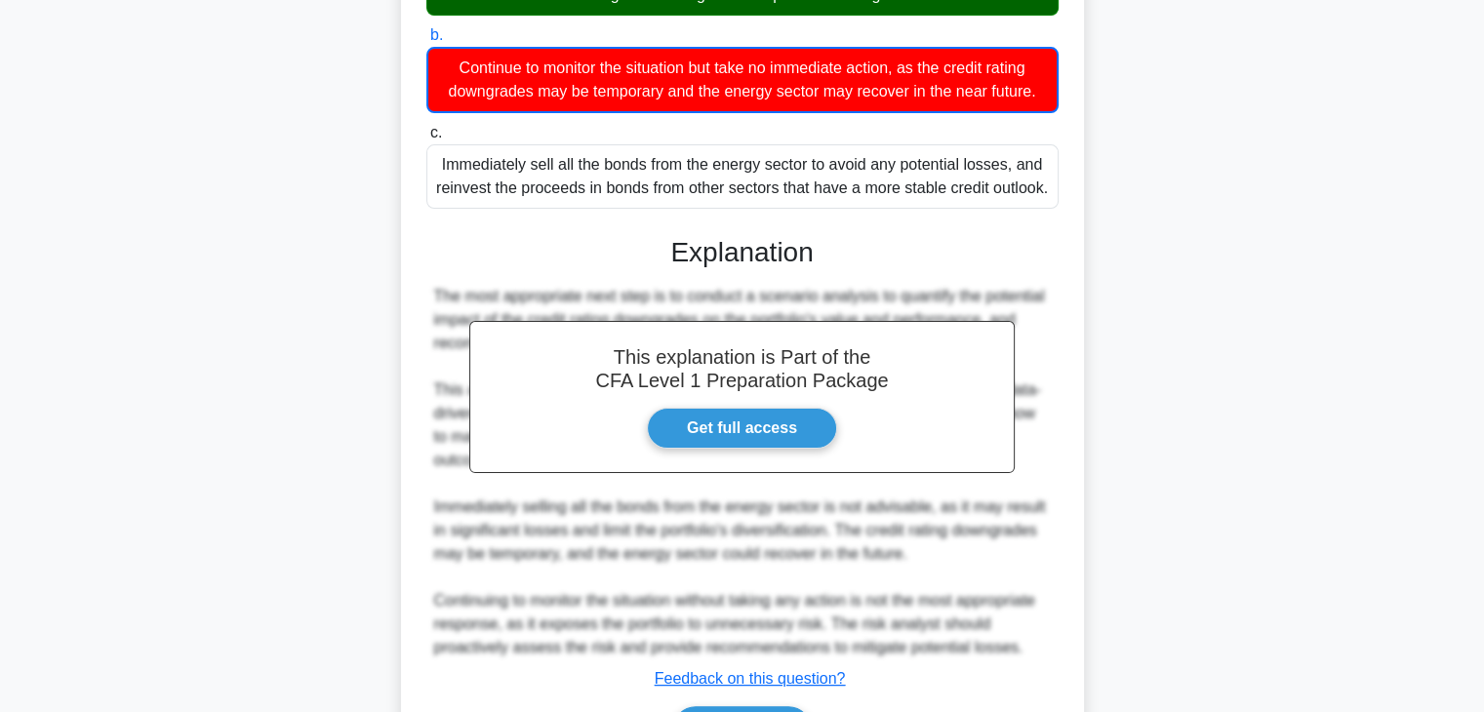
scroll to position [560, 0]
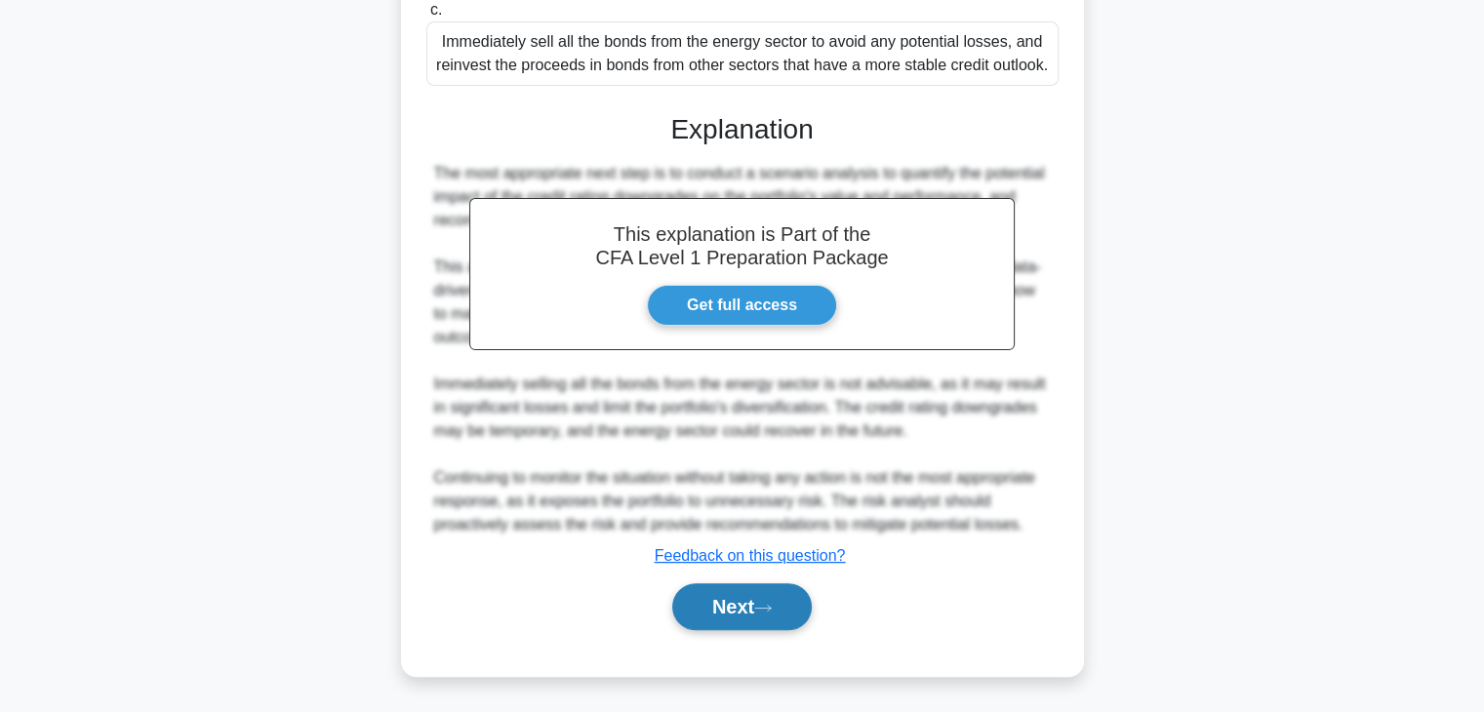
click at [757, 606] on button "Next" at bounding box center [742, 607] width 140 height 47
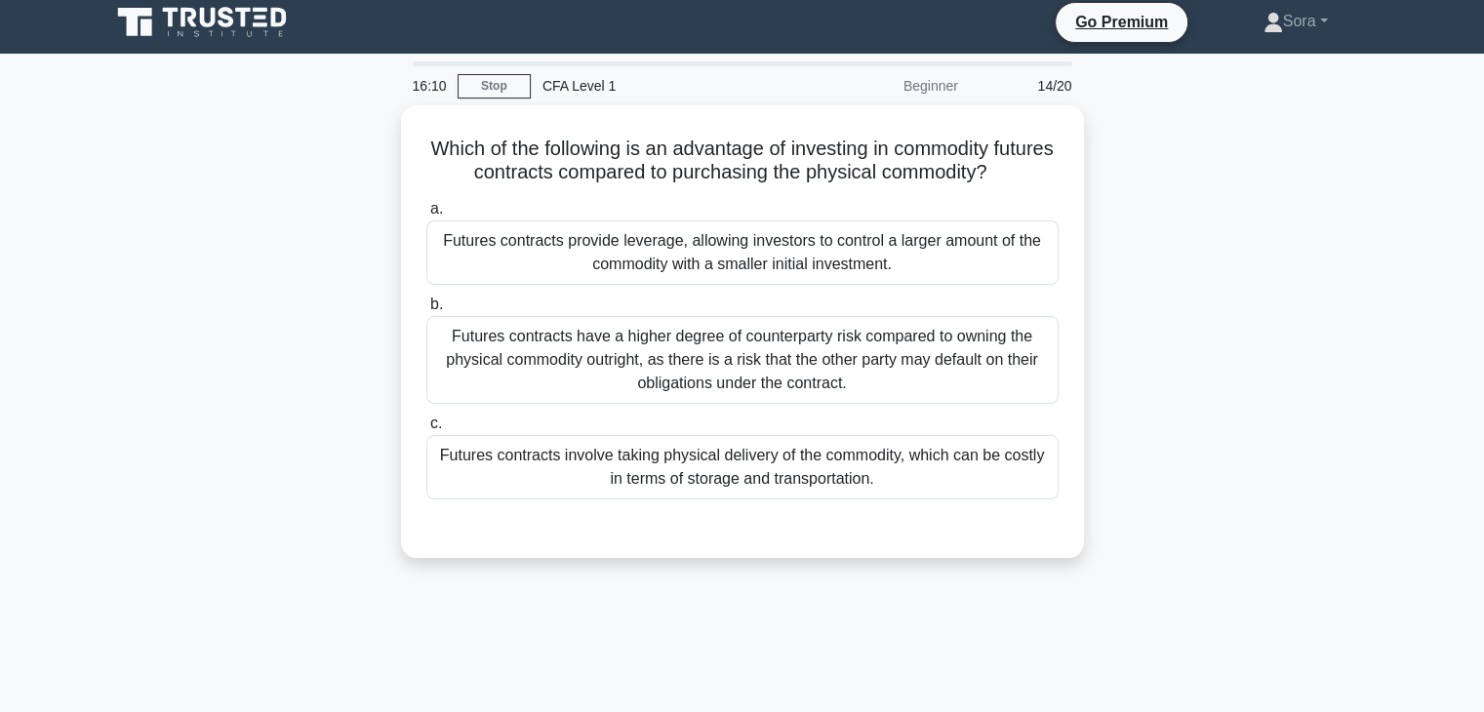
scroll to position [0, 0]
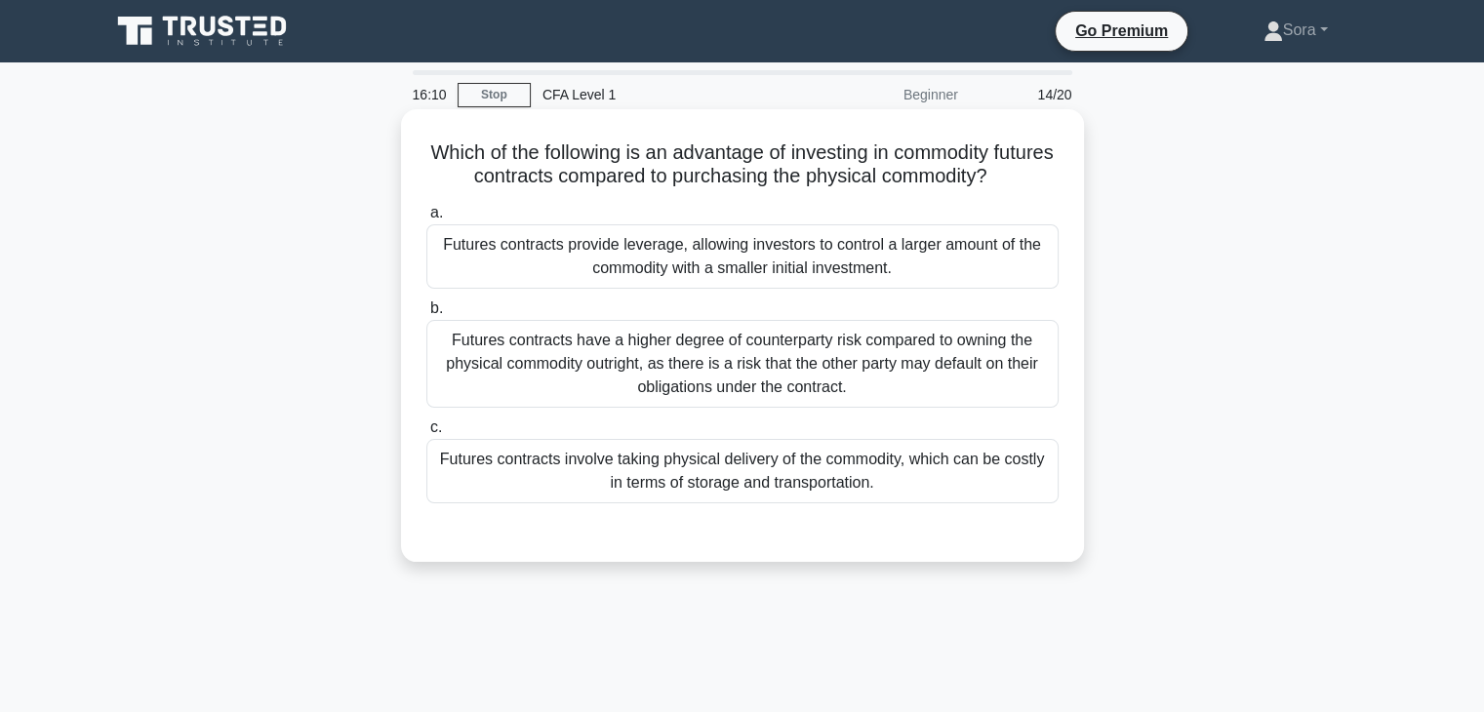
click at [772, 503] on div "Futures contracts involve taking physical delivery of the commodity, which can …" at bounding box center [742, 471] width 632 height 64
click at [426, 434] on input "c. Futures contracts involve taking physical delivery of the commodity, which c…" at bounding box center [426, 428] width 0 height 13
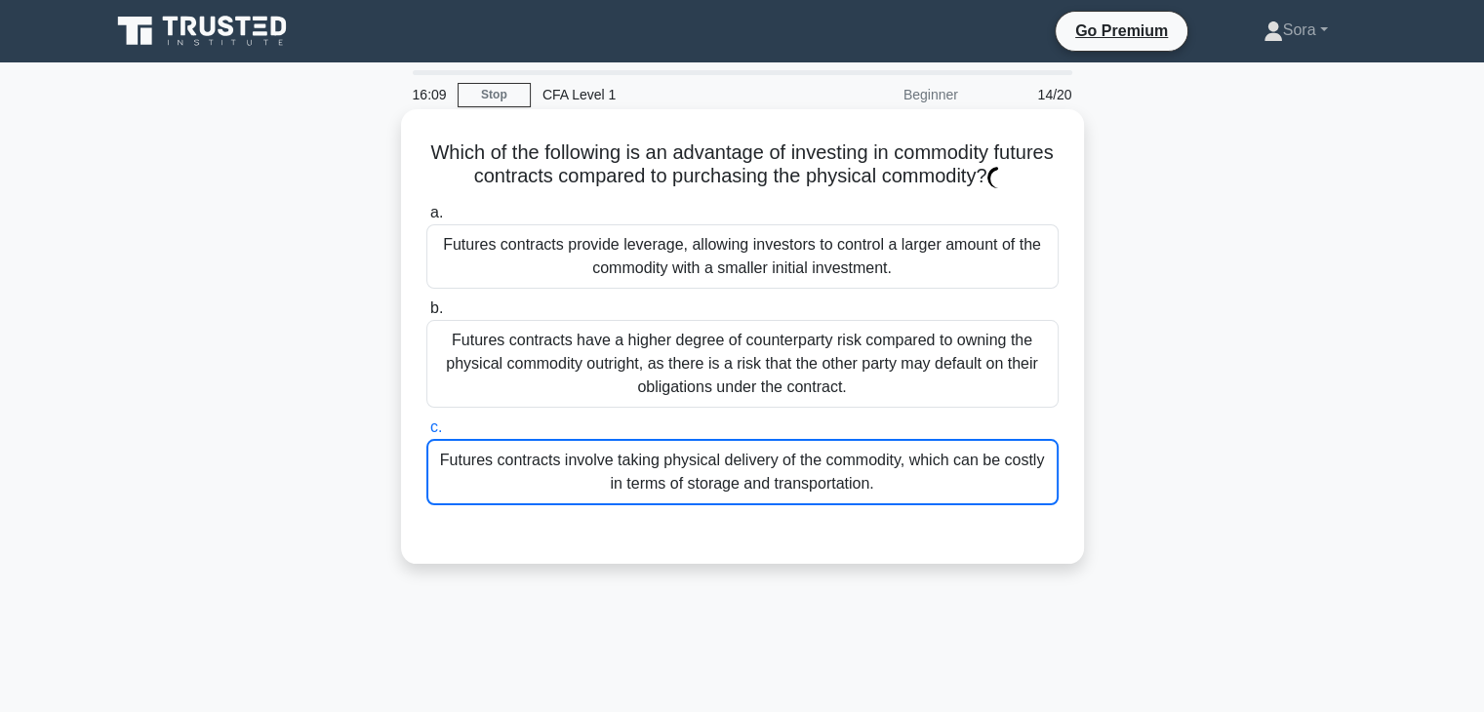
click at [773, 485] on div "Futures contracts involve taking physical delivery of the commodity, which can …" at bounding box center [742, 472] width 632 height 66
click at [426, 434] on input "c. Futures contracts involve taking physical delivery of the commodity, which c…" at bounding box center [426, 428] width 0 height 13
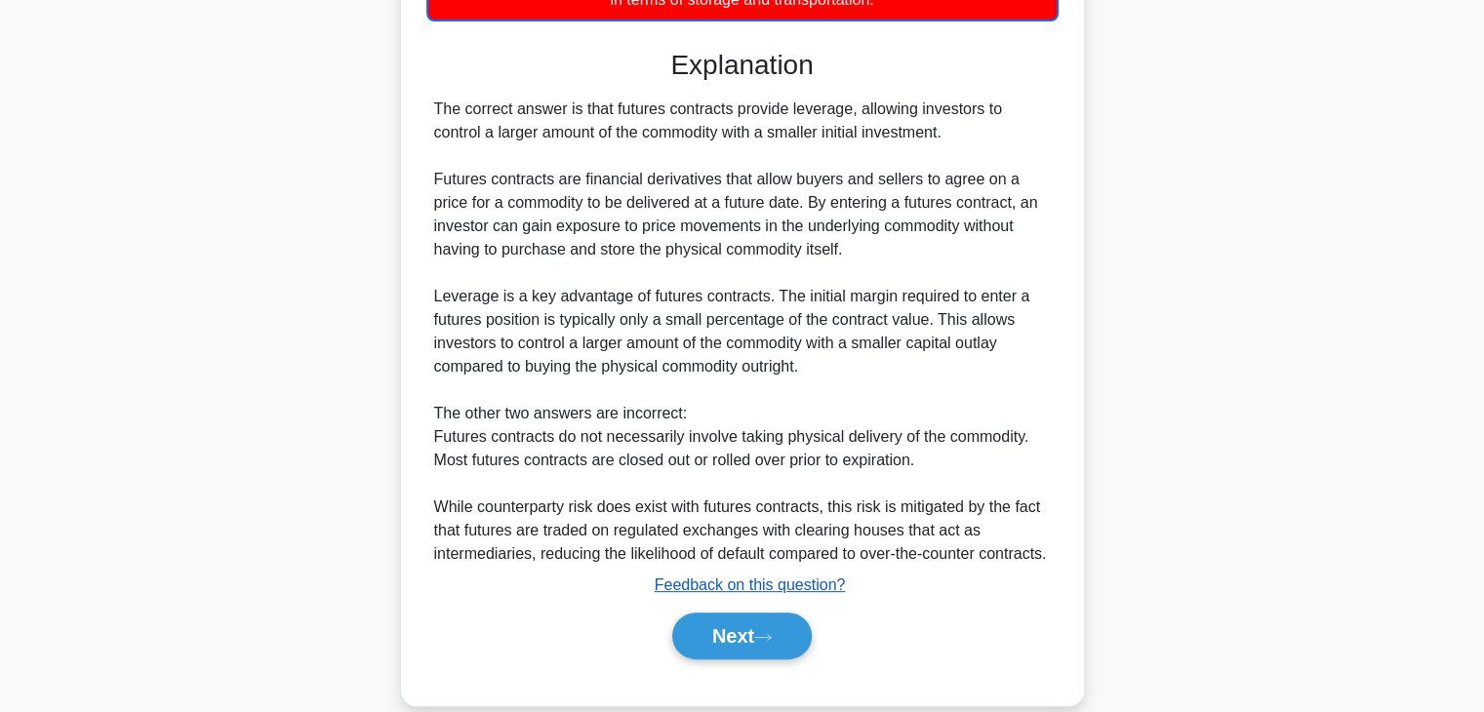
scroll to position [488, 0]
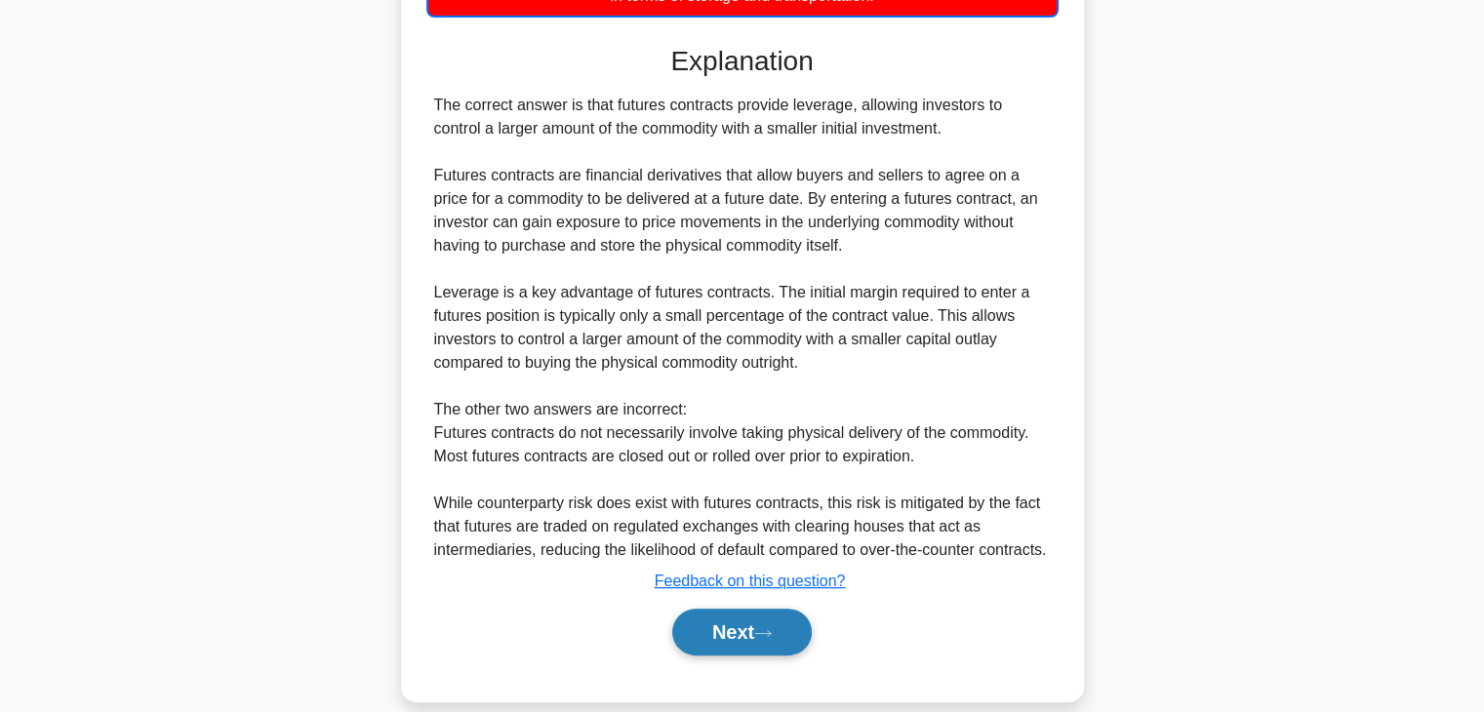
click at [746, 645] on button "Next" at bounding box center [742, 632] width 140 height 47
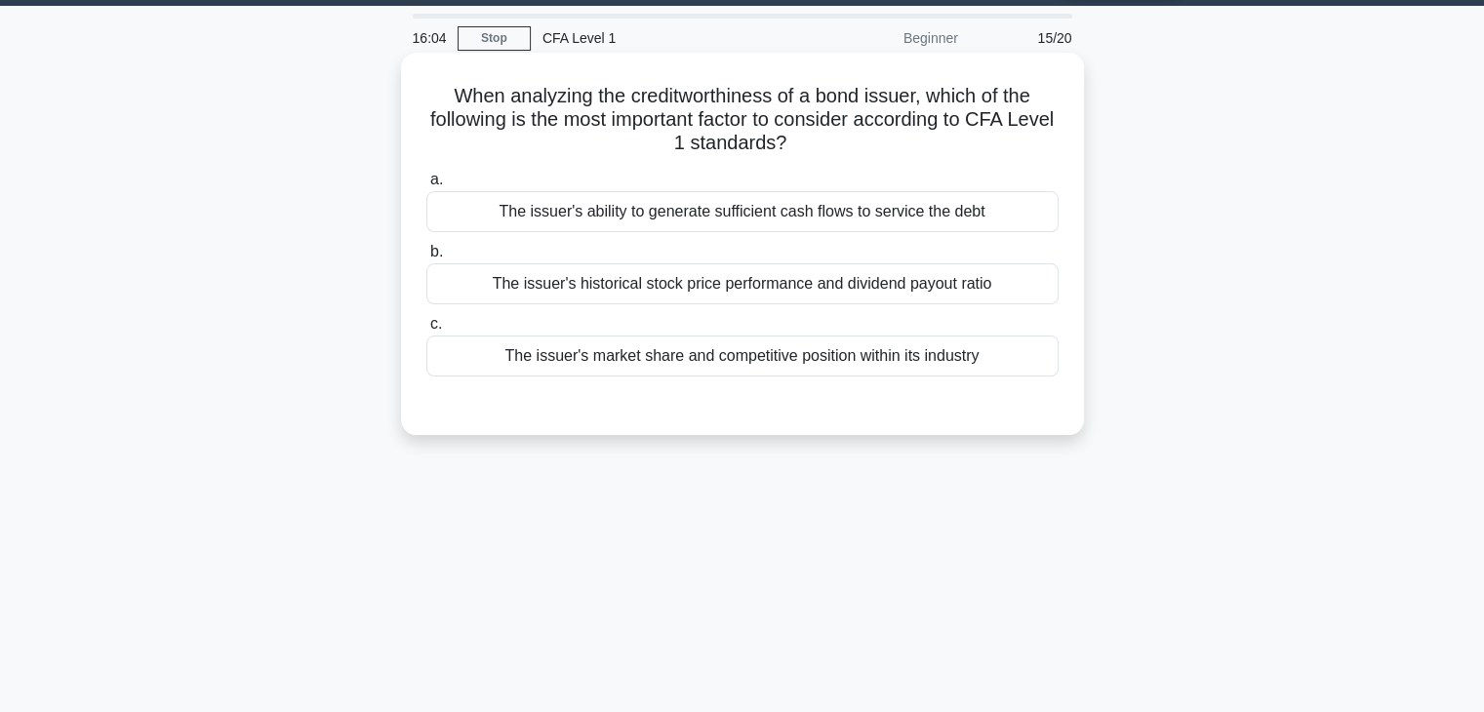
scroll to position [50, 0]
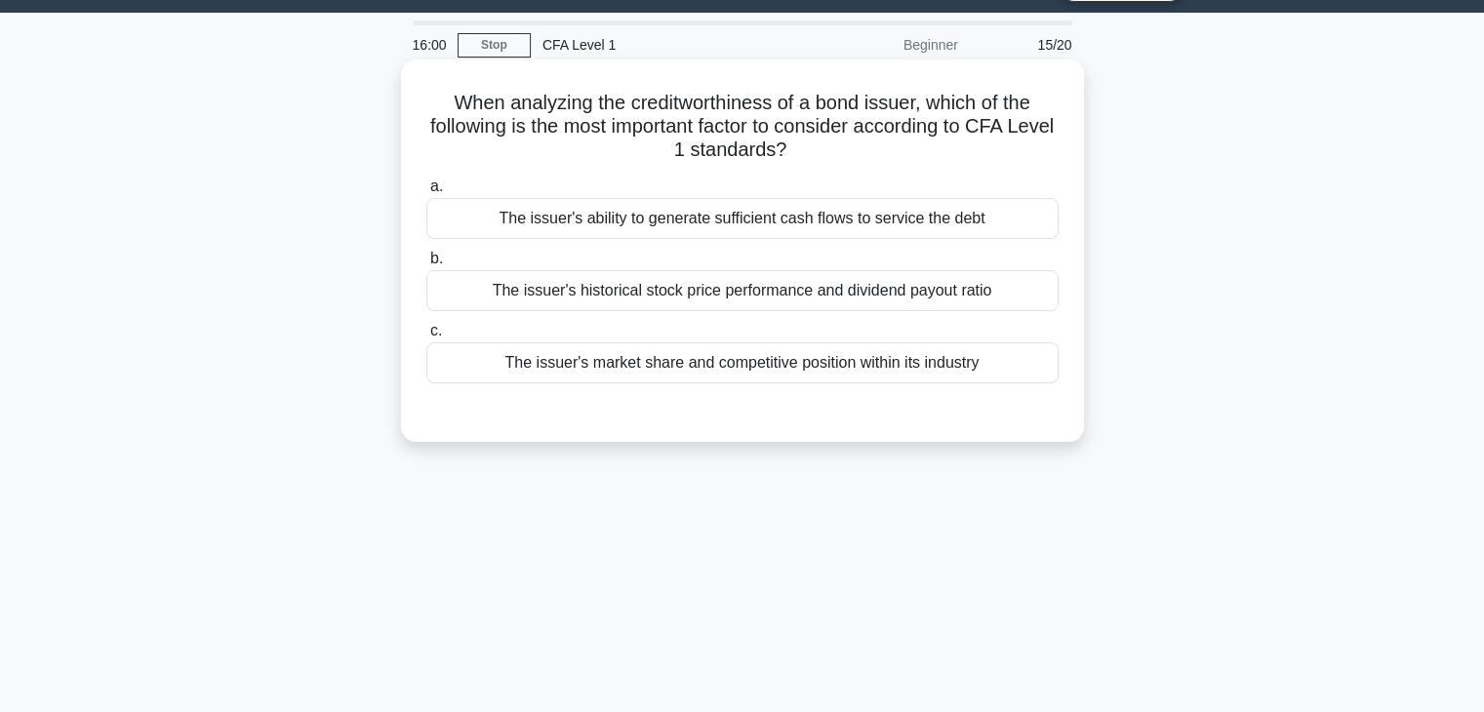
click at [687, 361] on div "The issuer's market share and competitive position within its industry" at bounding box center [742, 363] width 632 height 41
click at [426, 338] on input "c. The issuer's market share and competitive position within its industry" at bounding box center [426, 331] width 0 height 13
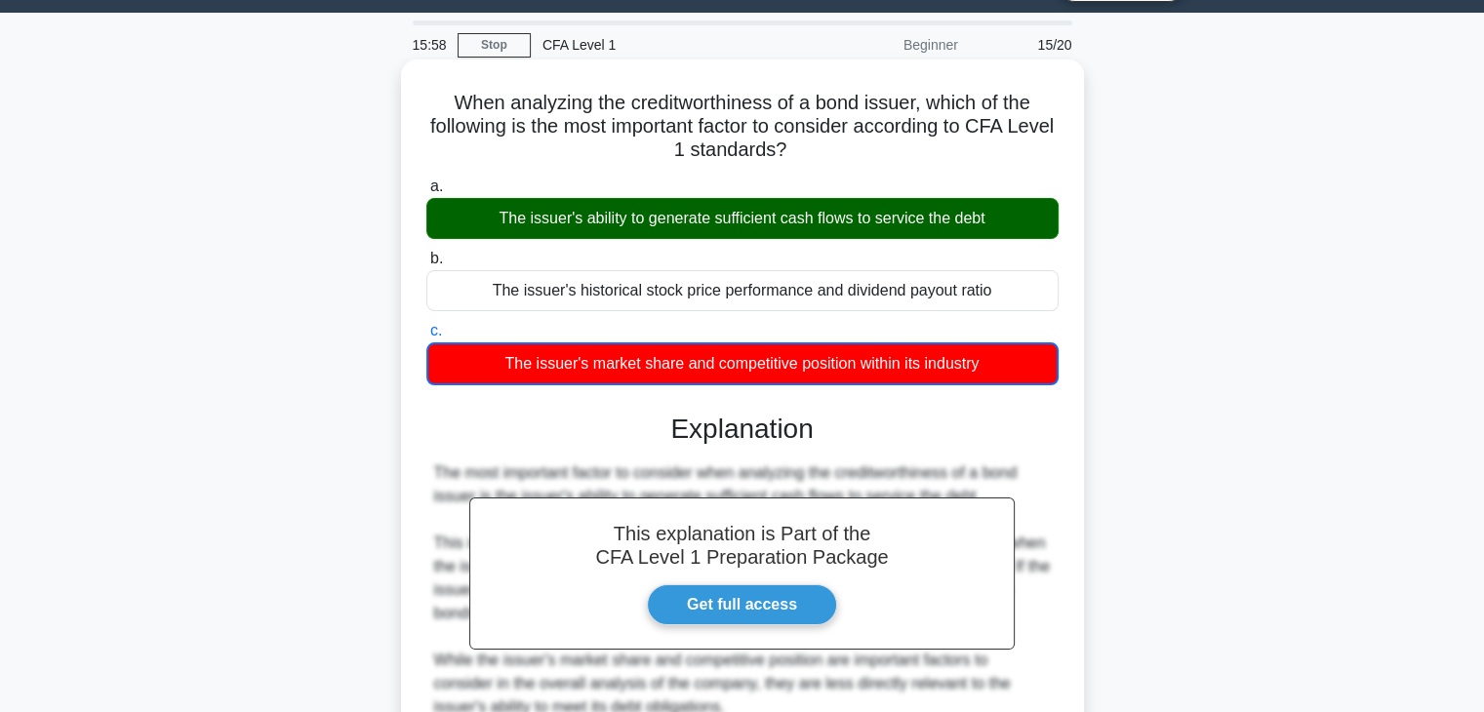
scroll to position [343, 0]
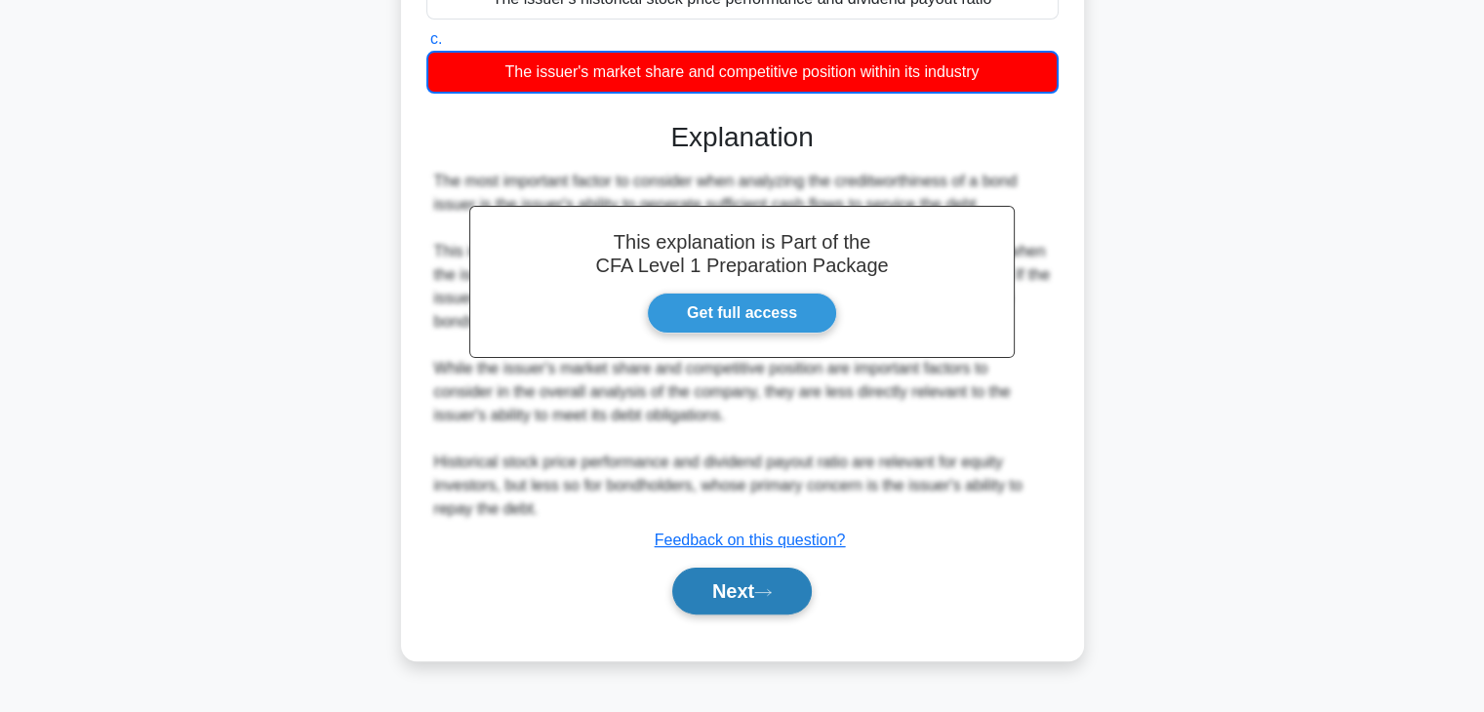
click at [789, 595] on button "Next" at bounding box center [742, 591] width 140 height 47
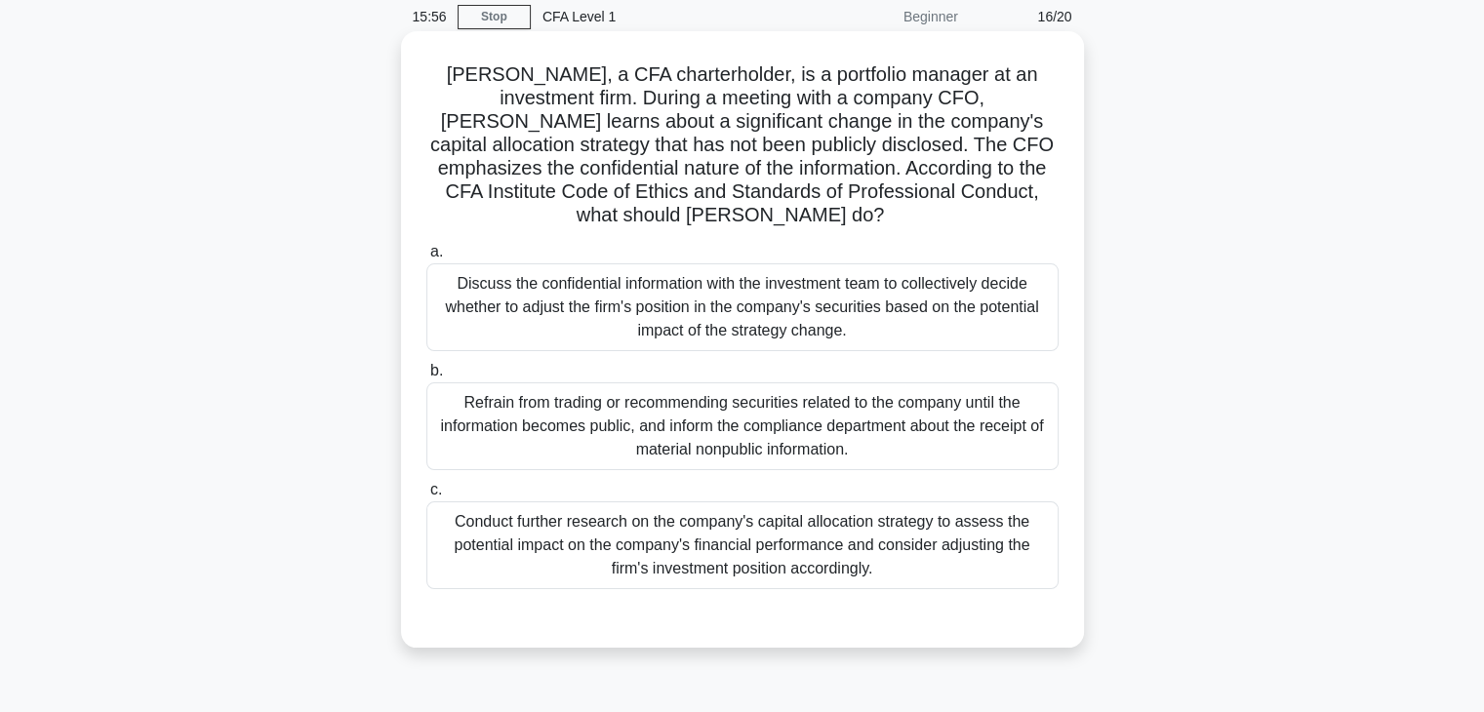
scroll to position [50, 0]
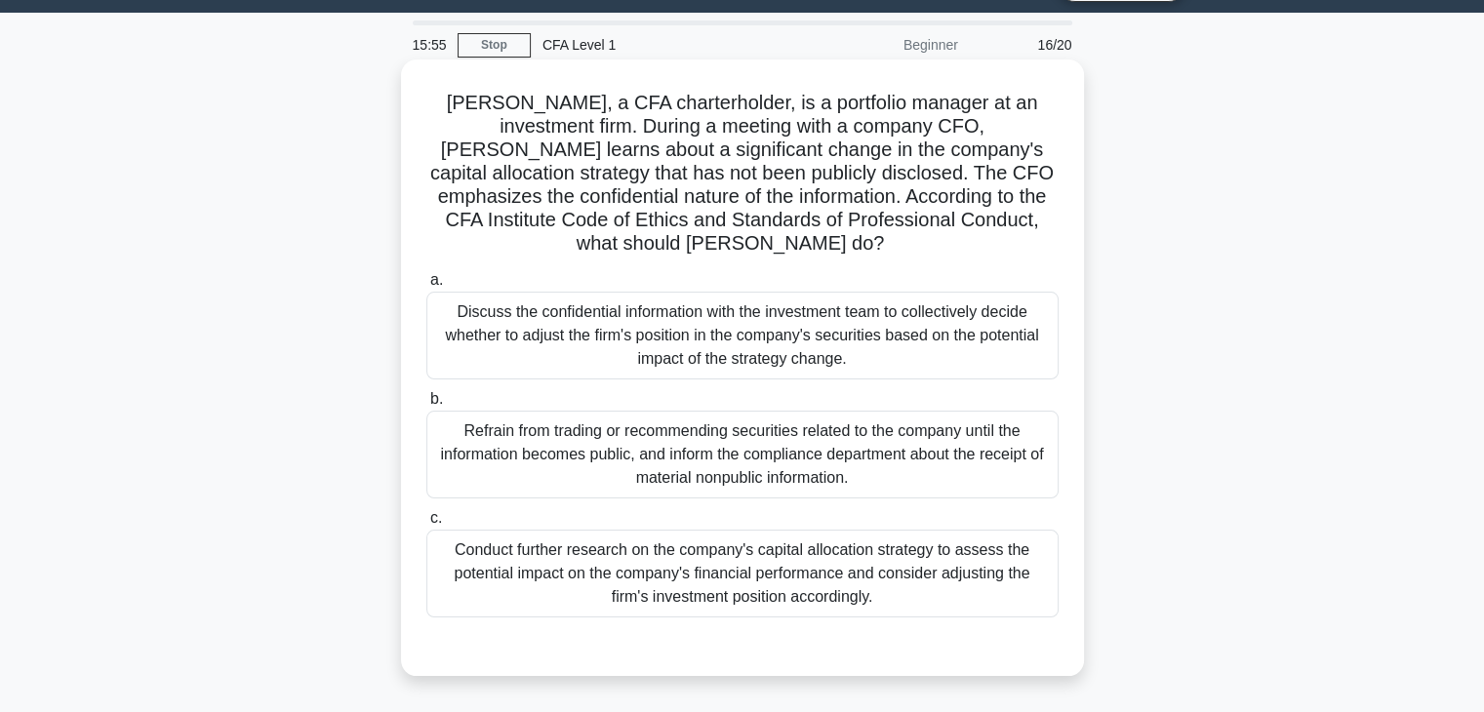
click at [782, 443] on div "Refrain from trading or recommending securities related to the company until th…" at bounding box center [742, 455] width 632 height 88
click at [426, 406] on input "b. Refrain from trading or recommending securities related to the company until…" at bounding box center [426, 399] width 0 height 13
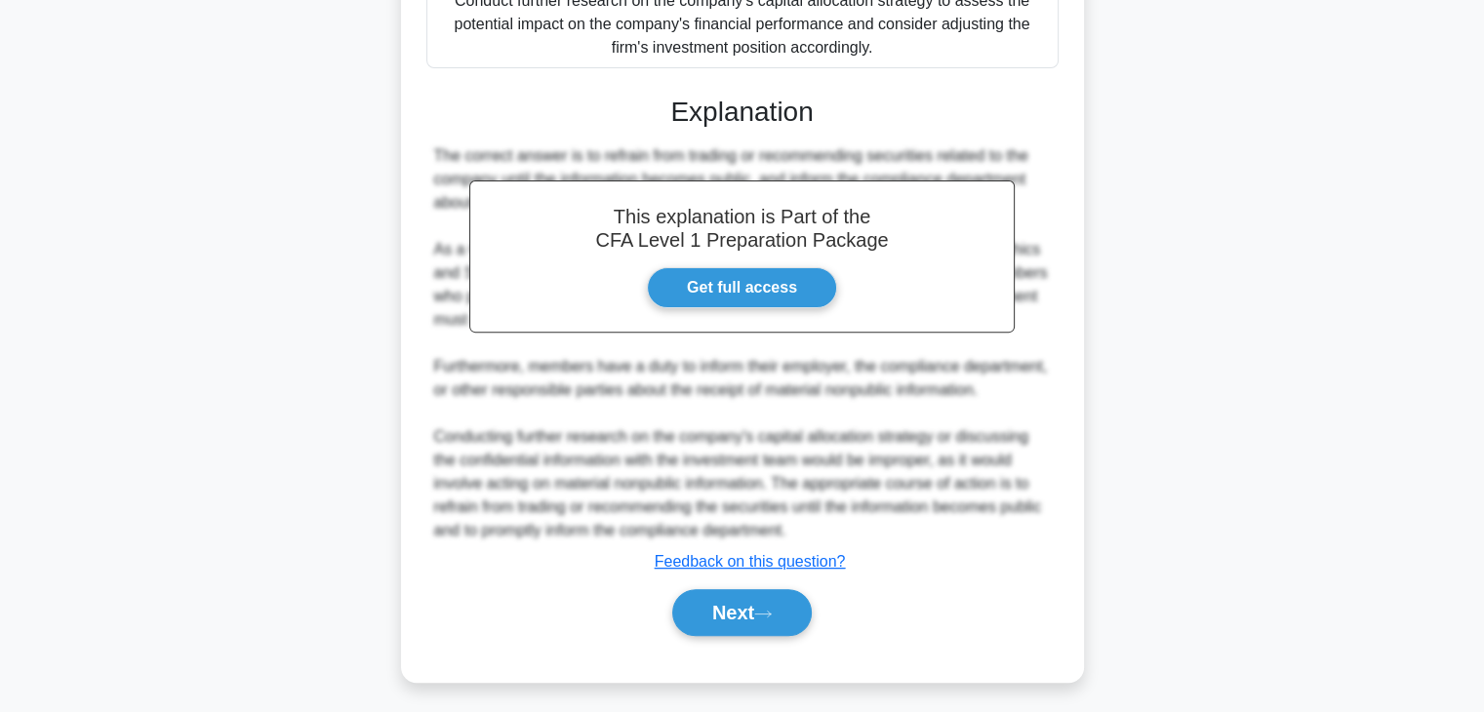
scroll to position [605, 0]
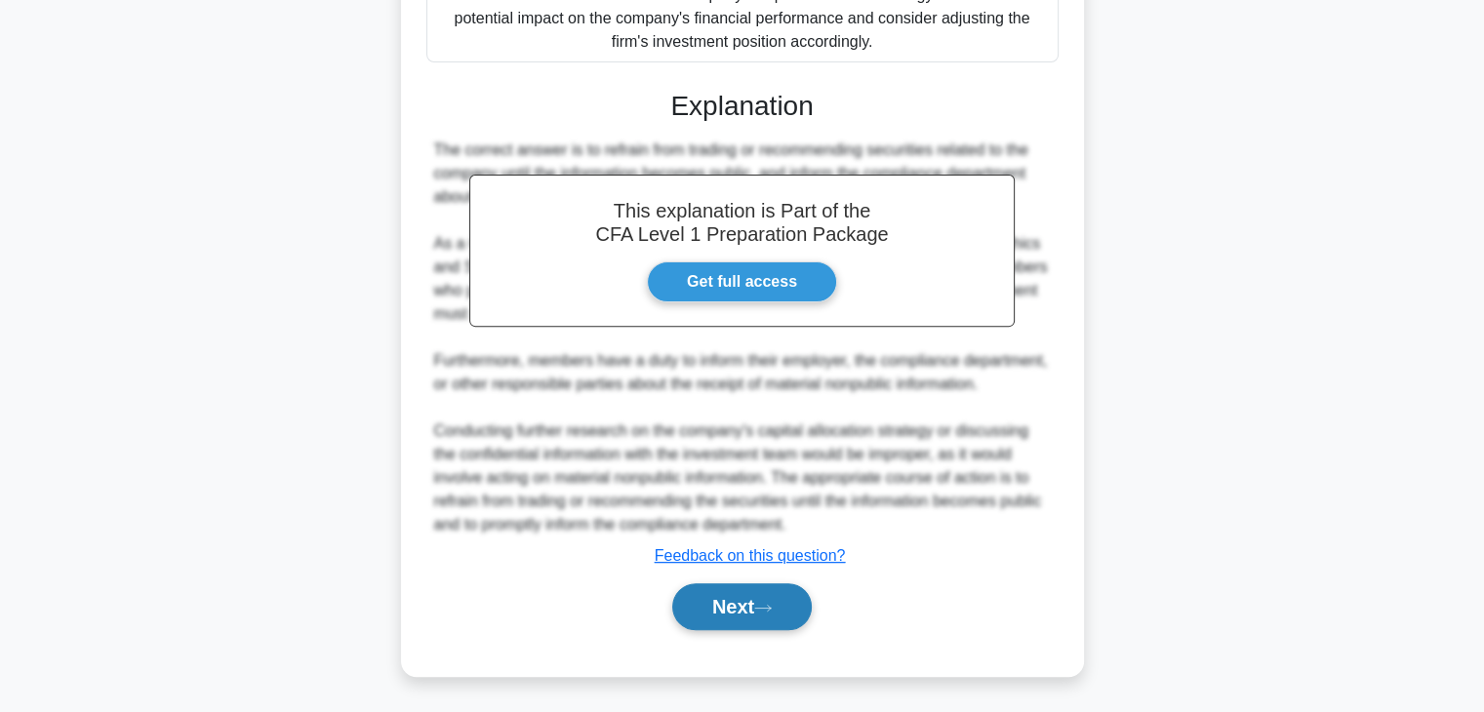
click at [772, 606] on icon at bounding box center [763, 608] width 18 height 11
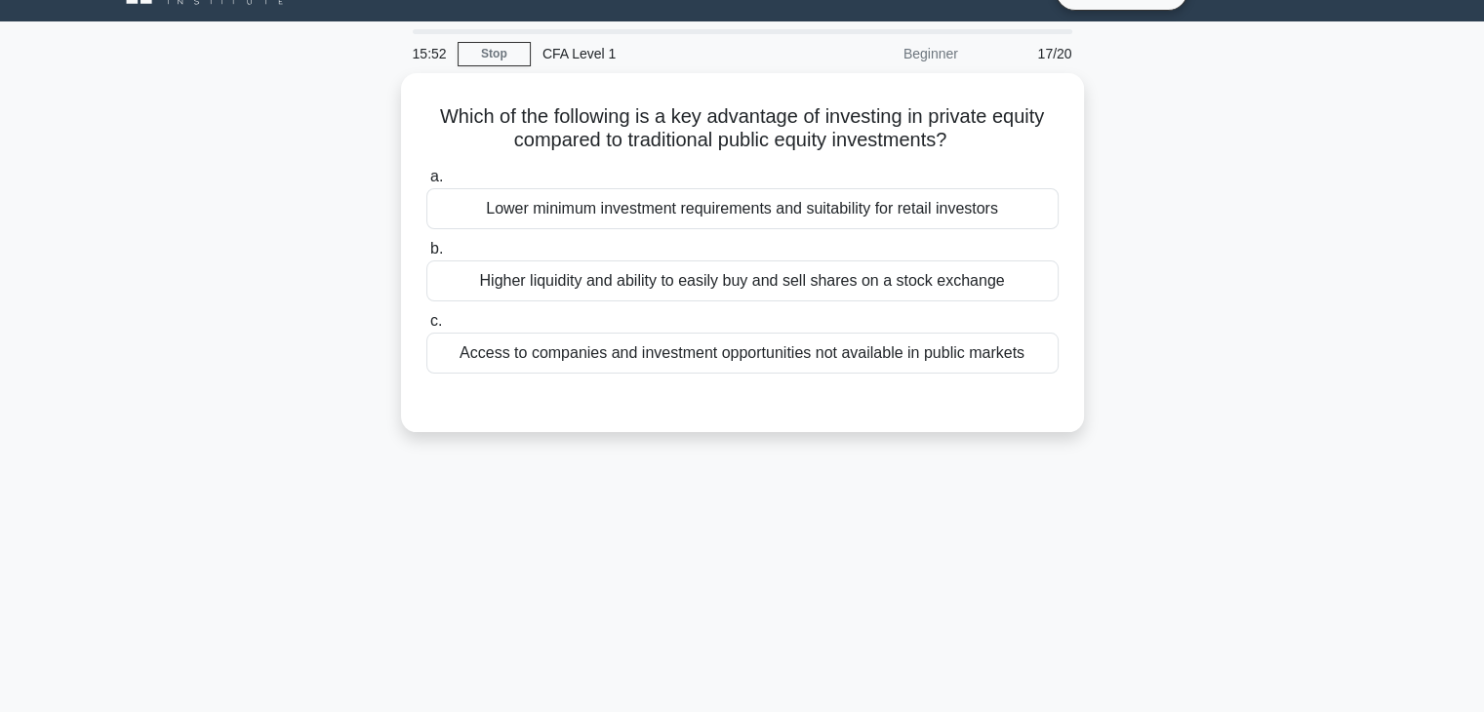
scroll to position [0, 0]
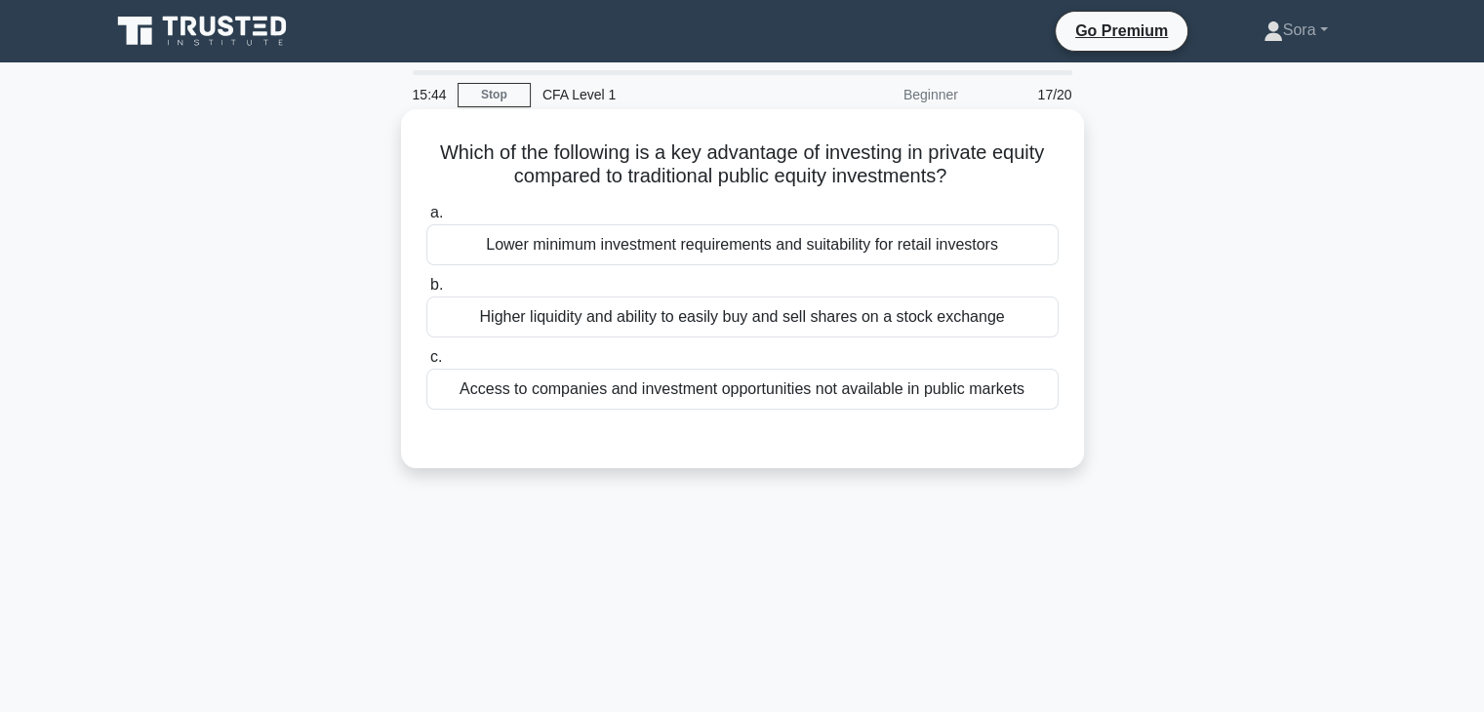
click at [710, 253] on div "Lower minimum investment requirements and suitability for retail investors" at bounding box center [742, 244] width 632 height 41
click at [426, 220] on input "a. Lower minimum investment requirements and suitability for retail investors" at bounding box center [426, 213] width 0 height 13
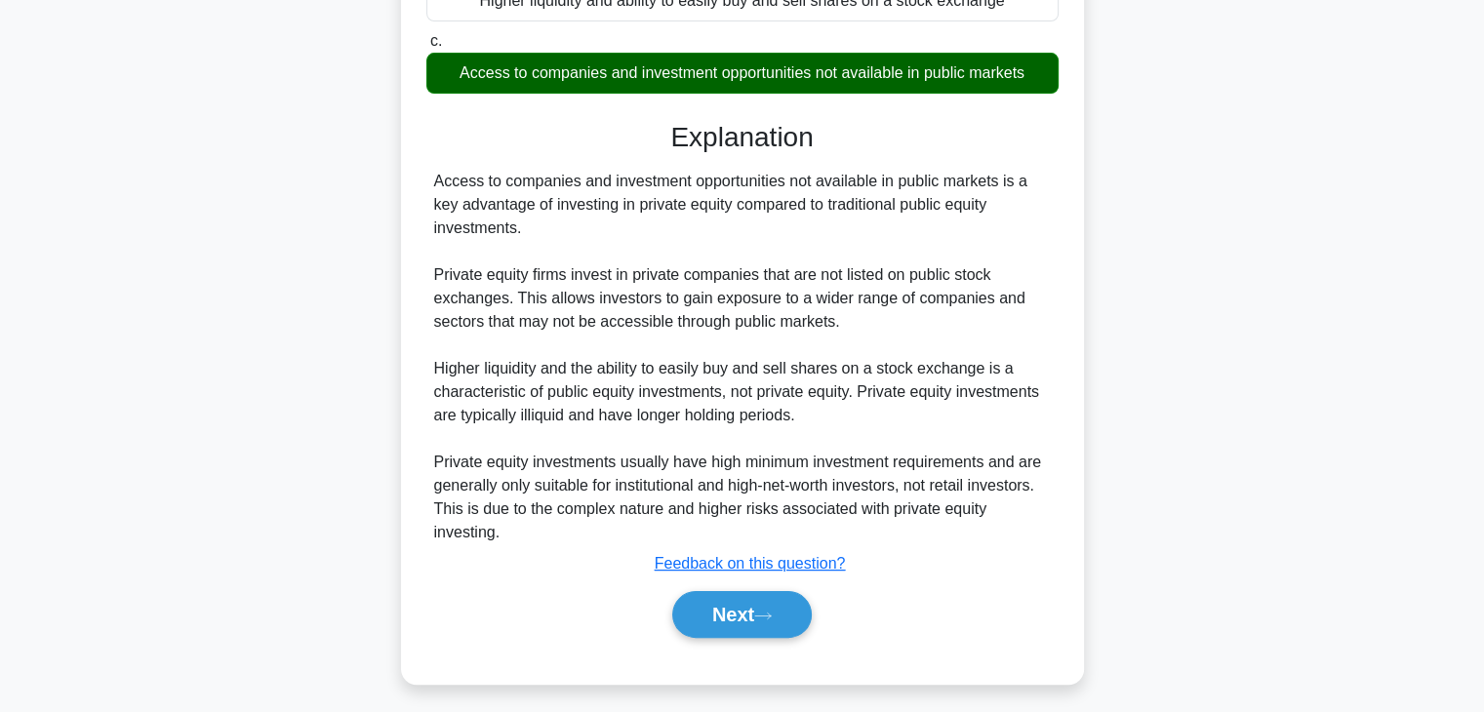
scroll to position [343, 0]
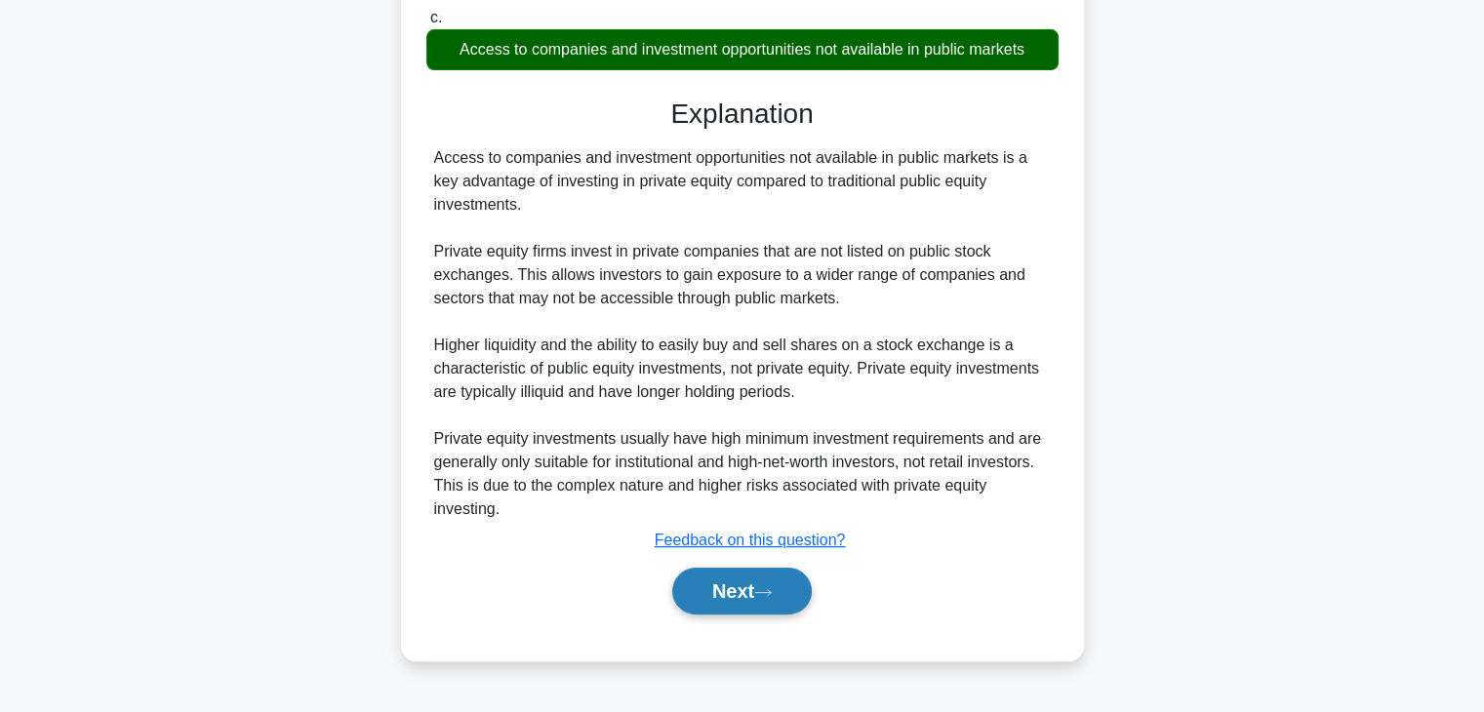
click at [791, 590] on button "Next" at bounding box center [742, 591] width 140 height 47
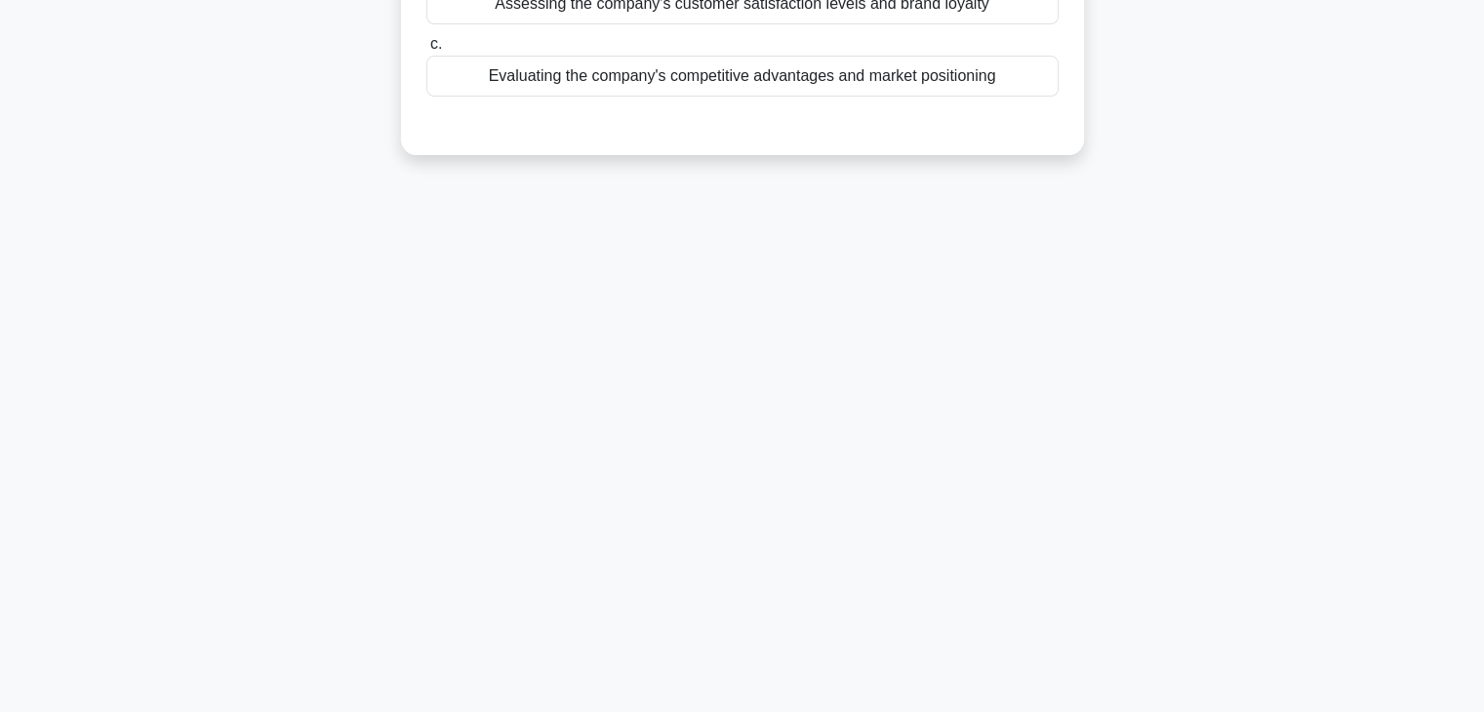
scroll to position [0, 0]
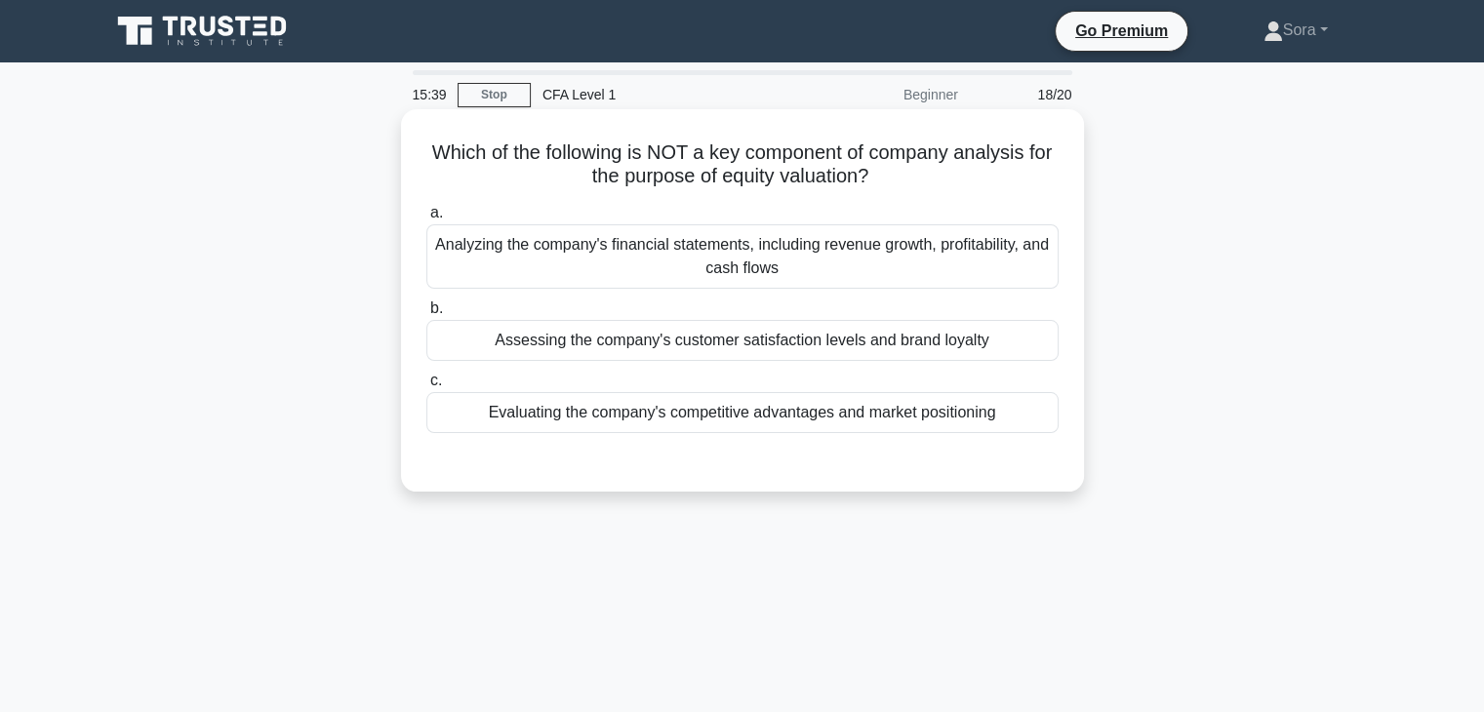
click at [757, 414] on div "Evaluating the company's competitive advantages and market positioning" at bounding box center [742, 412] width 632 height 41
click at [426, 387] on input "c. Evaluating the company's competitive advantages and market positioning" at bounding box center [426, 381] width 0 height 13
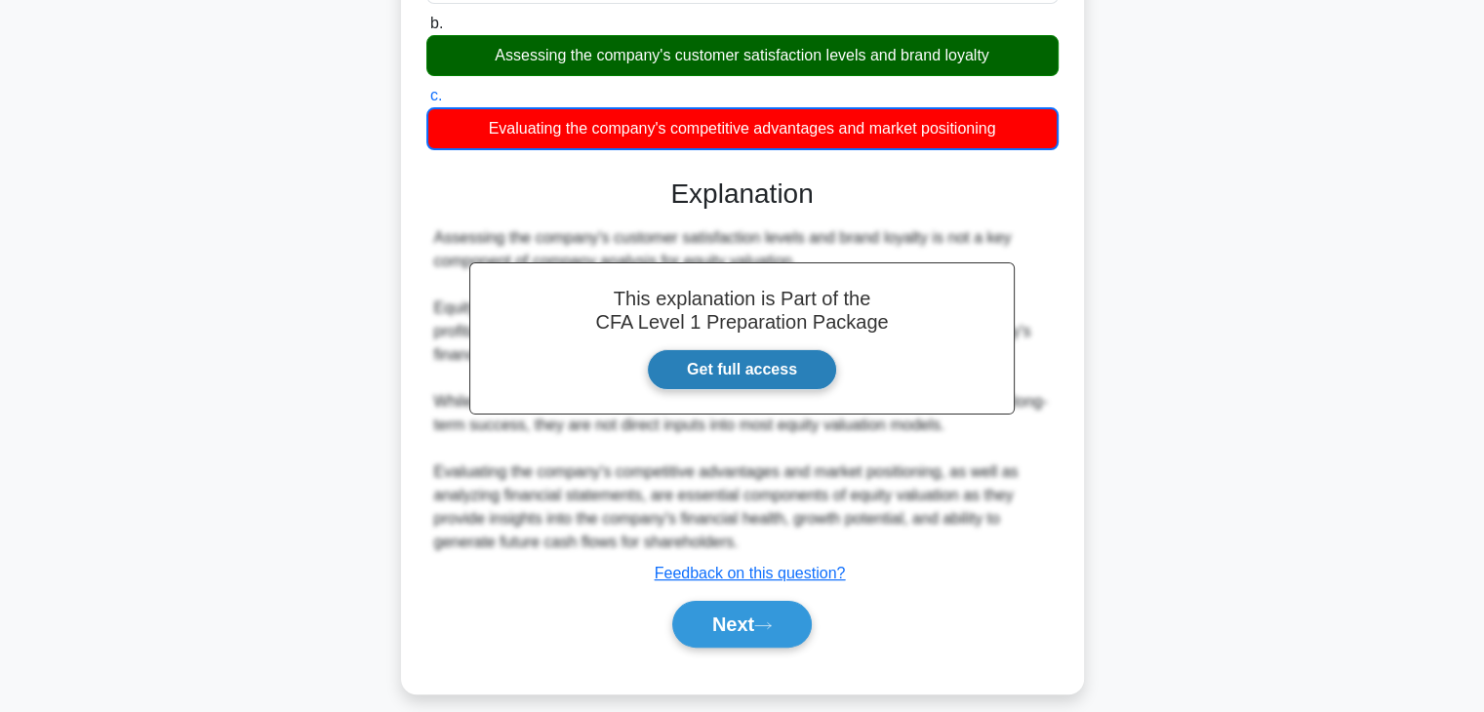
scroll to position [343, 0]
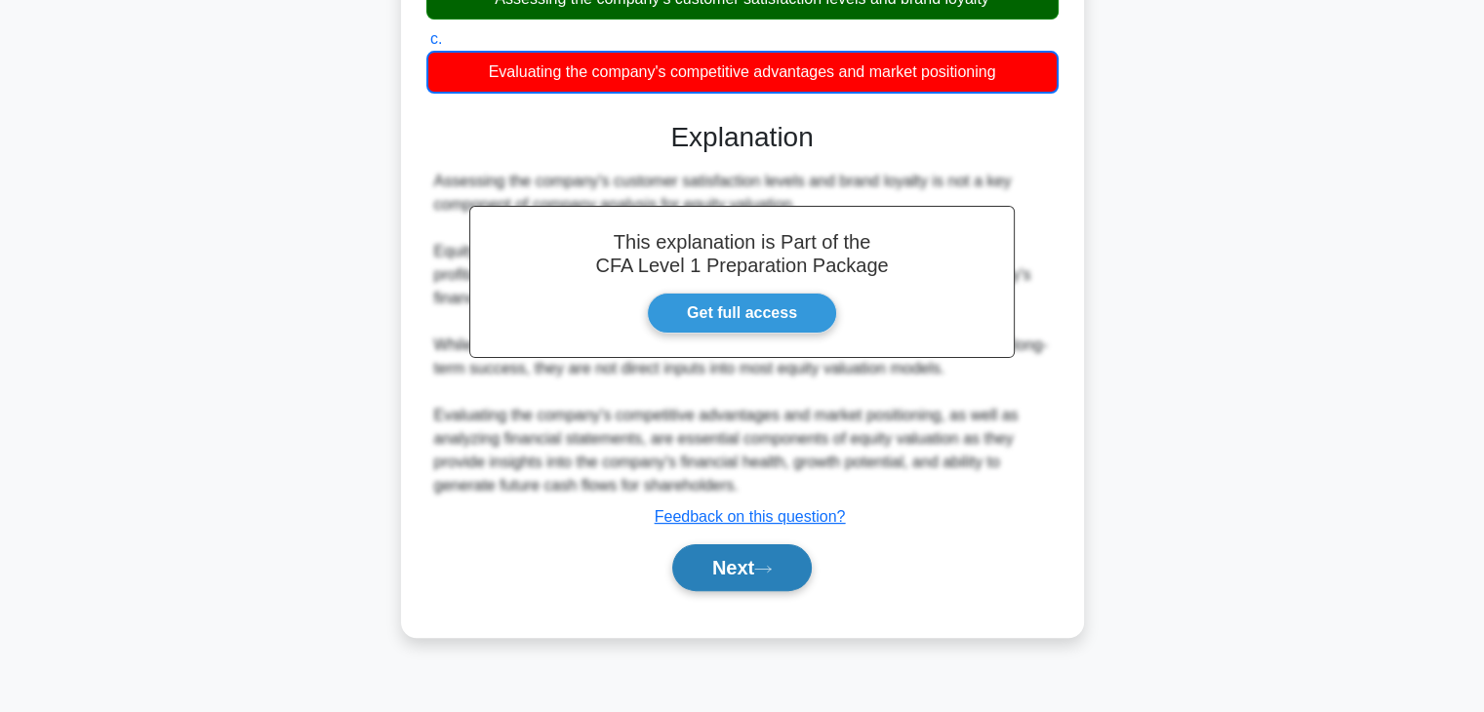
click at [804, 568] on button "Next" at bounding box center [742, 568] width 140 height 47
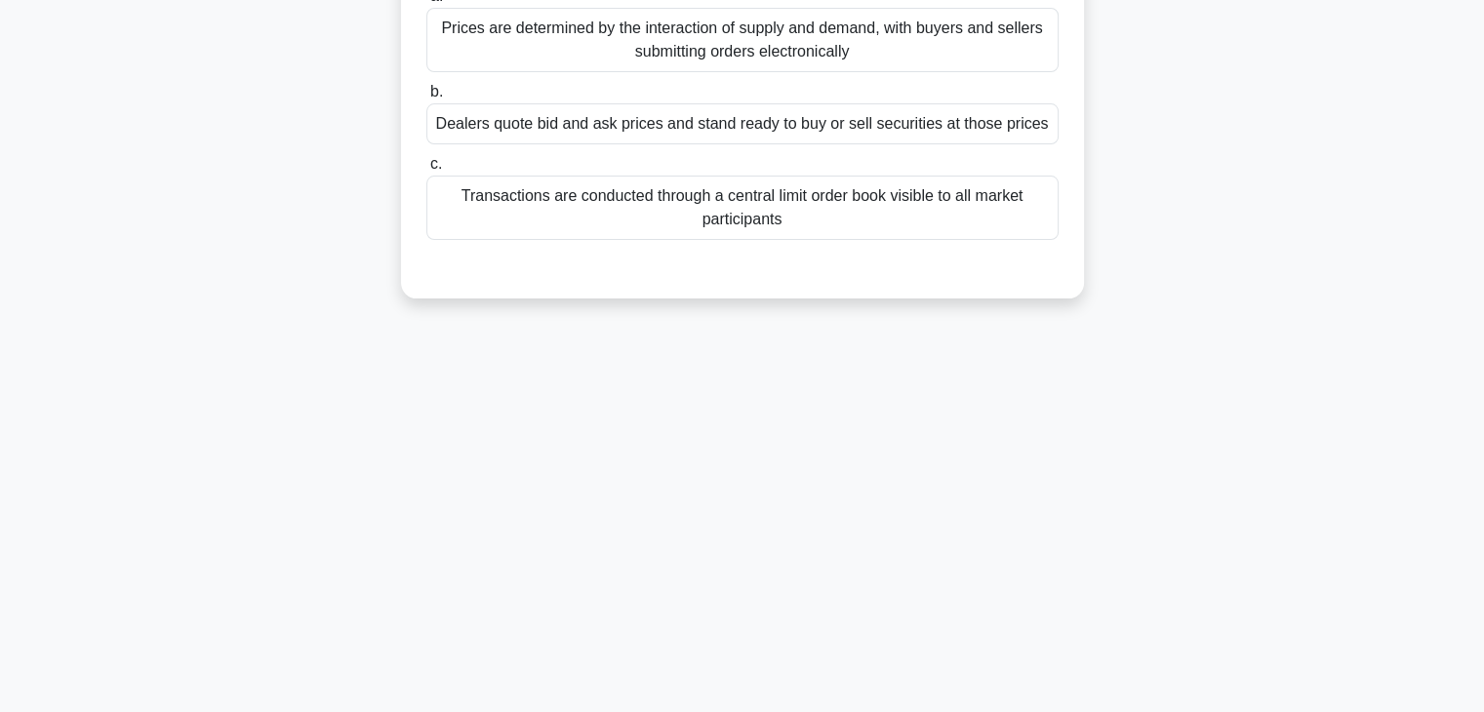
scroll to position [0, 0]
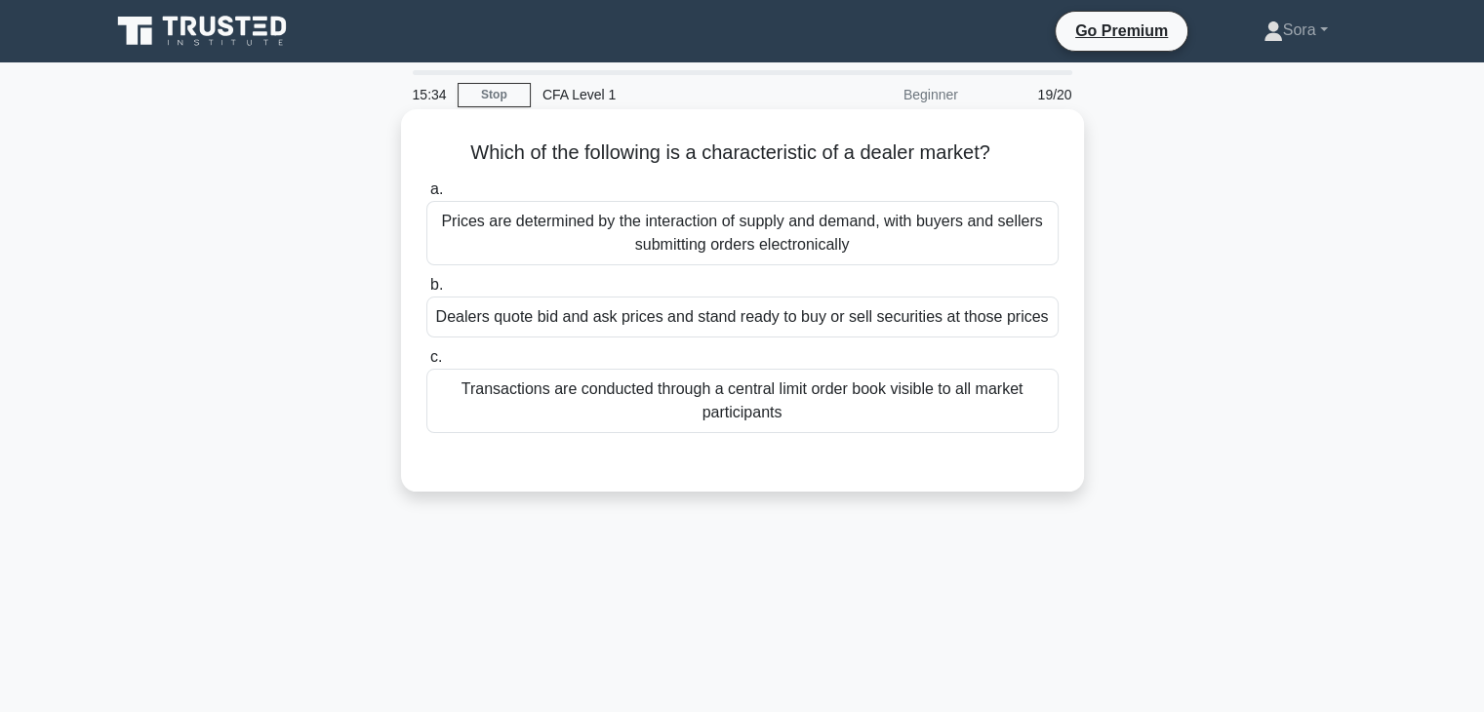
click at [662, 324] on div "Dealers quote bid and ask prices and stand ready to buy or sell securities at t…" at bounding box center [742, 317] width 632 height 41
click at [426, 292] on input "b. Dealers quote bid and ask prices and stand ready to buy or sell securities a…" at bounding box center [426, 285] width 0 height 13
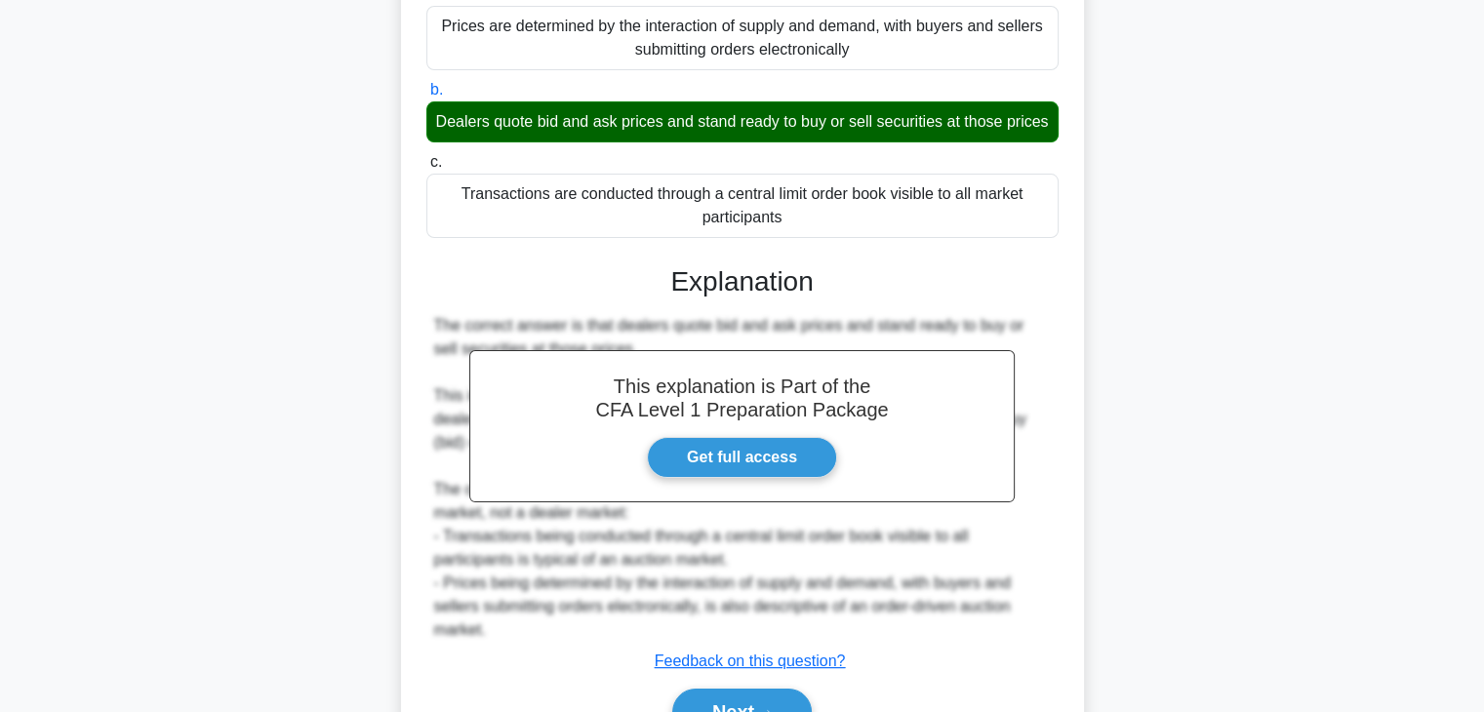
scroll to position [245, 0]
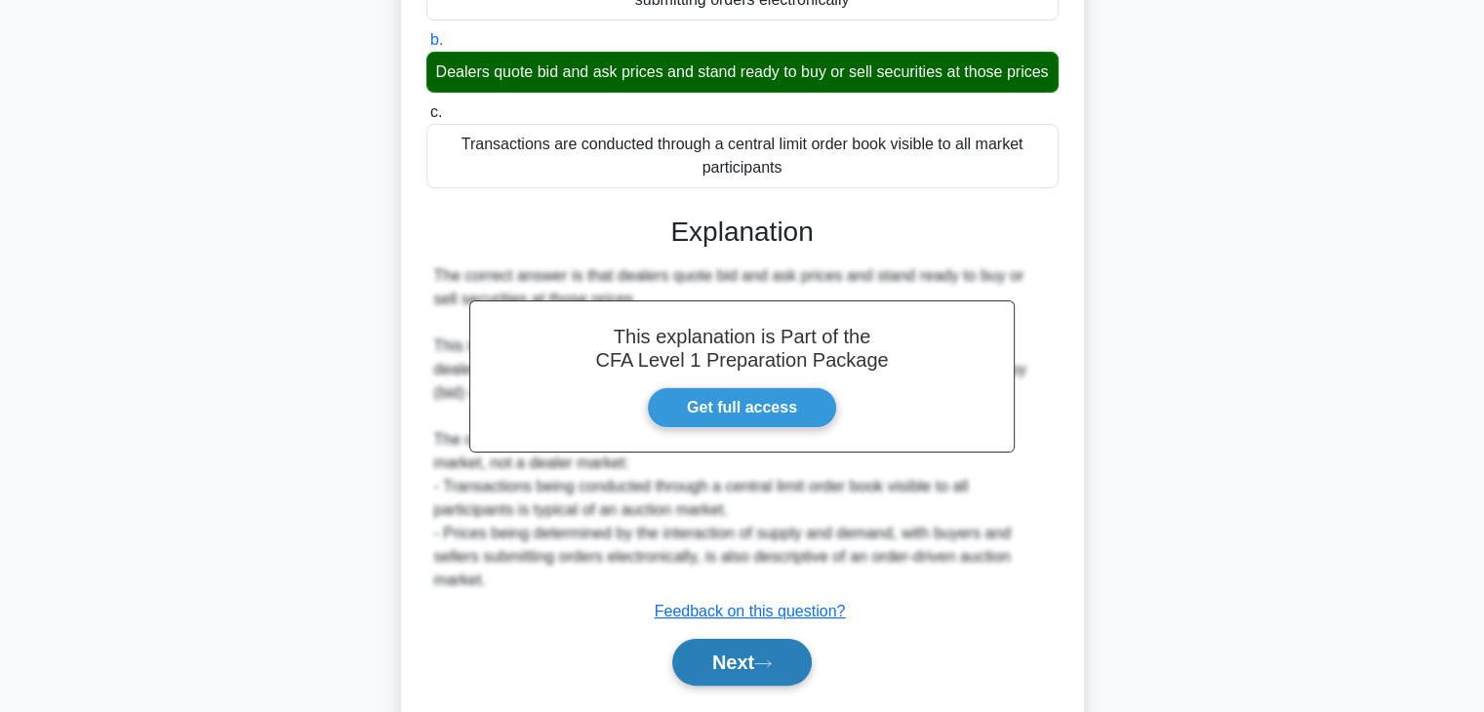
click at [789, 676] on button "Next" at bounding box center [742, 662] width 140 height 47
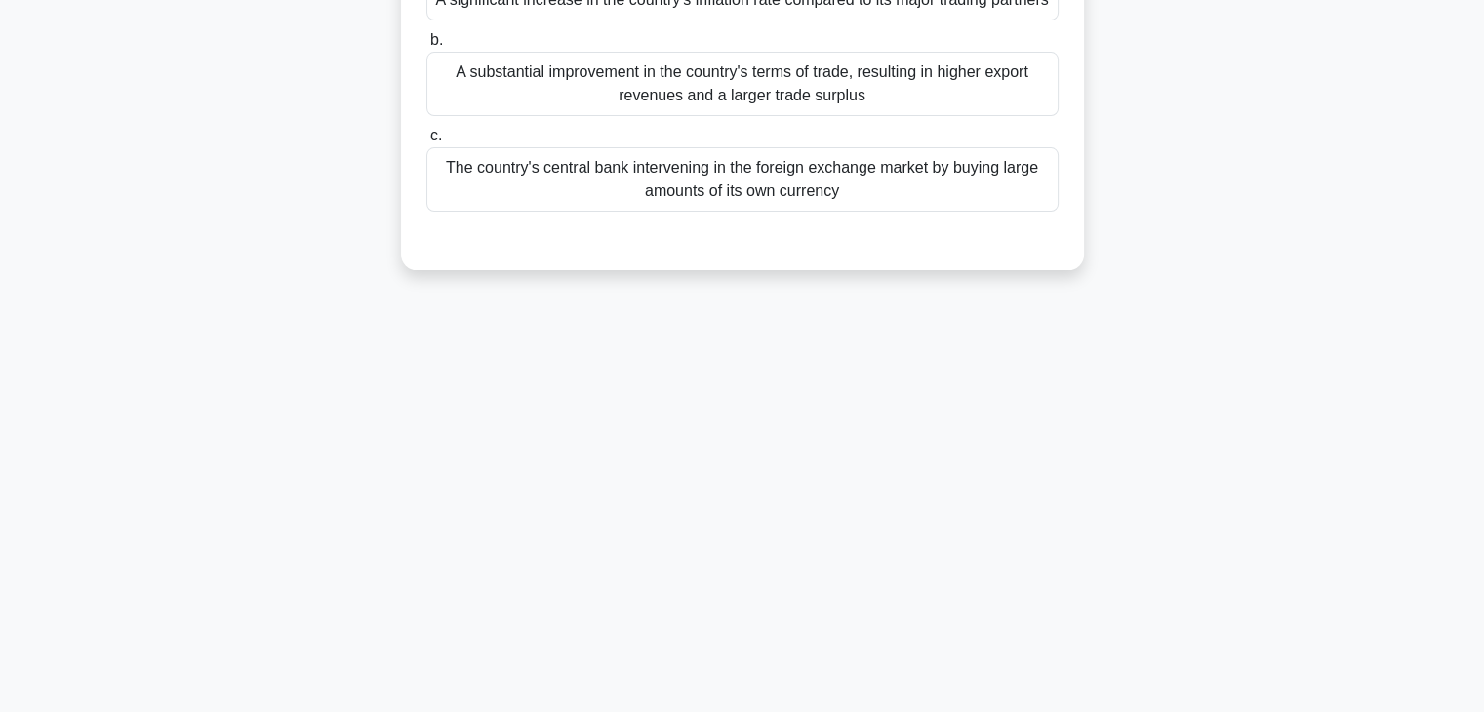
scroll to position [0, 0]
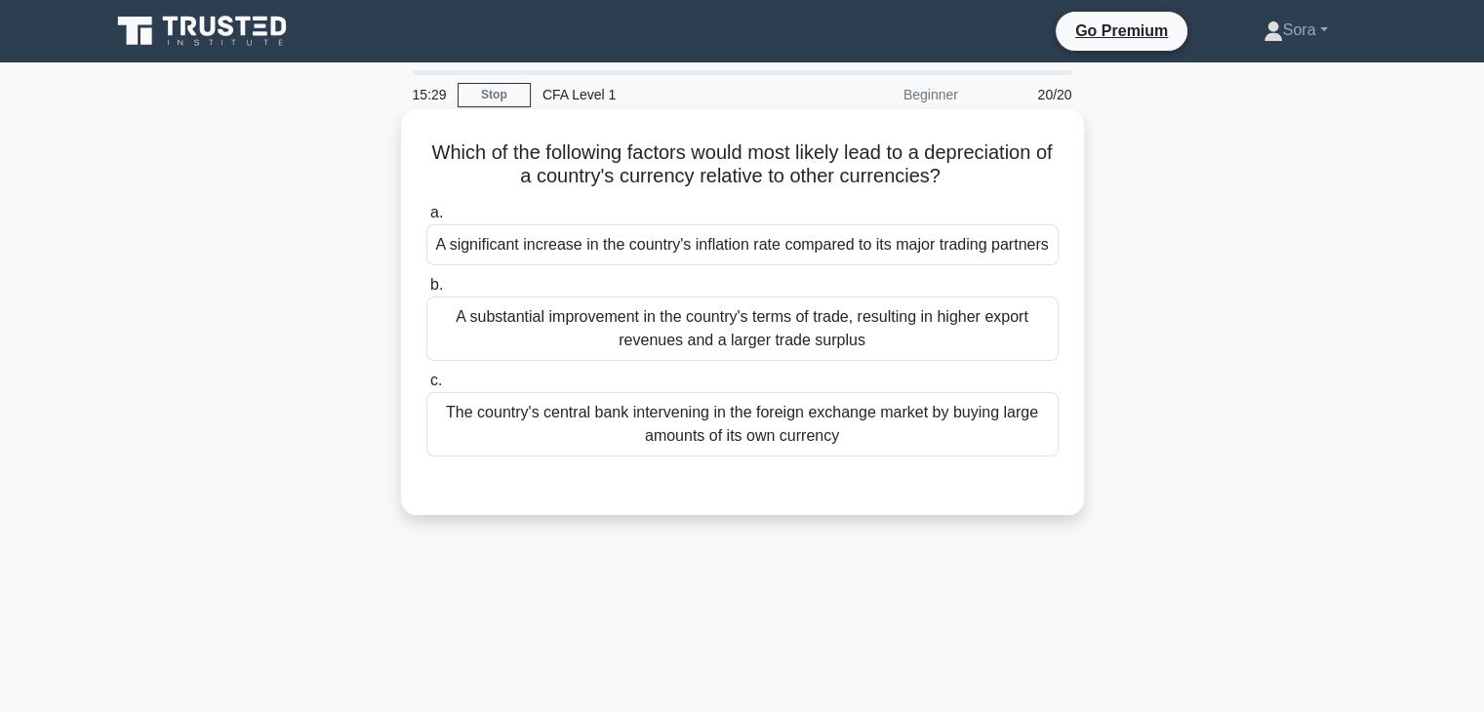
click at [791, 259] on div "A significant increase in the country's inflation rate compared to its major tr…" at bounding box center [742, 244] width 632 height 41
click at [827, 265] on div "A significant increase in the country's inflation rate compared to its major tr…" at bounding box center [742, 244] width 632 height 41
click at [426, 220] on input "a. A significant increase in the country's inflation rate compared to its major…" at bounding box center [426, 213] width 0 height 13
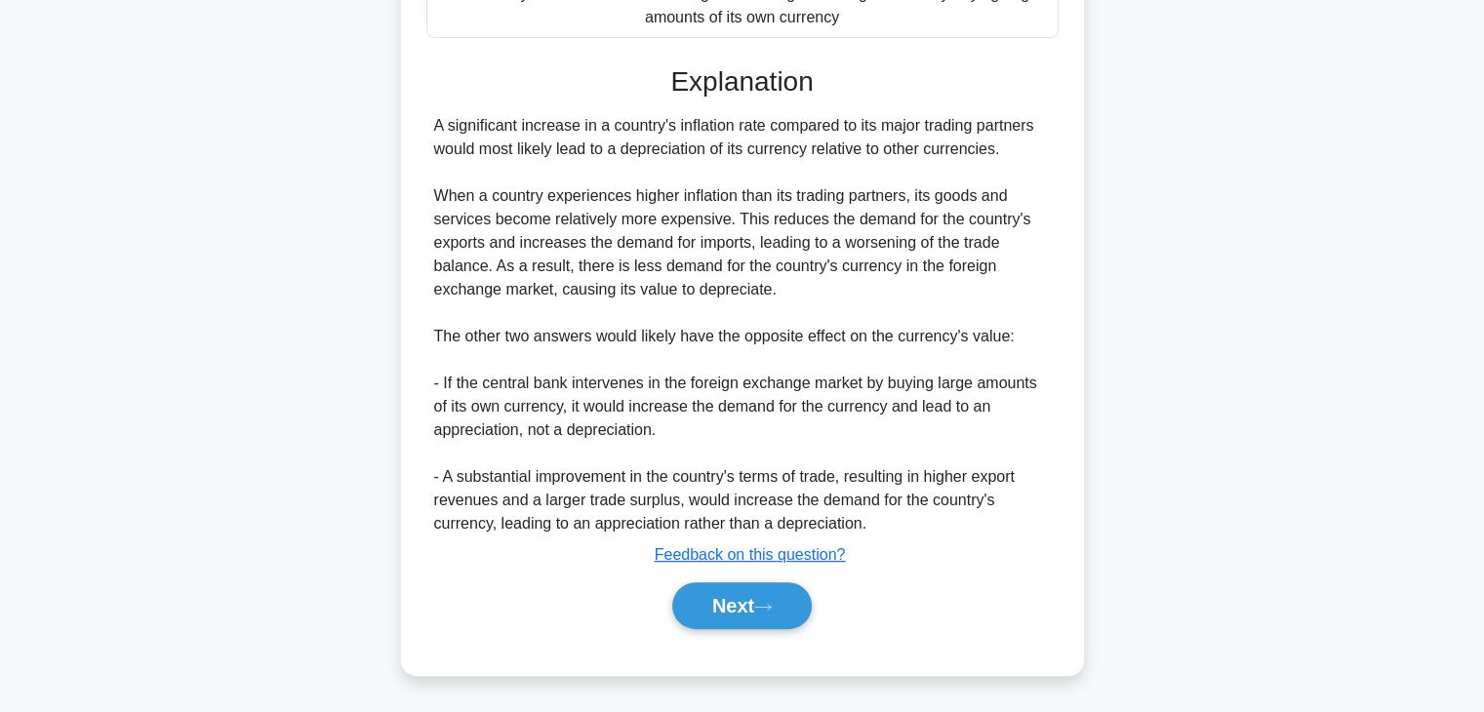
scroll to position [441, 0]
click at [769, 604] on icon at bounding box center [763, 607] width 18 height 11
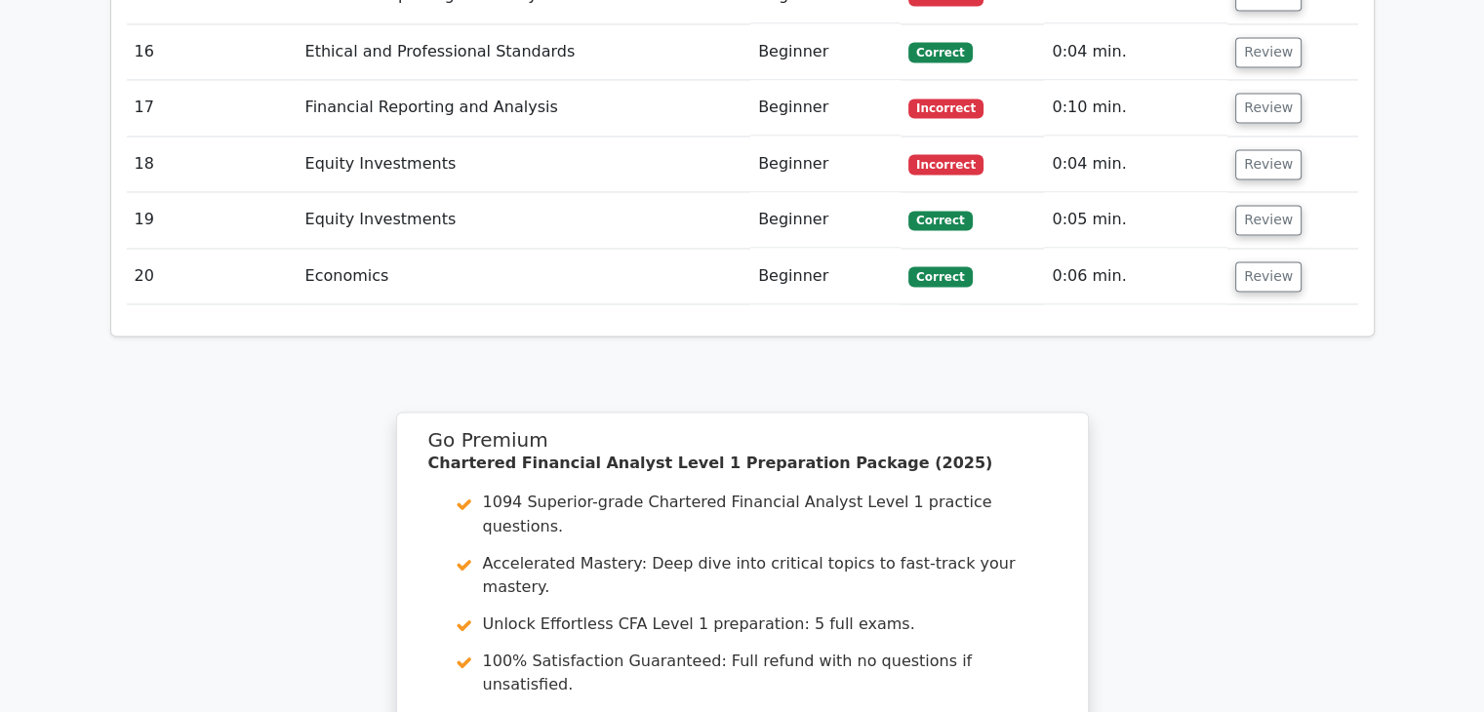
scroll to position [3318, 0]
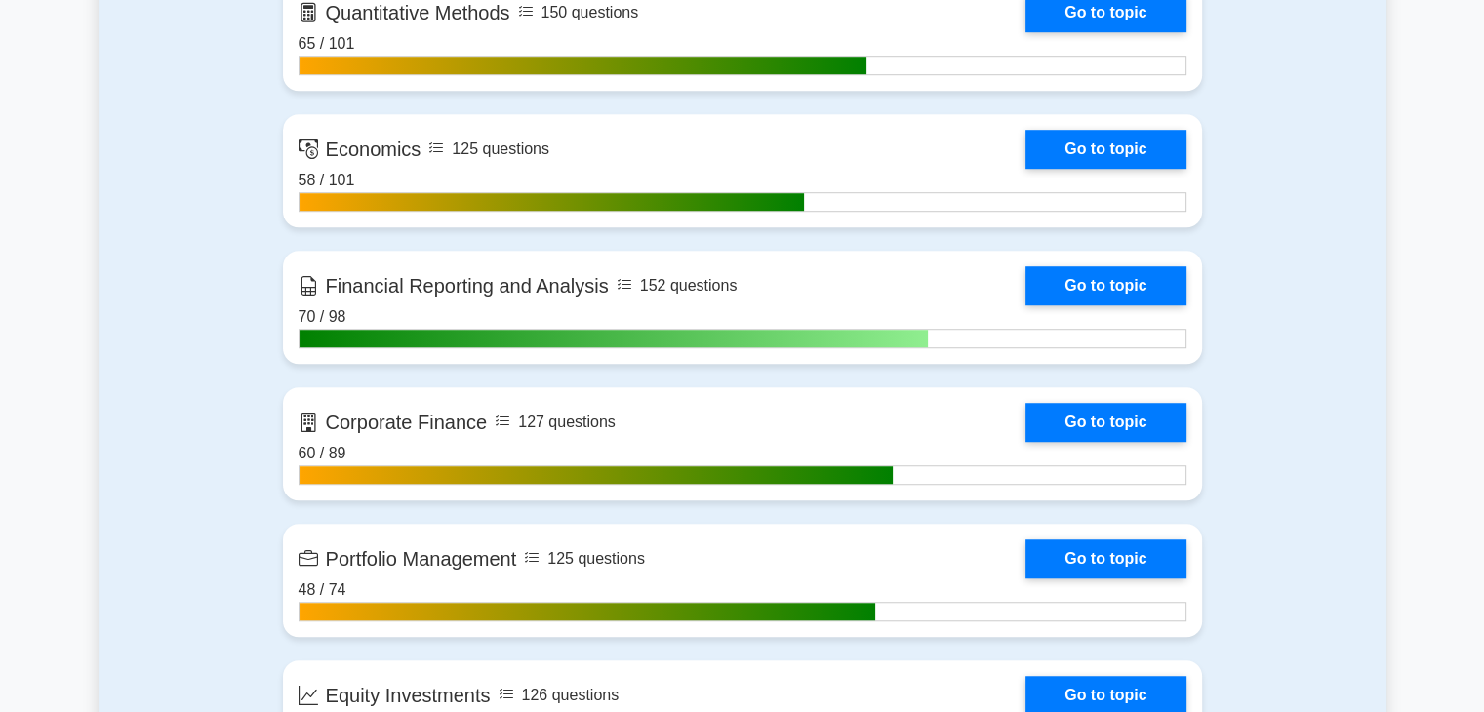
scroll to position [1366, 0]
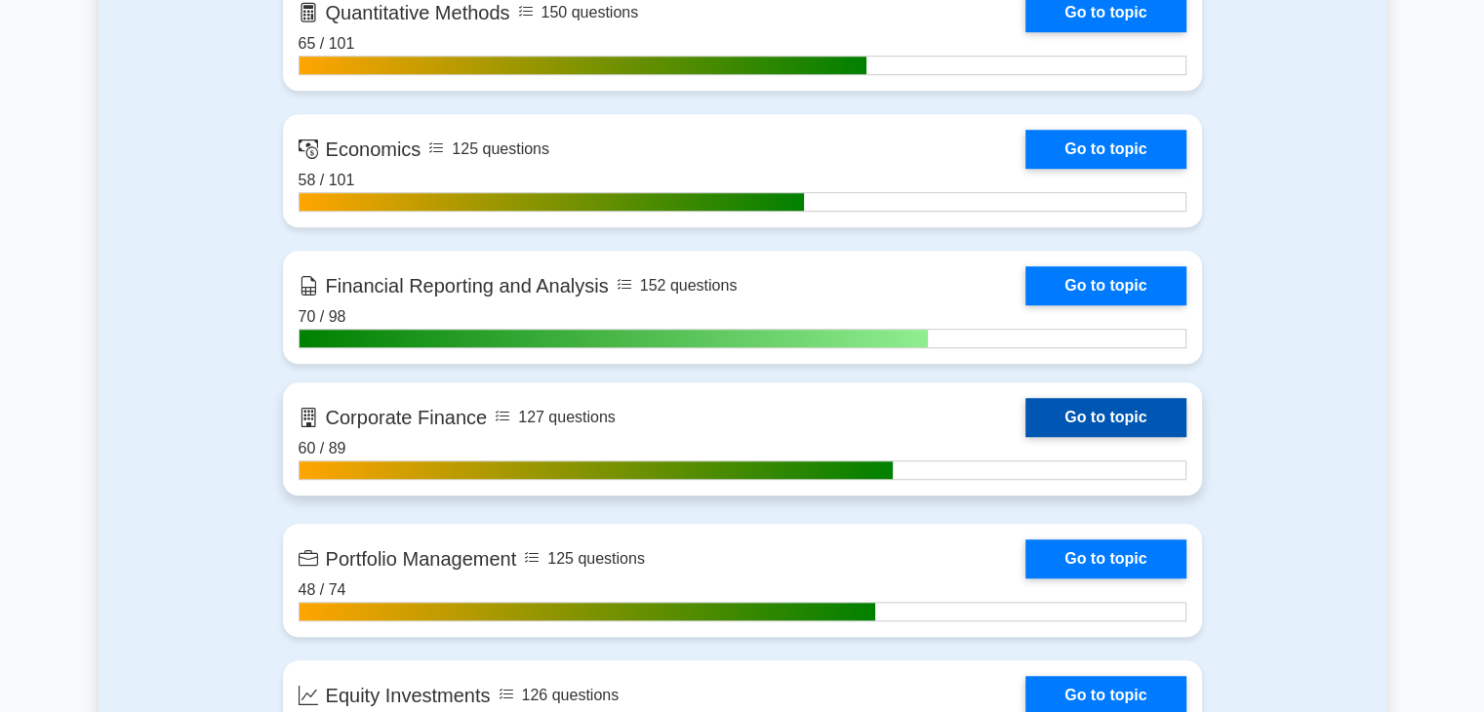
click at [1116, 403] on link "Go to topic" at bounding box center [1106, 417] width 160 height 39
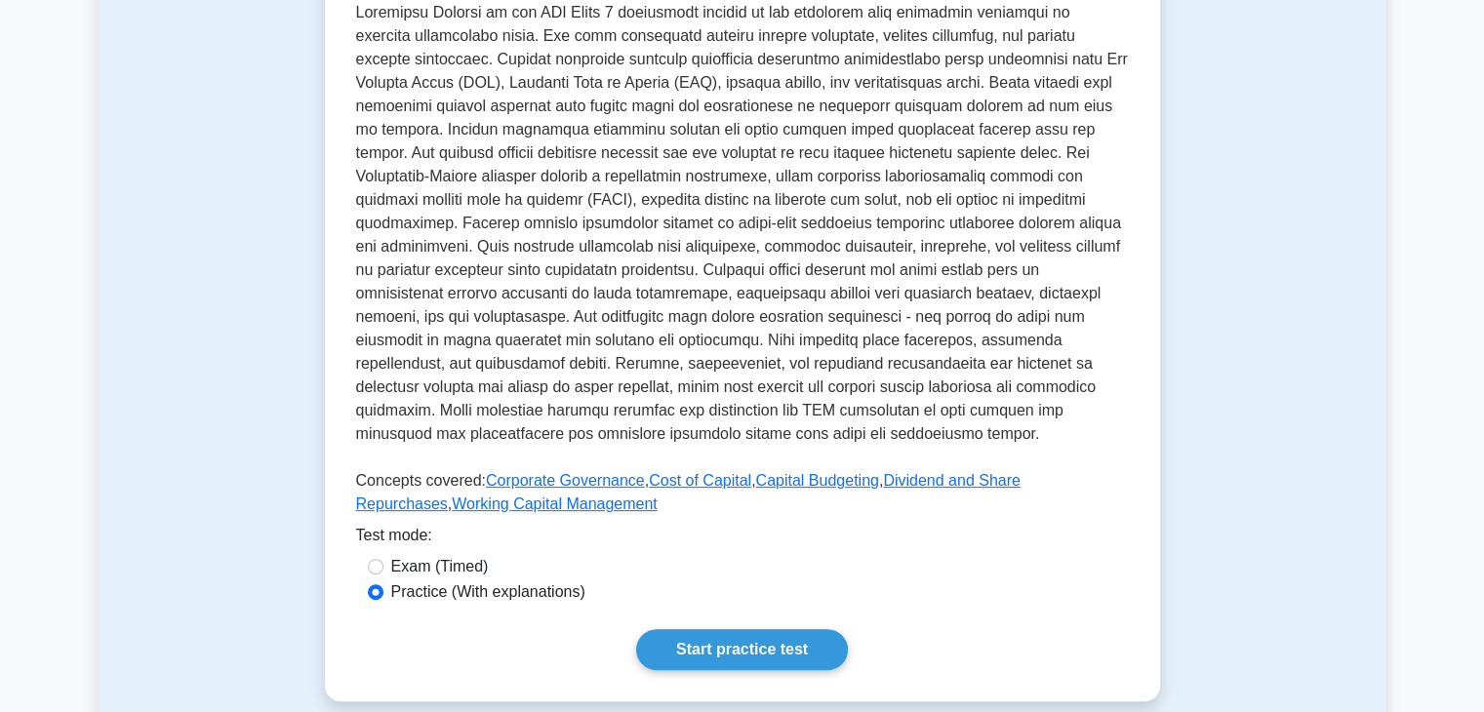
scroll to position [781, 0]
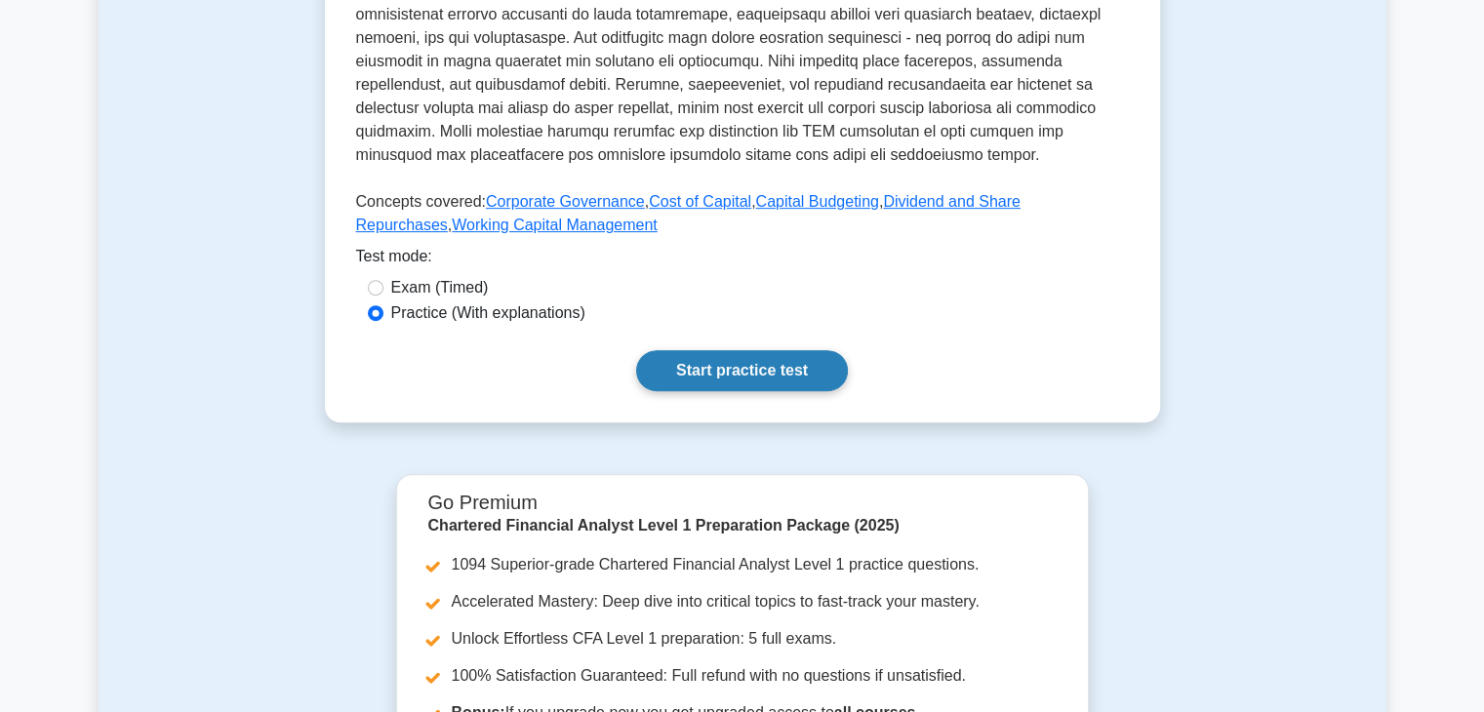
click at [760, 364] on link "Start practice test" at bounding box center [742, 370] width 212 height 41
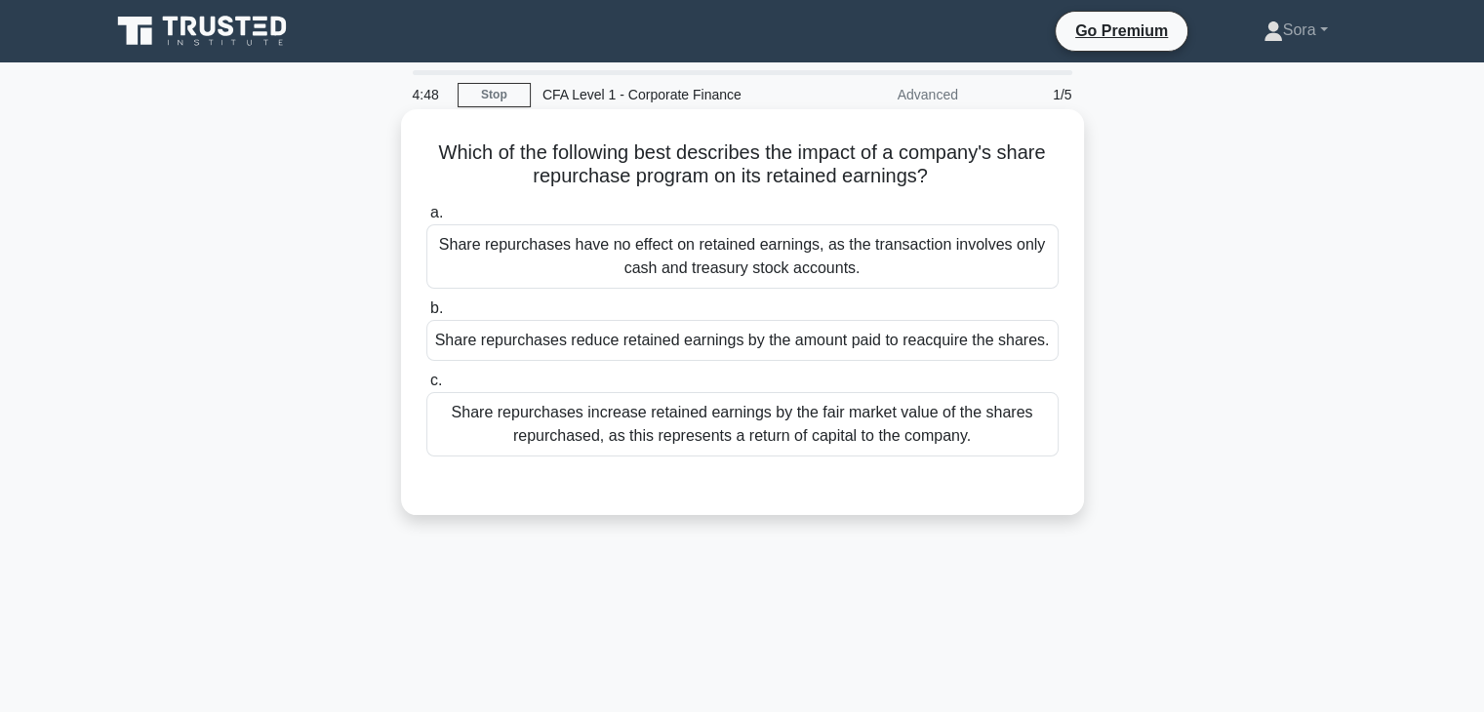
click at [547, 330] on div "Share repurchases reduce retained earnings by the amount paid to reacquire the …" at bounding box center [742, 340] width 632 height 41
click at [426, 315] on input "b. Share repurchases reduce retained earnings by the amount paid to reacquire t…" at bounding box center [426, 309] width 0 height 13
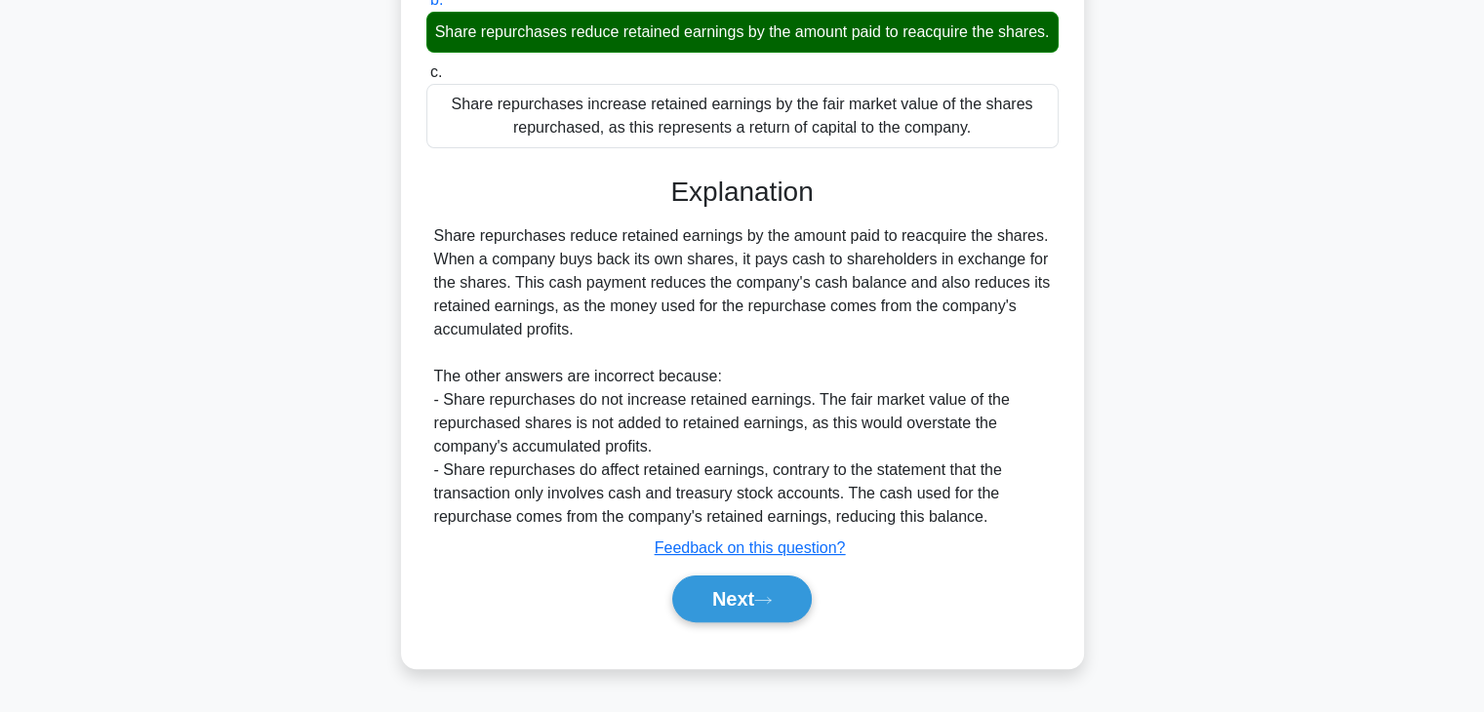
scroll to position [343, 0]
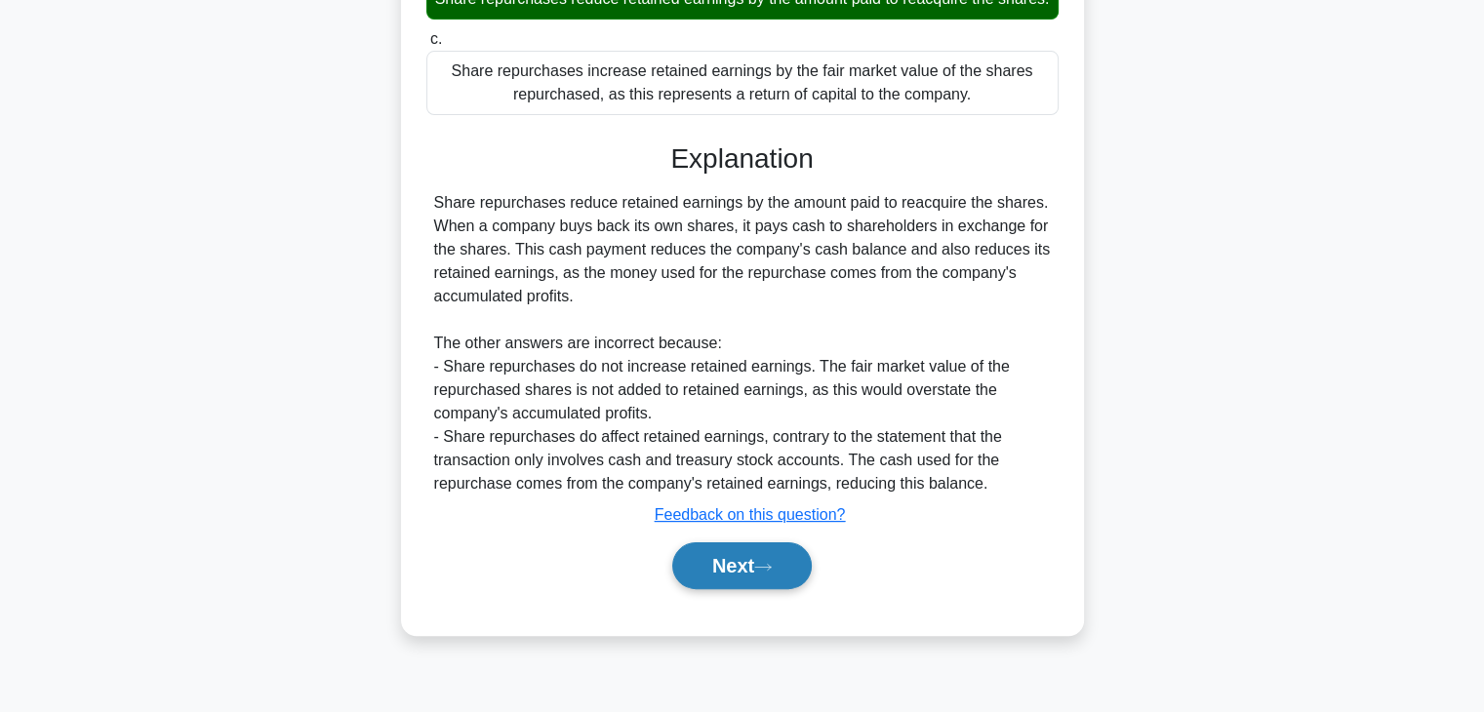
click at [685, 589] on button "Next" at bounding box center [742, 566] width 140 height 47
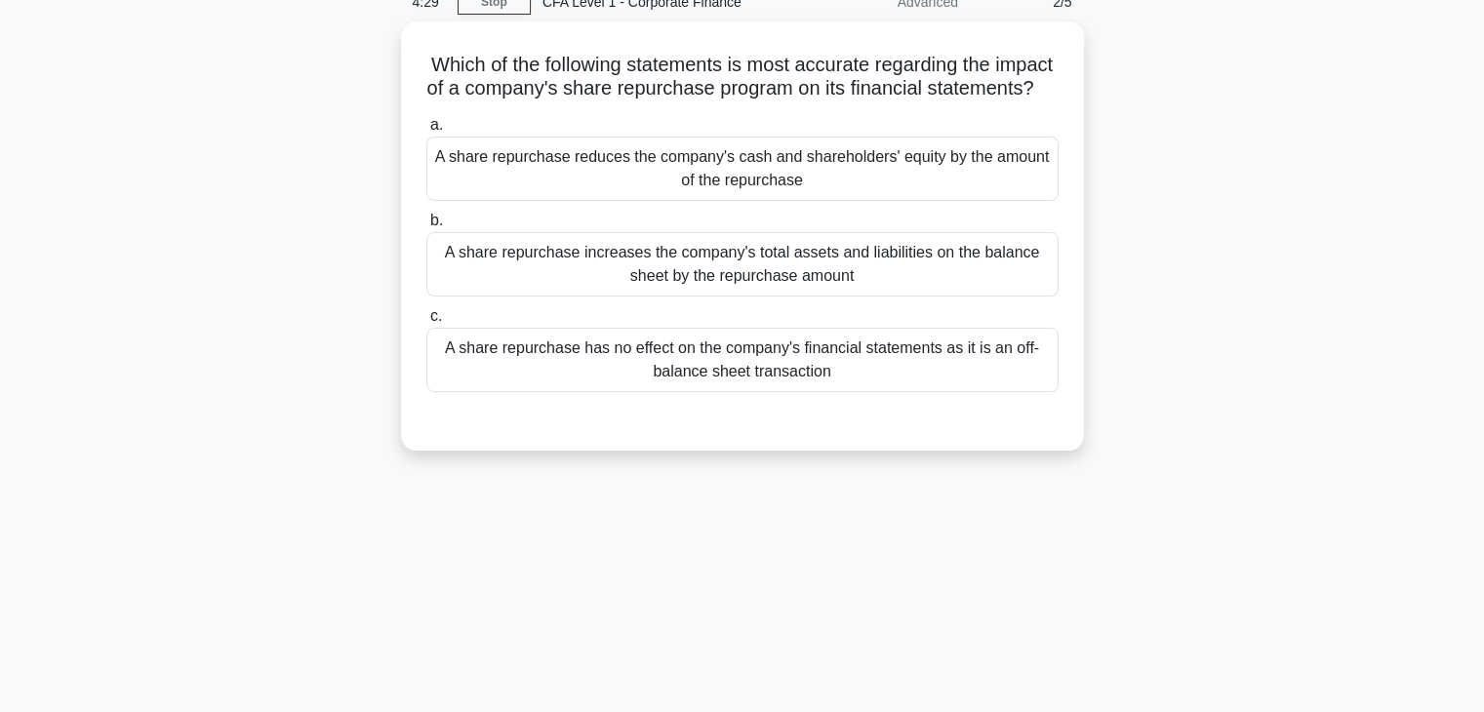
scroll to position [0, 0]
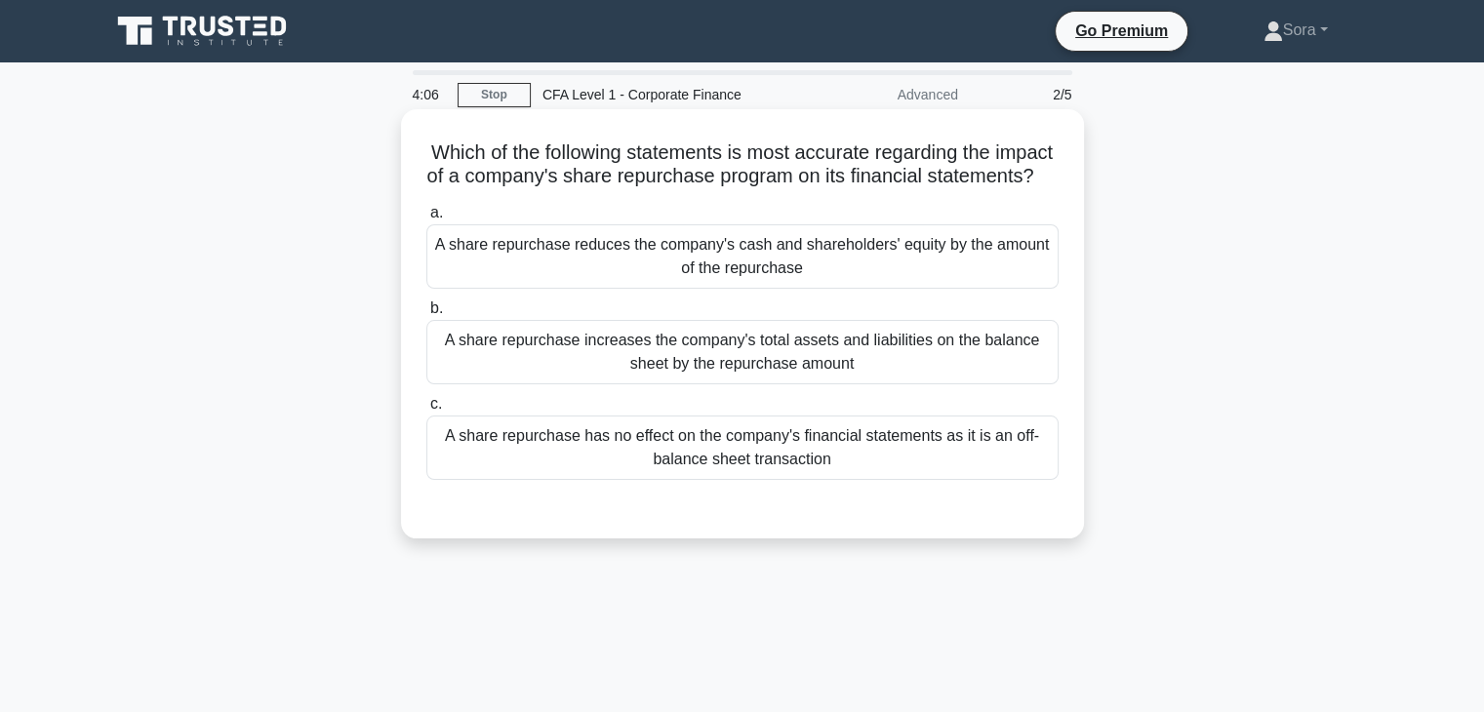
click at [849, 274] on div "A share repurchase reduces the company's cash and shareholders' equity by the a…" at bounding box center [742, 256] width 632 height 64
click at [426, 220] on input "a. A share repurchase reduces the company's cash and shareholders' equity by th…" at bounding box center [426, 213] width 0 height 13
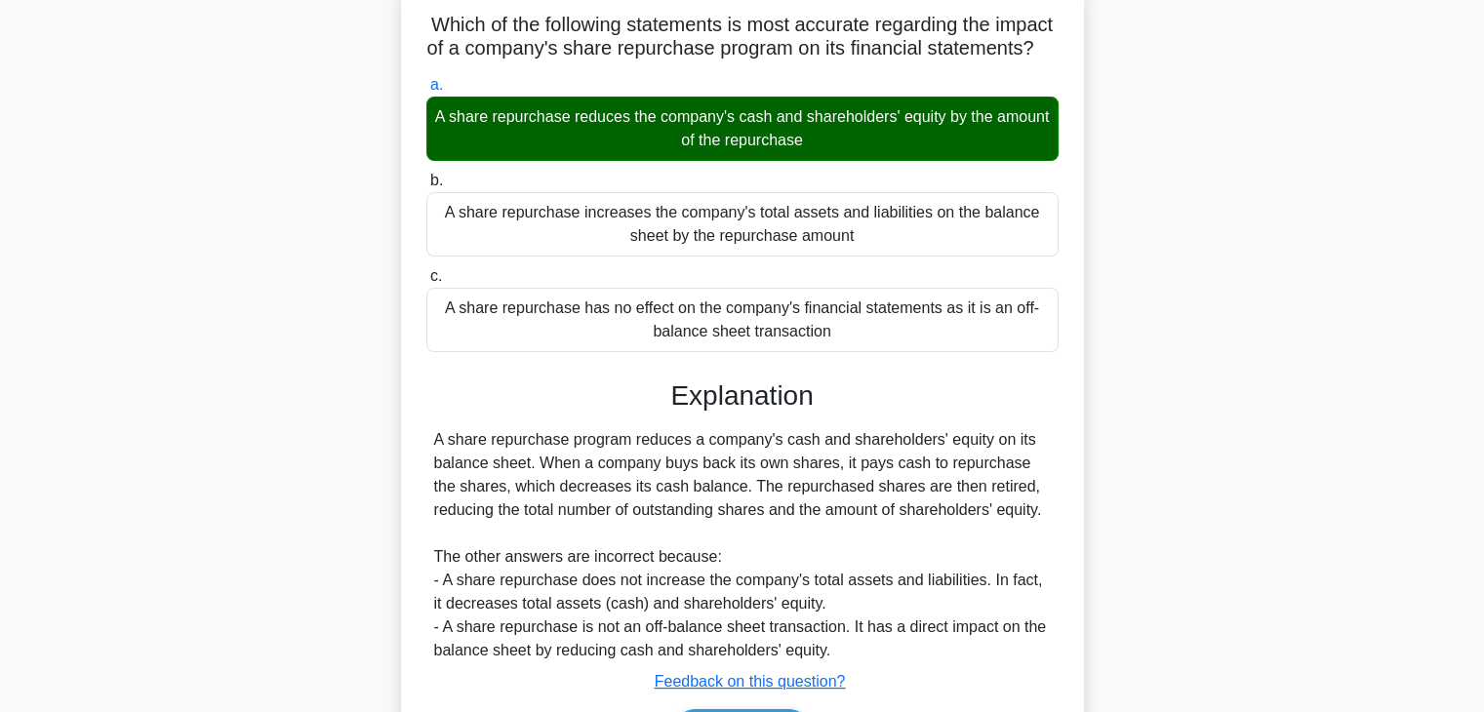
scroll to position [343, 0]
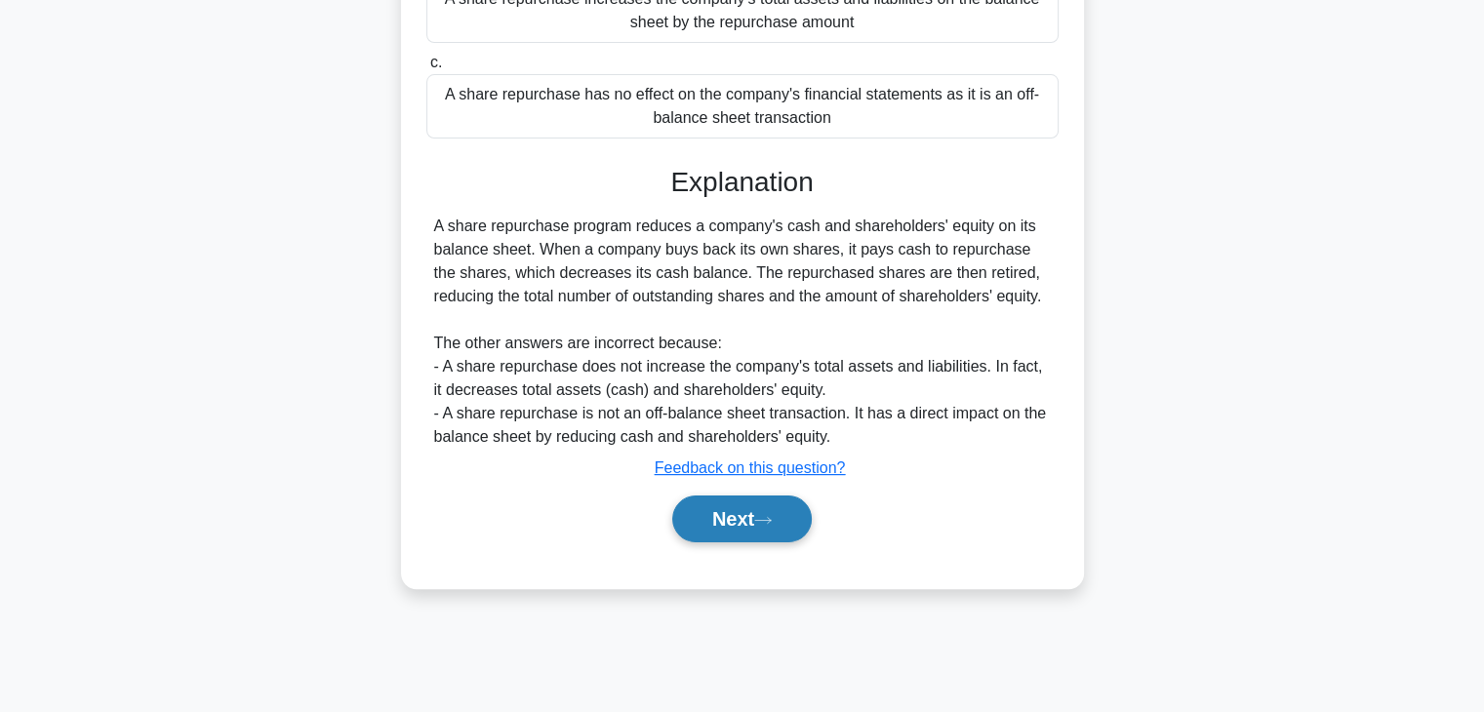
click at [758, 543] on button "Next" at bounding box center [742, 519] width 140 height 47
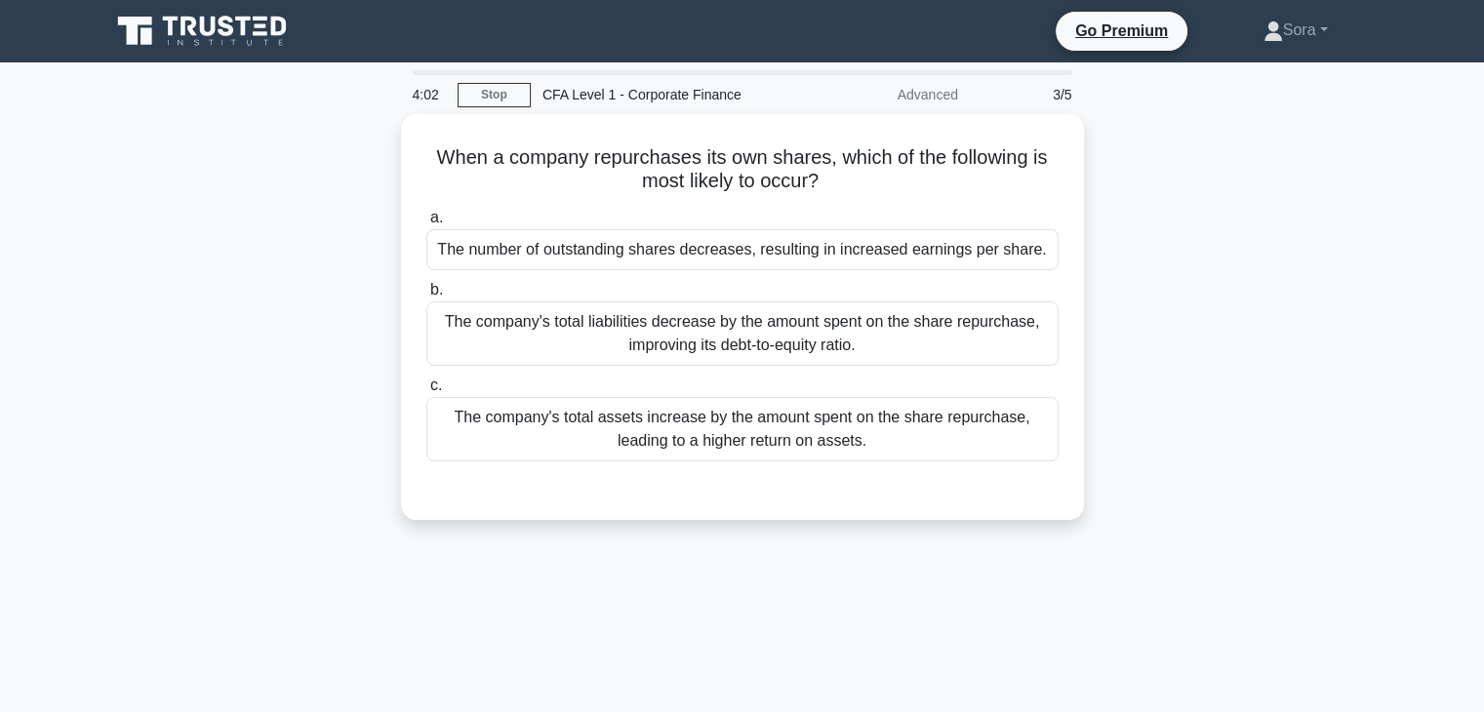
scroll to position [0, 0]
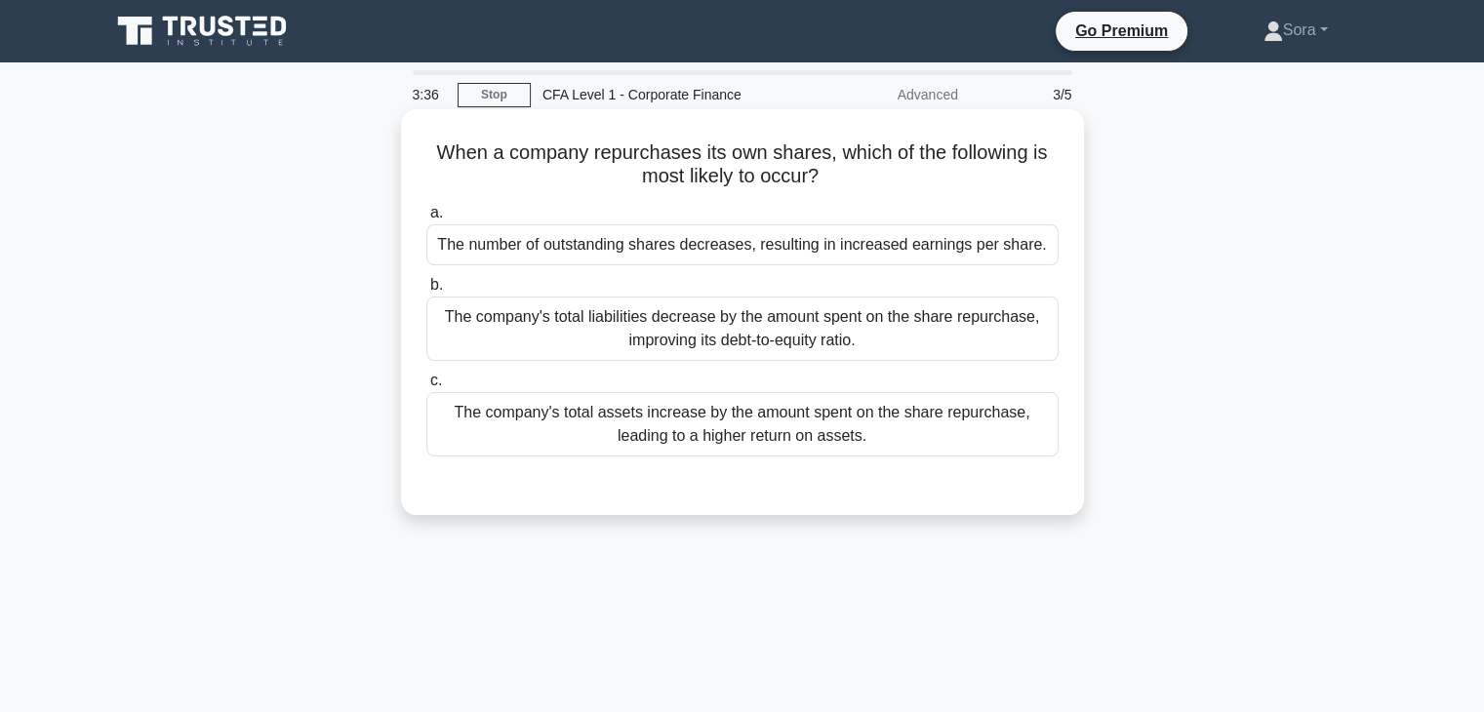
click at [964, 253] on div "The number of outstanding shares decreases, resulting in increased earnings per…" at bounding box center [742, 244] width 632 height 41
click at [426, 220] on input "a. The number of outstanding shares decreases, resulting in increased earnings …" at bounding box center [426, 213] width 0 height 13
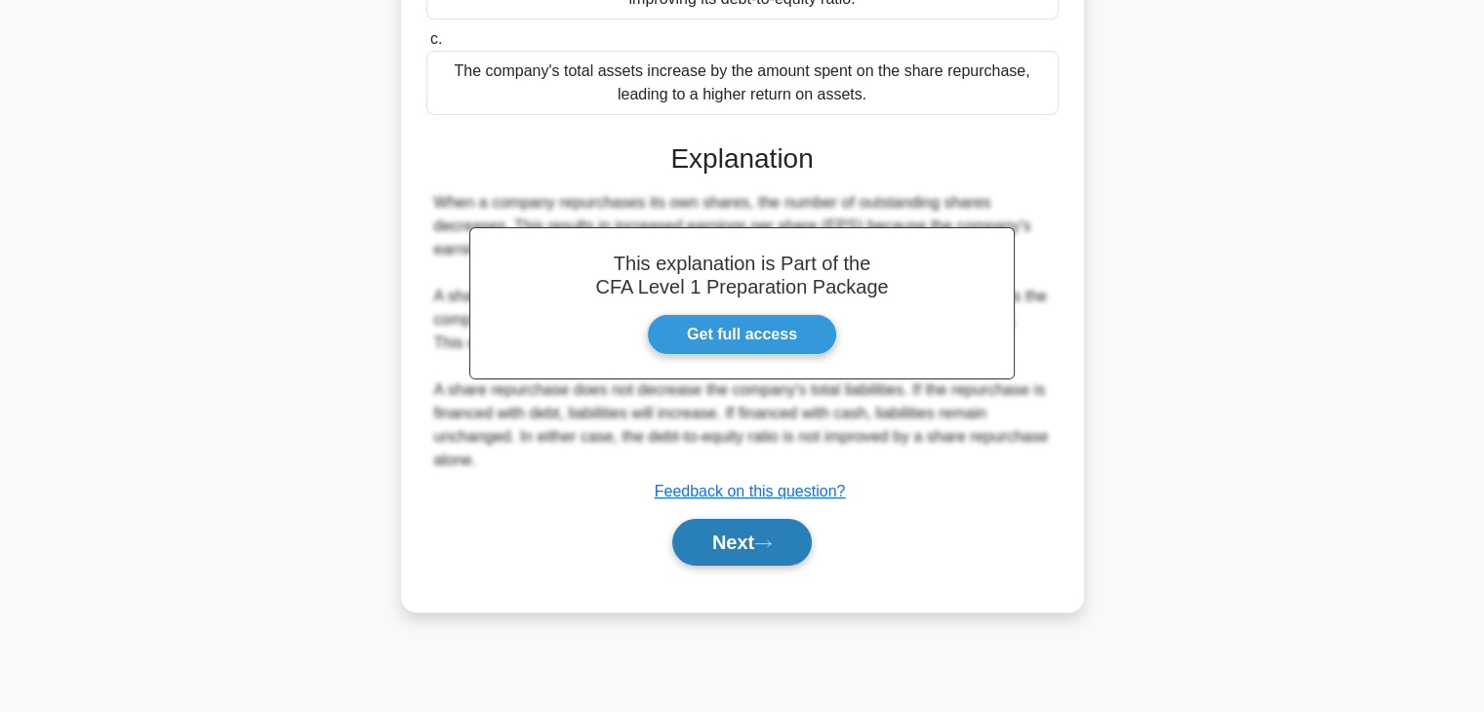
scroll to position [343, 0]
click at [741, 534] on button "Next" at bounding box center [742, 542] width 140 height 47
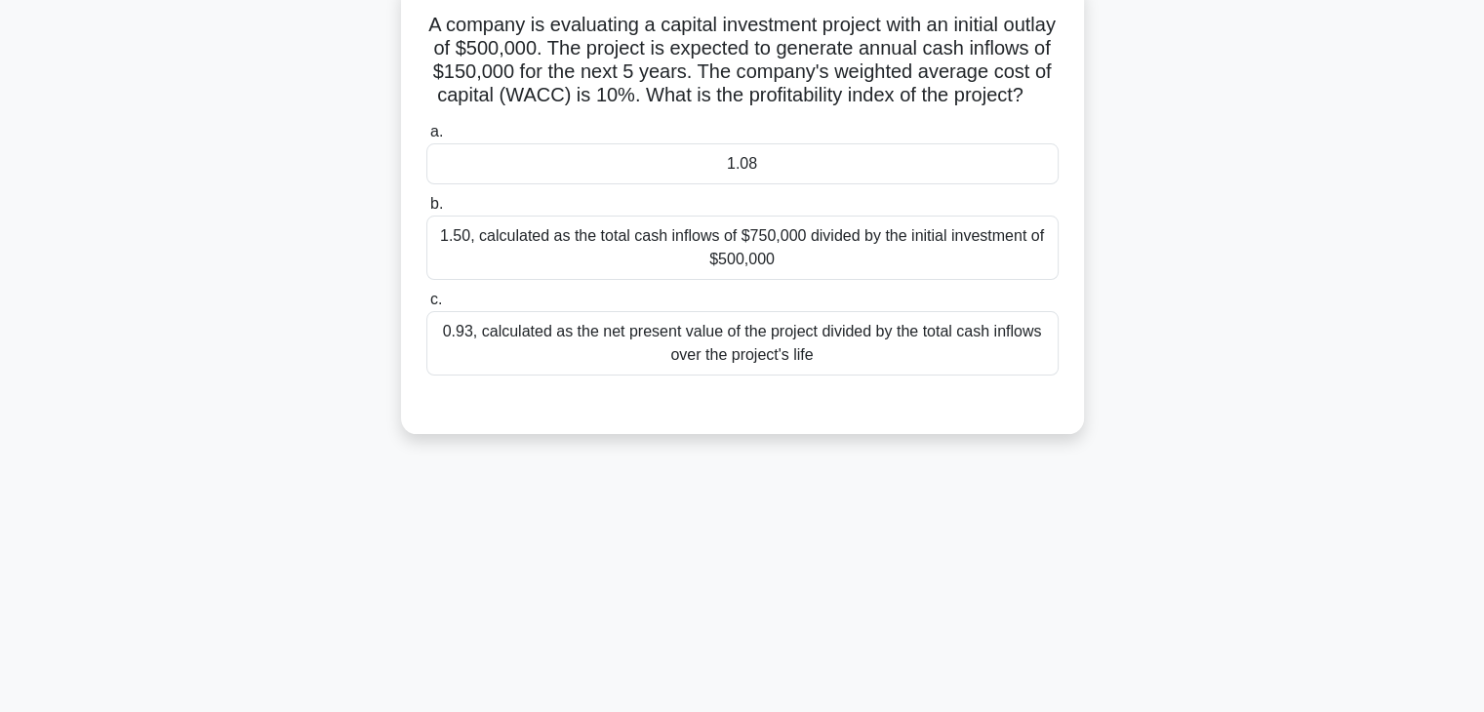
scroll to position [0, 0]
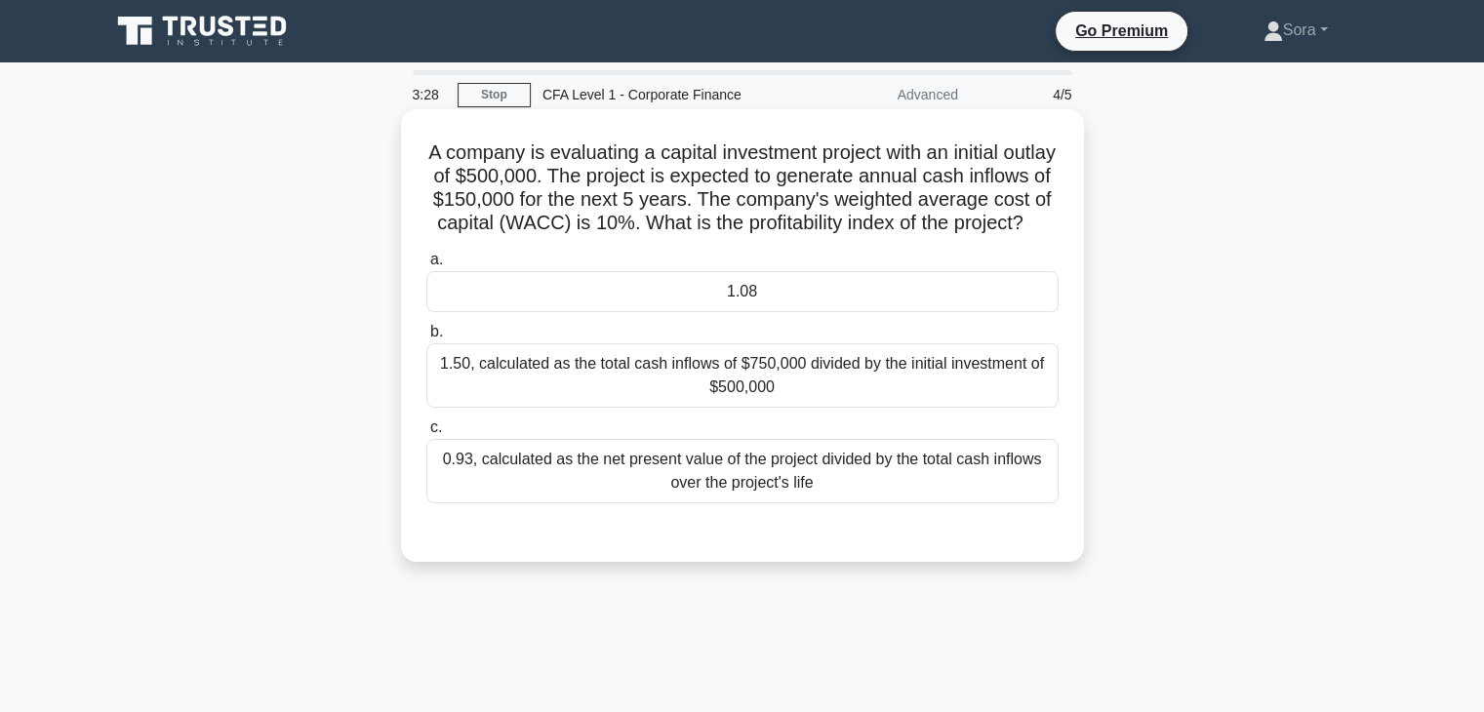
click at [664, 307] on div "1.08" at bounding box center [742, 291] width 632 height 41
click at [426, 266] on input "a. 1.08" at bounding box center [426, 260] width 0 height 13
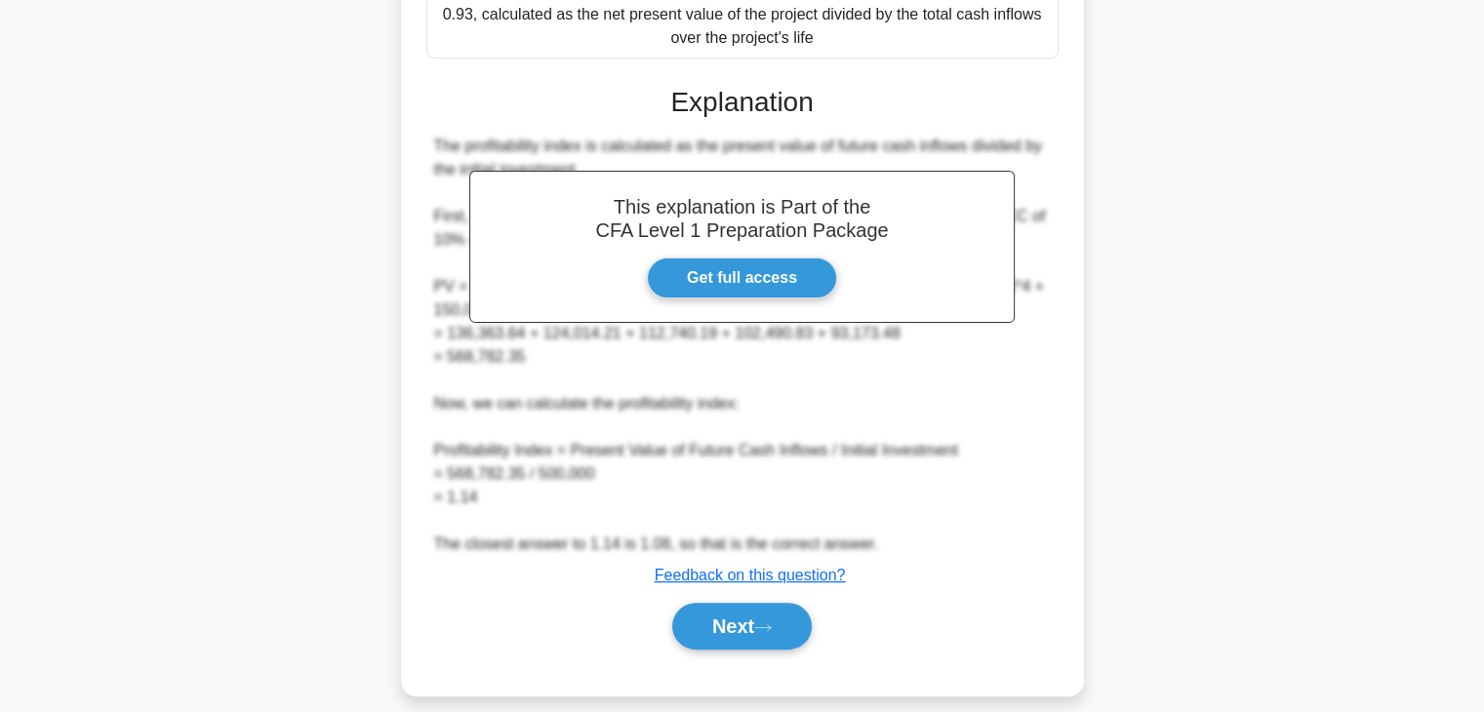
scroll to position [488, 0]
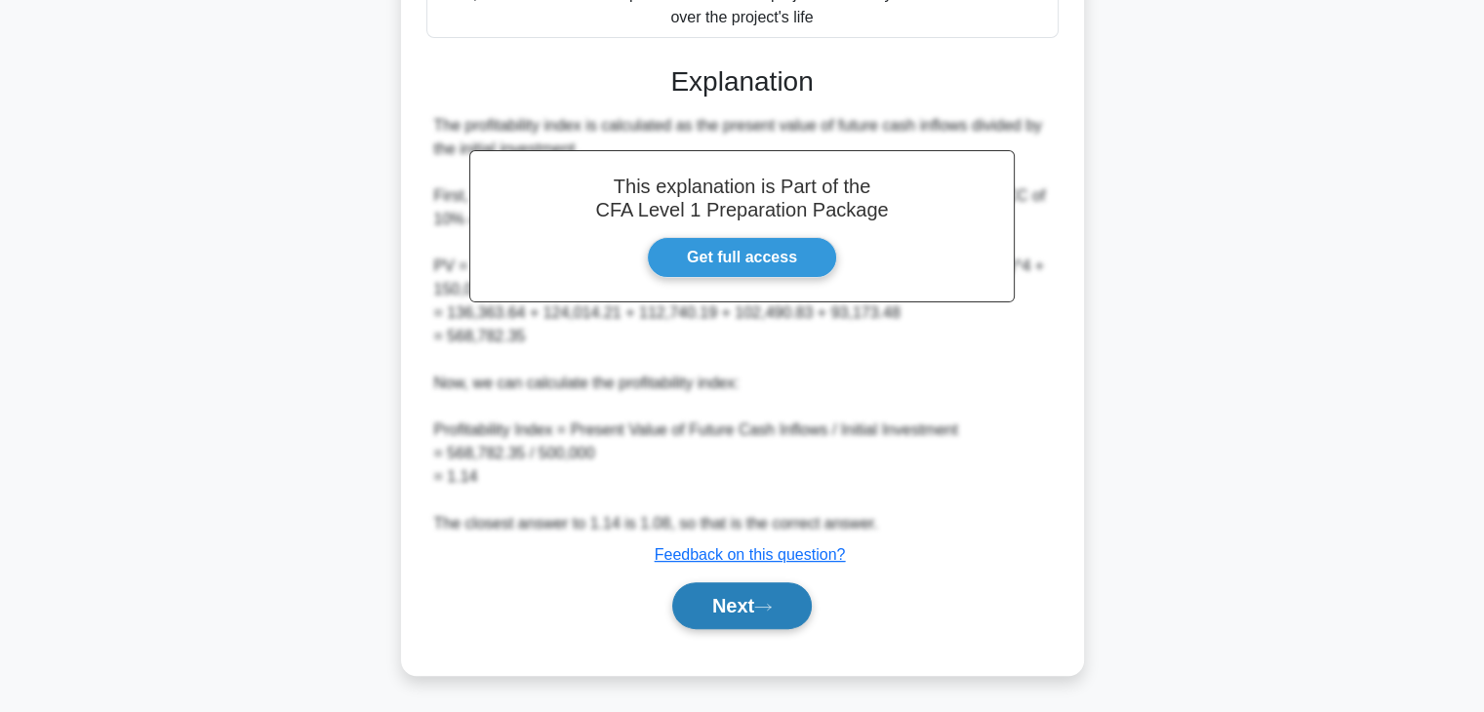
click at [728, 605] on button "Next" at bounding box center [742, 606] width 140 height 47
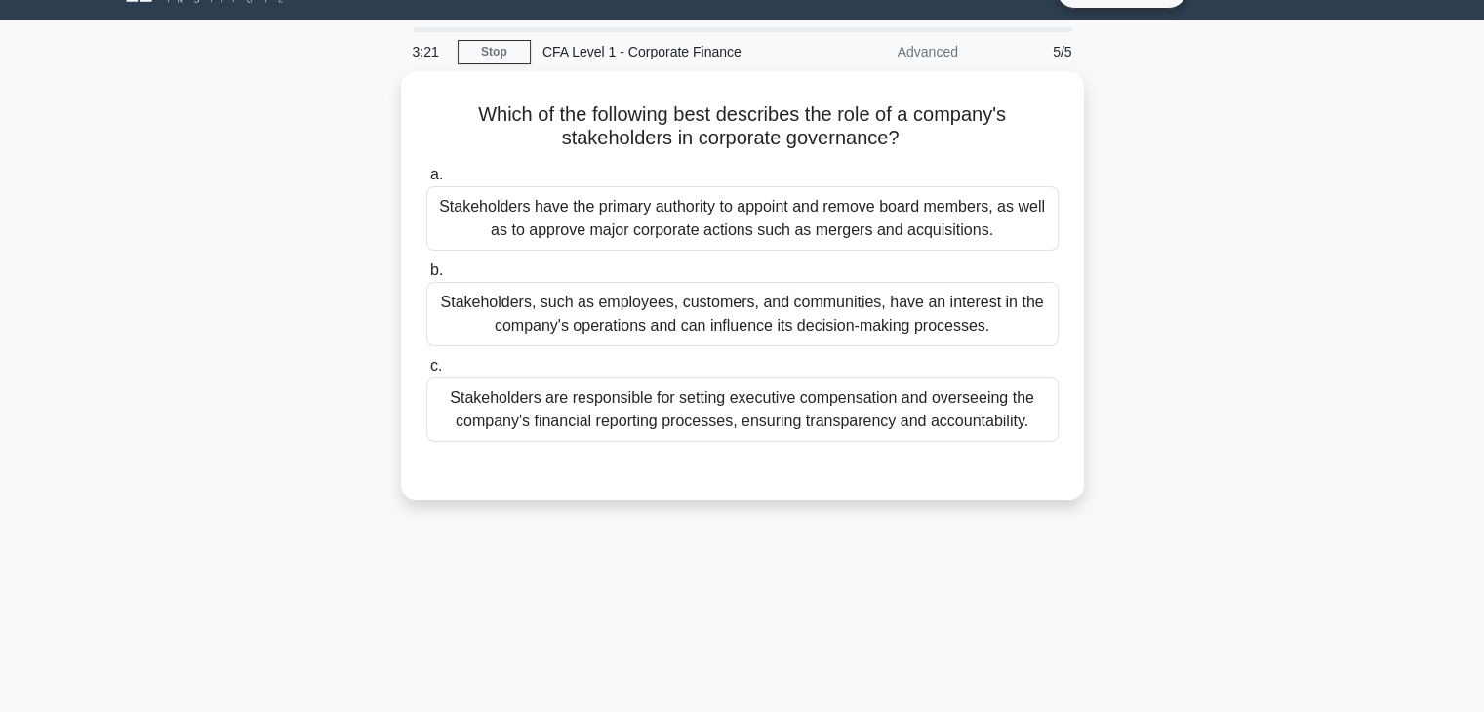
scroll to position [0, 0]
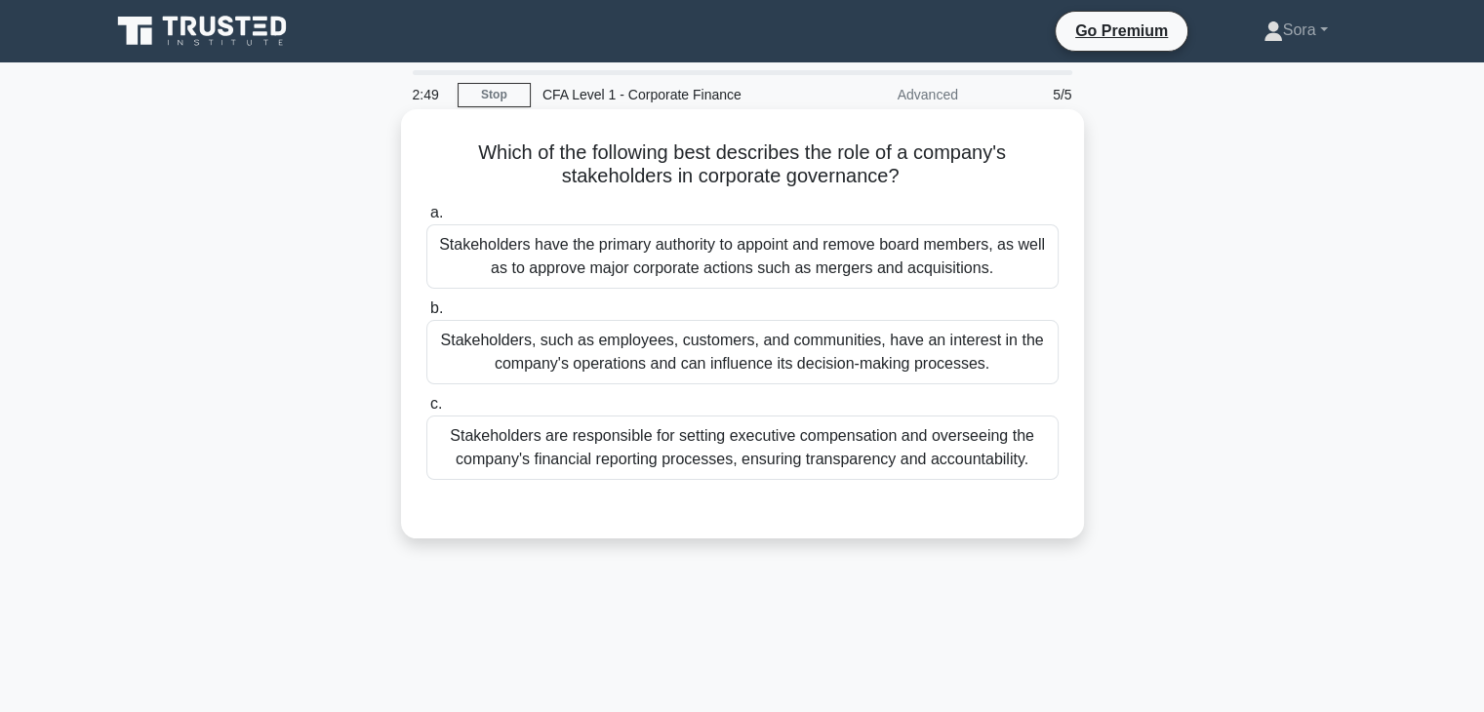
click at [798, 255] on div "Stakeholders have the primary authority to appoint and remove board members, as…" at bounding box center [742, 256] width 632 height 64
click at [426, 220] on input "a. Stakeholders have the primary authority to appoint and remove board members,…" at bounding box center [426, 213] width 0 height 13
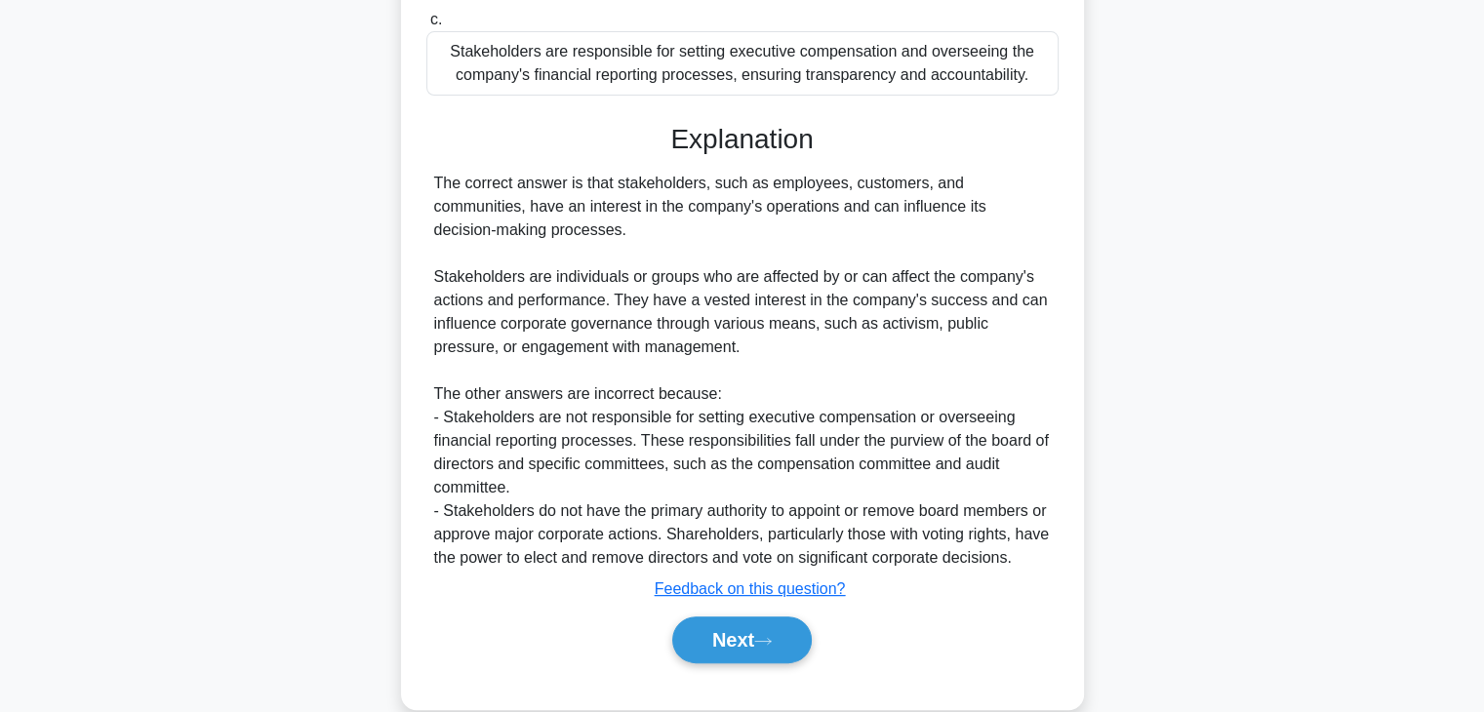
scroll to position [420, 0]
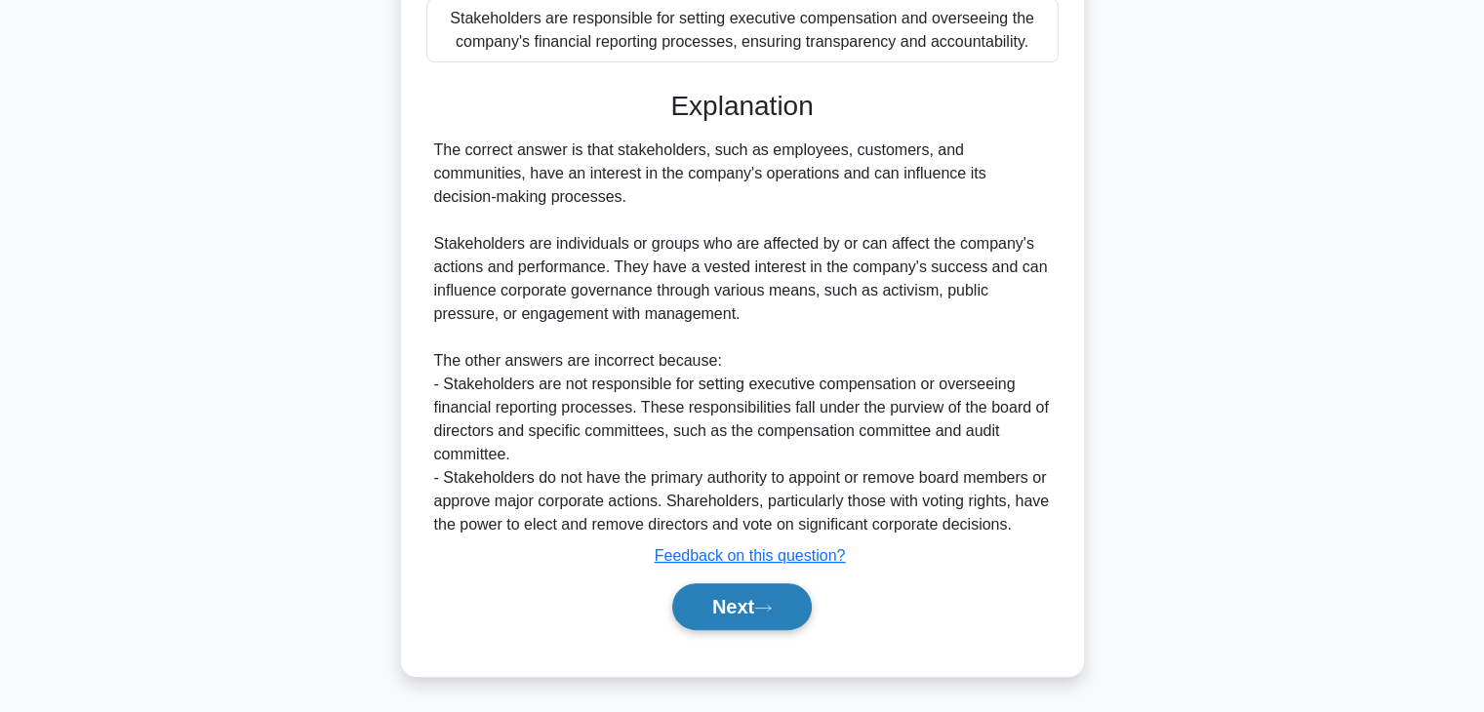
click at [789, 615] on button "Next" at bounding box center [742, 607] width 140 height 47
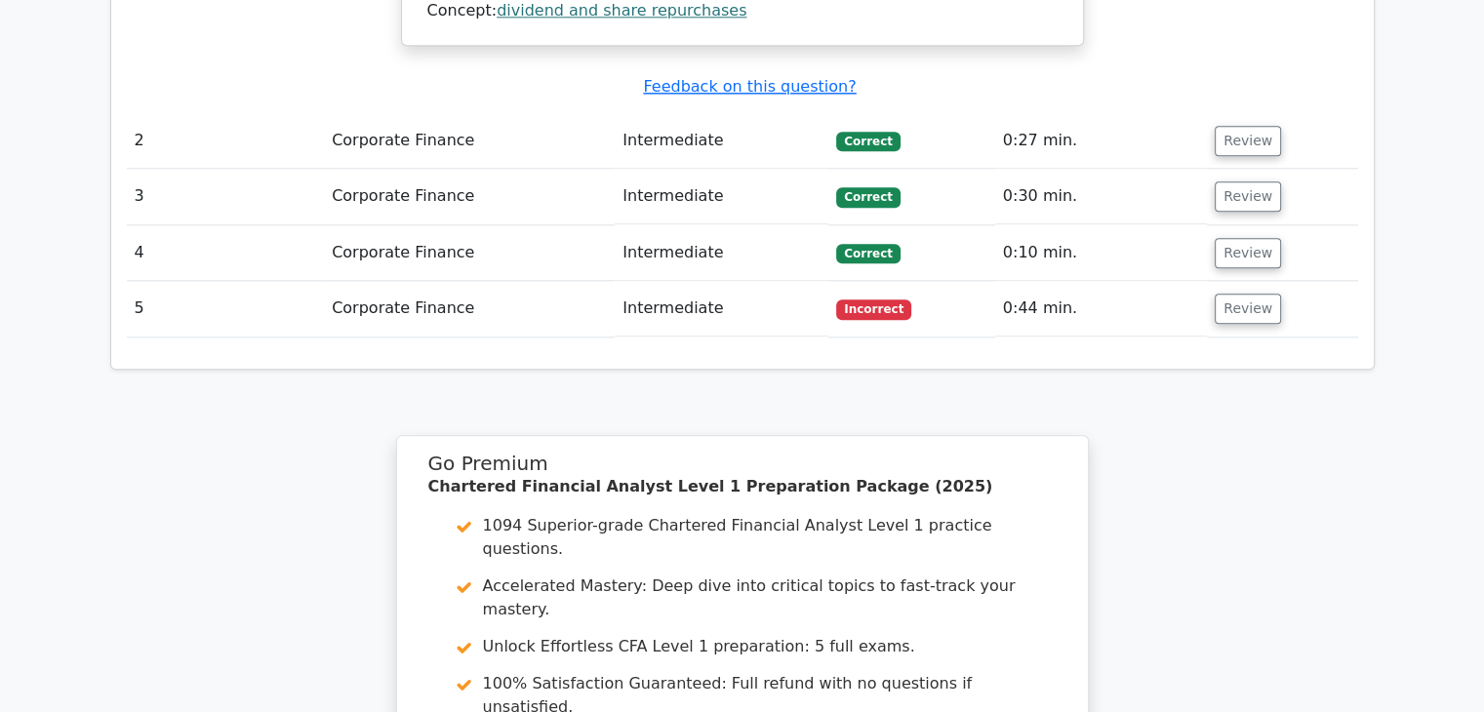
scroll to position [2342, 0]
